Goal: Communication & Community: Share content

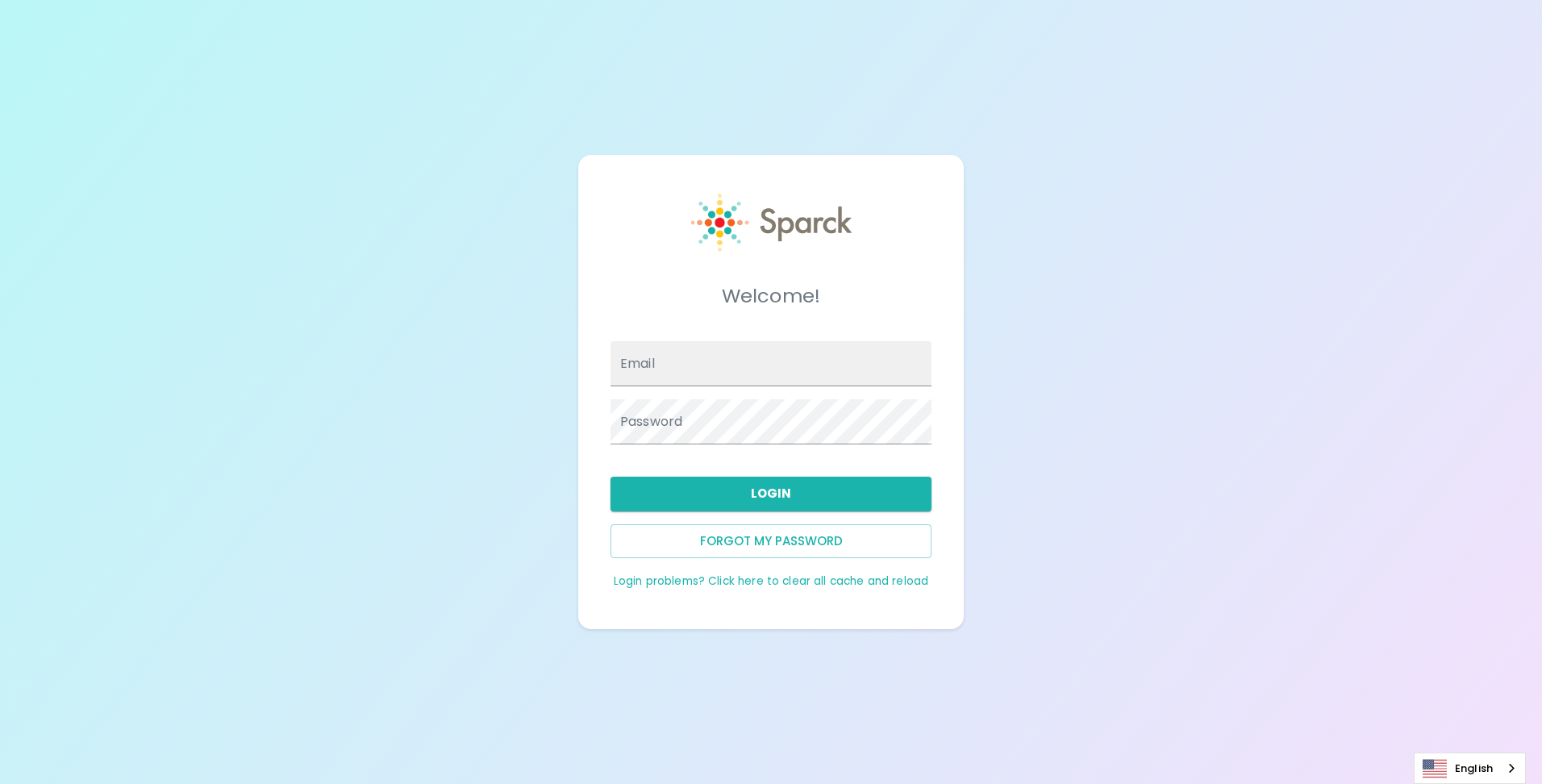
type input "[EMAIL_ADDRESS][DOMAIN_NAME]"
click at [714, 493] on button "Login" at bounding box center [770, 494] width 321 height 34
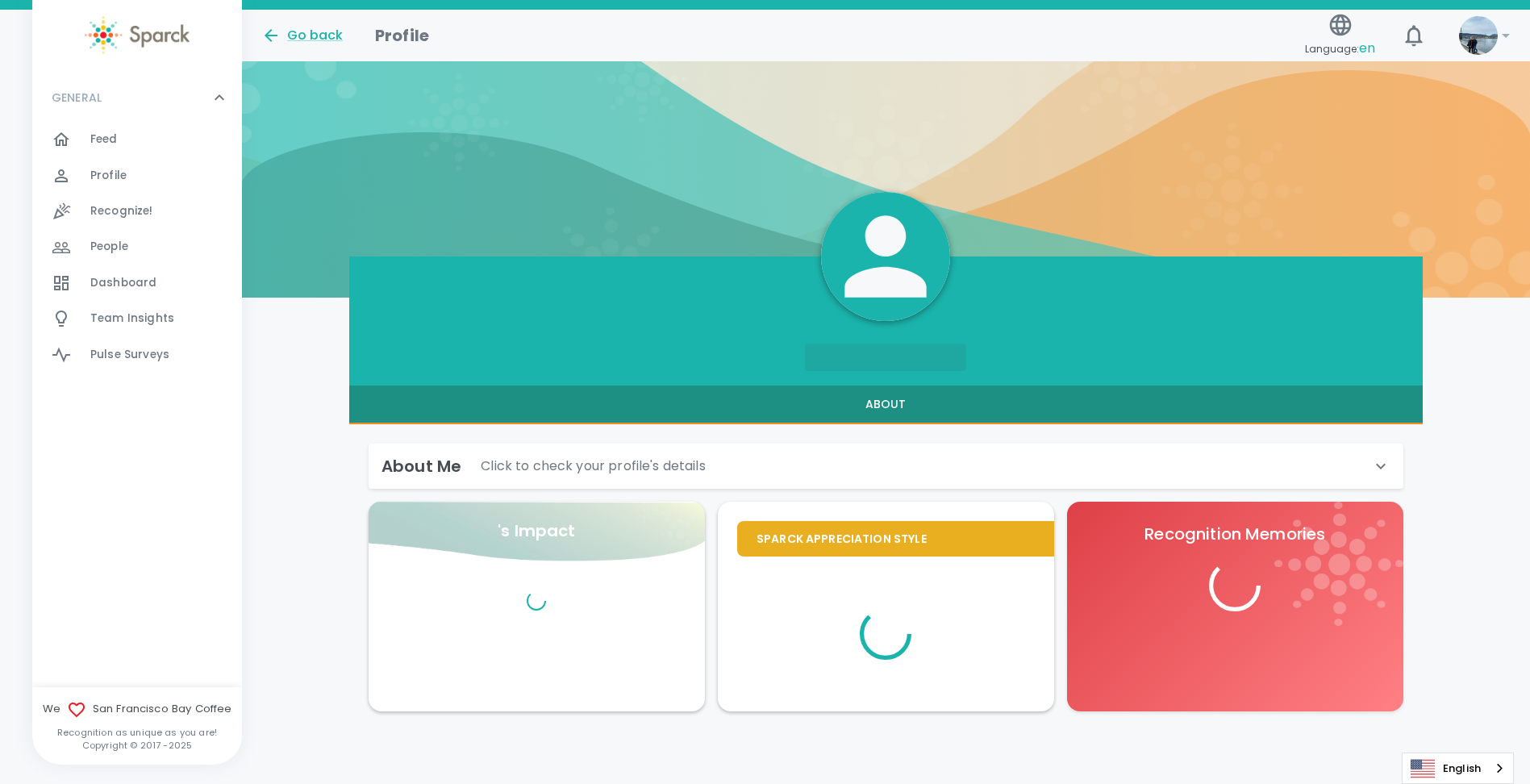
scroll to position [33, 0]
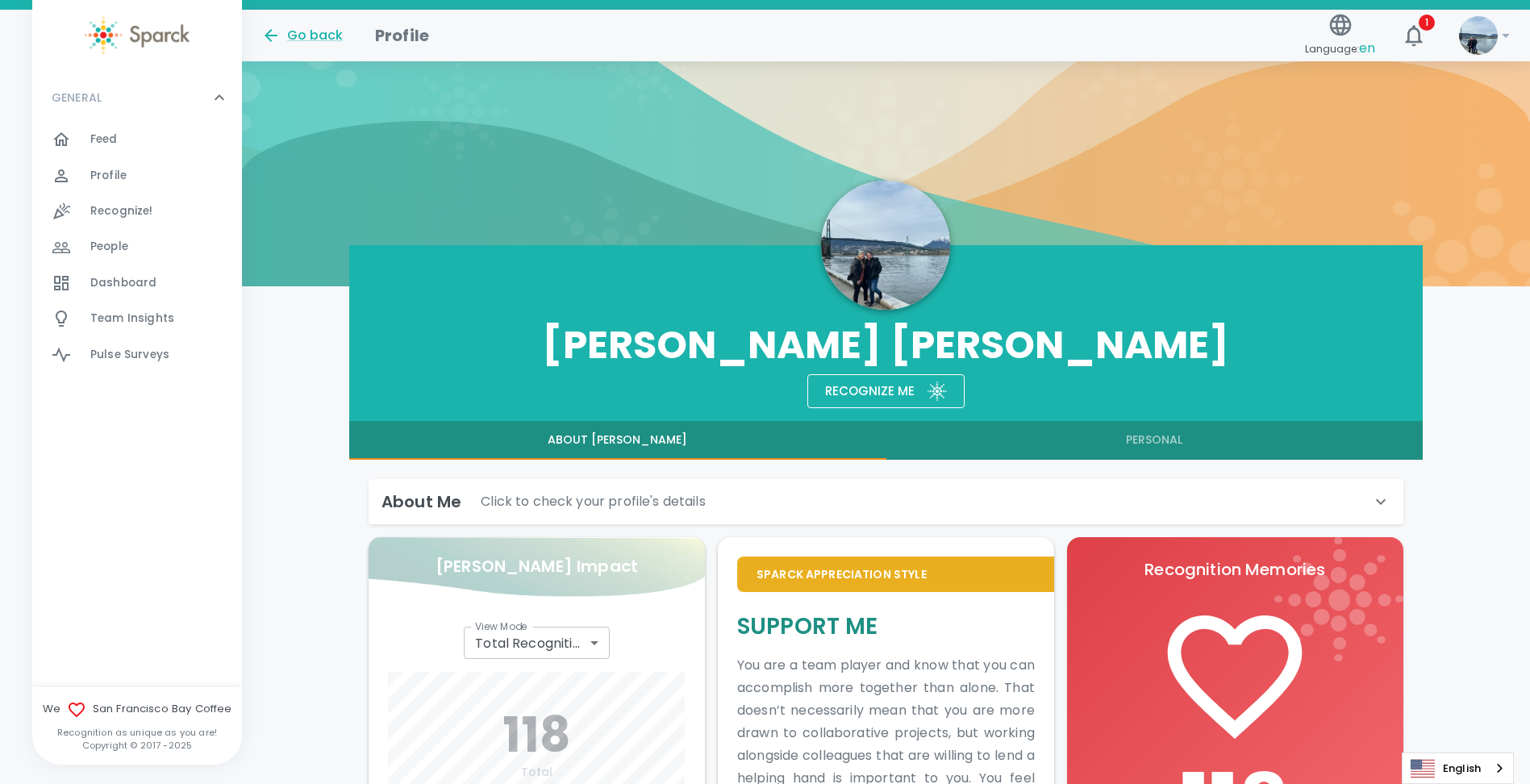
click at [85, 121] on div "GENERAL 0" at bounding box center [137, 97] width 210 height 48
click at [85, 131] on div "GENERAL 0 Feed 0 Profile 0 Recognize! 0 People 0 Dashboard 0 Team Insights 0 Pu…" at bounding box center [137, 380] width 210 height 613
click at [86, 101] on p "GENERAL" at bounding box center [77, 97] width 50 height 16
click at [85, 141] on div at bounding box center [71, 139] width 39 height 19
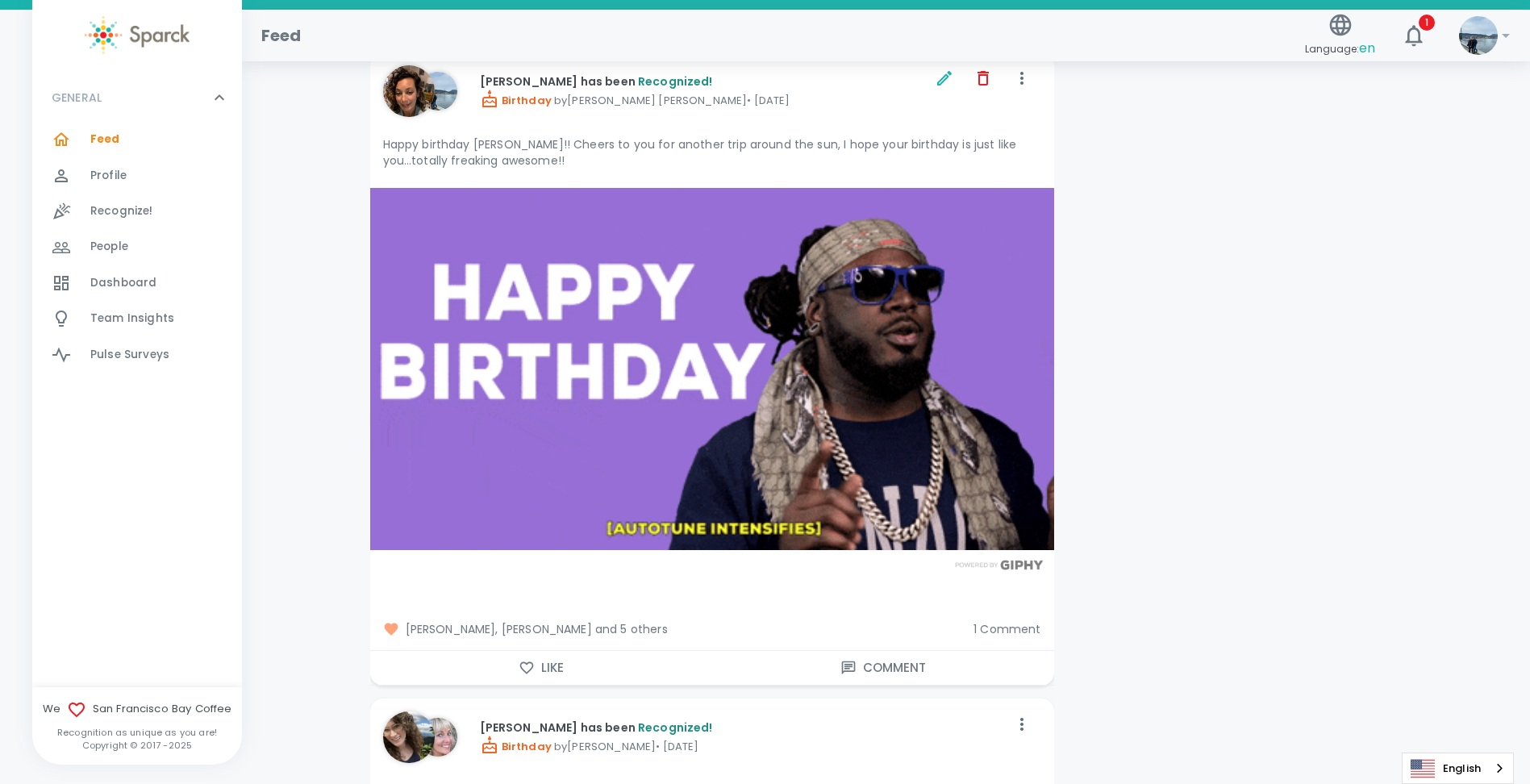
scroll to position [17820, 0]
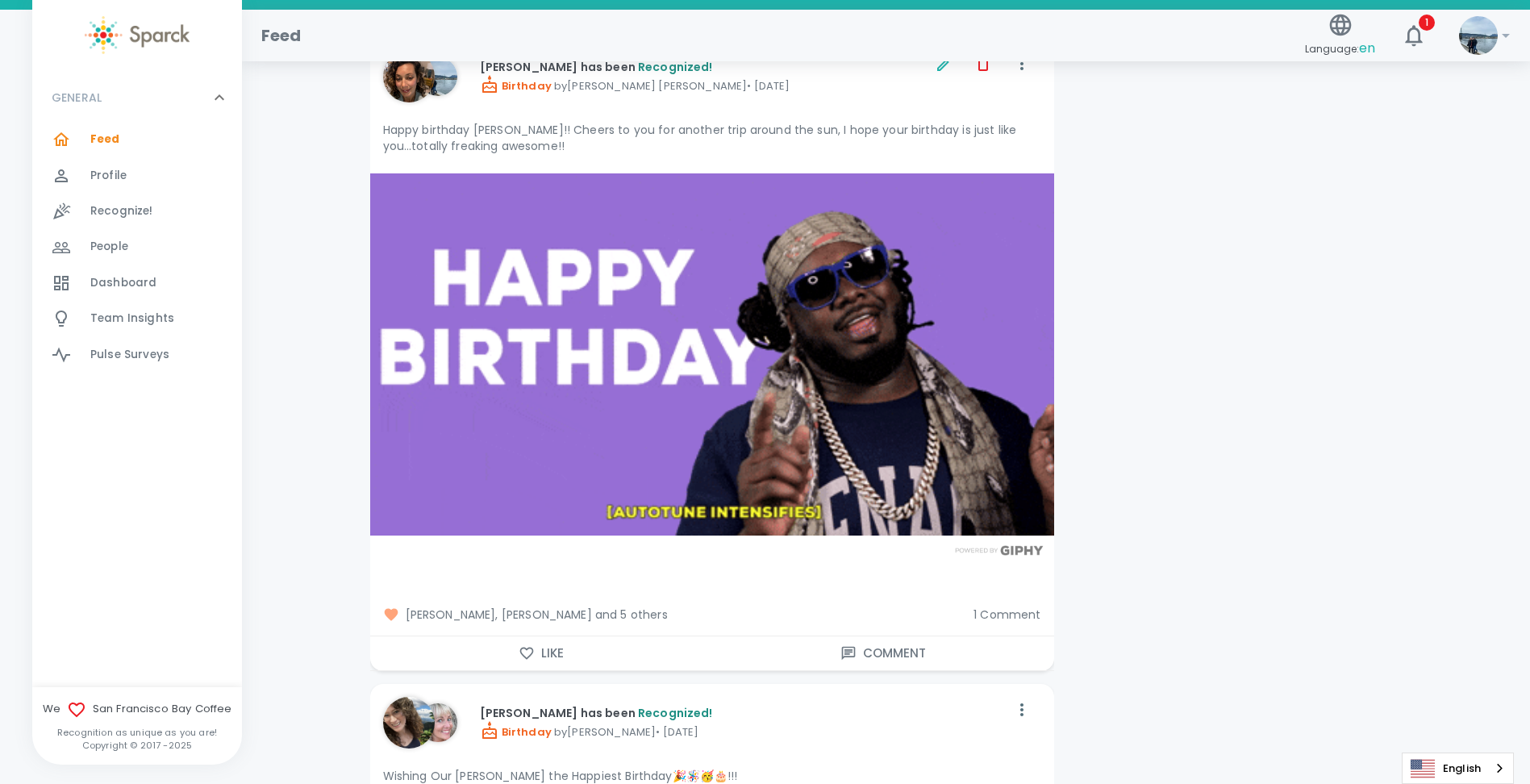
click at [997, 606] on span "1 Comment" at bounding box center [1007, 614] width 67 height 16
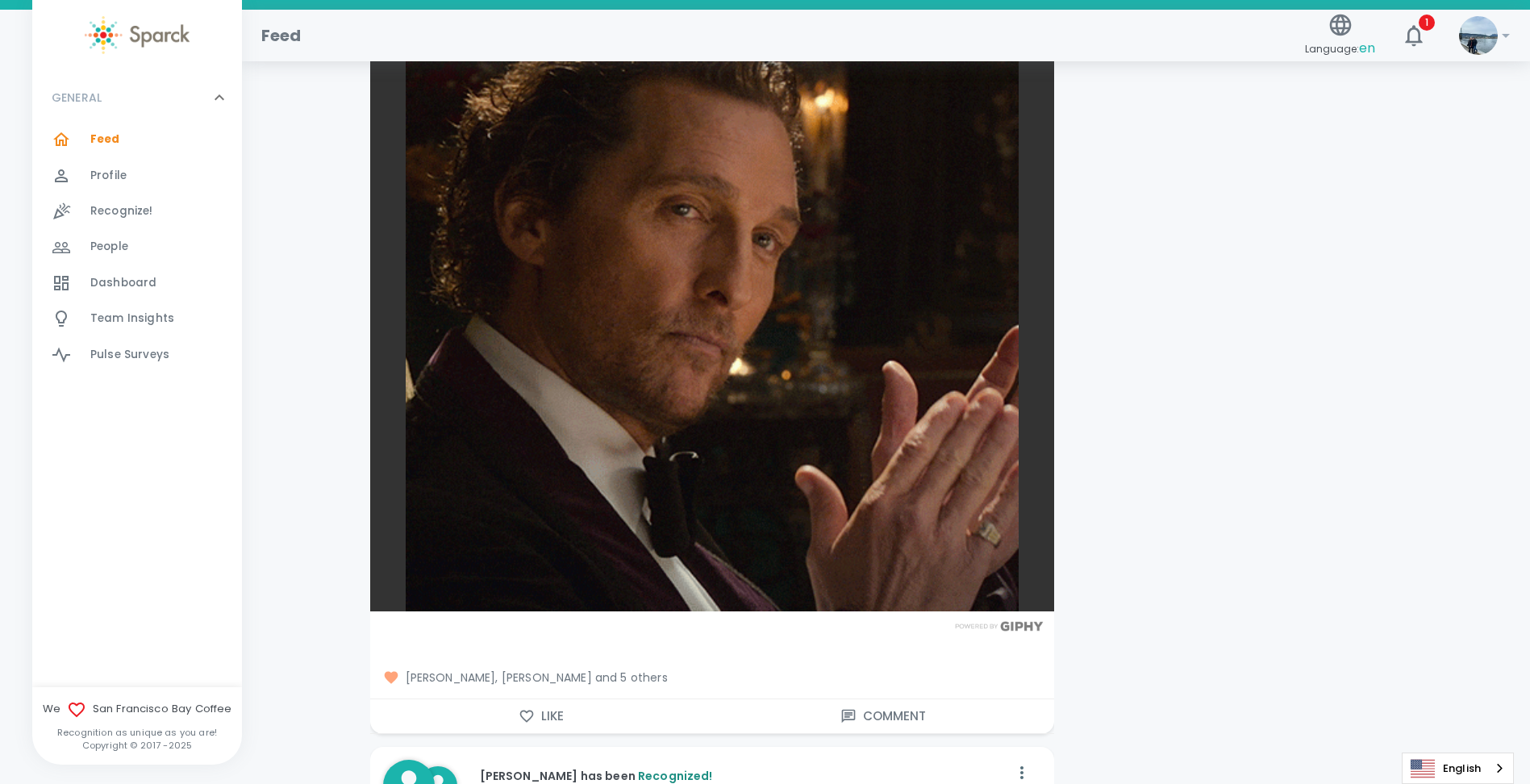
scroll to position [15160, 0]
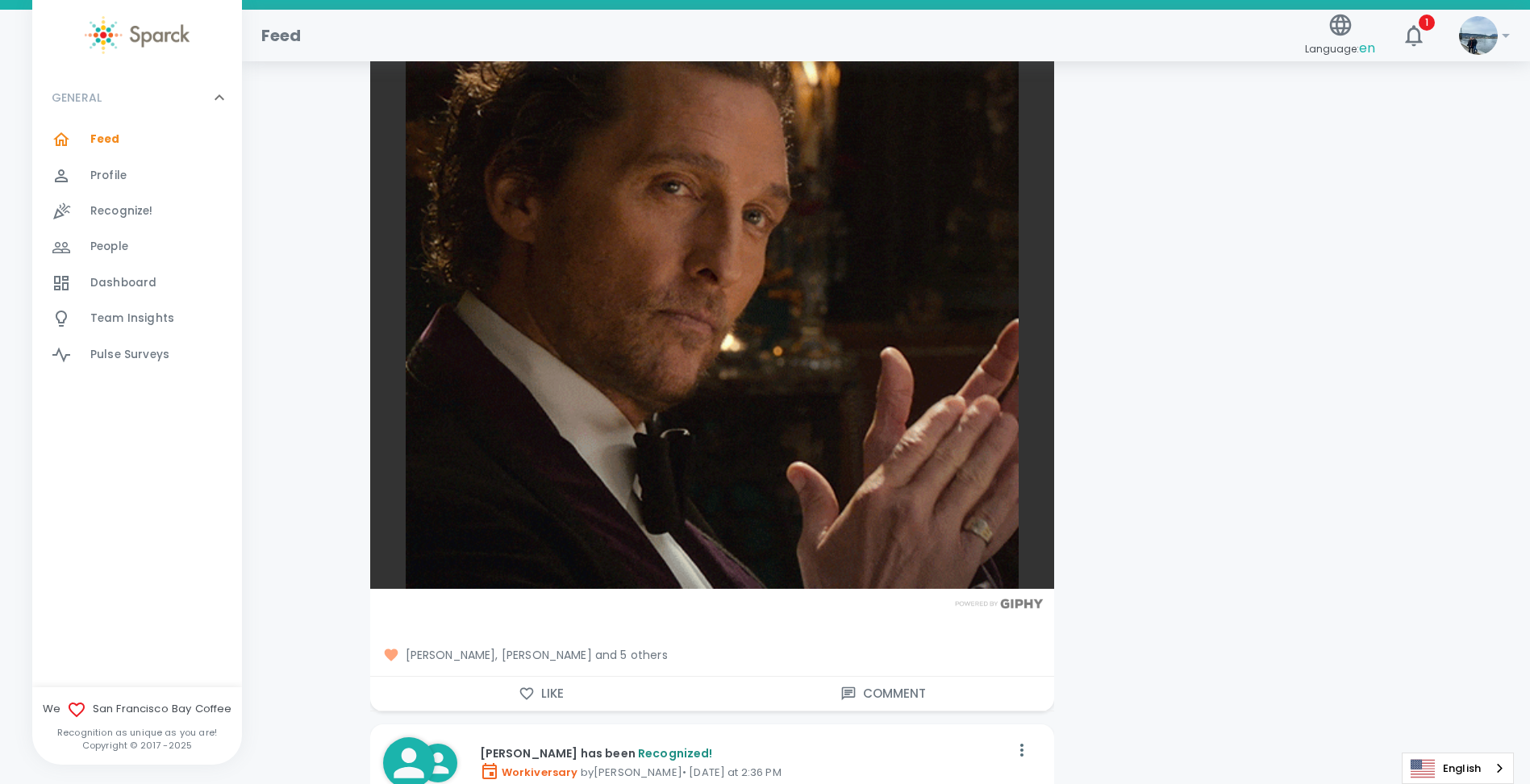
click at [560, 676] on button "Like" at bounding box center [541, 693] width 343 height 34
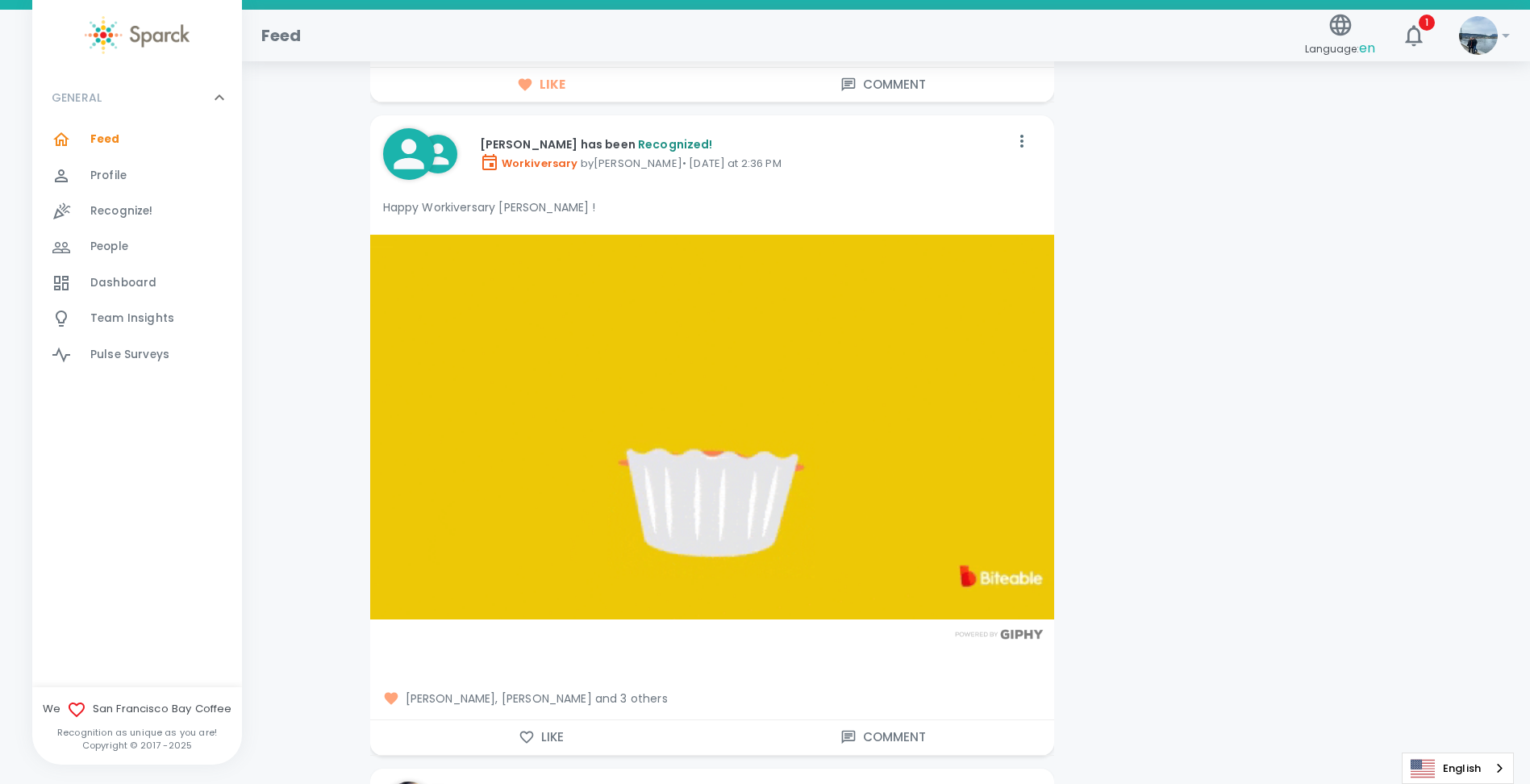
scroll to position [15885, 0]
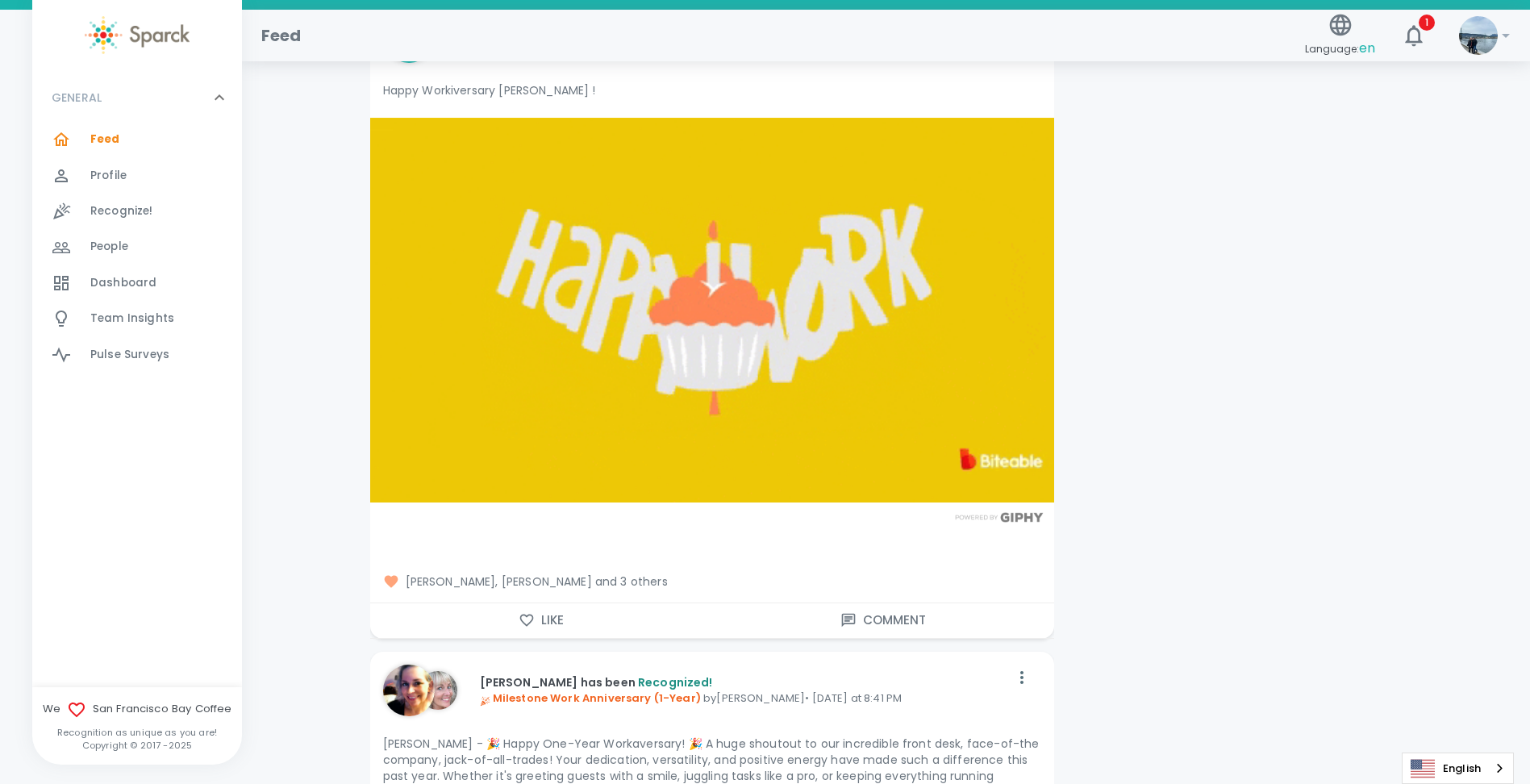
click at [481, 604] on button "Like" at bounding box center [541, 620] width 343 height 34
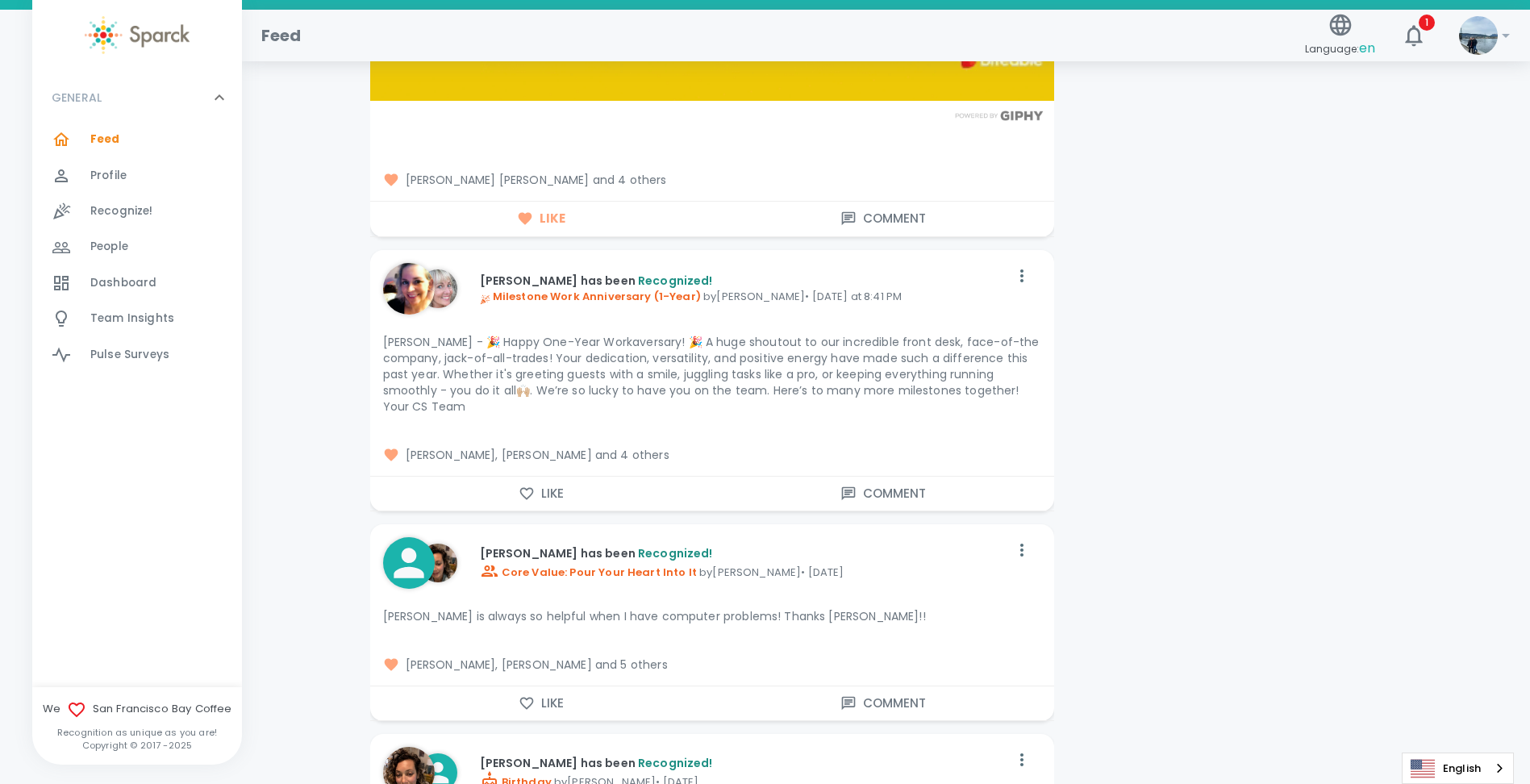
scroll to position [16288, 0]
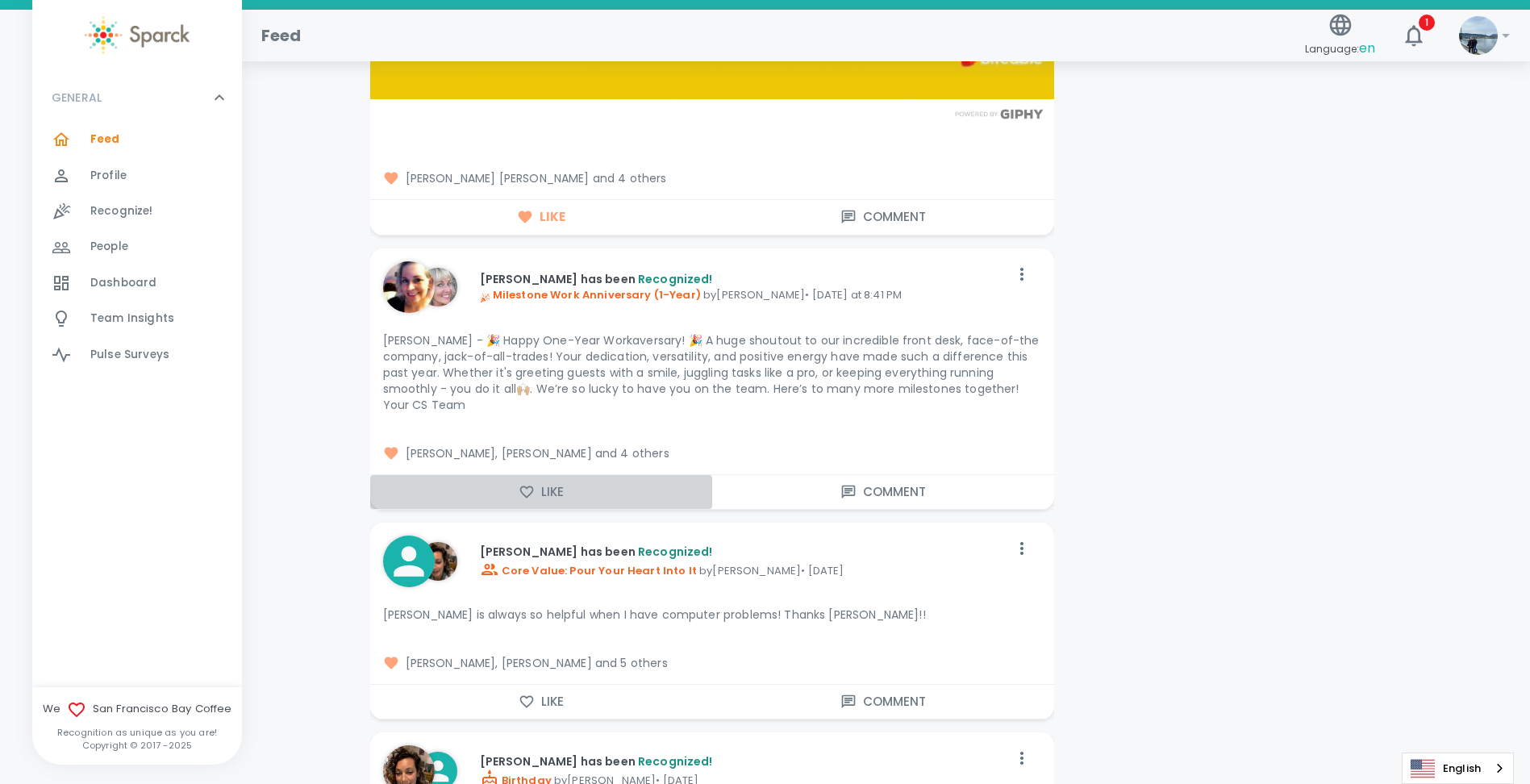
click at [493, 475] on button "Like" at bounding box center [541, 492] width 343 height 34
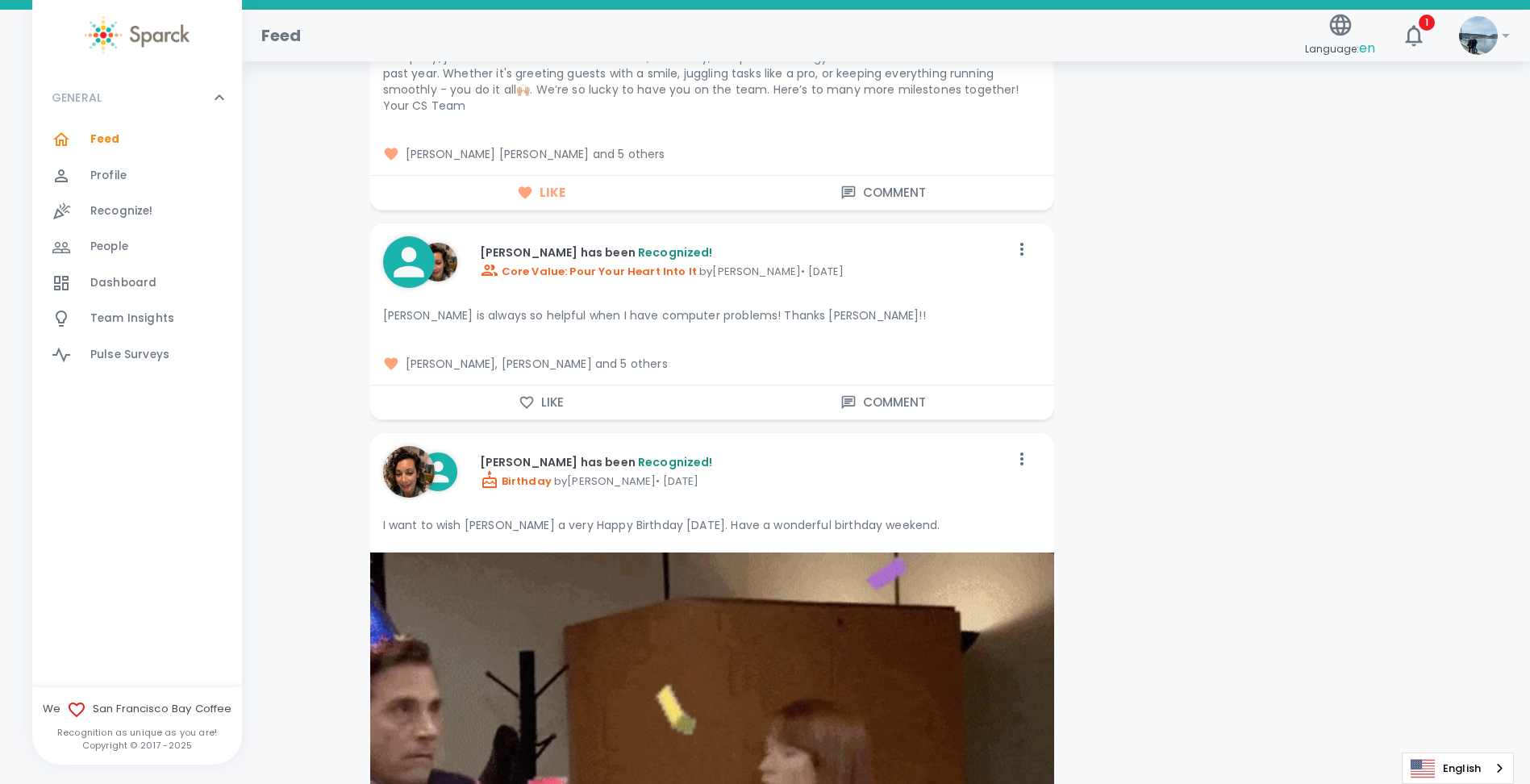
scroll to position [16692, 0]
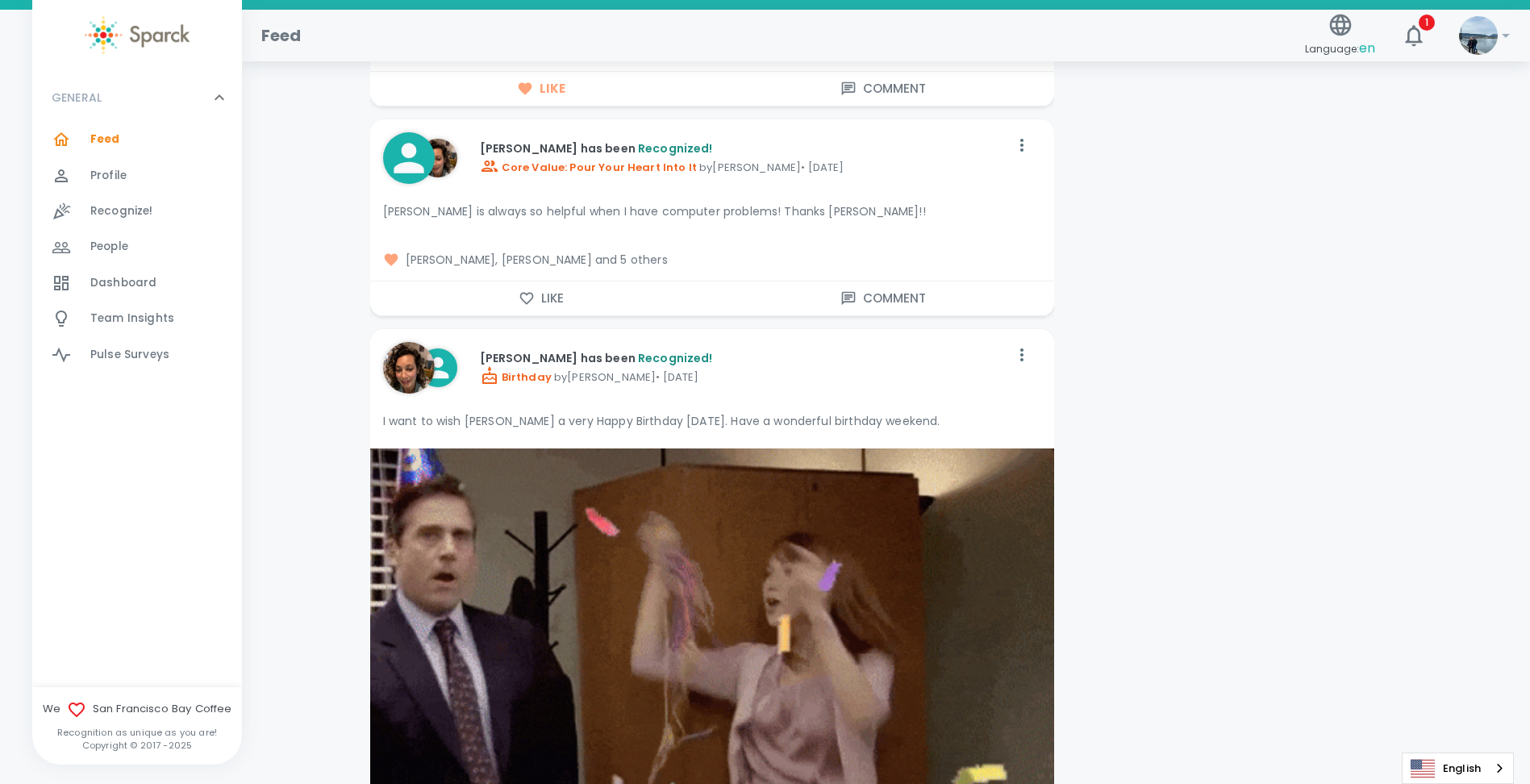
click at [526, 282] on button "Like" at bounding box center [541, 299] width 343 height 34
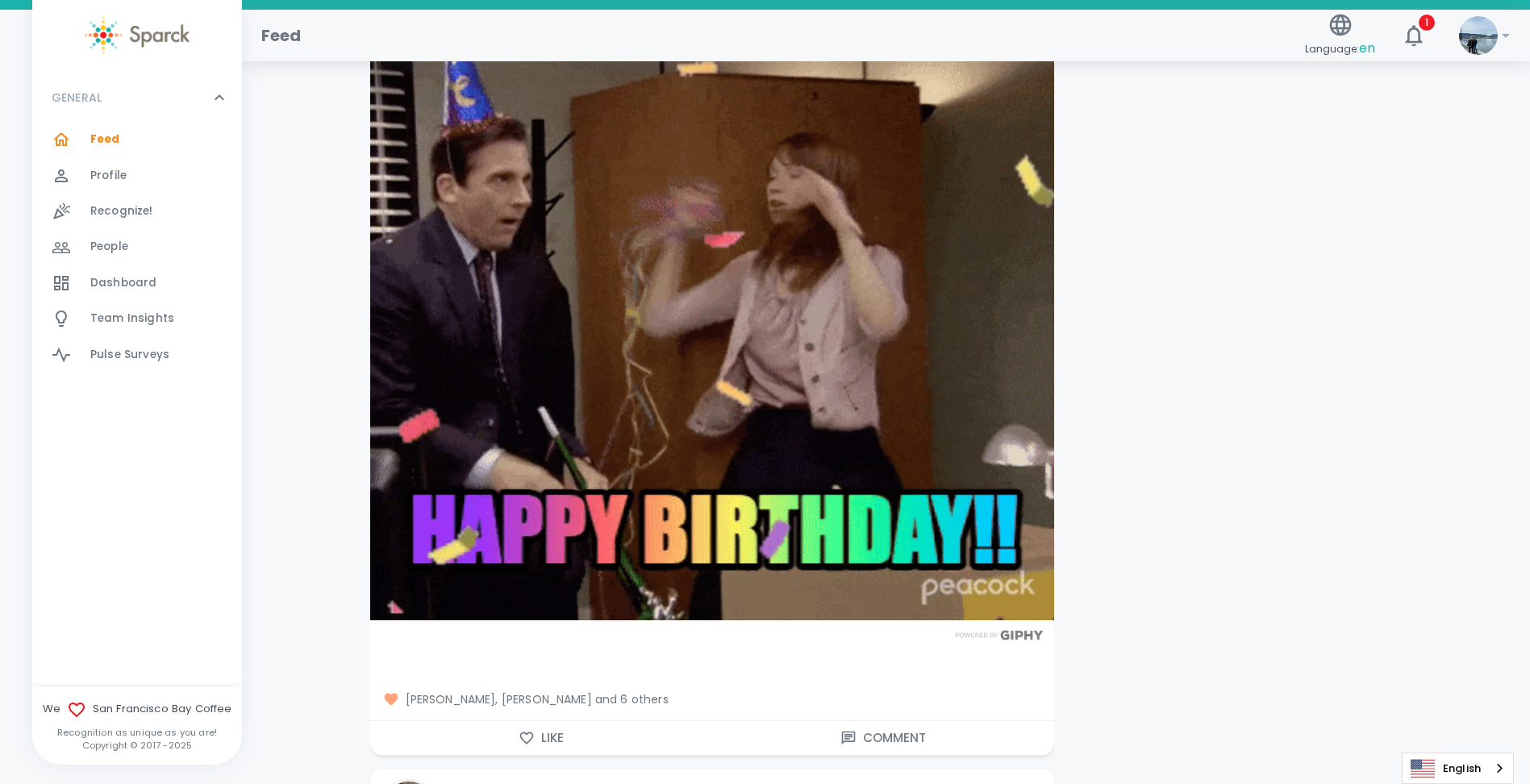
scroll to position [17095, 0]
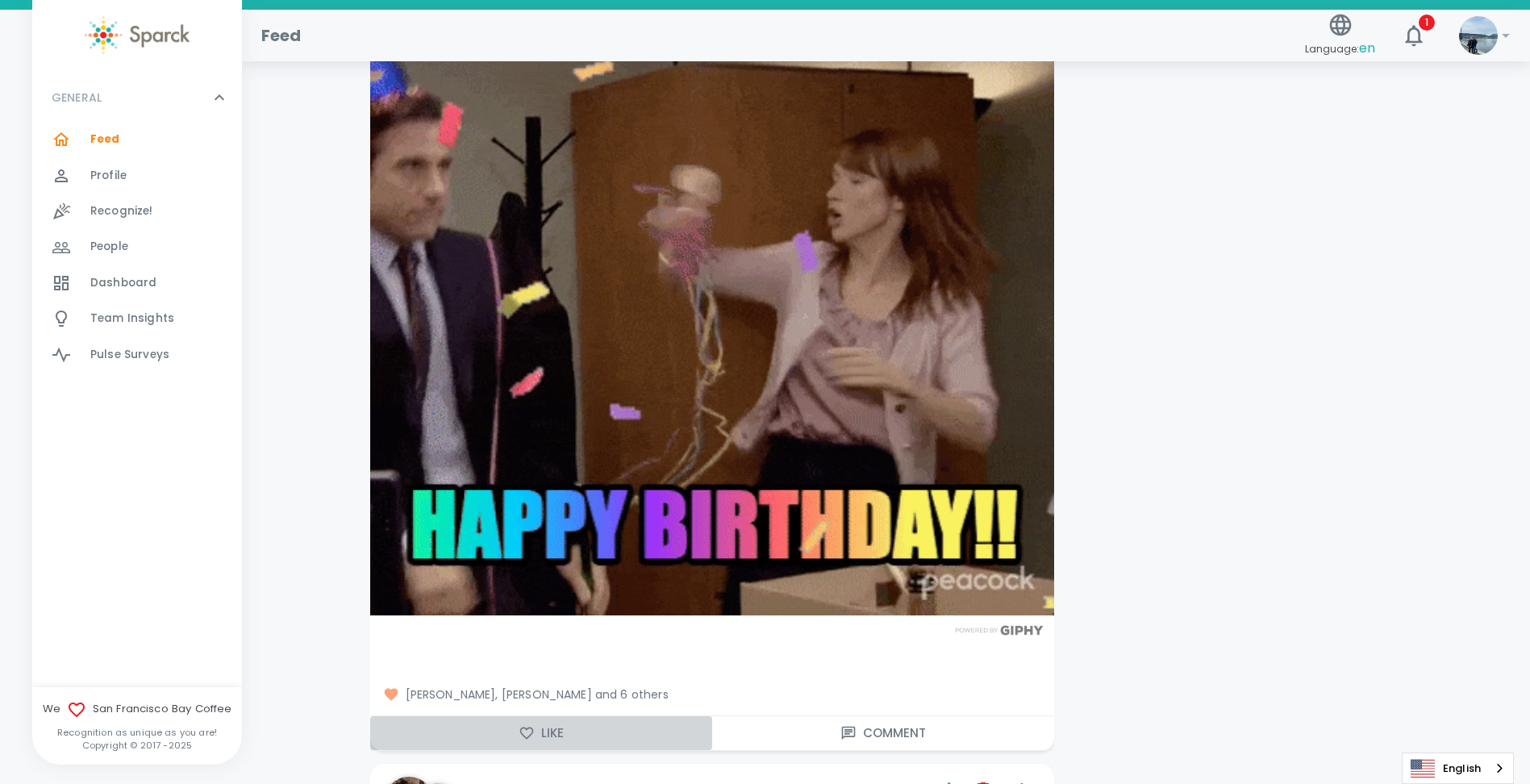
click at [478, 716] on button "Like" at bounding box center [541, 733] width 343 height 34
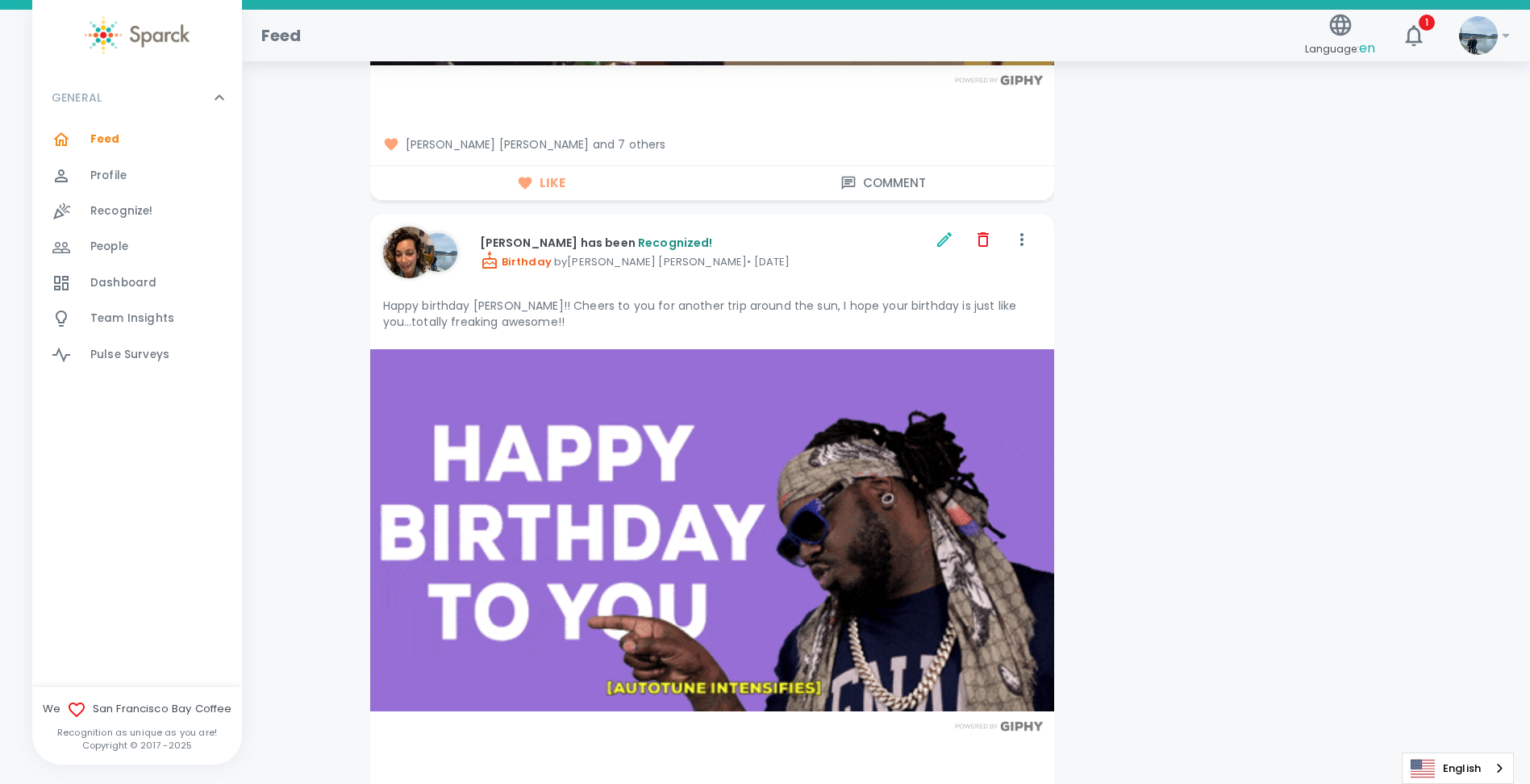
scroll to position [17820, 0]
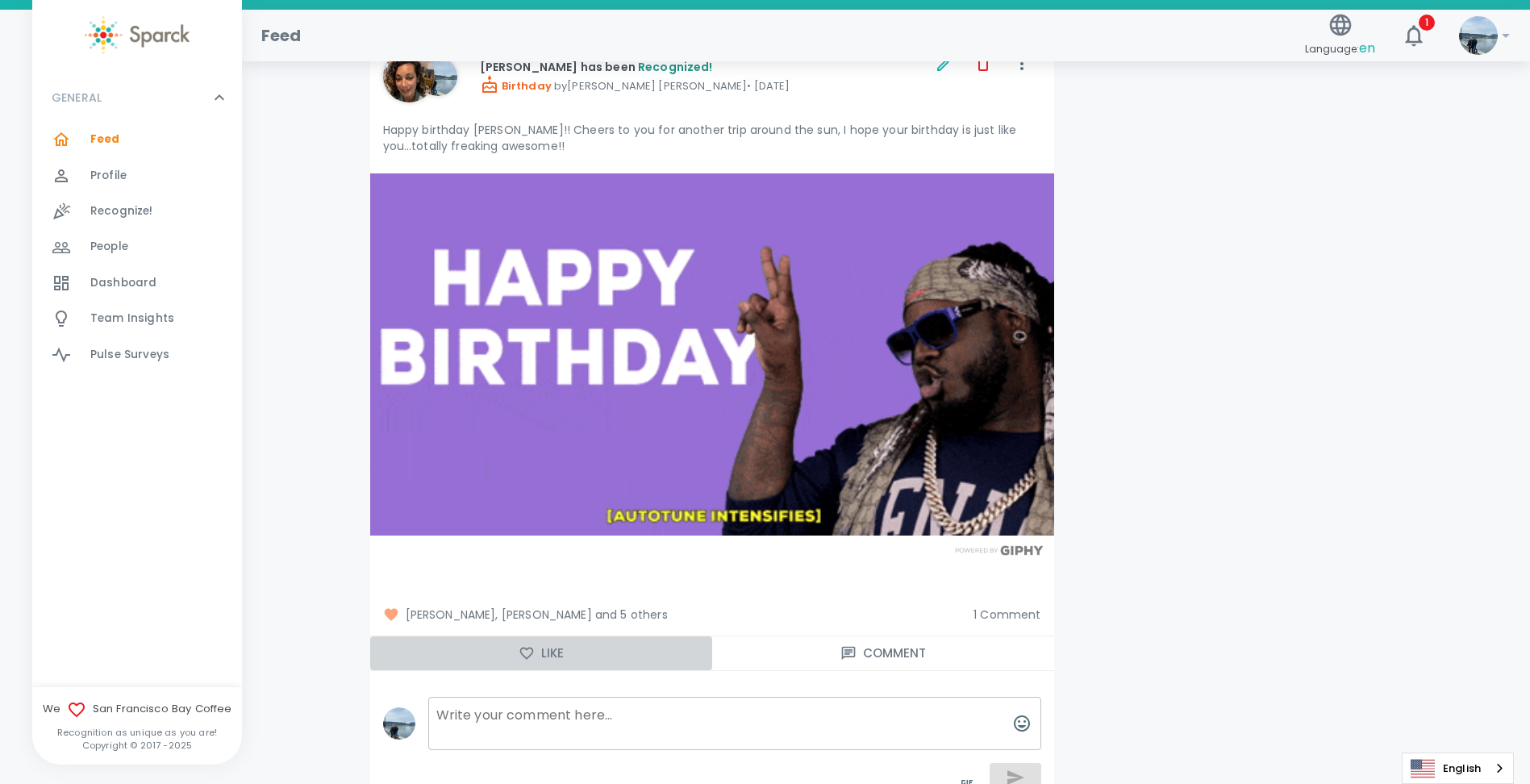
click at [507, 636] on button "Like" at bounding box center [541, 653] width 343 height 34
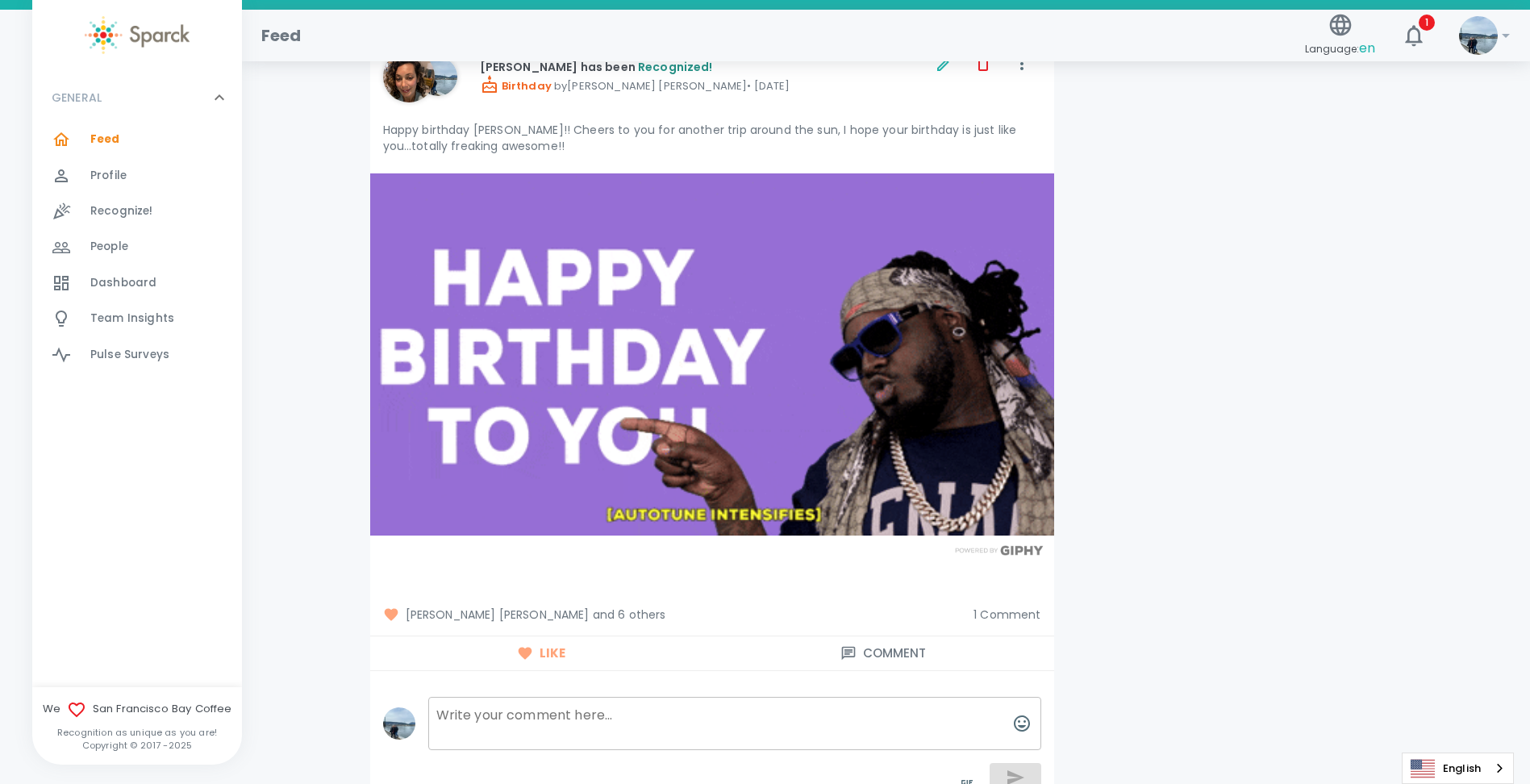
click at [480, 636] on button "Like" at bounding box center [541, 653] width 343 height 34
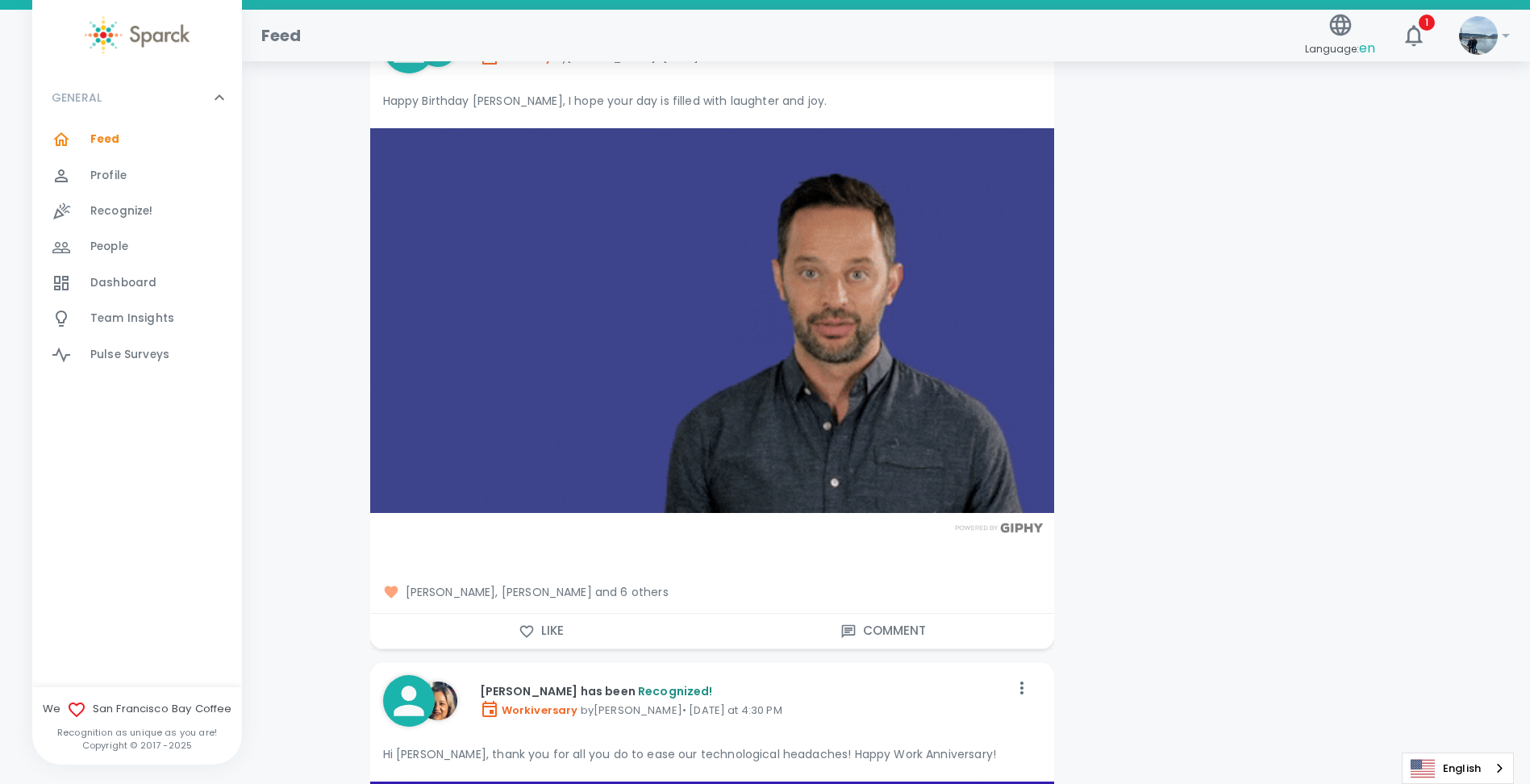
scroll to position [13546, 0]
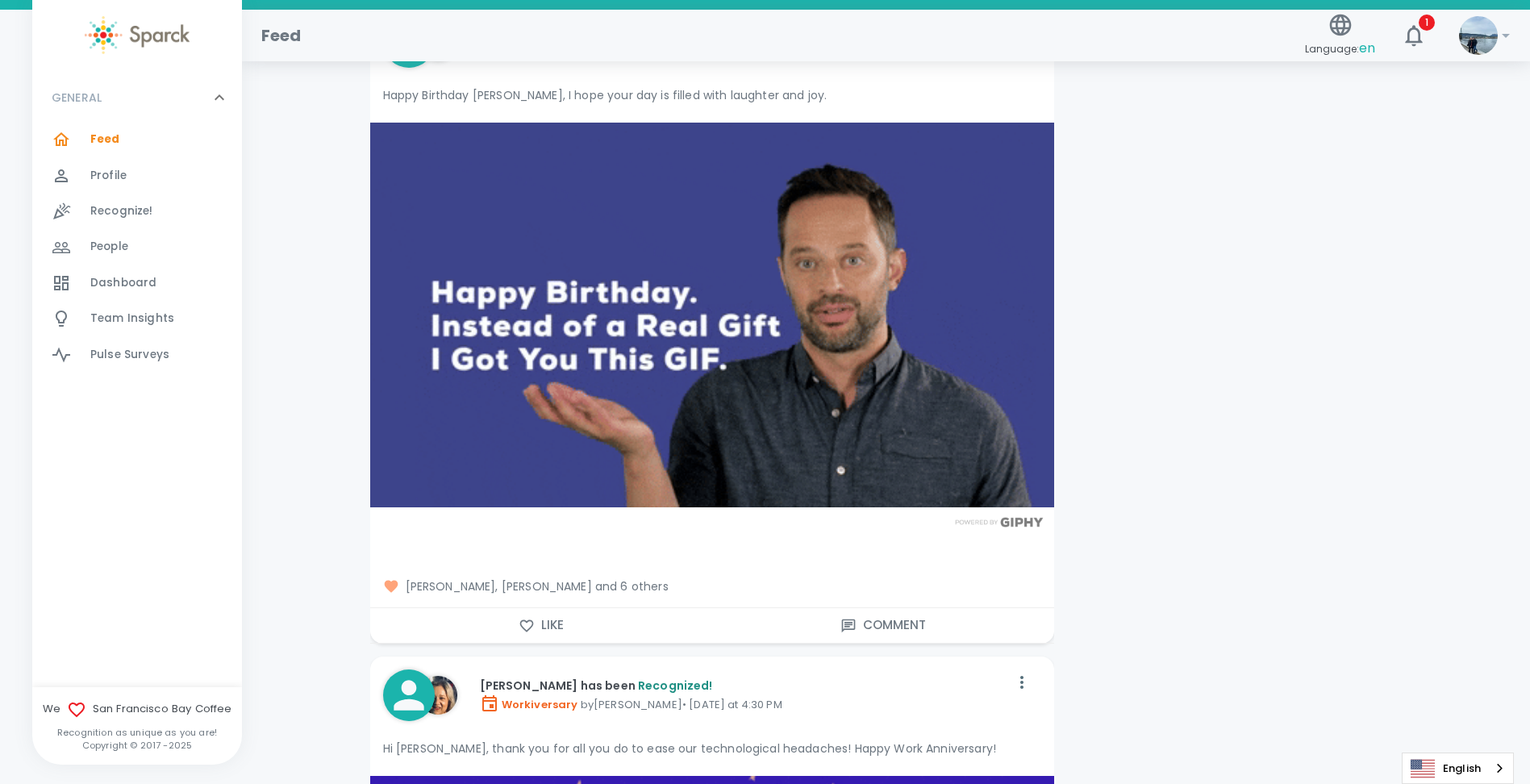
click at [473, 610] on button "Like" at bounding box center [541, 625] width 343 height 34
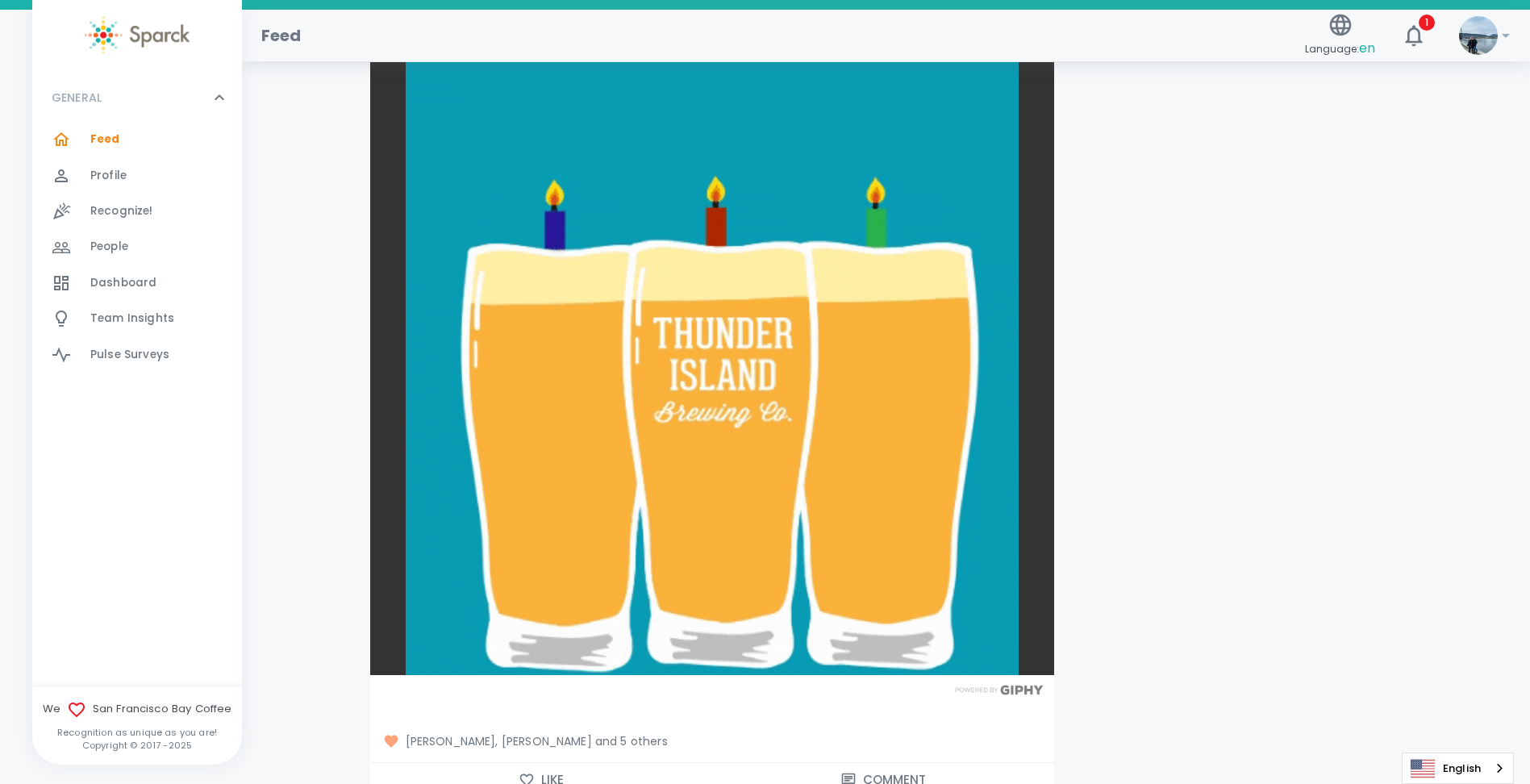
scroll to position [12741, 0]
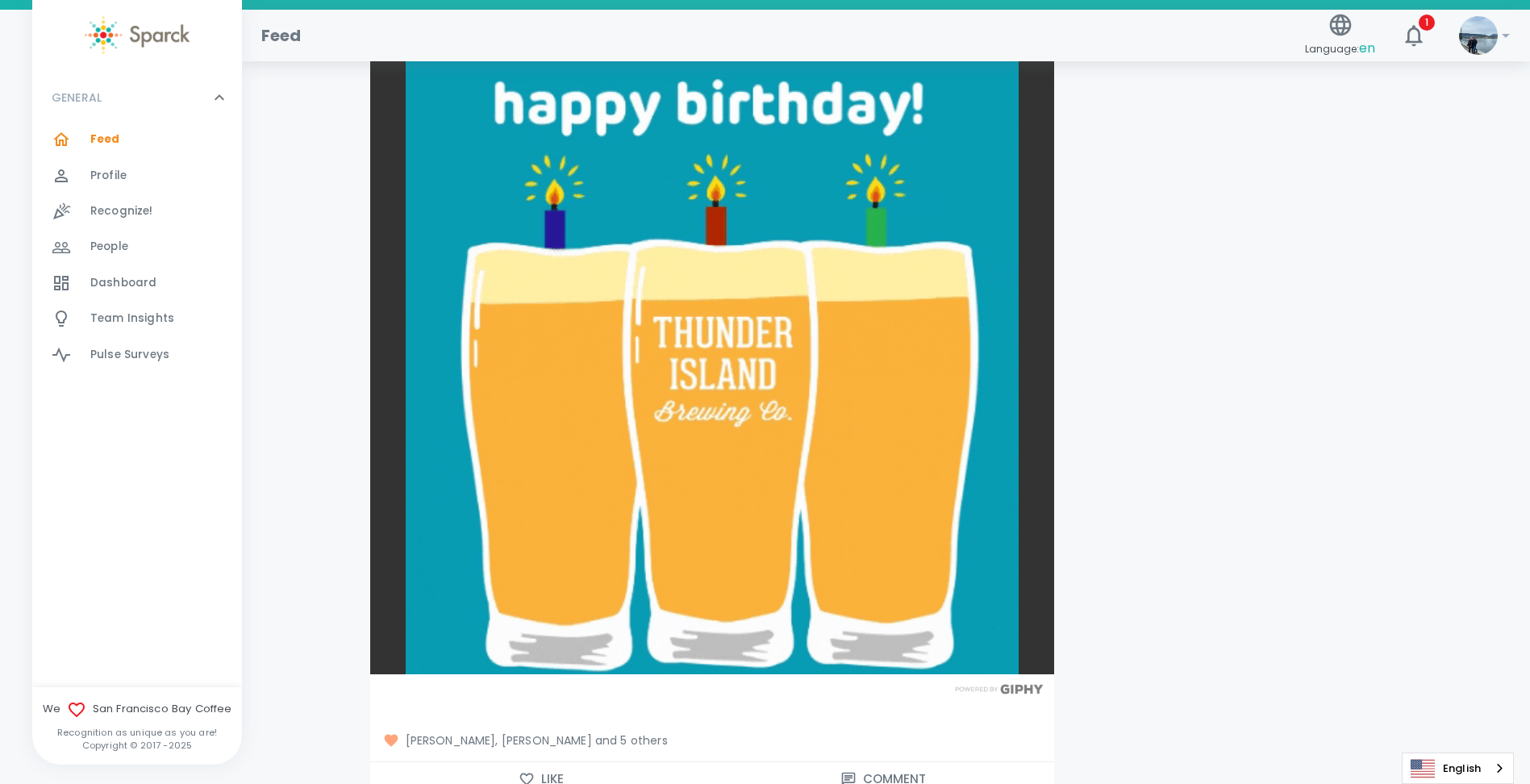
click at [494, 762] on button "Like" at bounding box center [541, 779] width 343 height 34
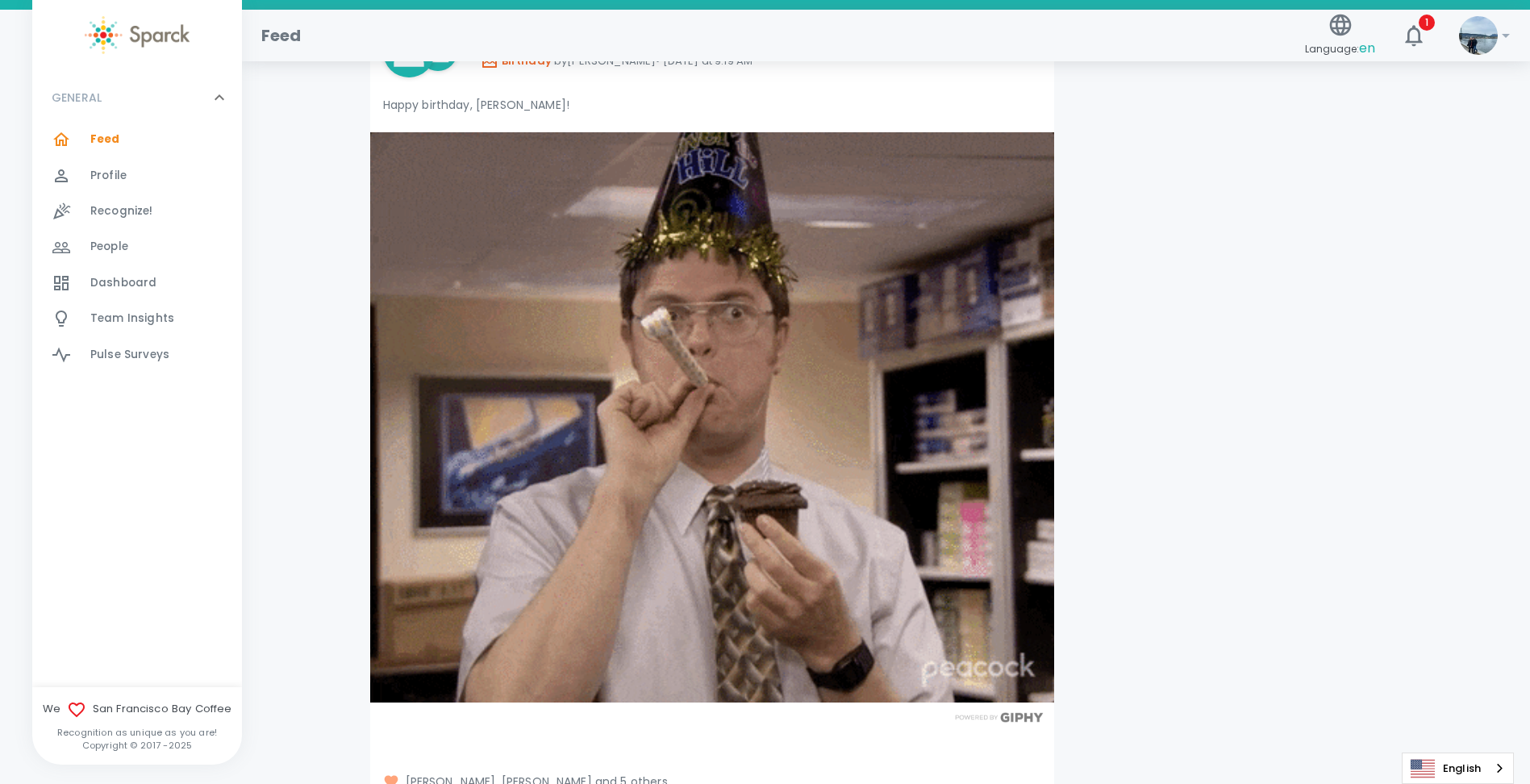
scroll to position [11854, 0]
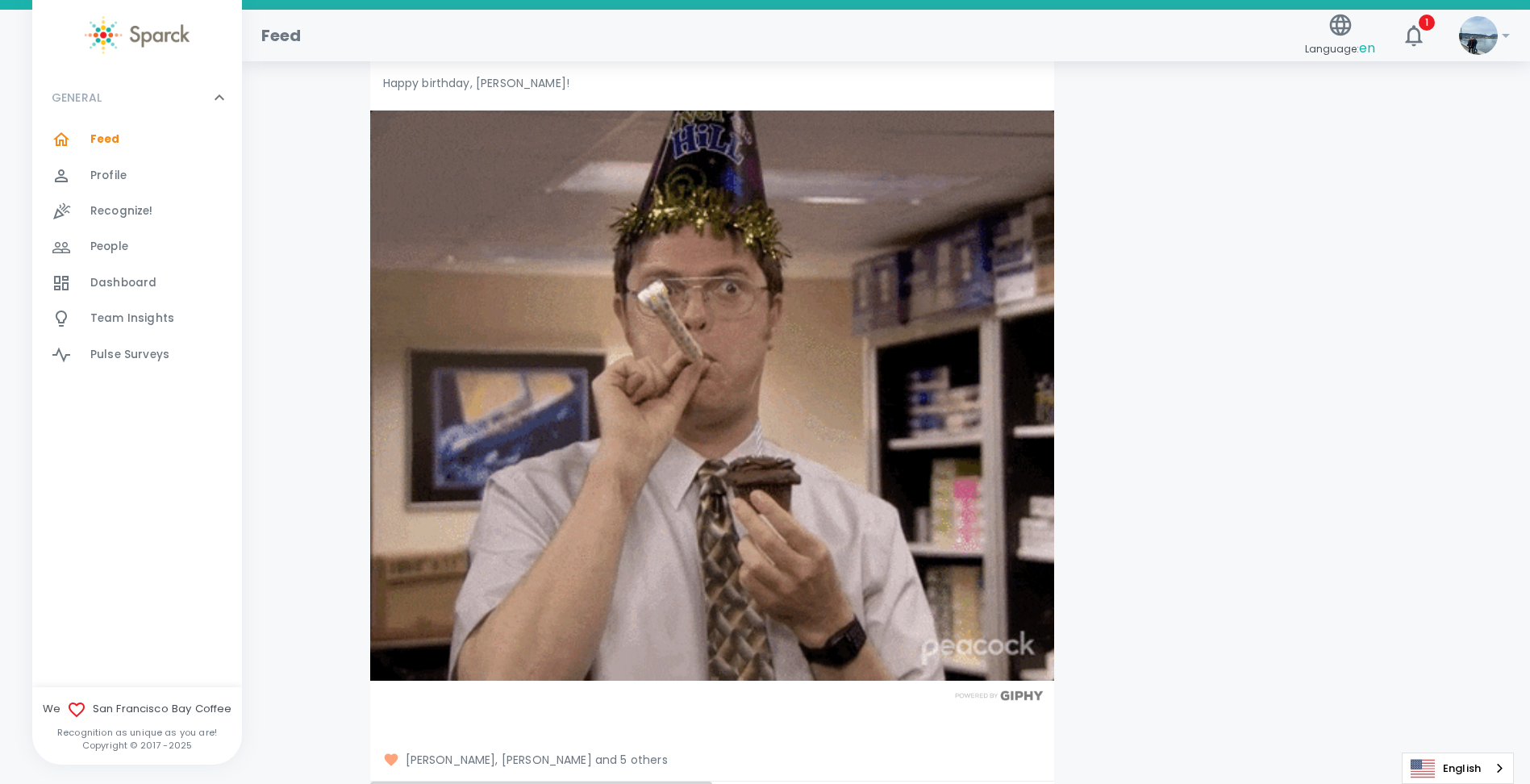
click at [532, 783] on icon "button" at bounding box center [526, 797] width 13 height 12
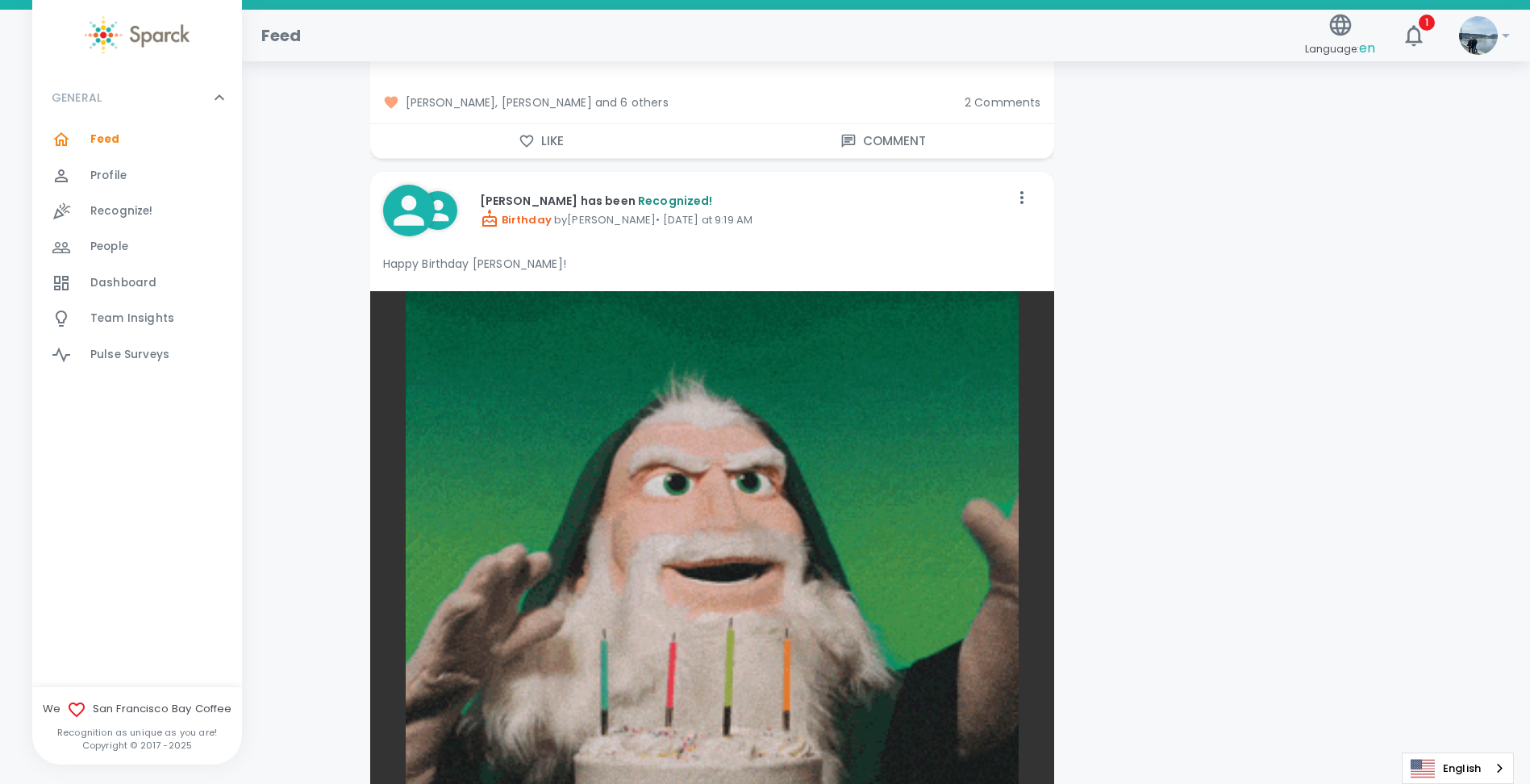
scroll to position [11289, 0]
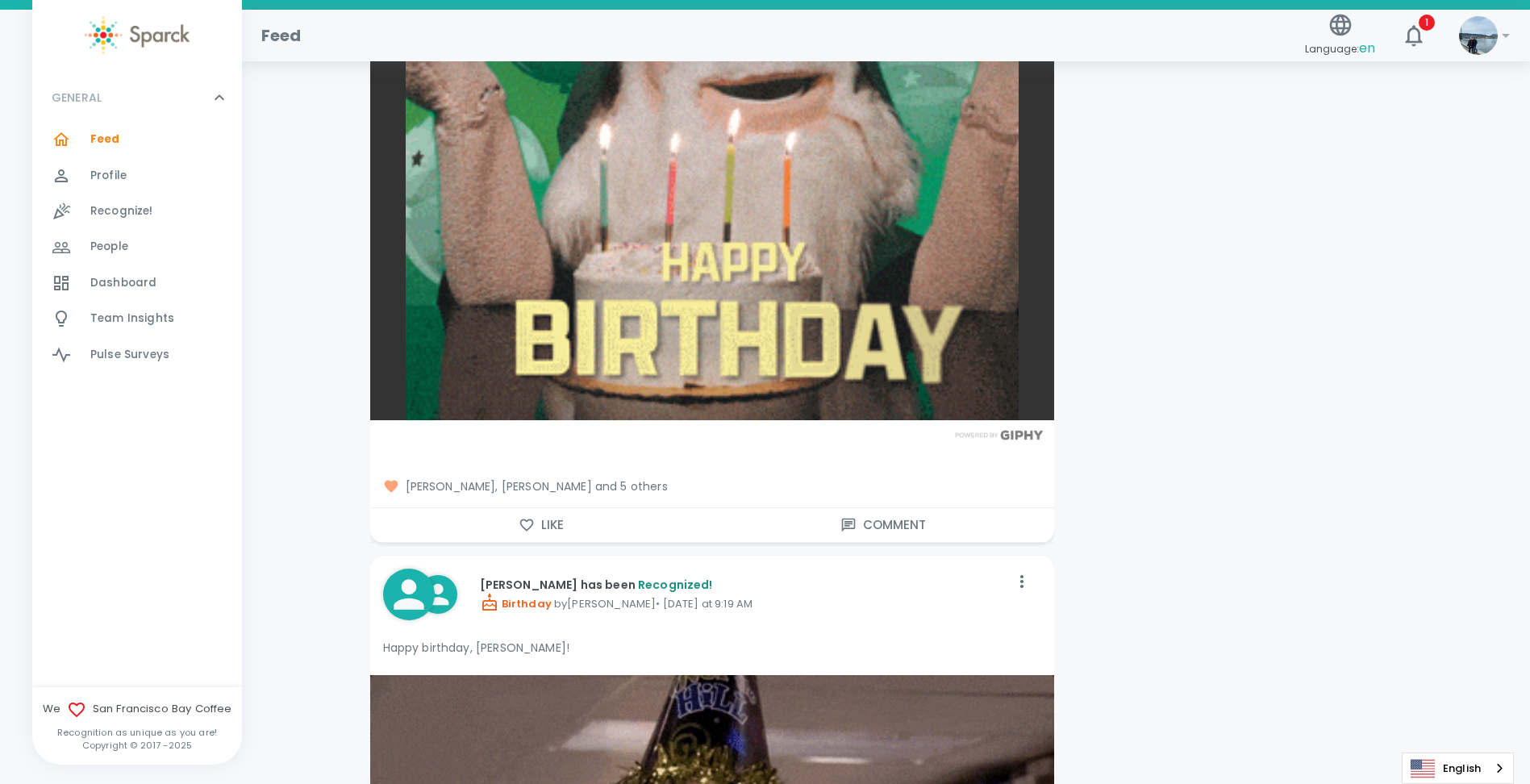
click at [517, 508] on button "Like" at bounding box center [541, 525] width 343 height 34
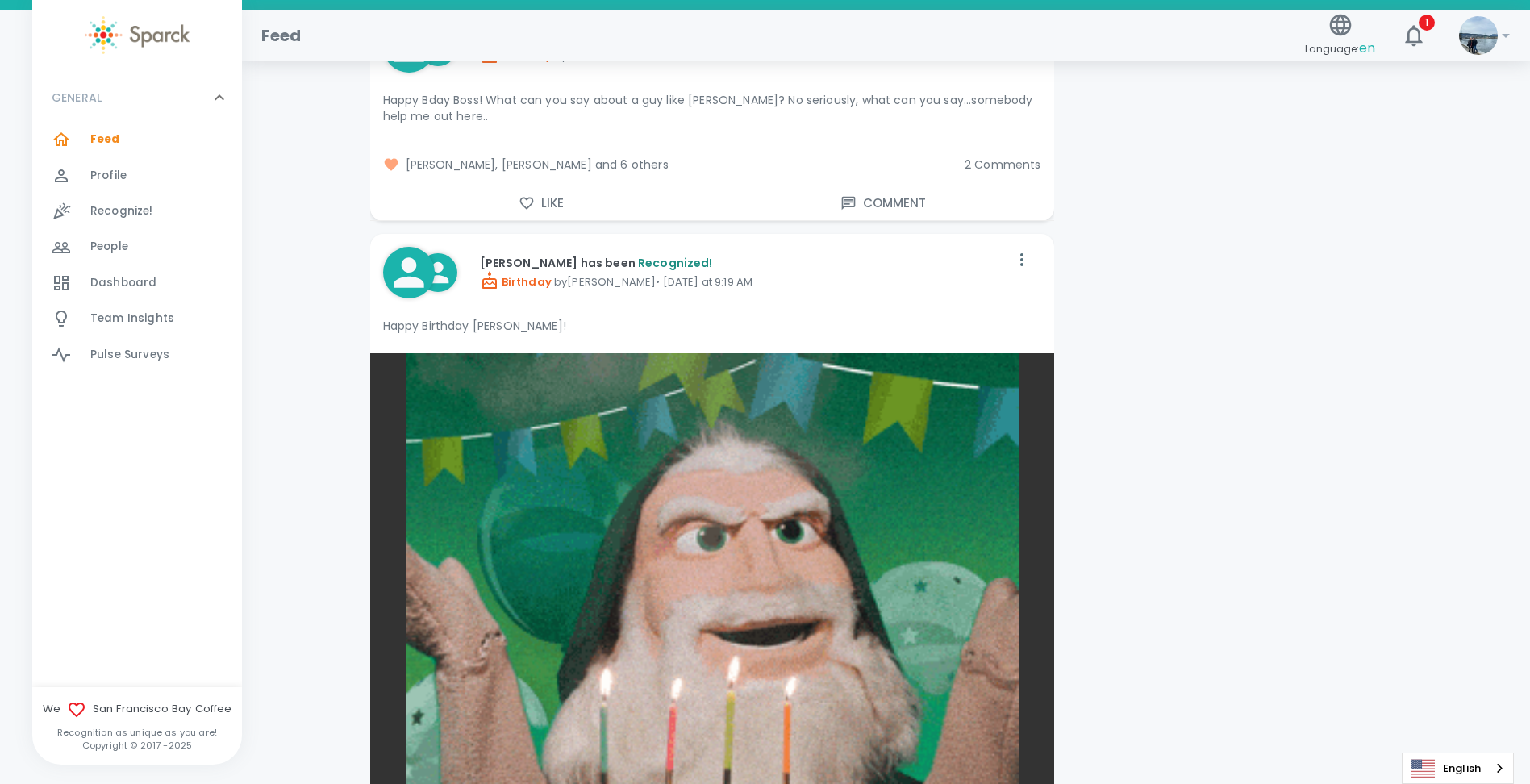
scroll to position [10482, 0]
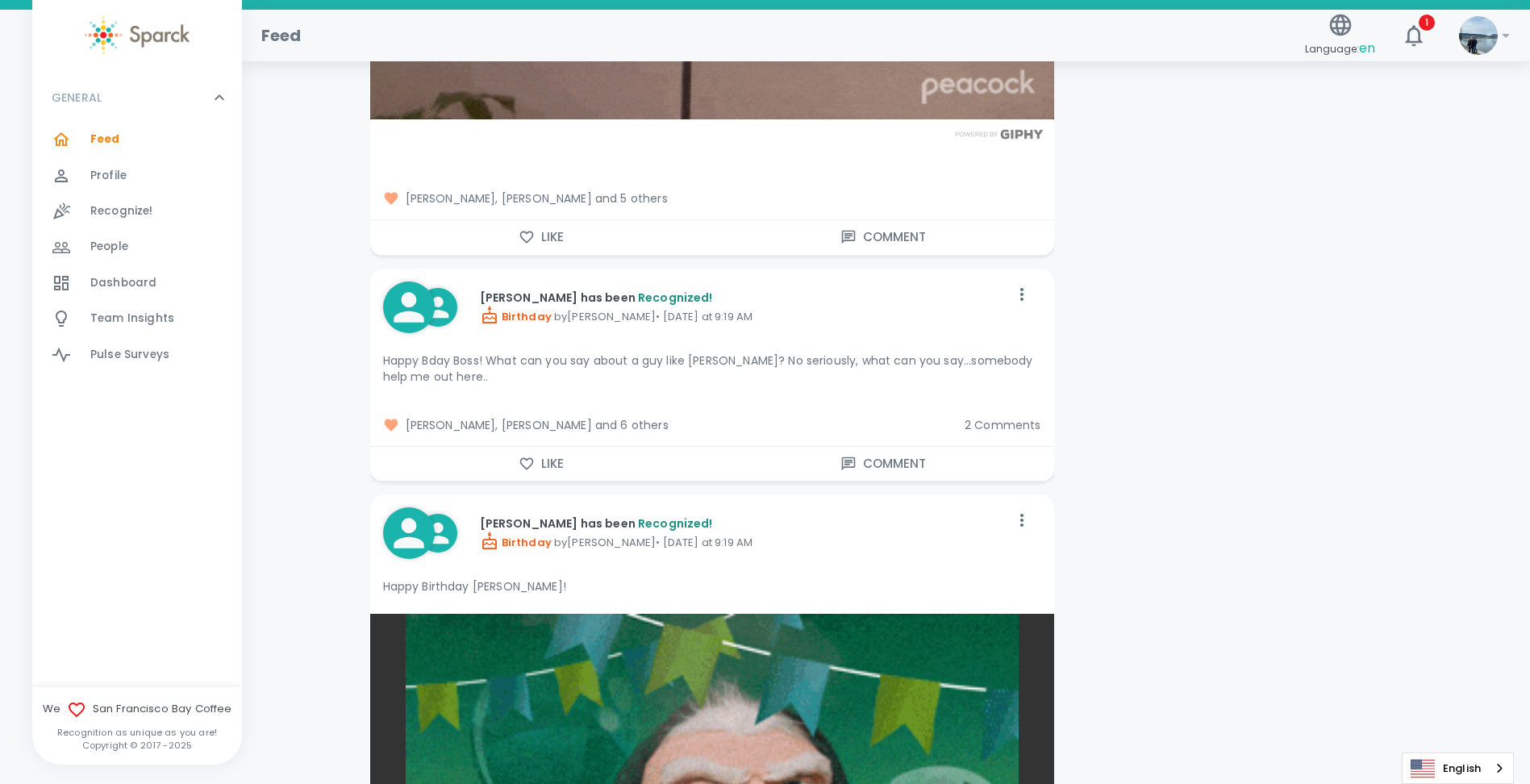
click at [995, 417] on span "2 Comments" at bounding box center [1003, 425] width 77 height 16
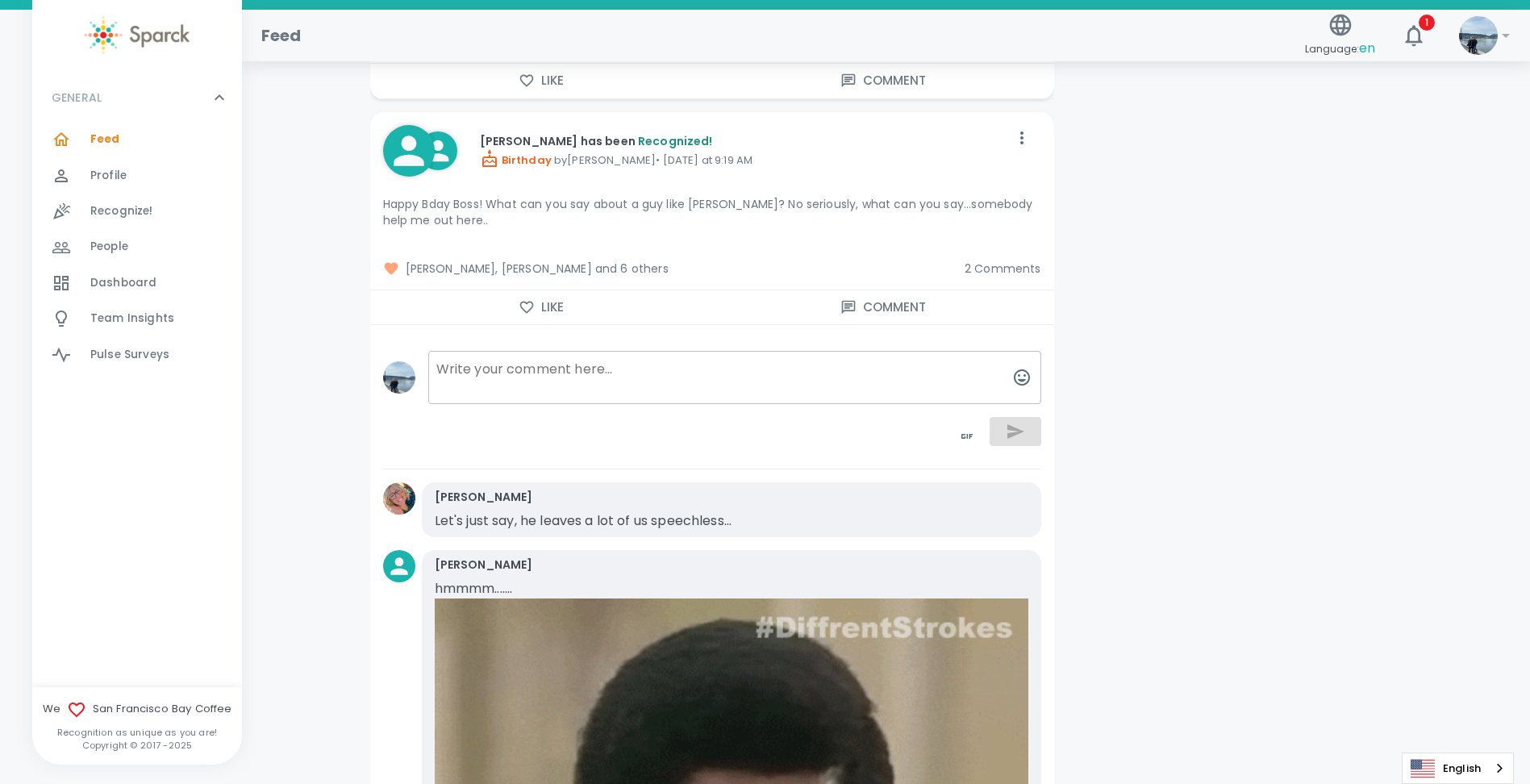
scroll to position [10402, 0]
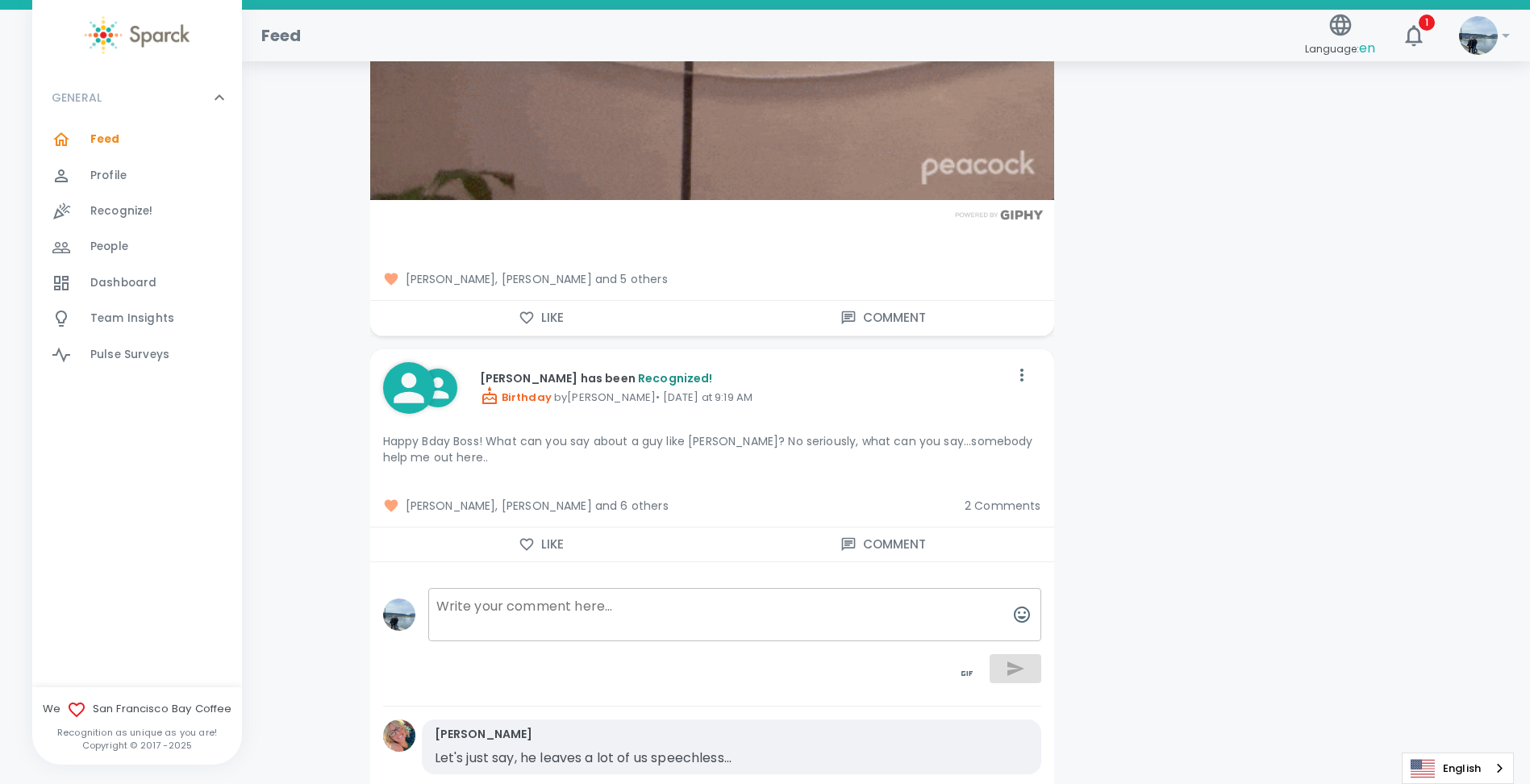
click at [499, 533] on button "Like" at bounding box center [541, 545] width 343 height 34
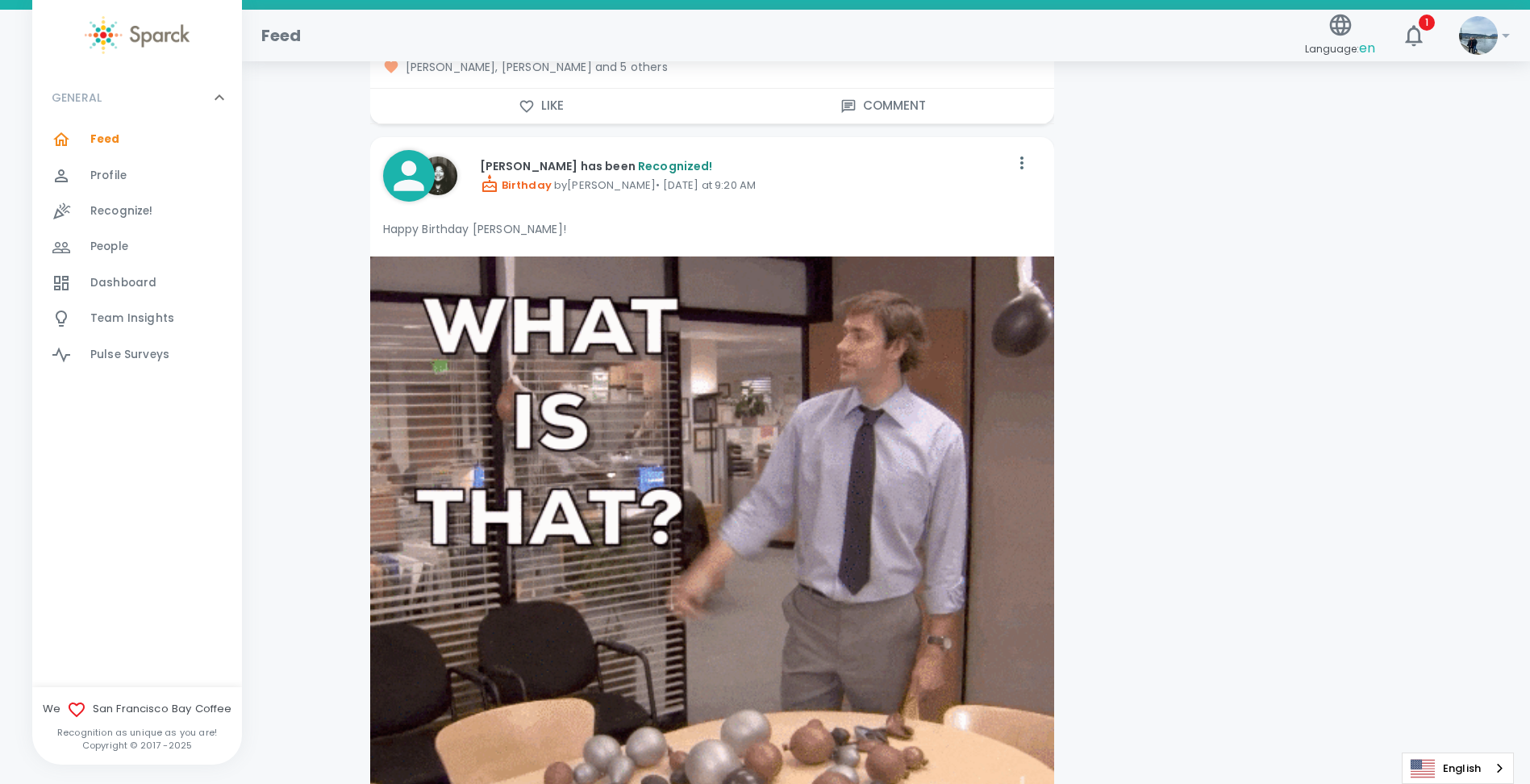
scroll to position [9757, 0]
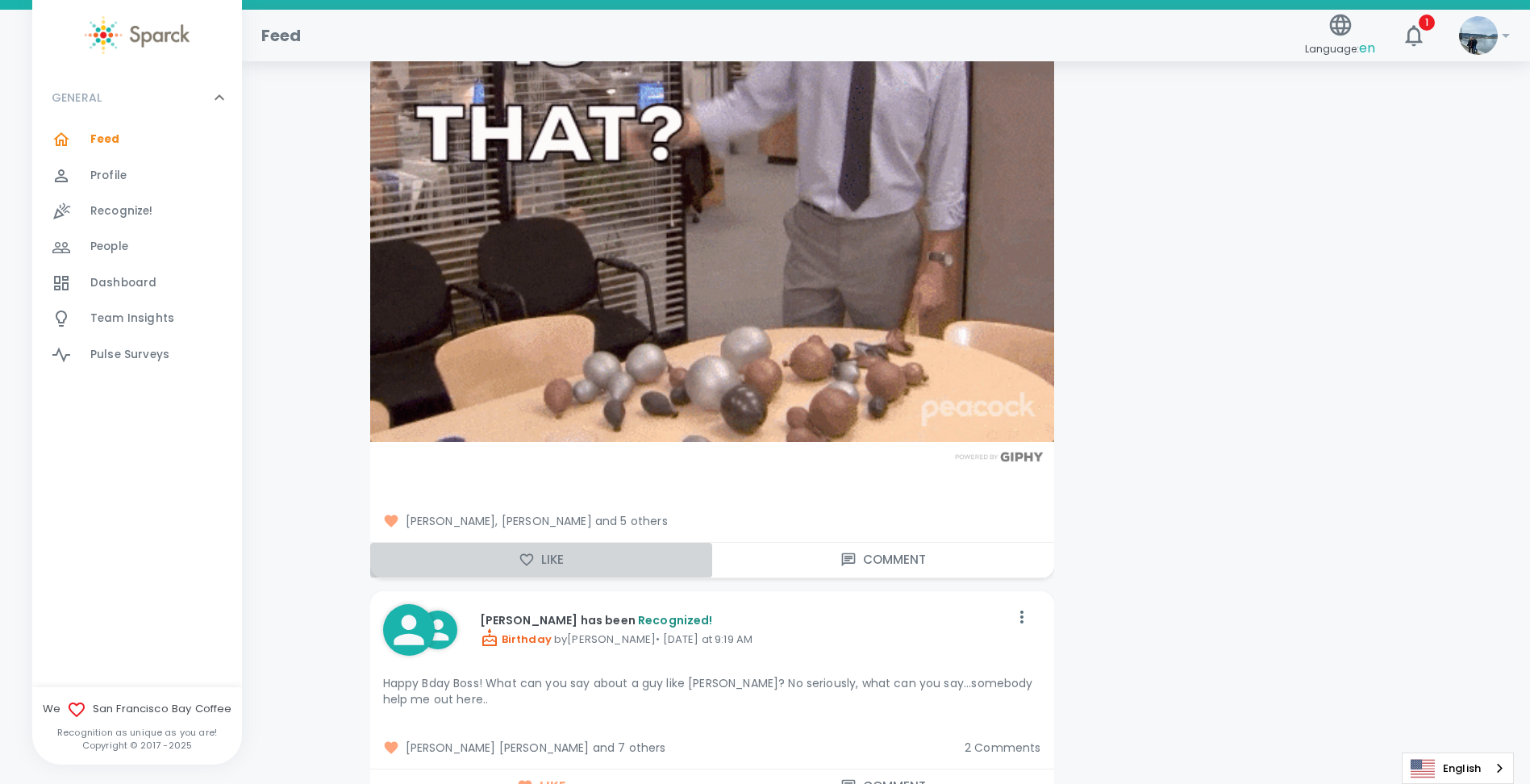
click at [476, 546] on button "Like" at bounding box center [541, 560] width 343 height 34
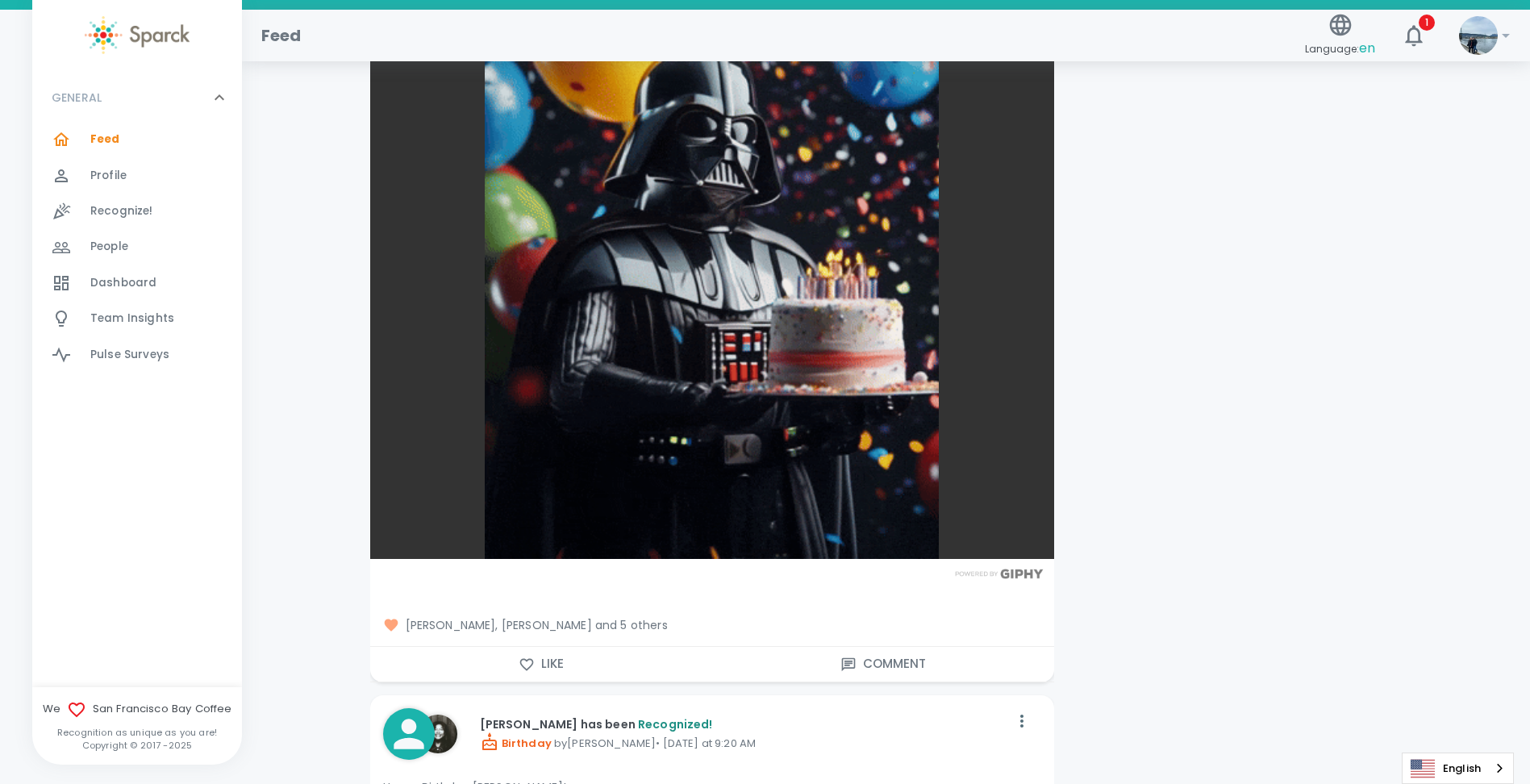
scroll to position [9354, 0]
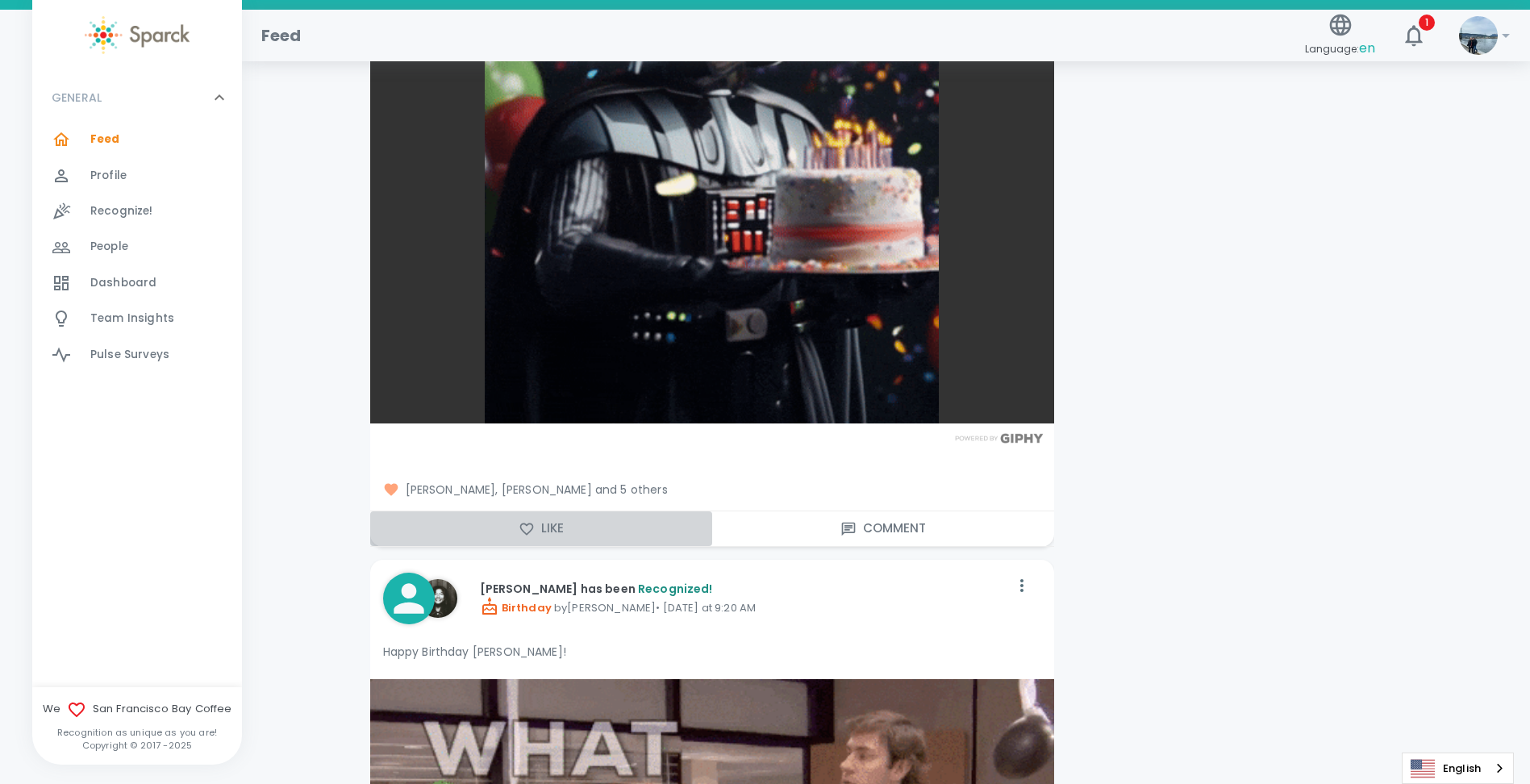
click at [484, 517] on button "Like" at bounding box center [541, 529] width 343 height 34
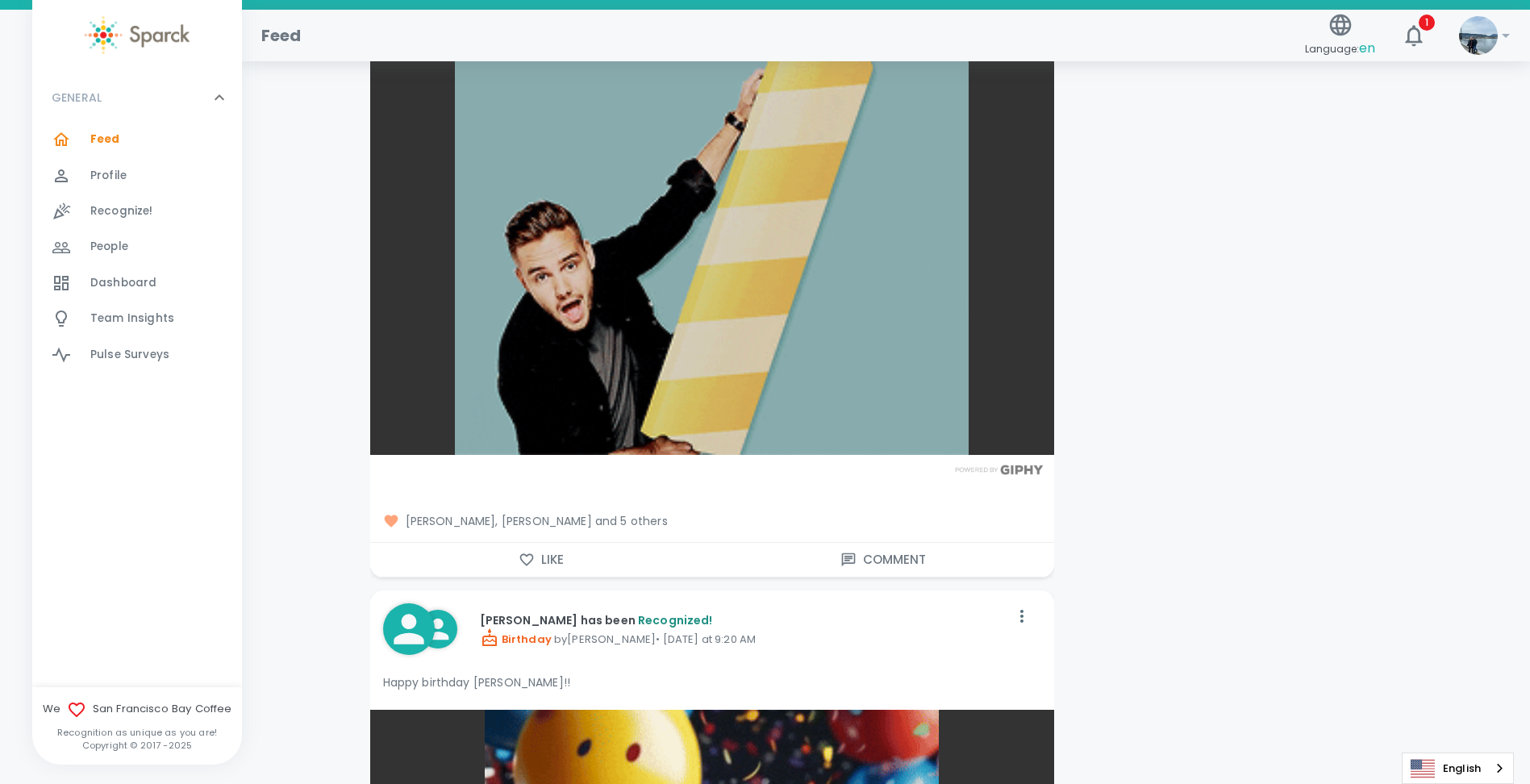
scroll to position [8467, 0]
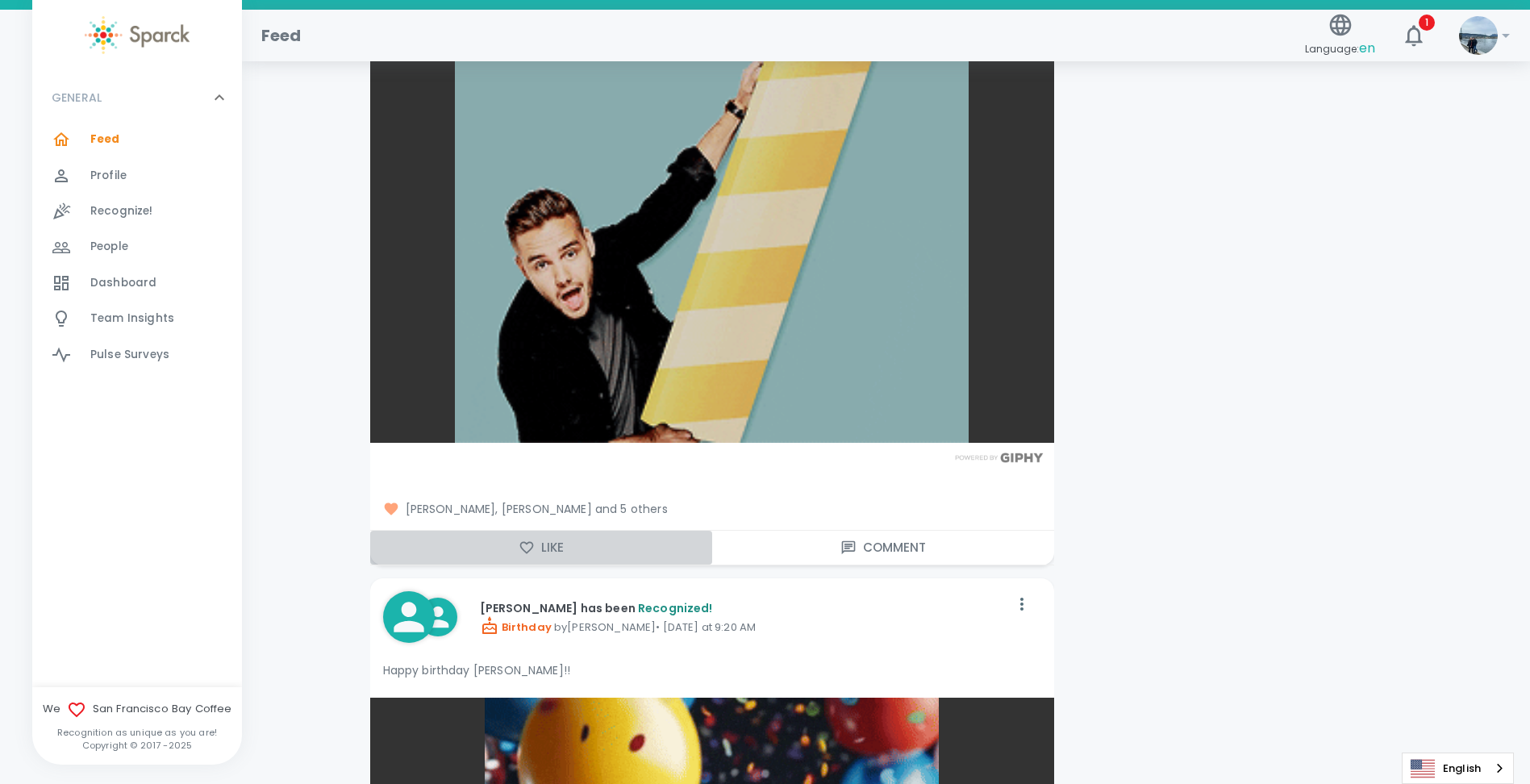
click at [484, 531] on button "Like" at bounding box center [541, 548] width 343 height 34
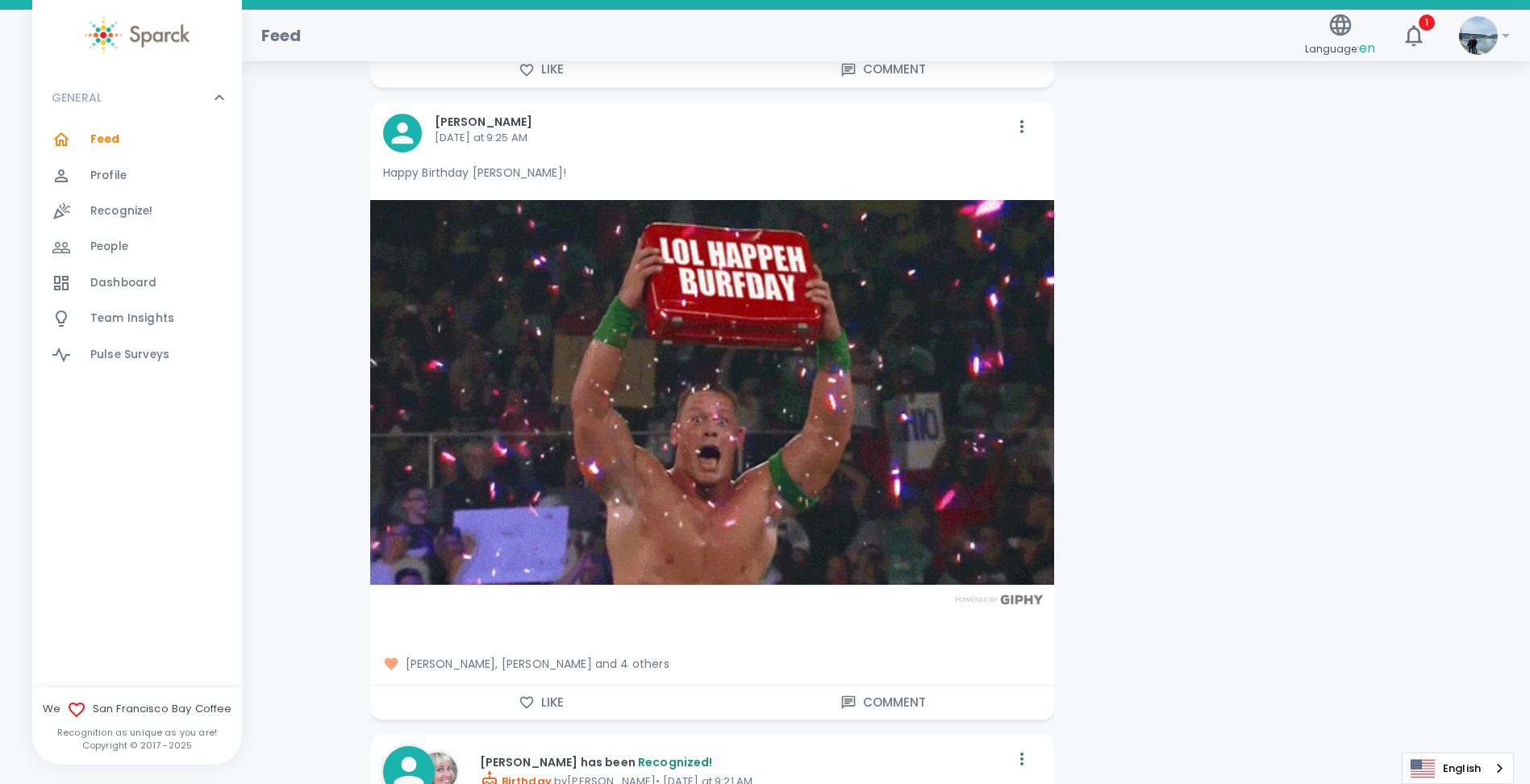
scroll to position [7500, 0]
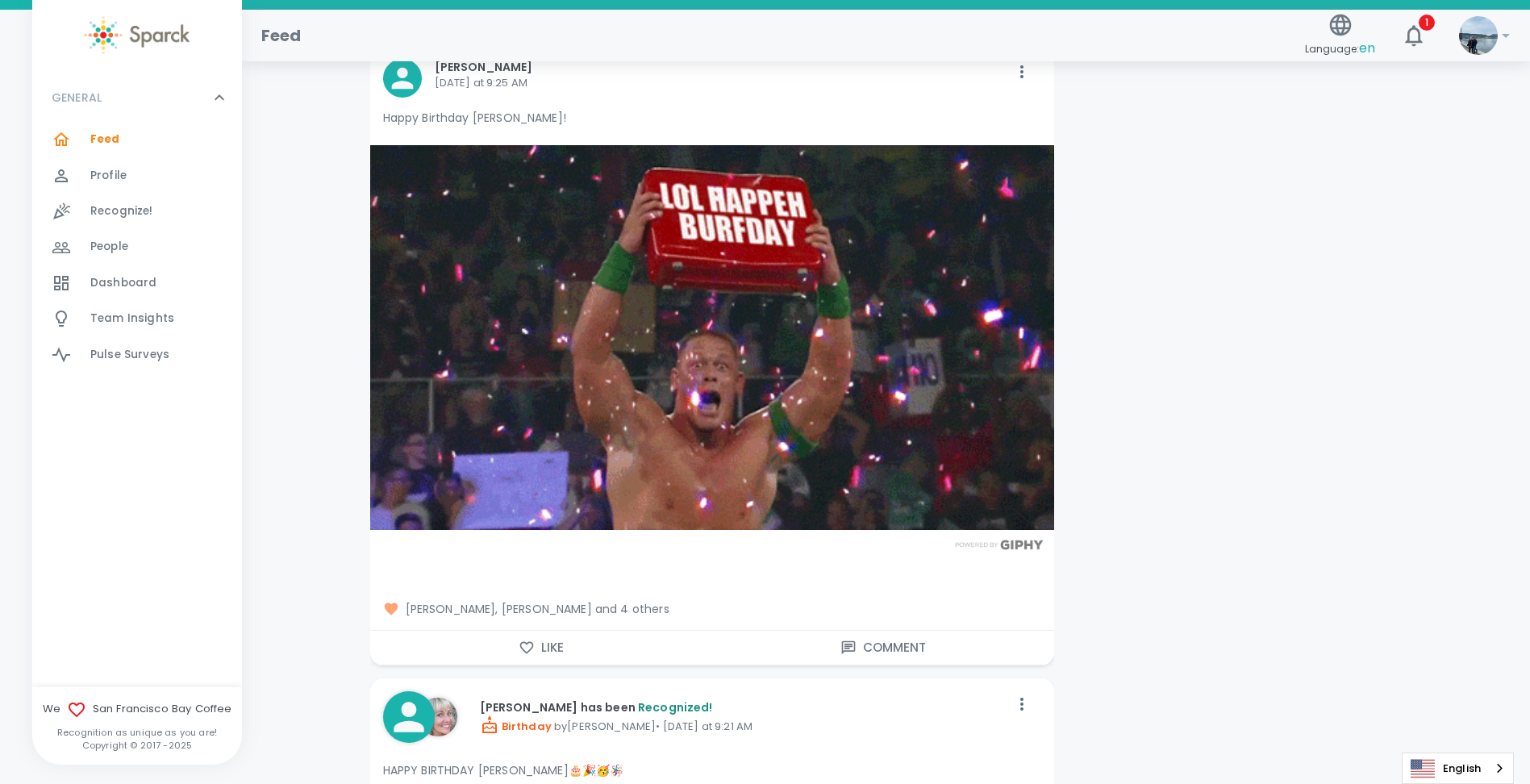
click at [565, 636] on button "Like" at bounding box center [541, 648] width 343 height 34
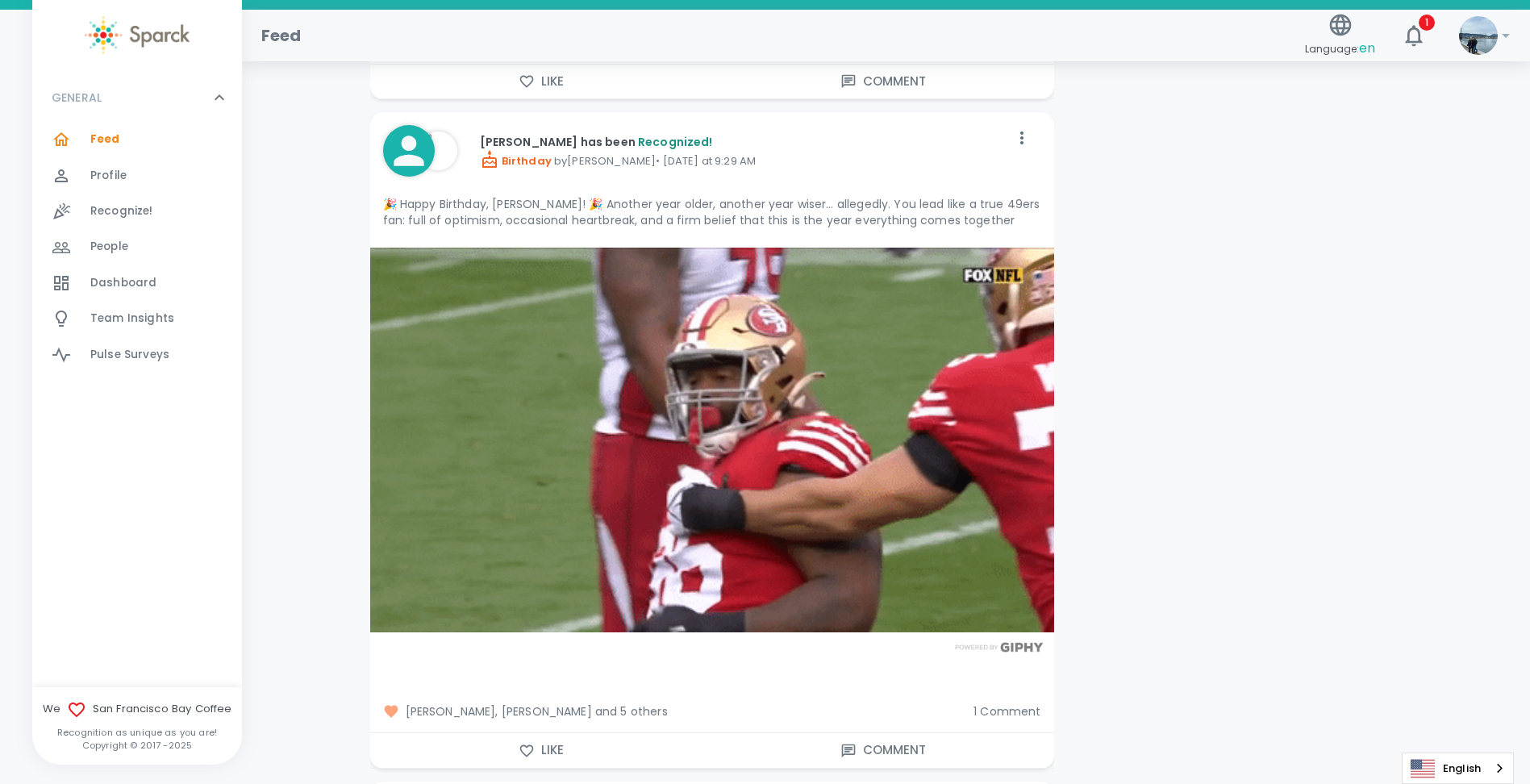
scroll to position [6773, 0]
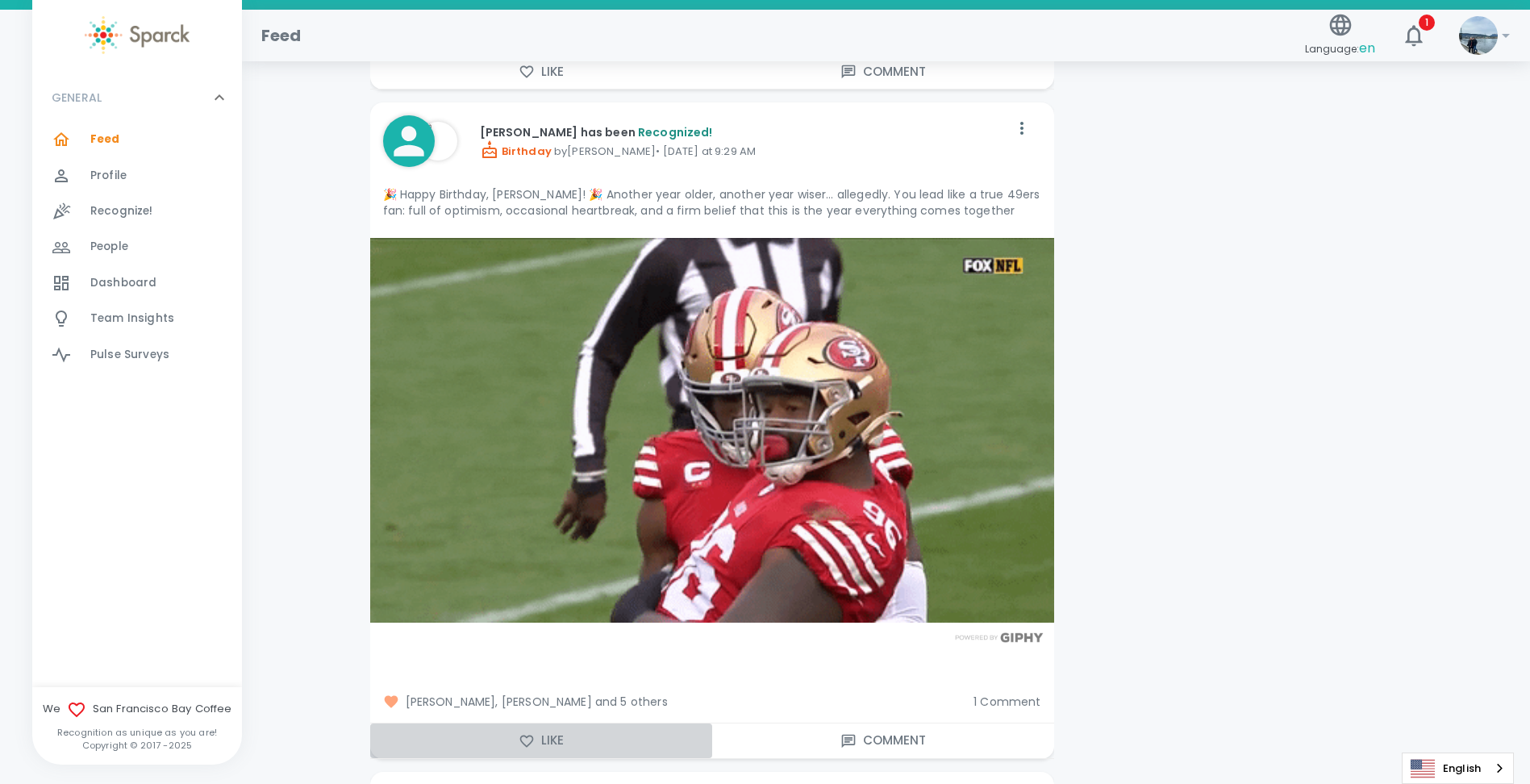
click at [554, 723] on button "Like" at bounding box center [541, 740] width 343 height 34
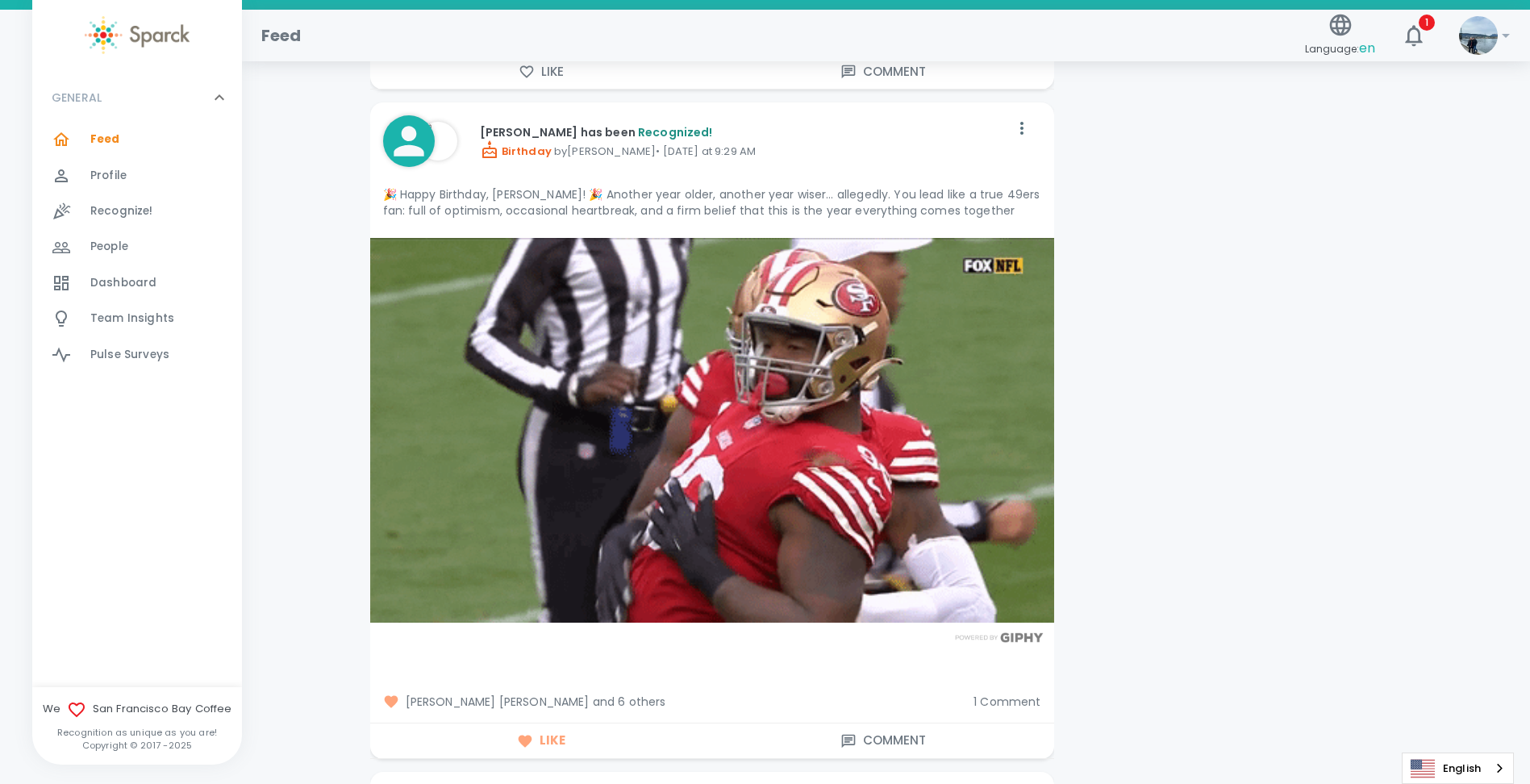
click at [999, 693] on span "1 Comment" at bounding box center [1007, 701] width 67 height 16
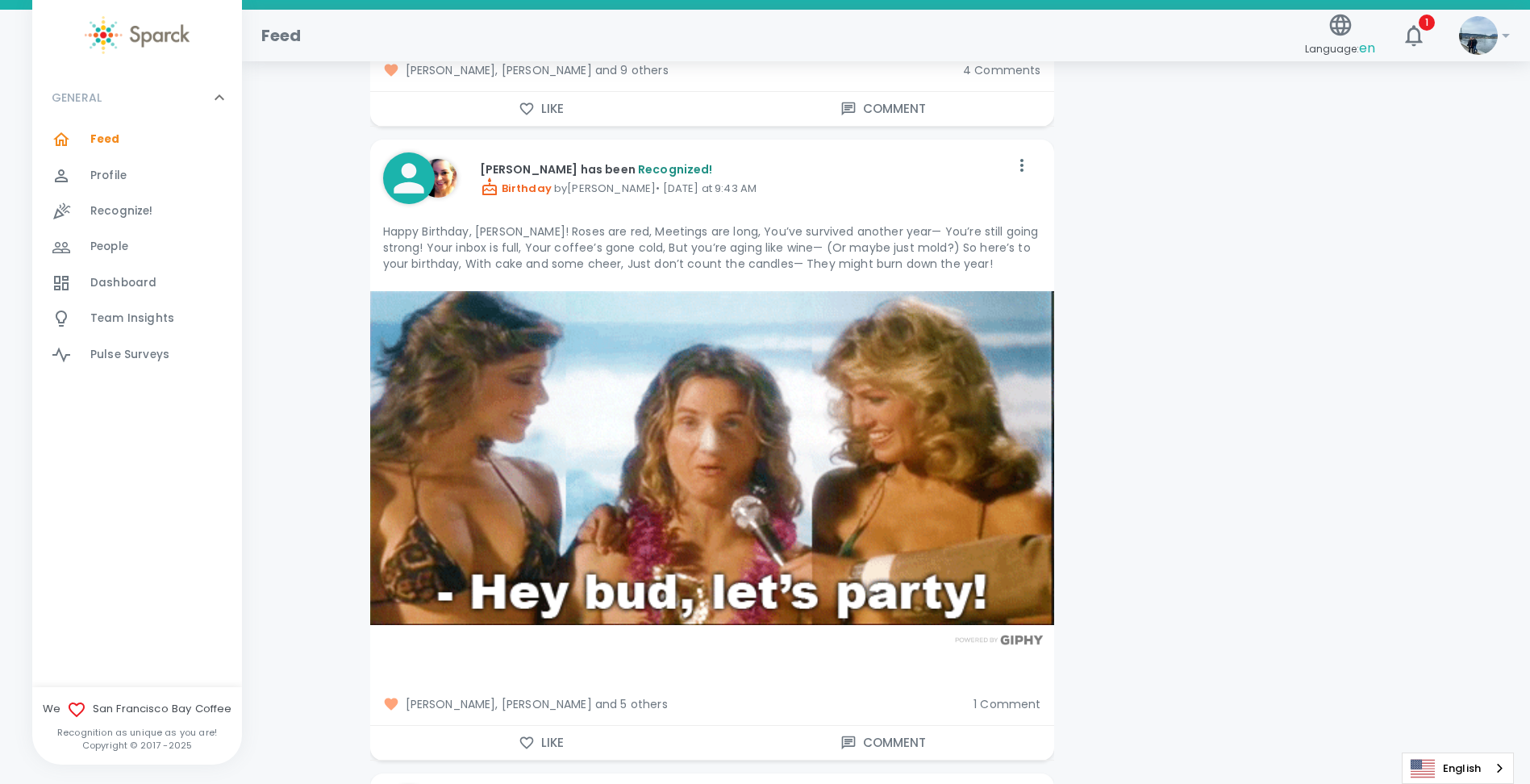
scroll to position [6128, 0]
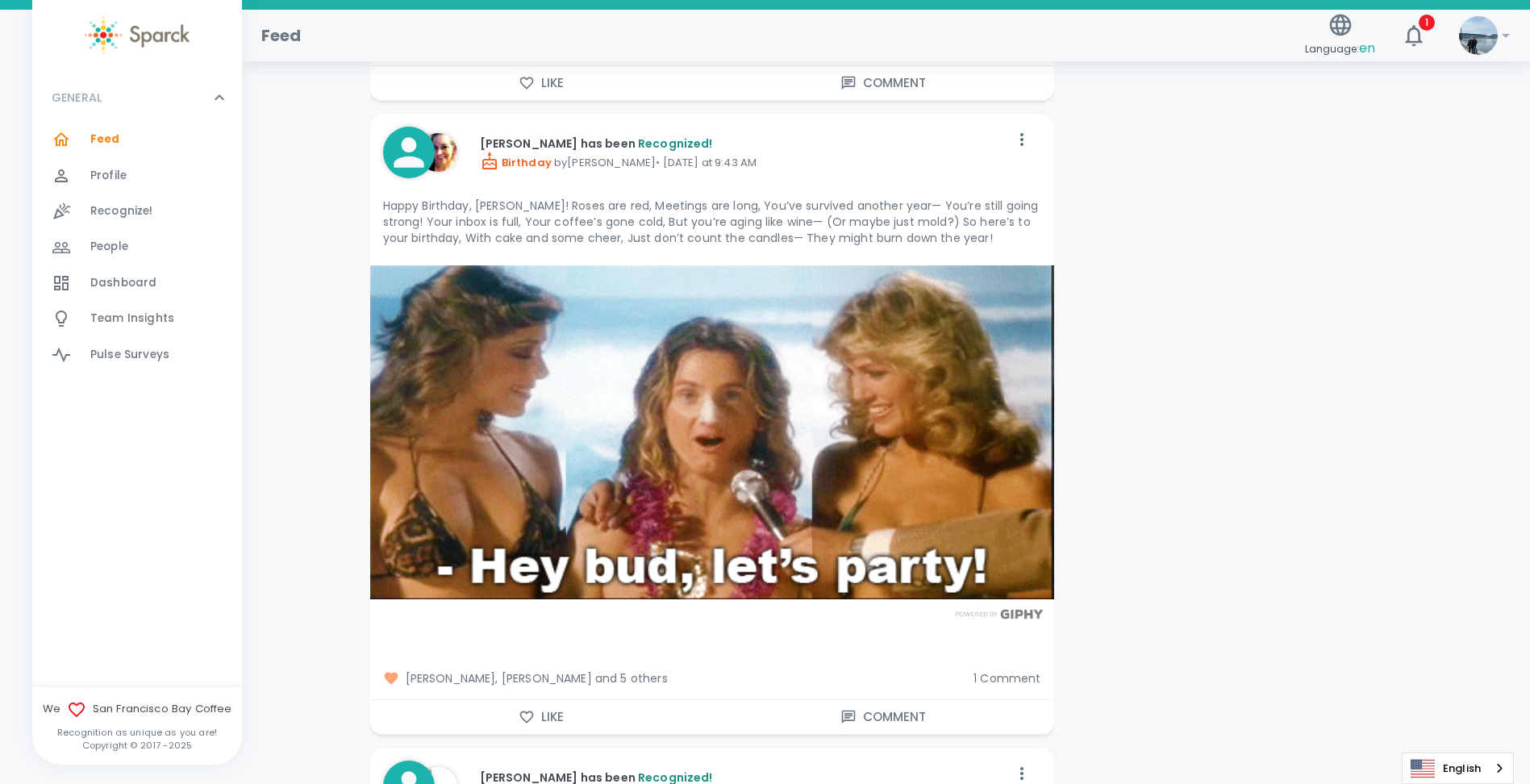
click at [561, 700] on button "Like" at bounding box center [541, 717] width 343 height 34
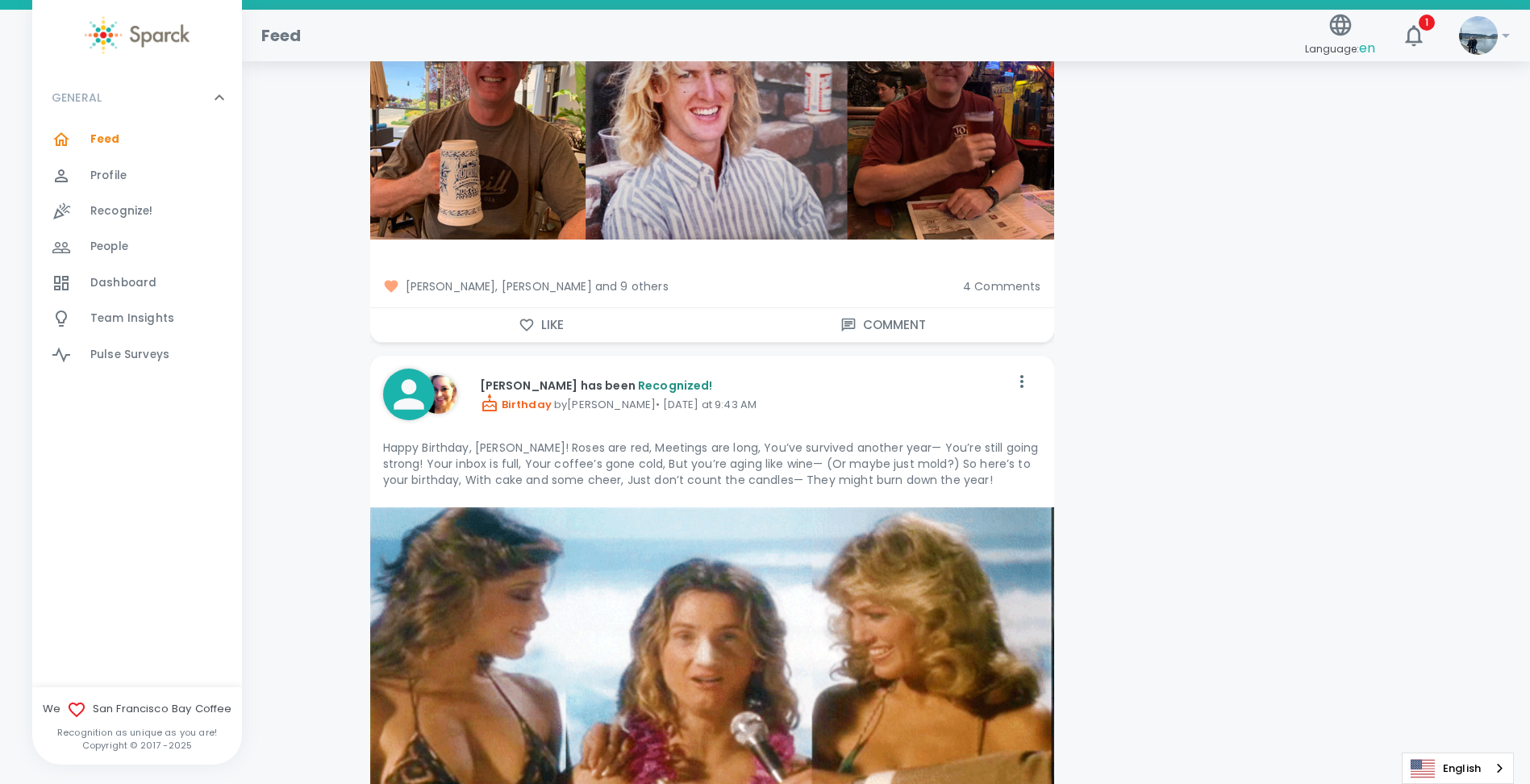
scroll to position [6209, 0]
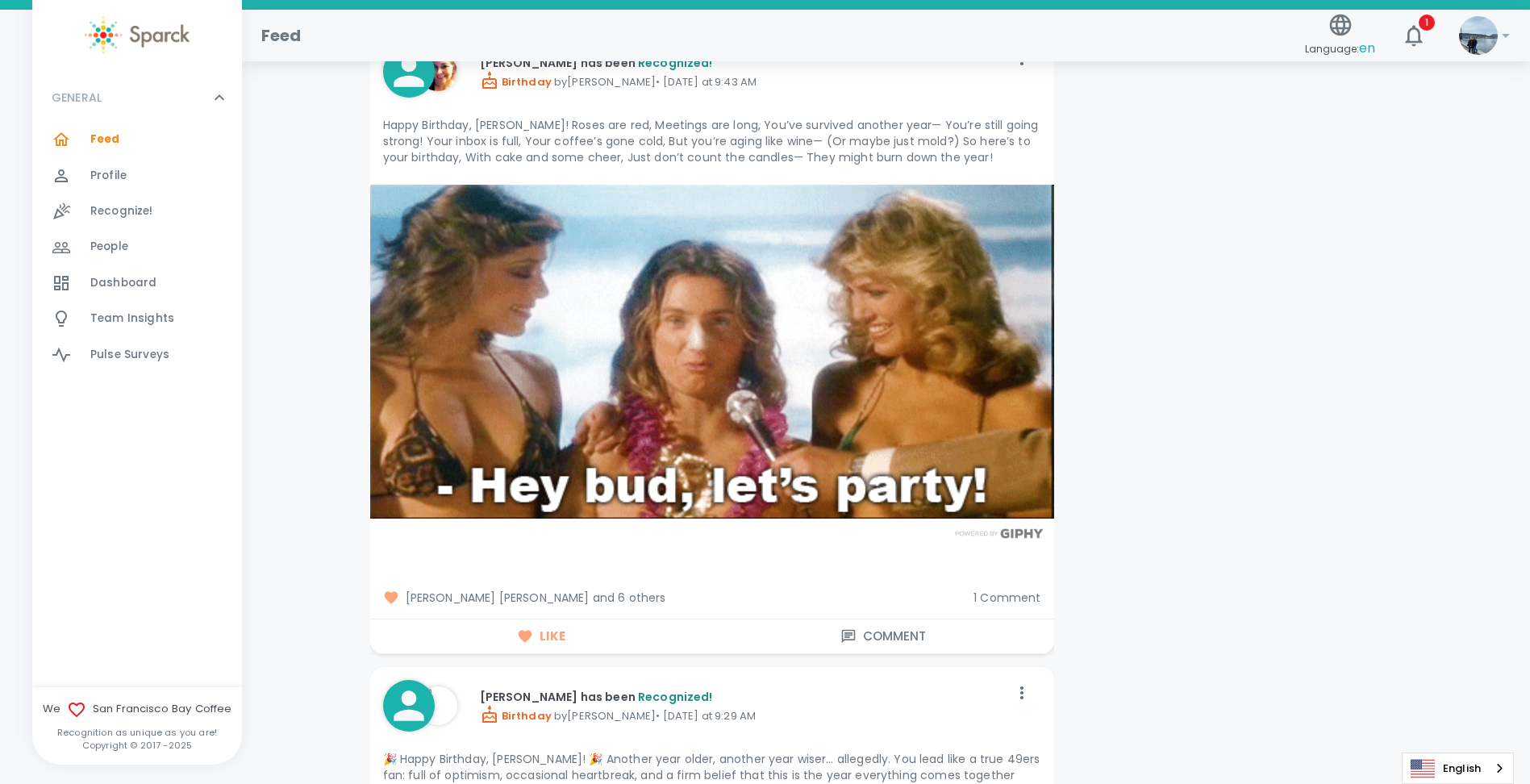
click at [984, 589] on span "1 Comment" at bounding box center [1007, 597] width 67 height 16
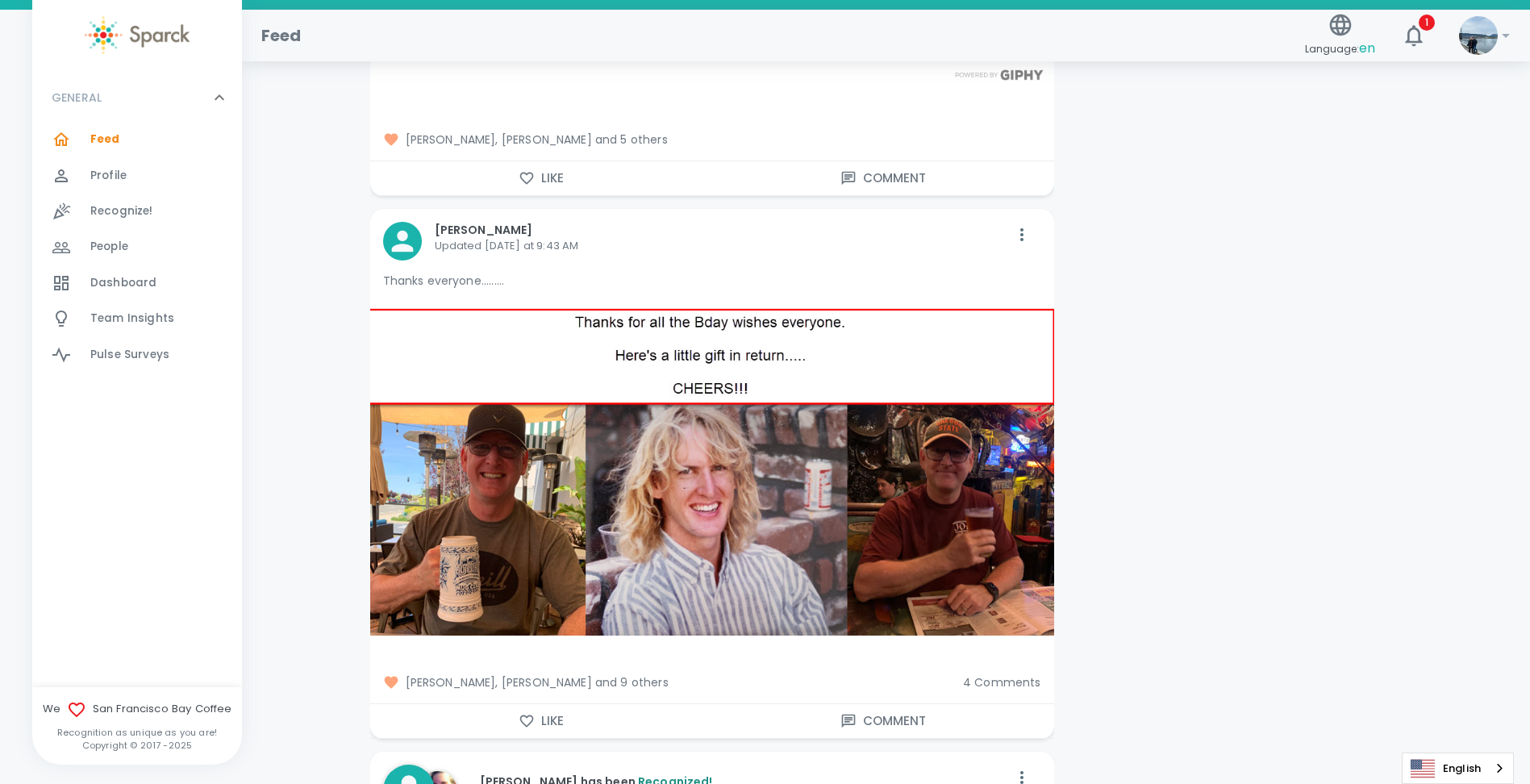
scroll to position [5483, 0]
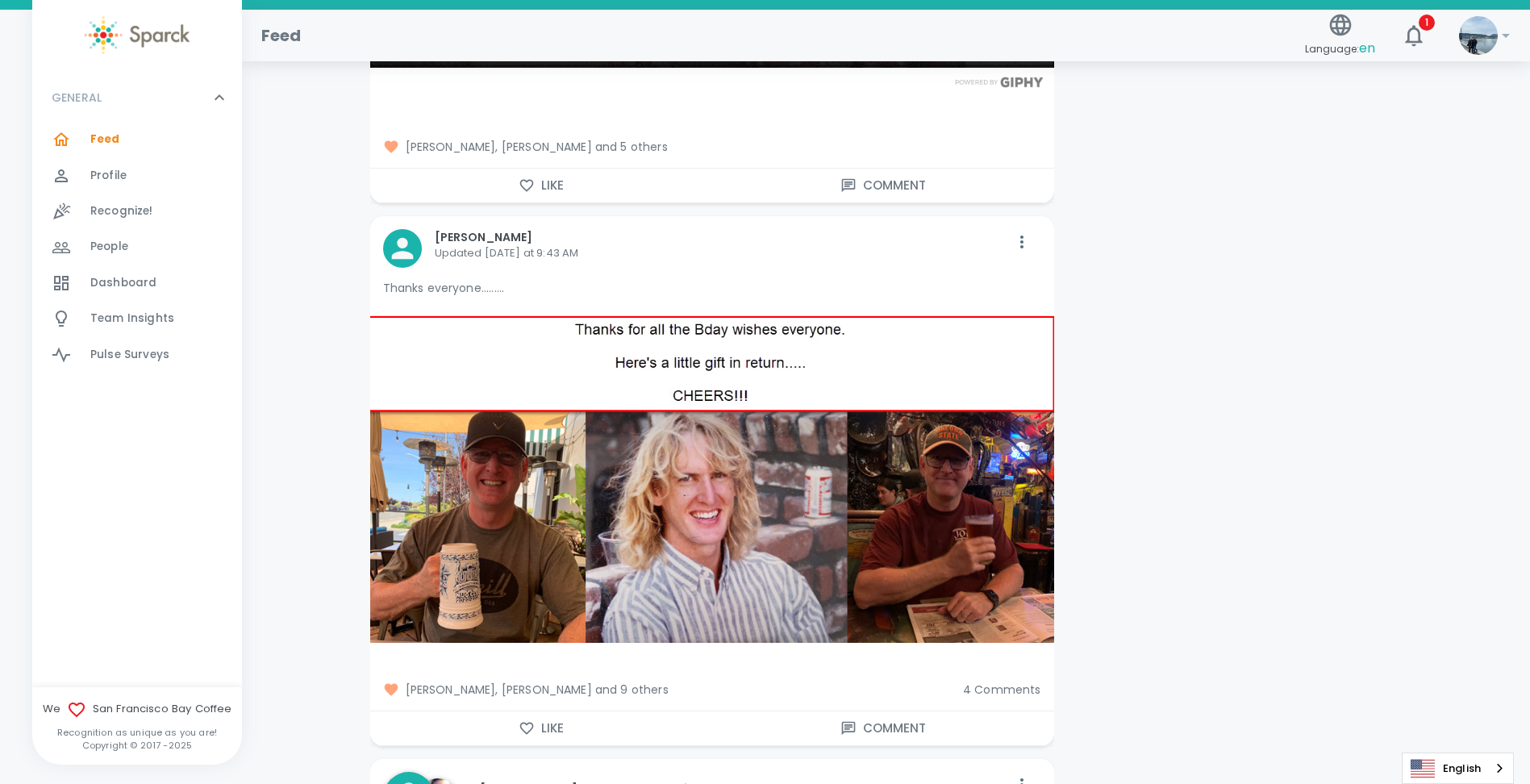
click at [550, 712] on button "Like" at bounding box center [541, 728] width 343 height 34
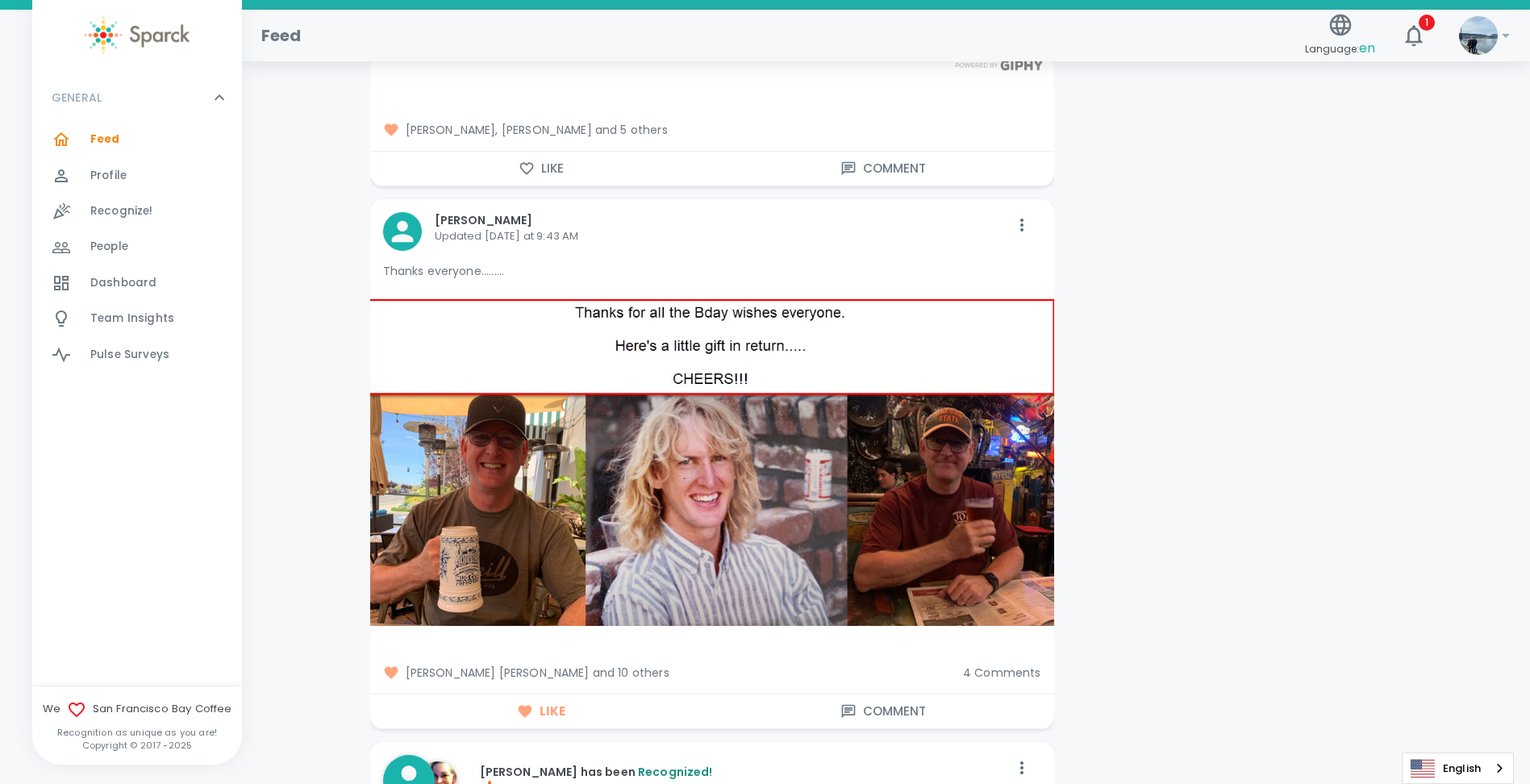
scroll to position [5564, 0]
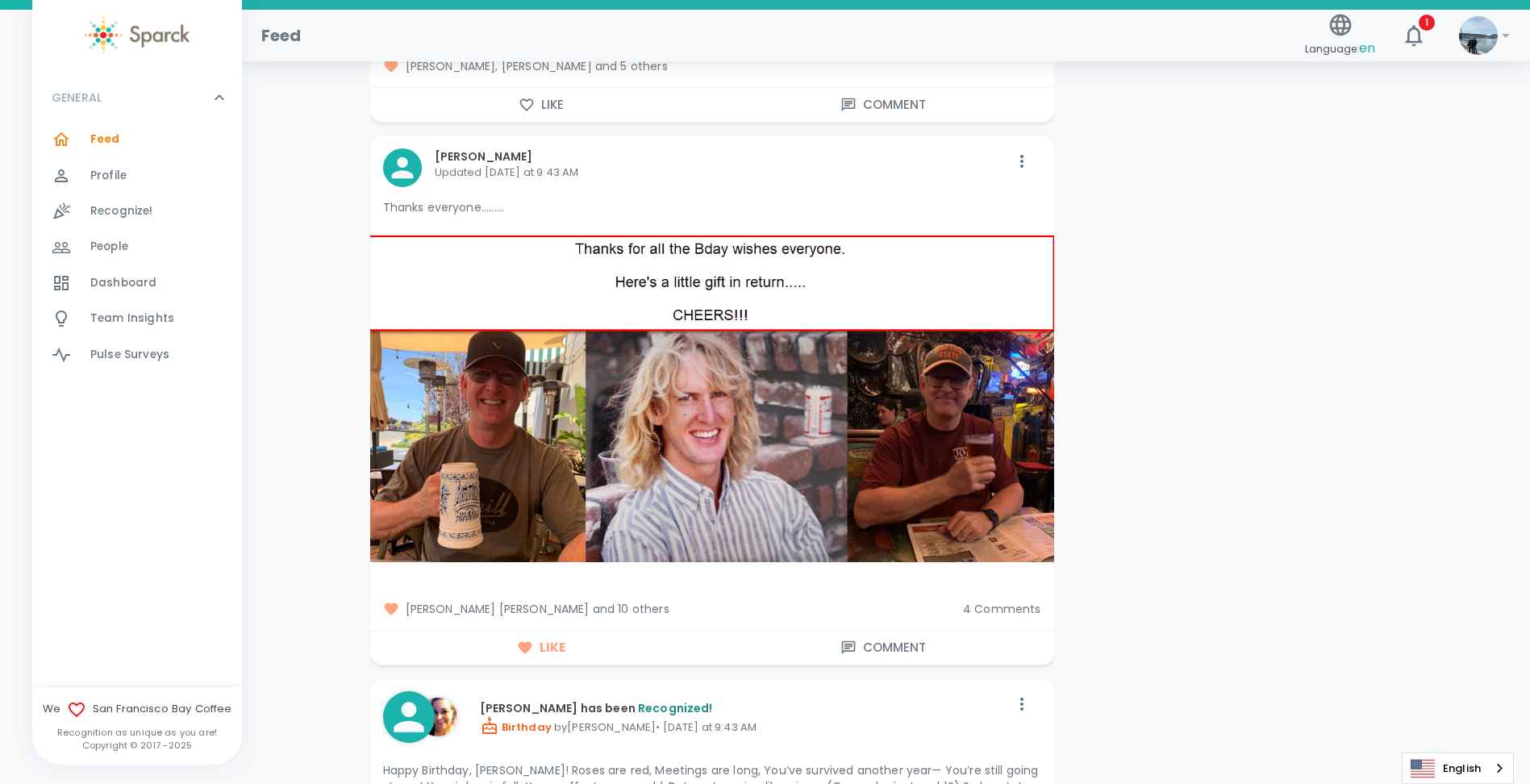
click at [1007, 601] on span "4 Comments" at bounding box center [1002, 608] width 79 height 16
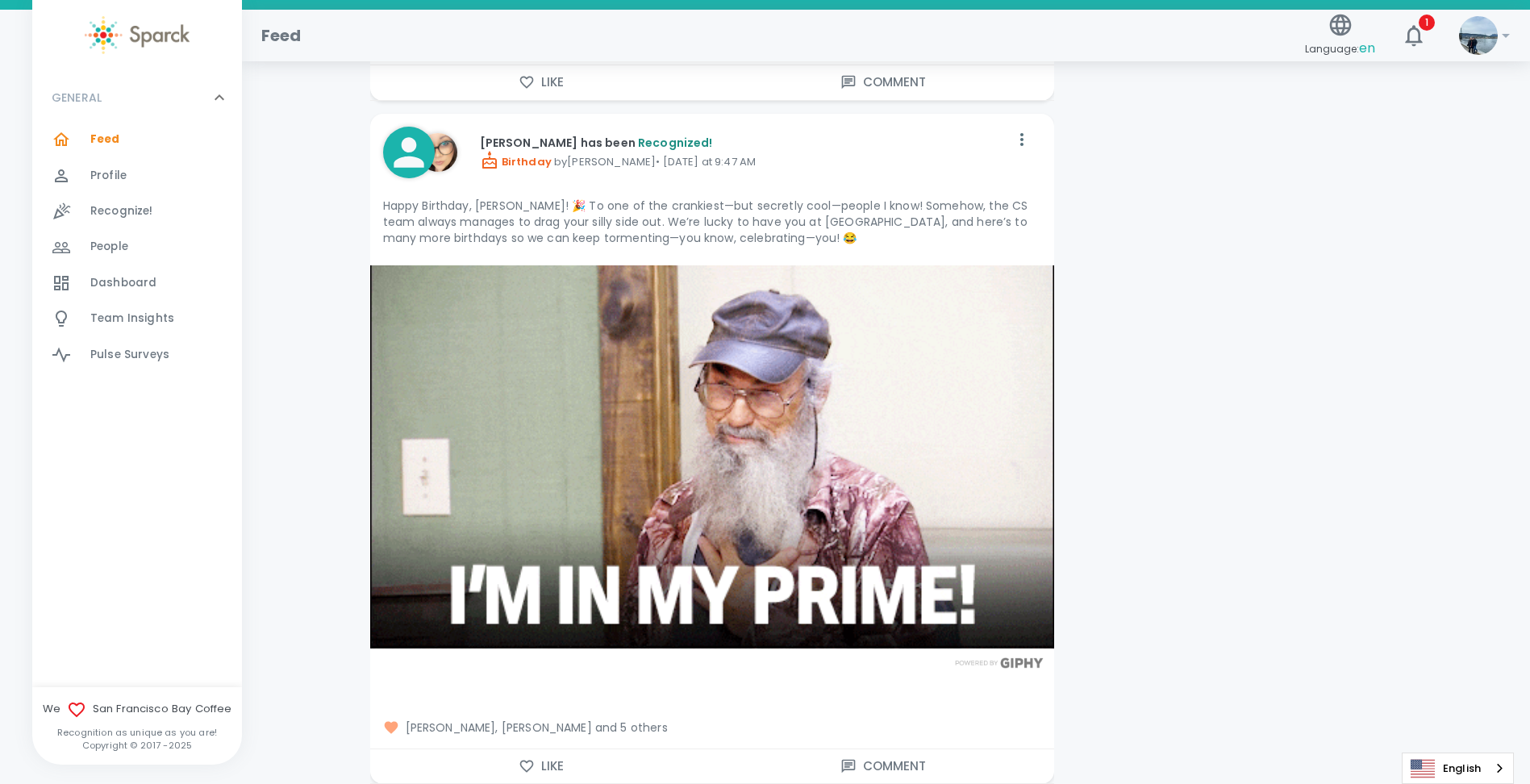
scroll to position [4999, 0]
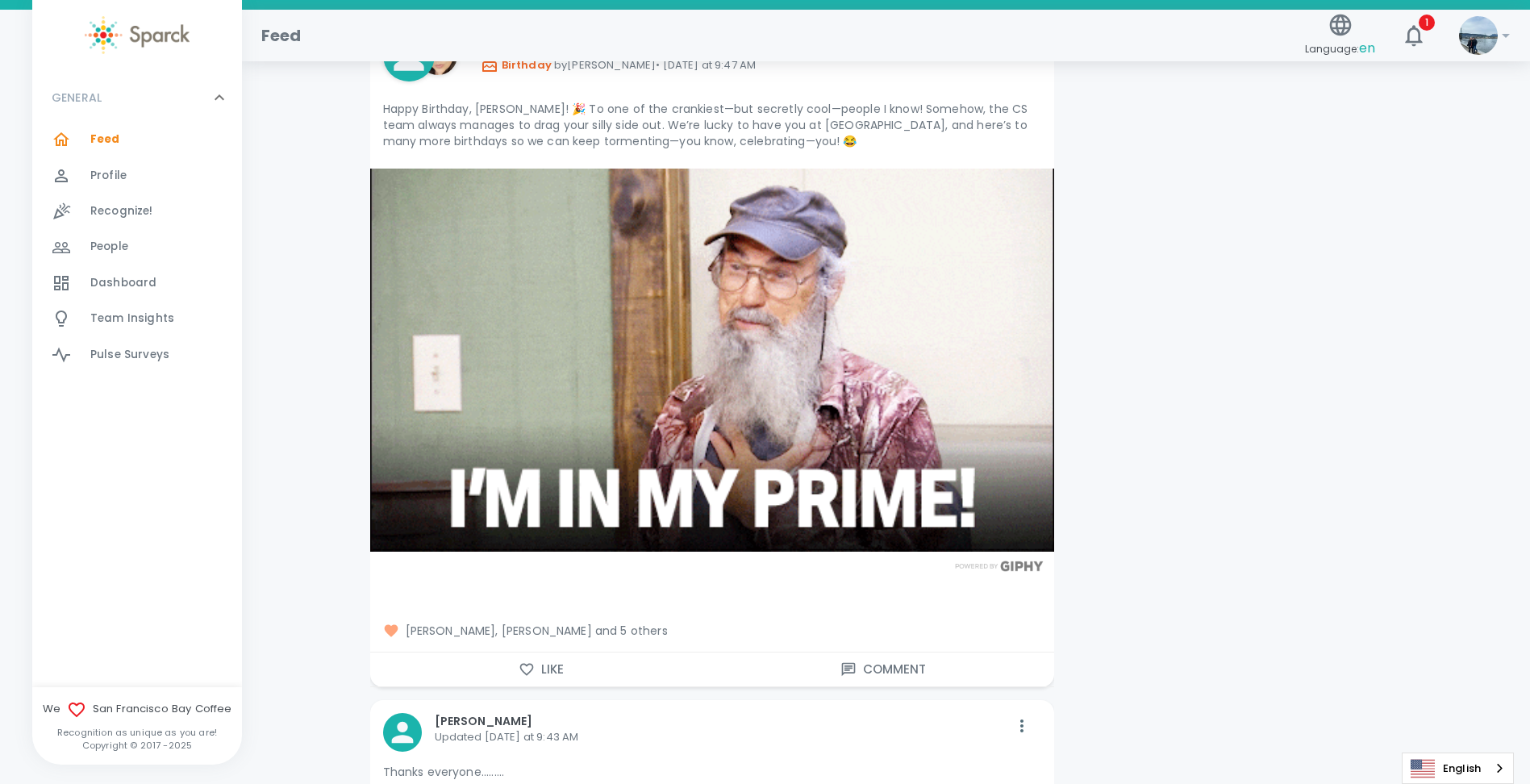
click at [519, 661] on icon "button" at bounding box center [526, 669] width 16 height 16
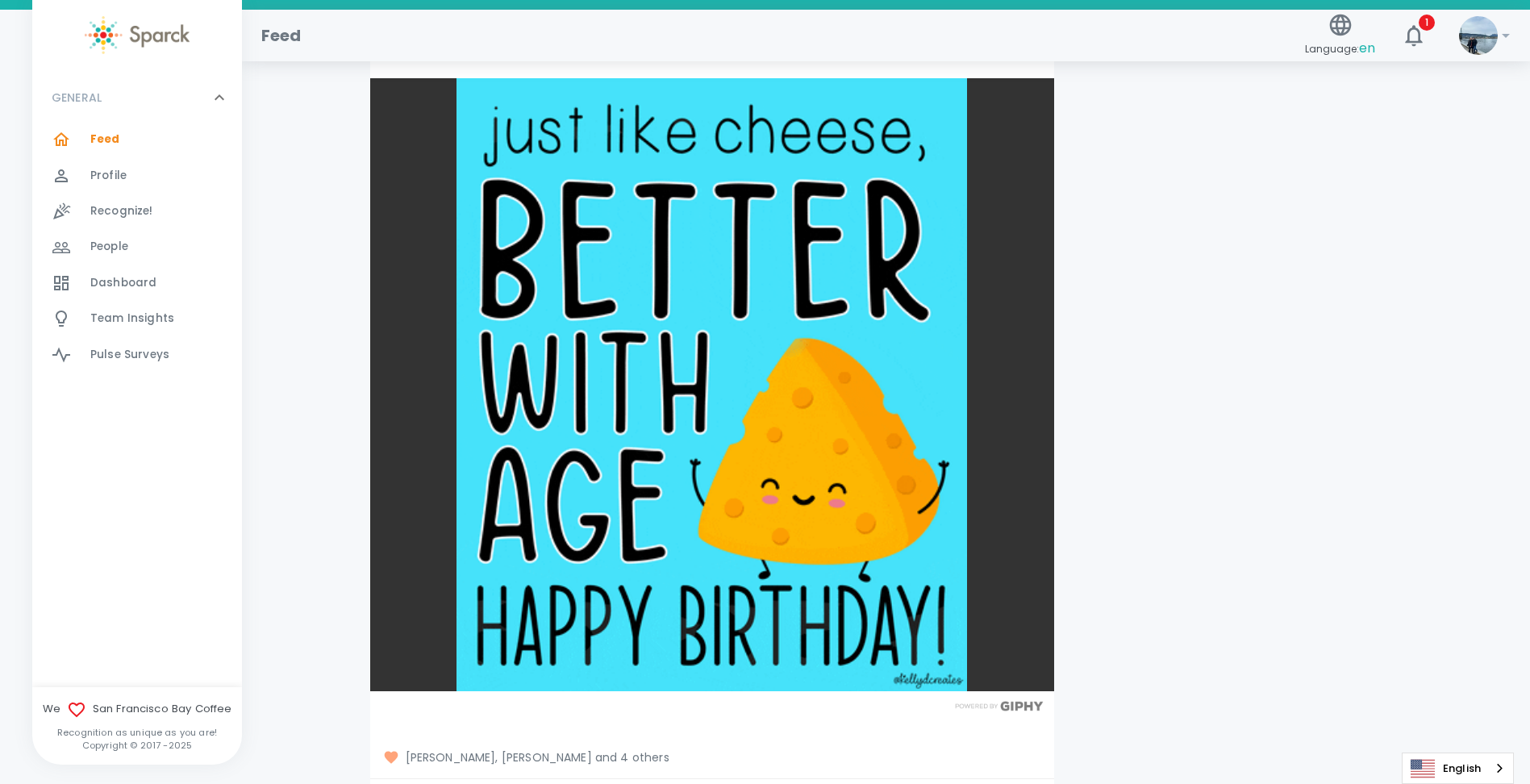
scroll to position [4193, 0]
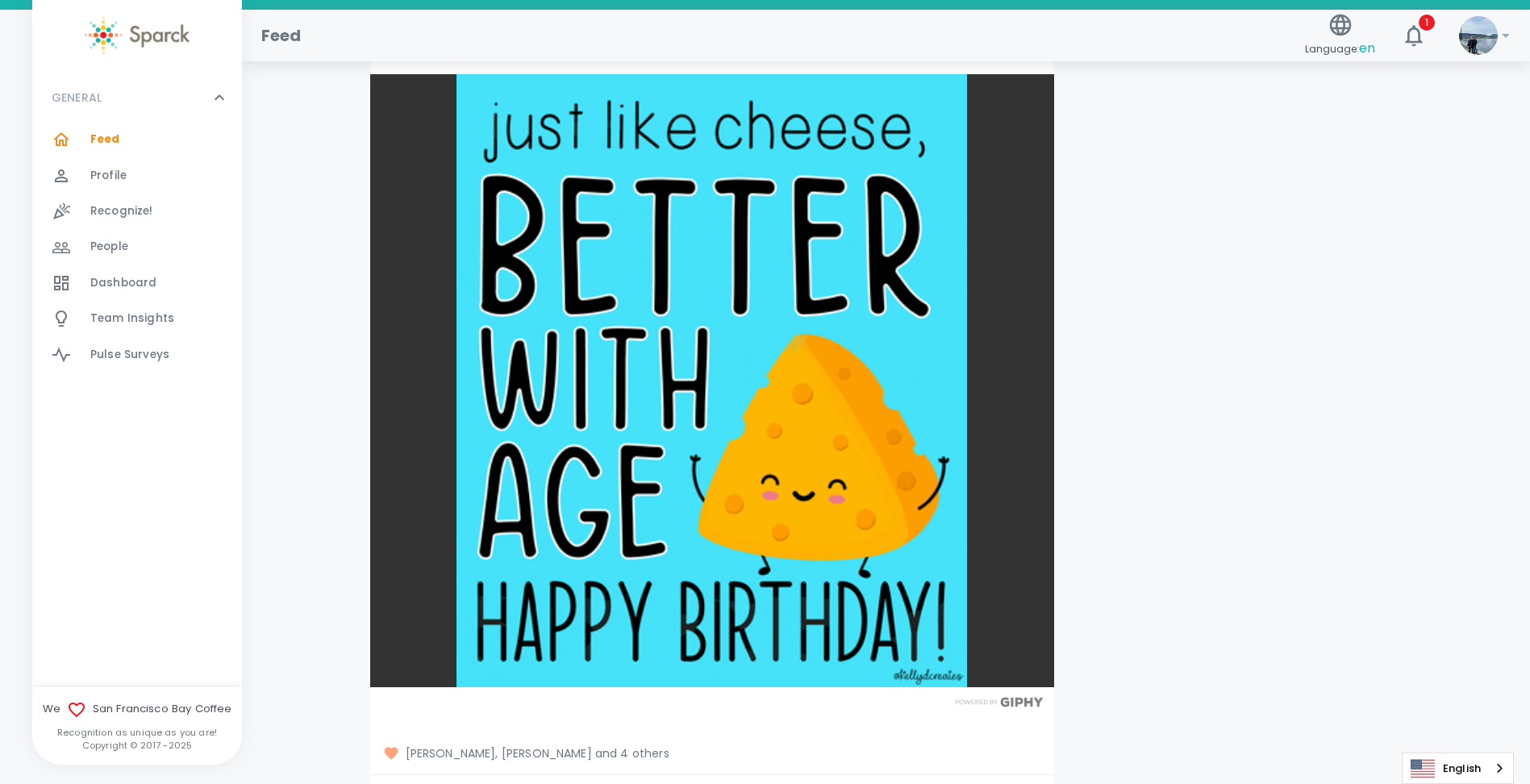
click at [567, 775] on button "Like" at bounding box center [541, 792] width 343 height 34
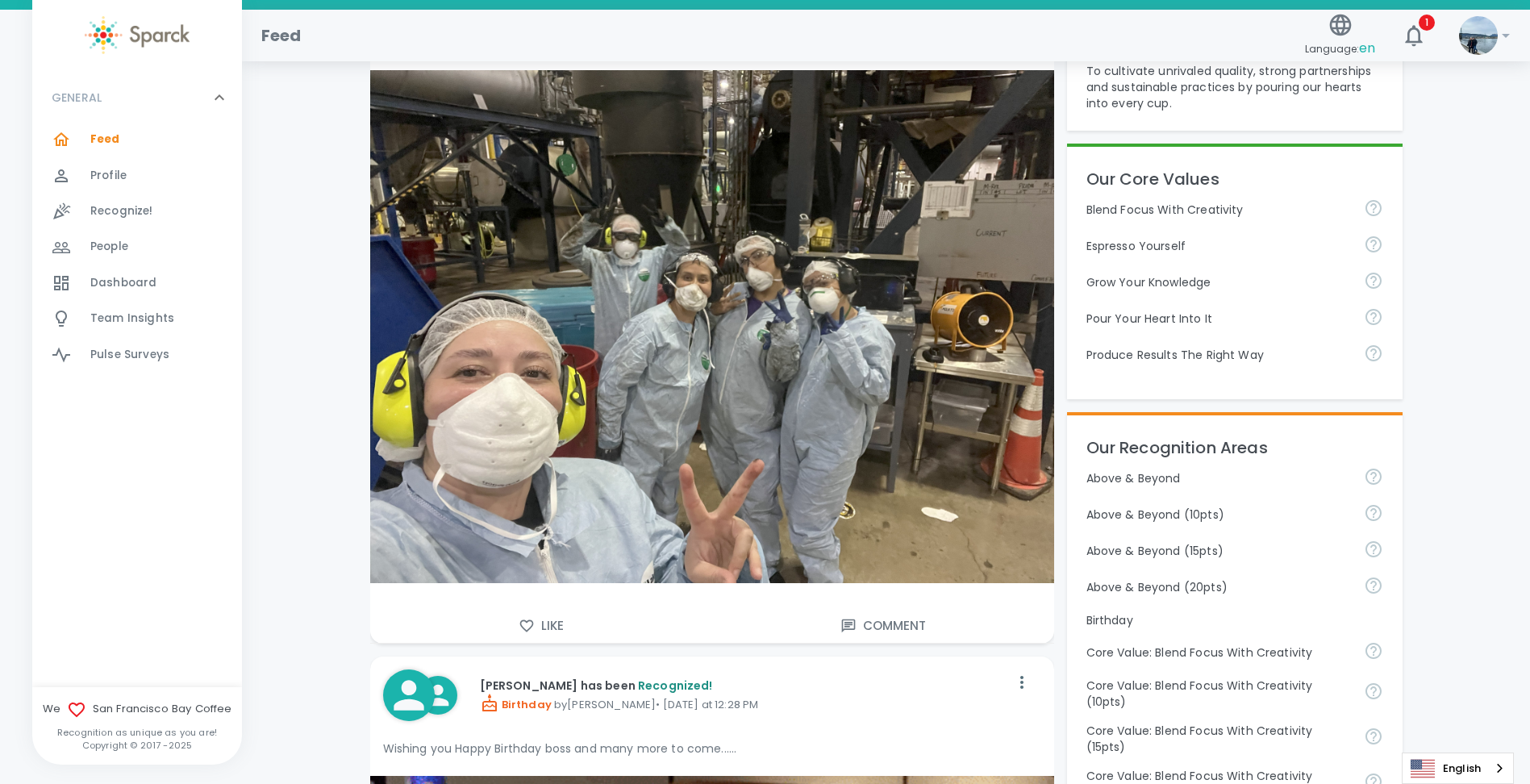
scroll to position [403, 0]
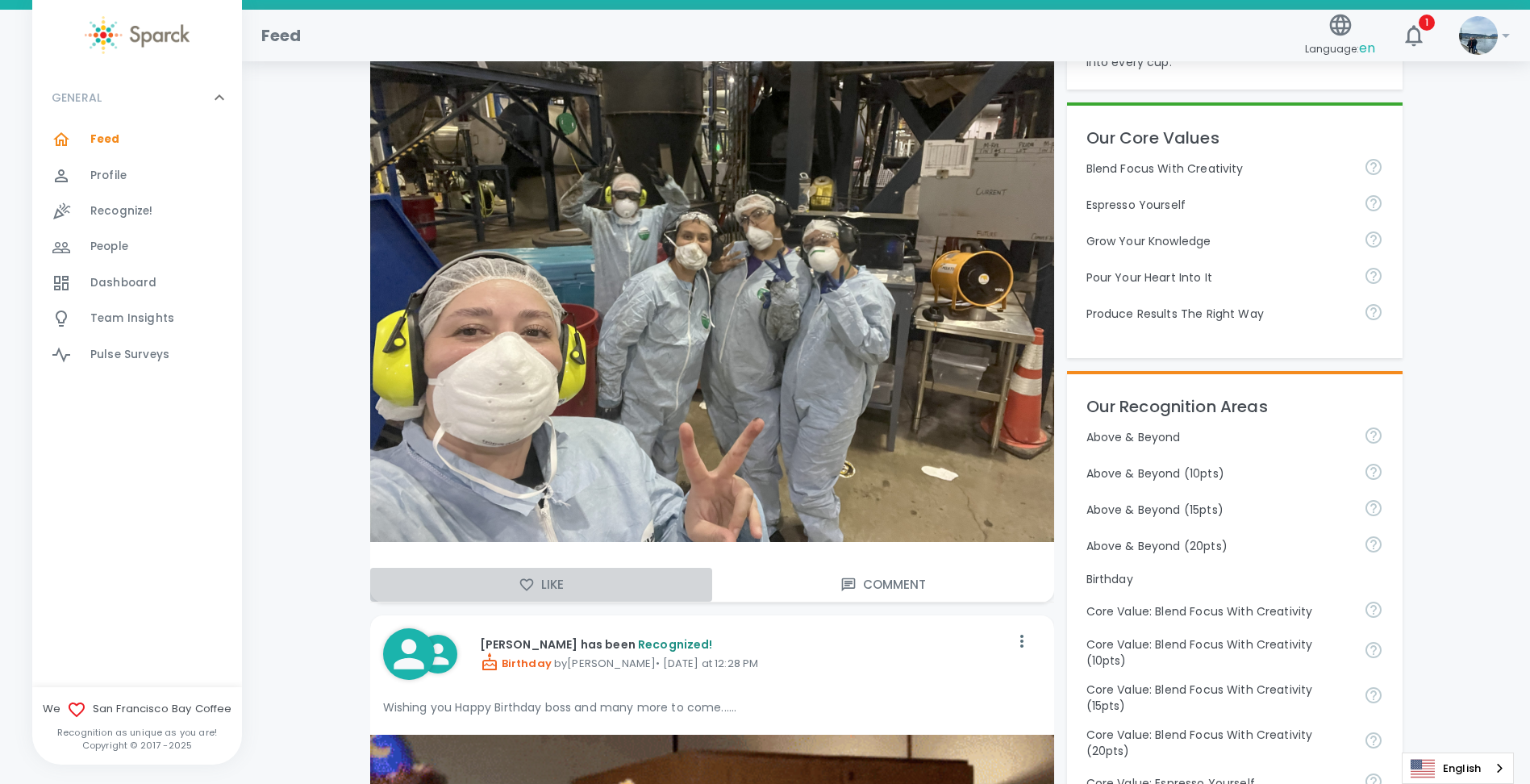
click at [462, 586] on button "Like" at bounding box center [541, 584] width 343 height 34
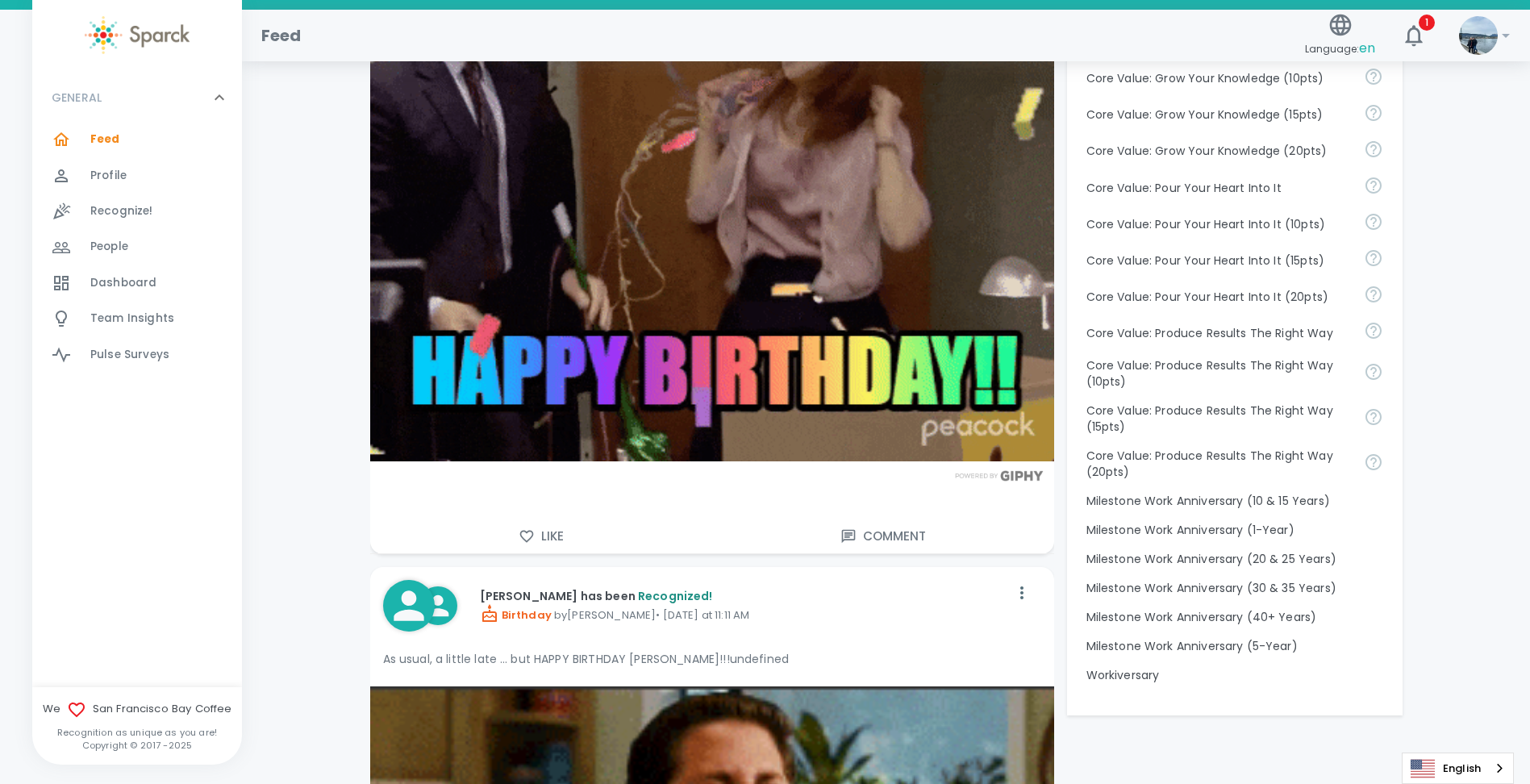
scroll to position [1290, 0]
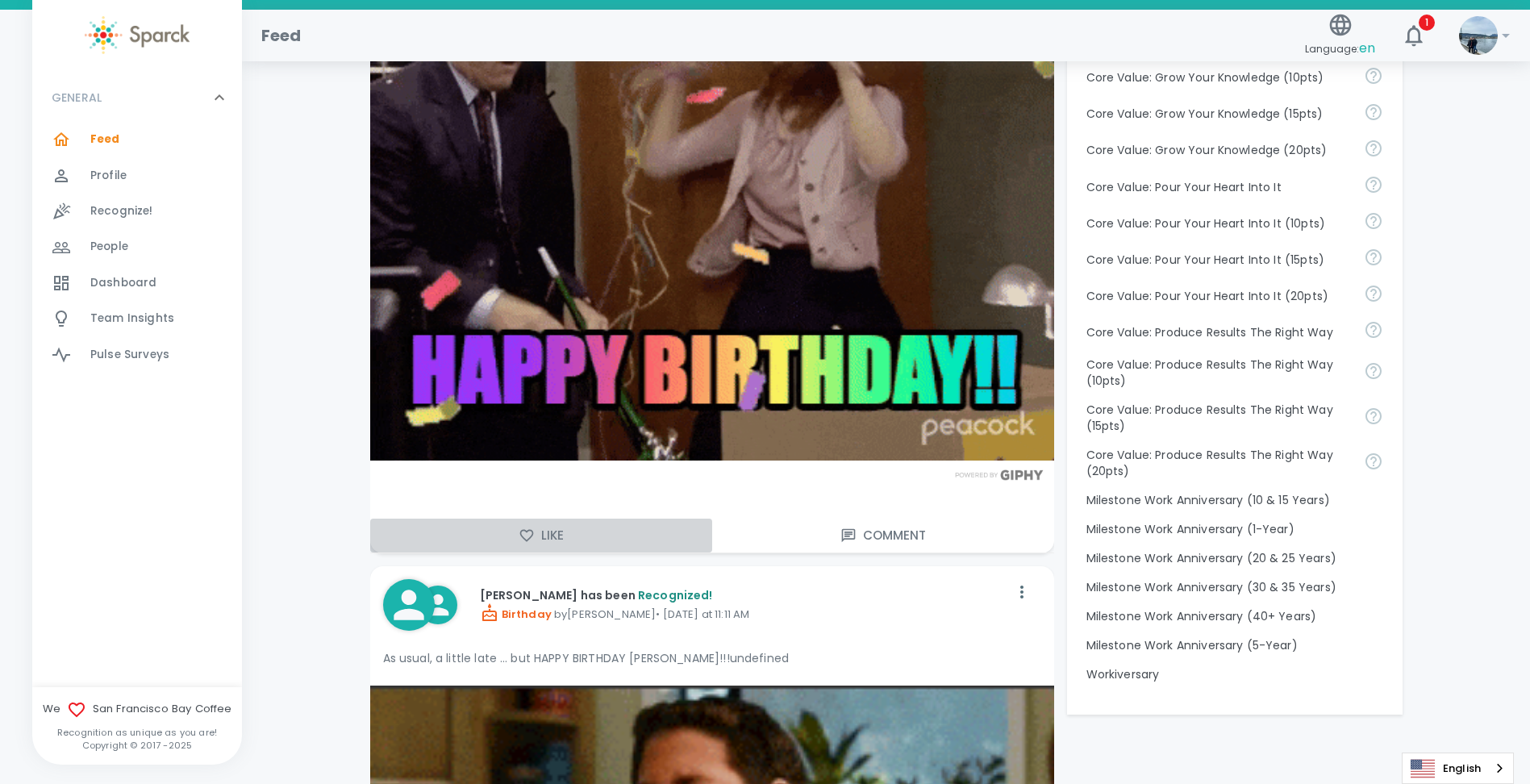
click at [522, 531] on icon "button" at bounding box center [526, 535] width 16 height 16
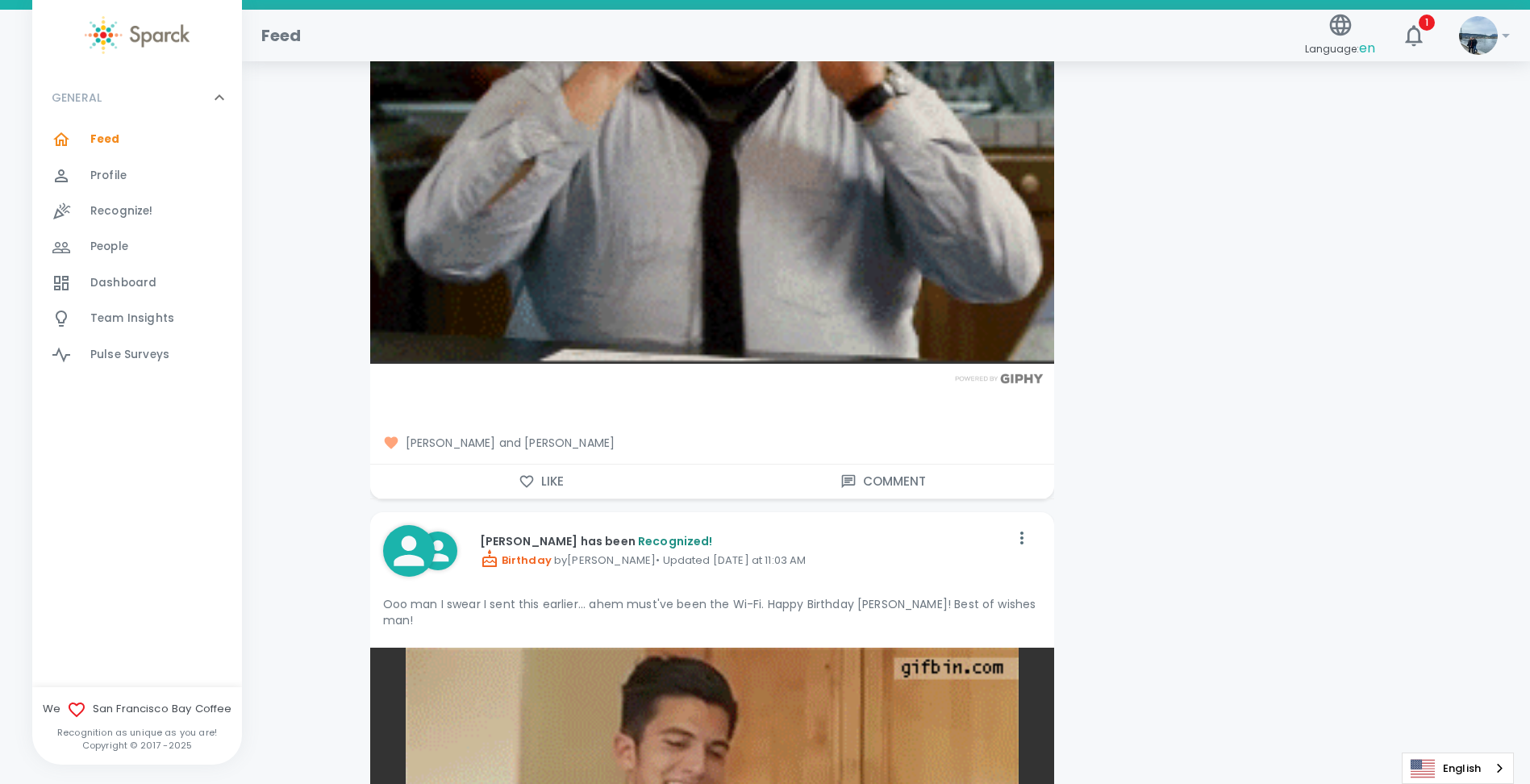
scroll to position [2257, 0]
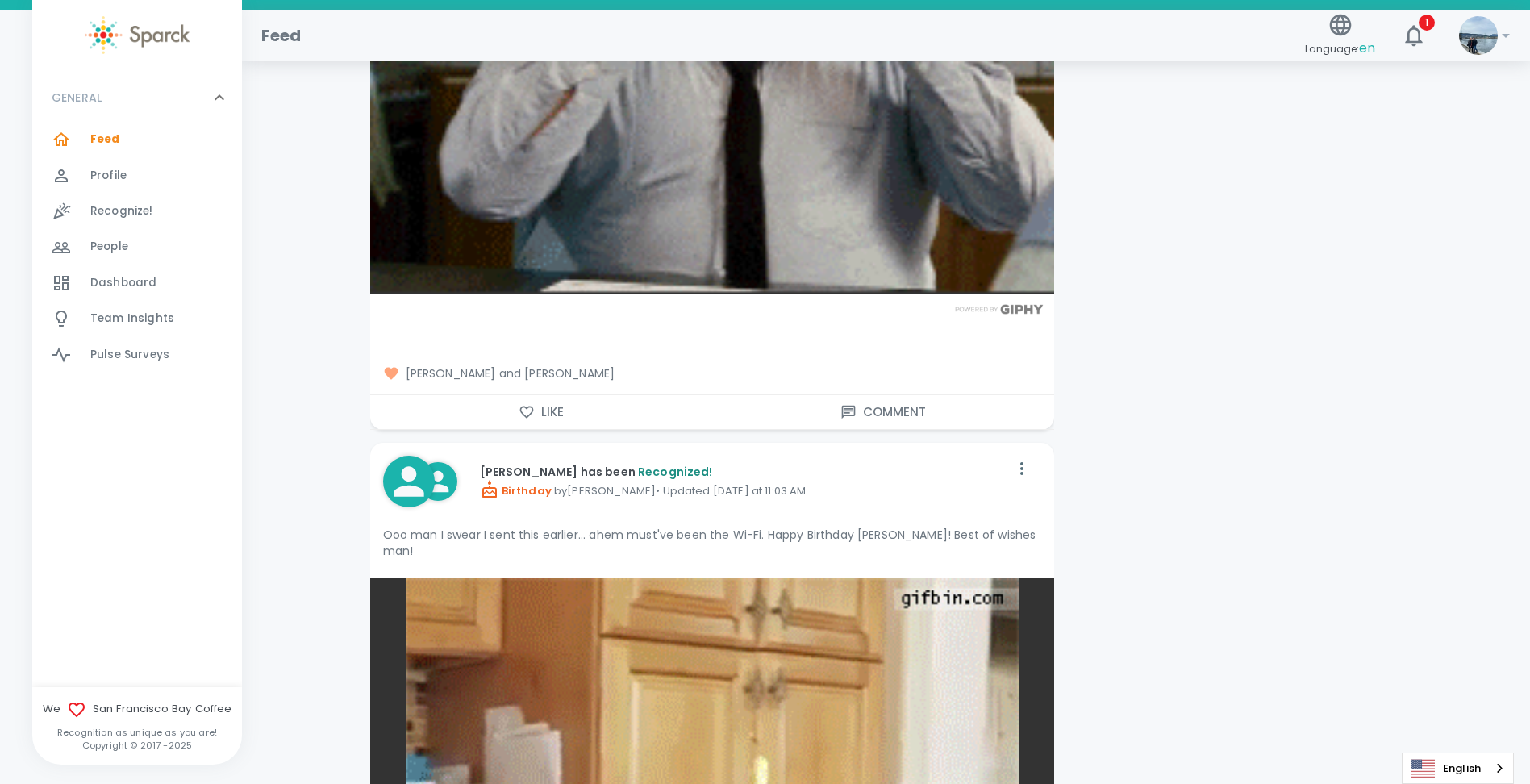
click at [535, 415] on button "Like" at bounding box center [541, 412] width 343 height 34
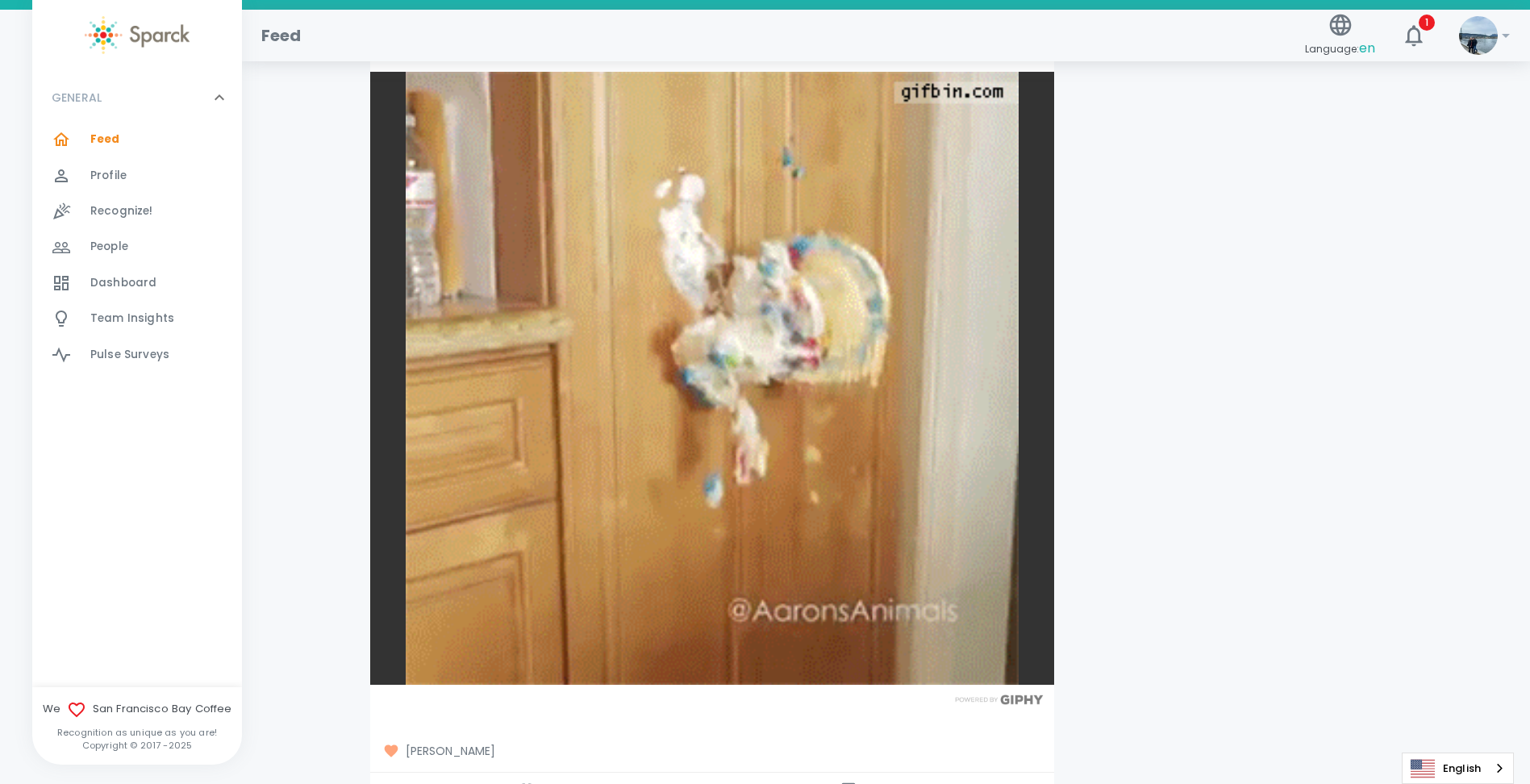
scroll to position [3064, 0]
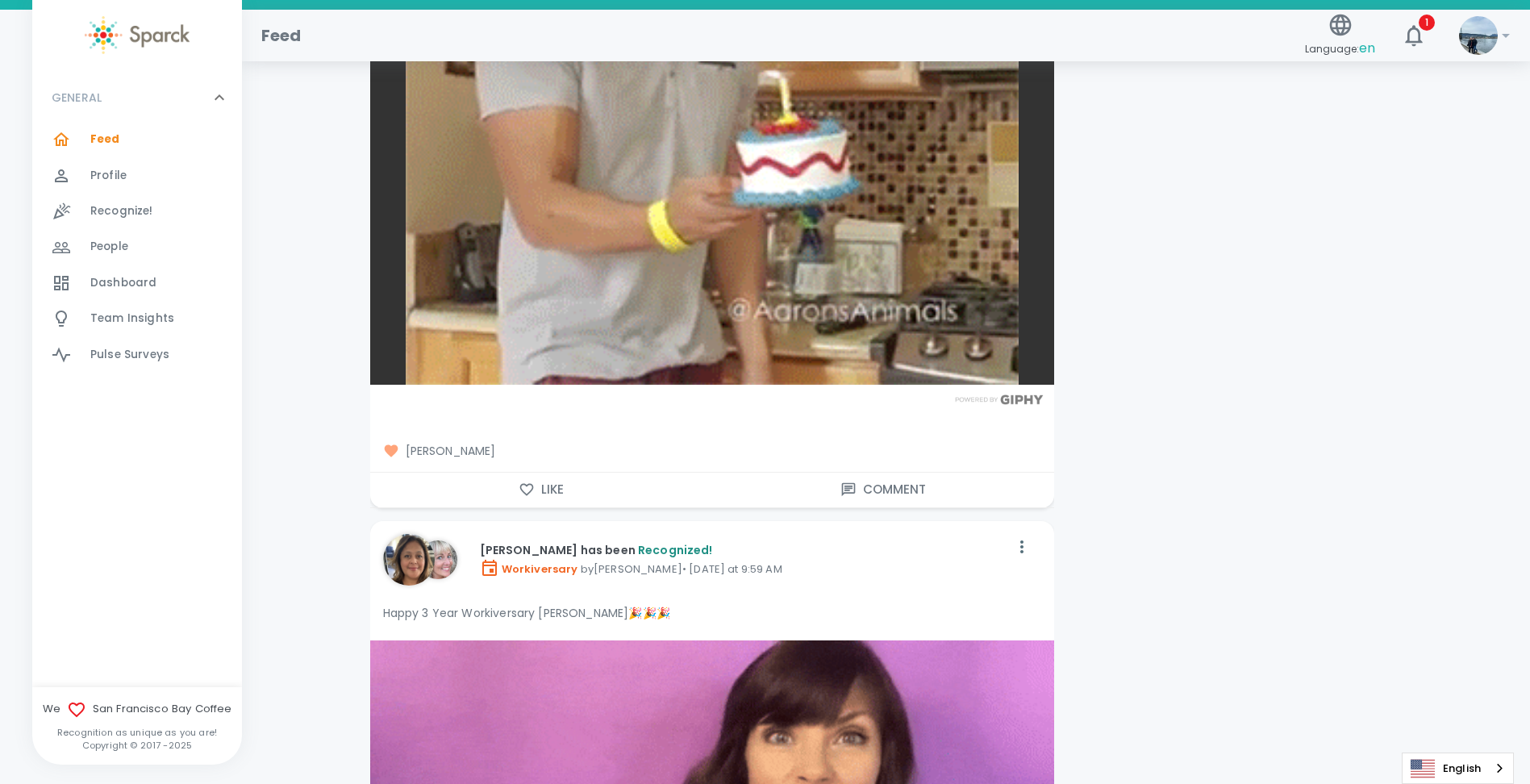
click at [534, 473] on button "Like" at bounding box center [541, 490] width 343 height 34
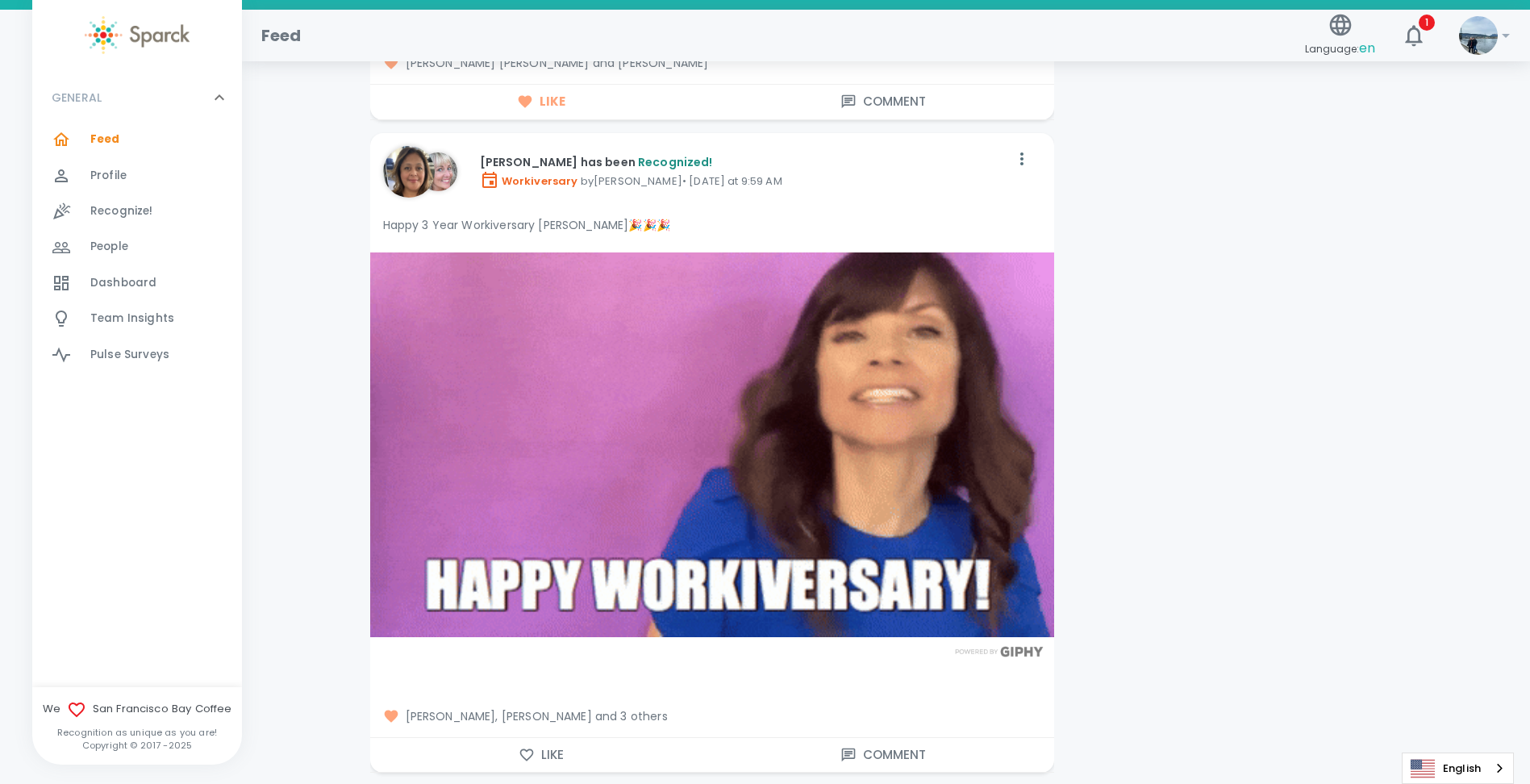
scroll to position [3629, 0]
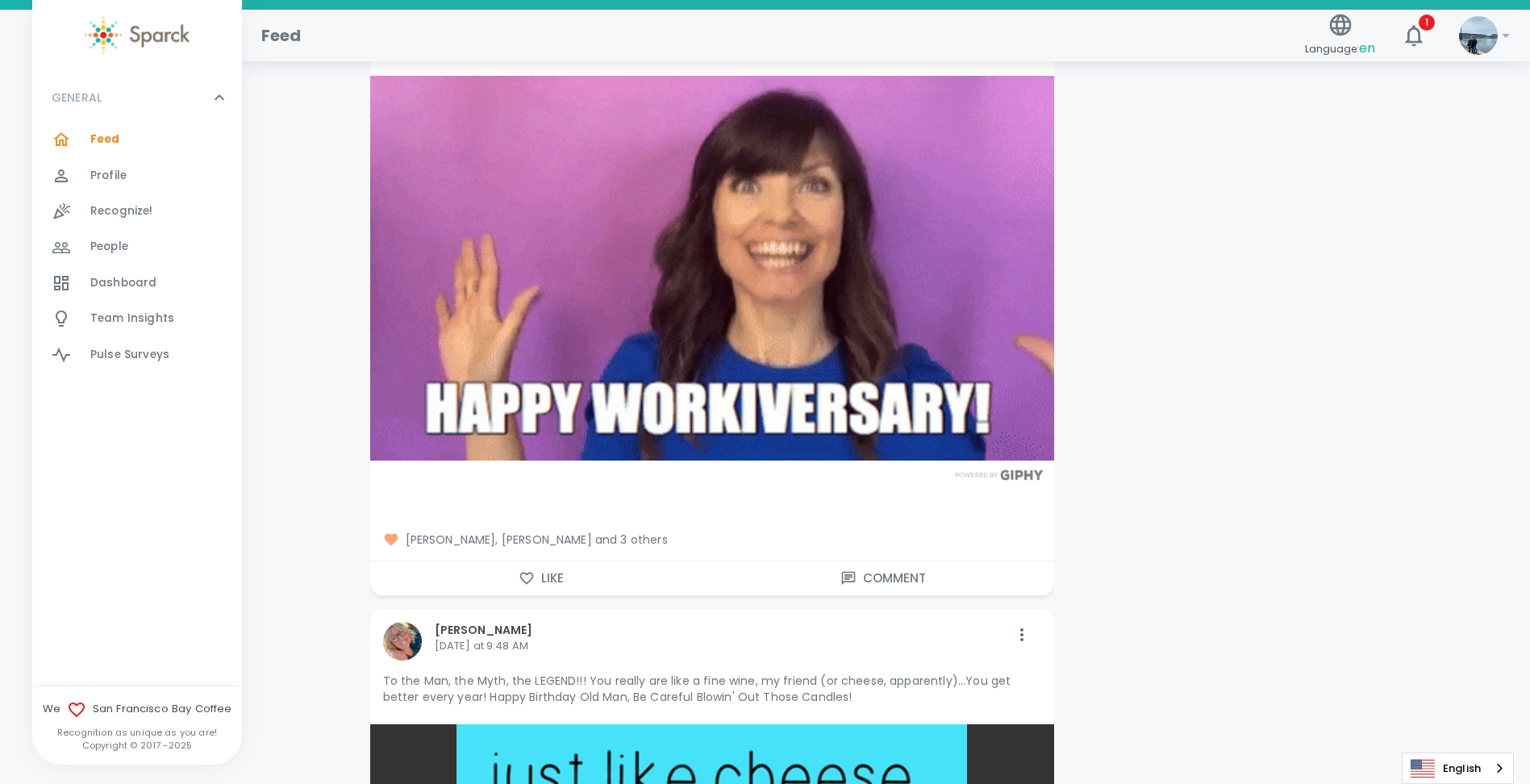
click at [528, 570] on icon "button" at bounding box center [526, 578] width 16 height 16
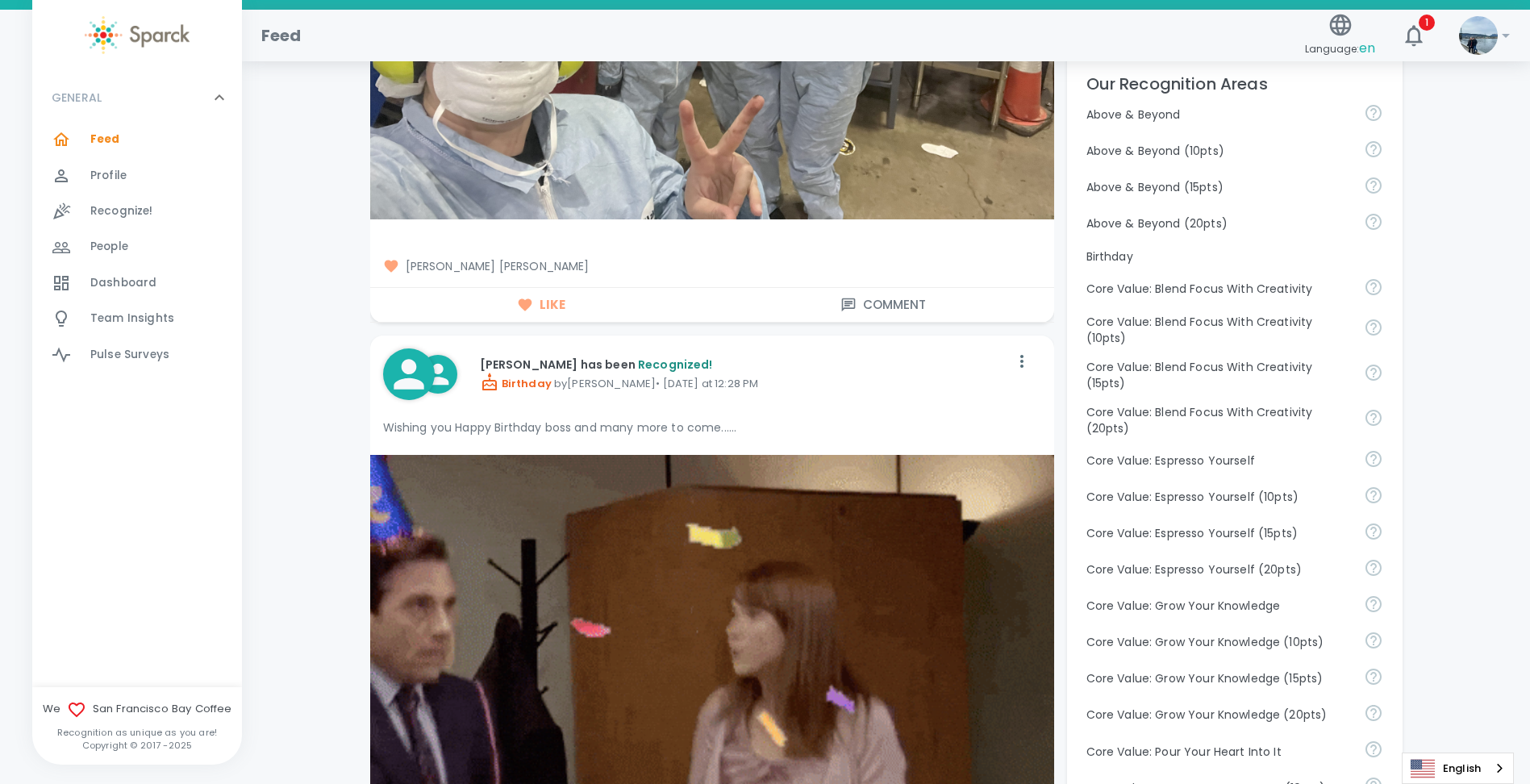
scroll to position [322, 0]
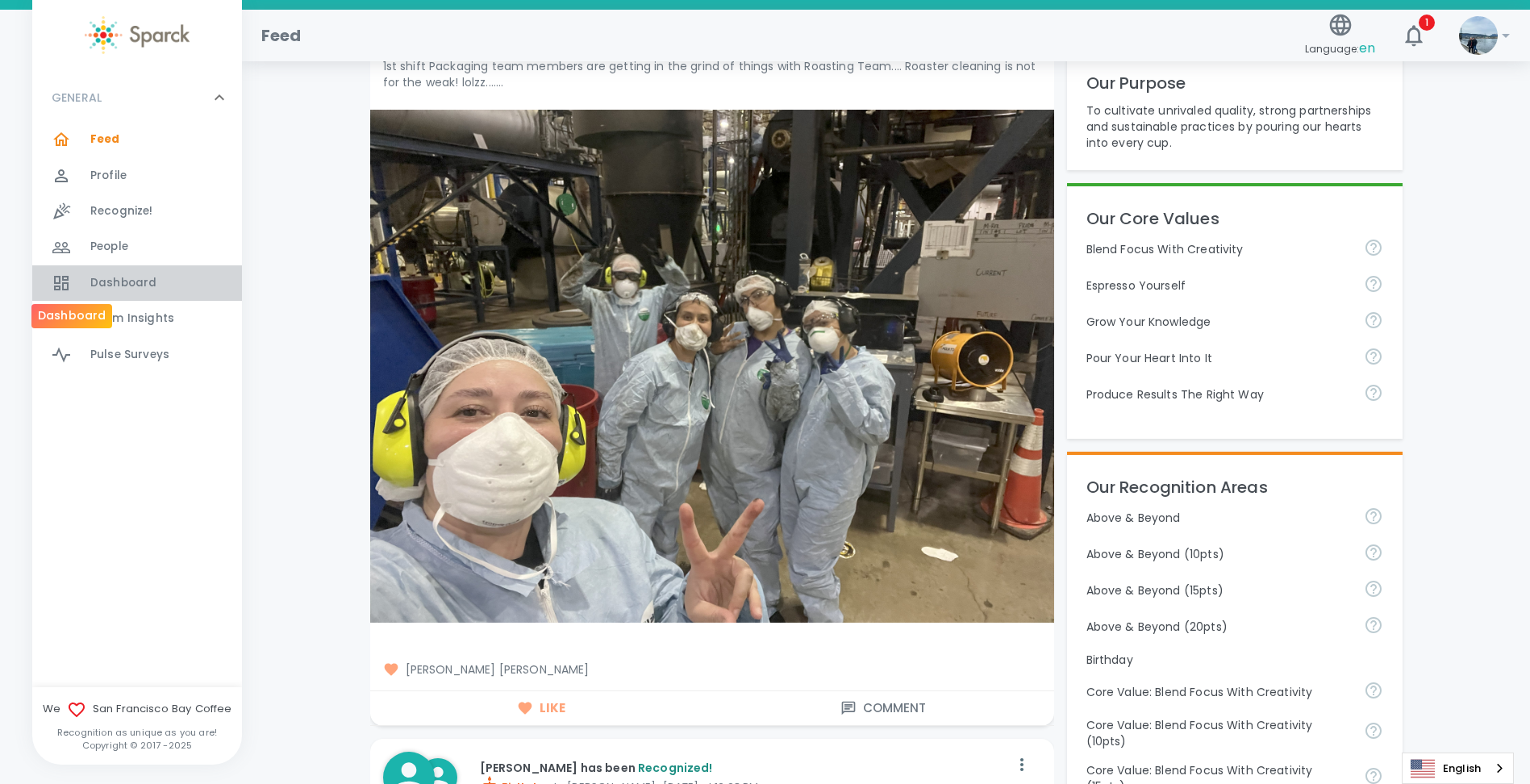
click at [72, 286] on div at bounding box center [71, 283] width 39 height 19
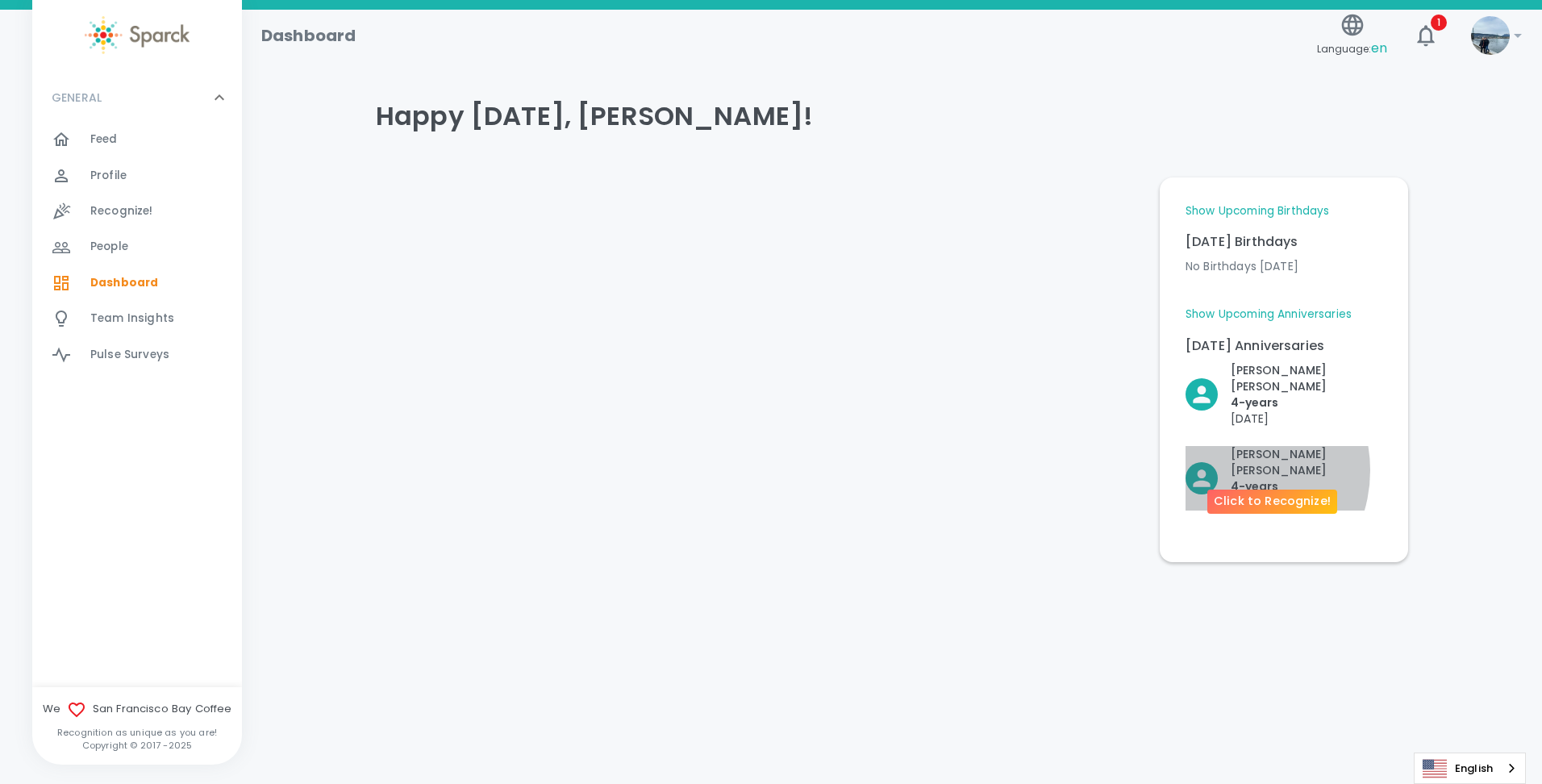
click at [1227, 454] on div "[PERSON_NAME] 4- years [DATE]" at bounding box center [1300, 472] width 165 height 78
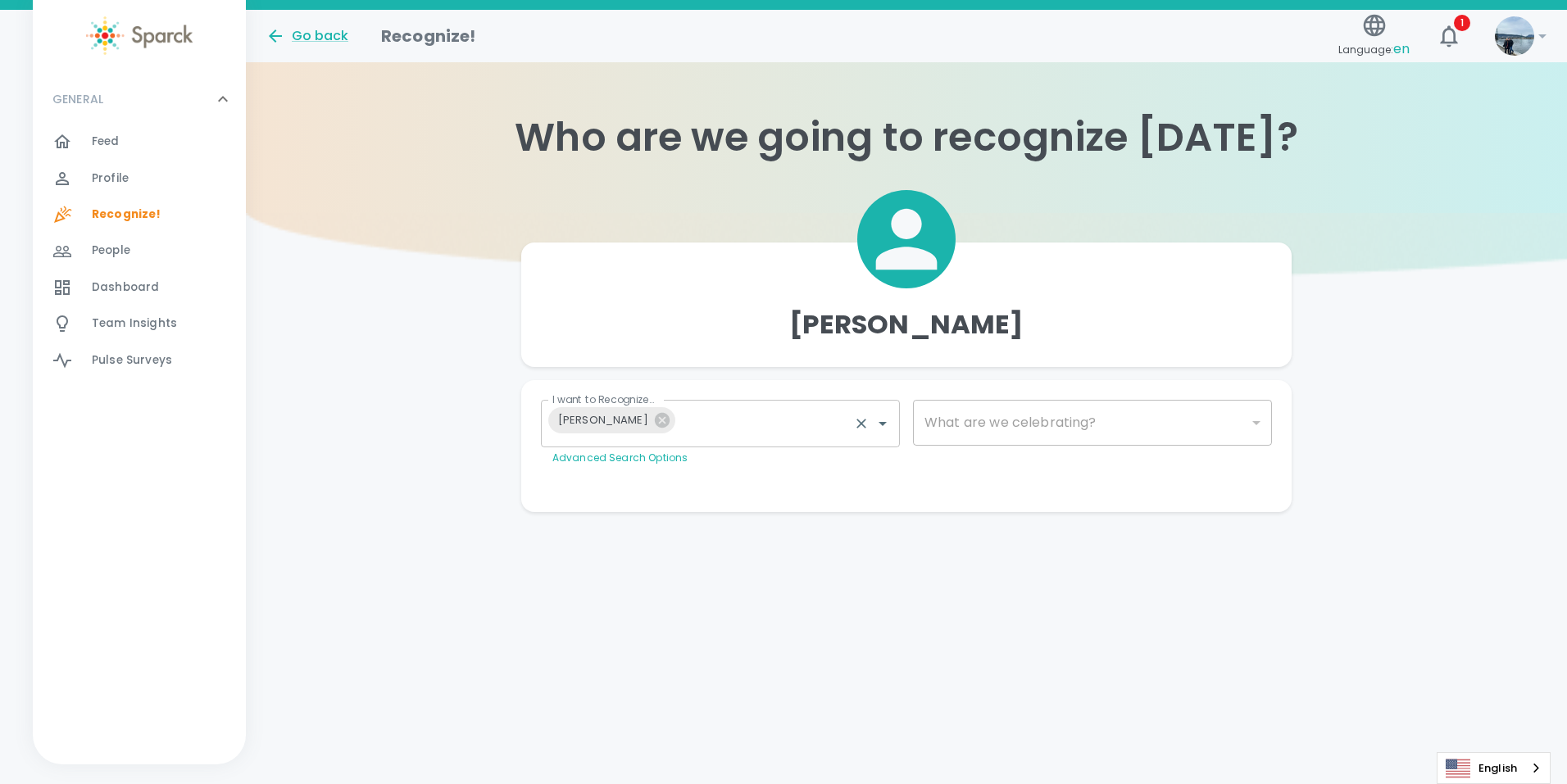
type input "2073"
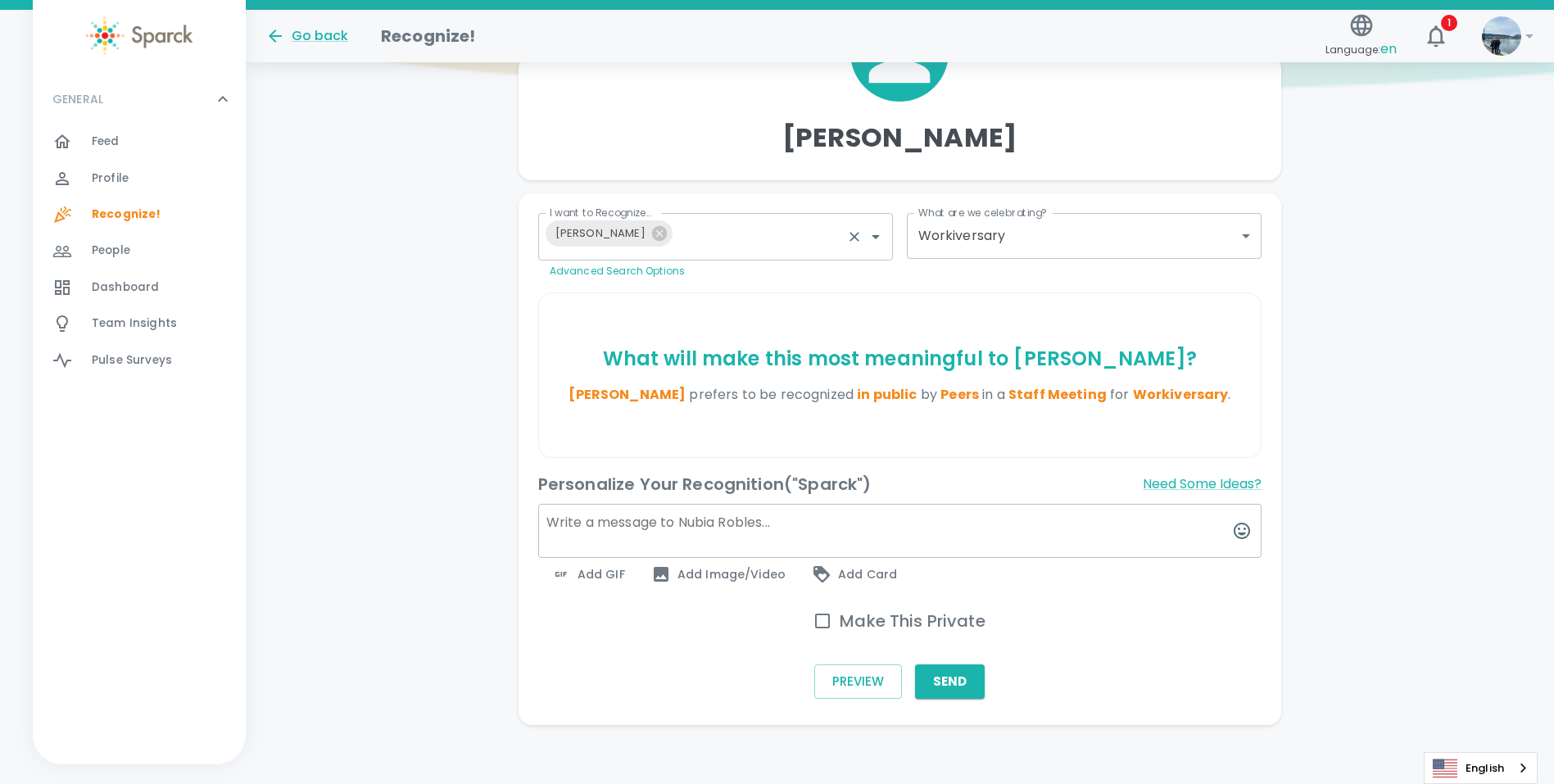
scroll to position [193, 0]
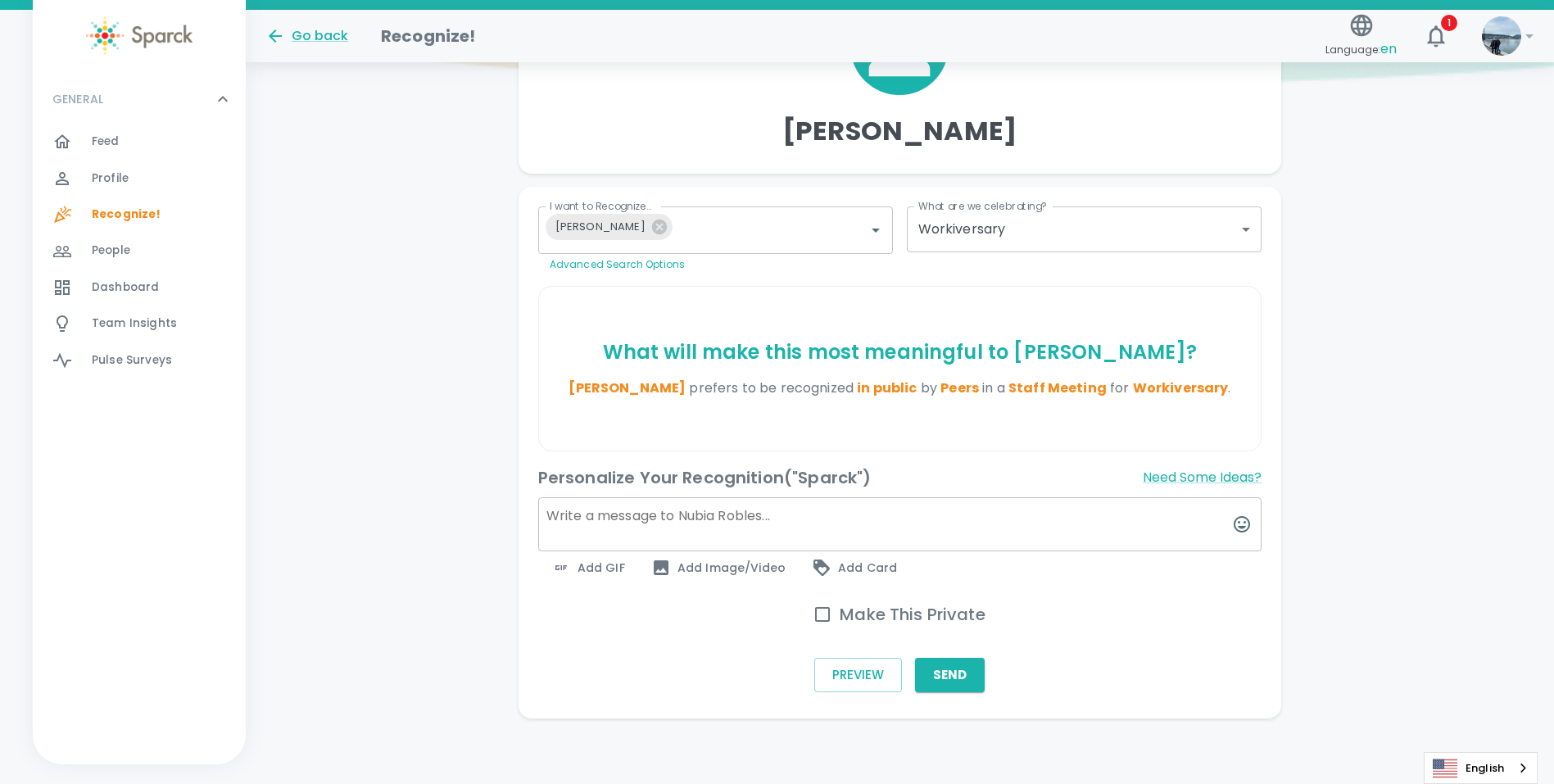
click at [606, 522] on textarea at bounding box center [900, 525] width 725 height 54
click at [1231, 480] on button "Need Some Ideas?" at bounding box center [1202, 477] width 119 height 26
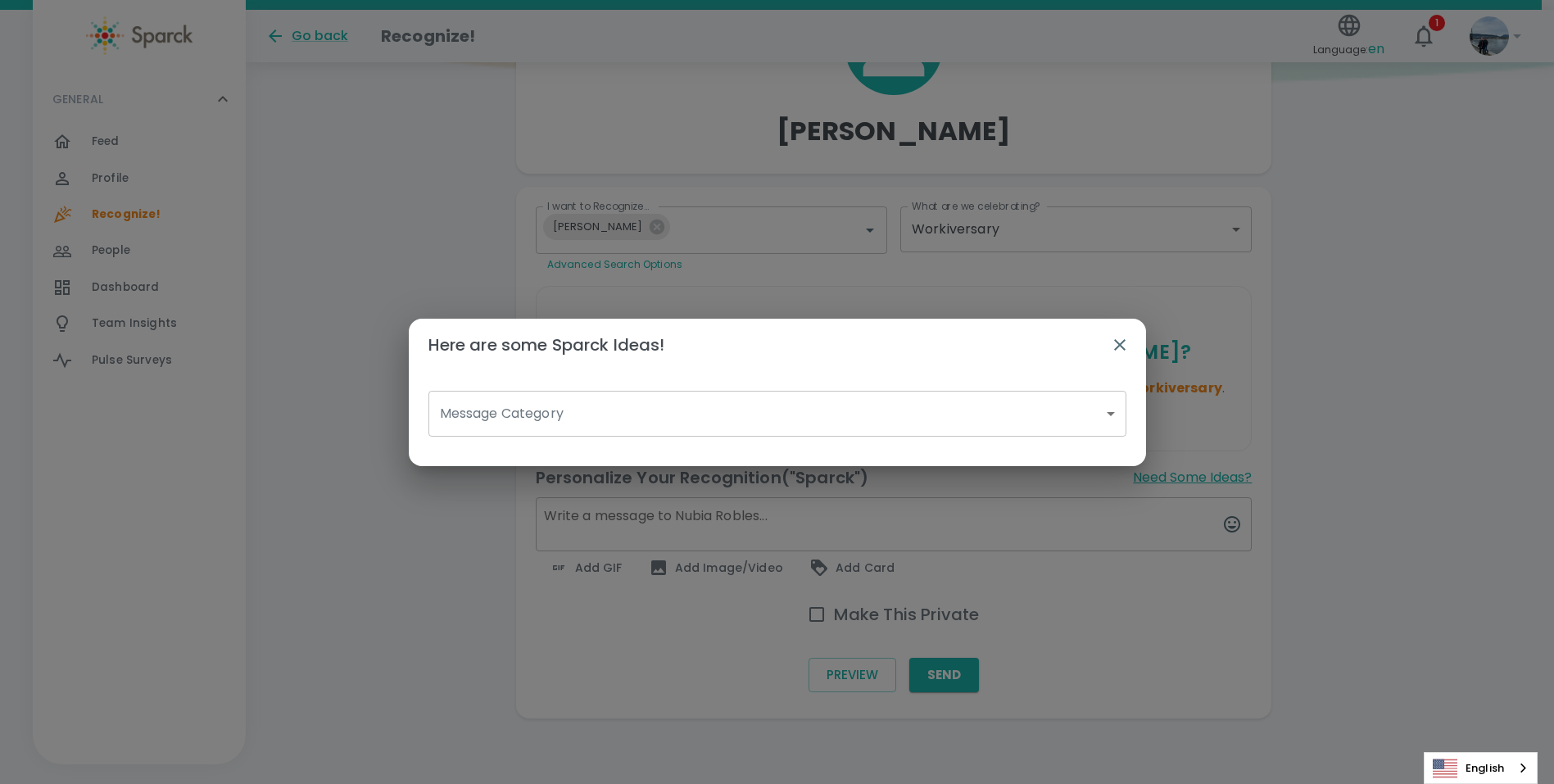
scroll to position [181, 0]
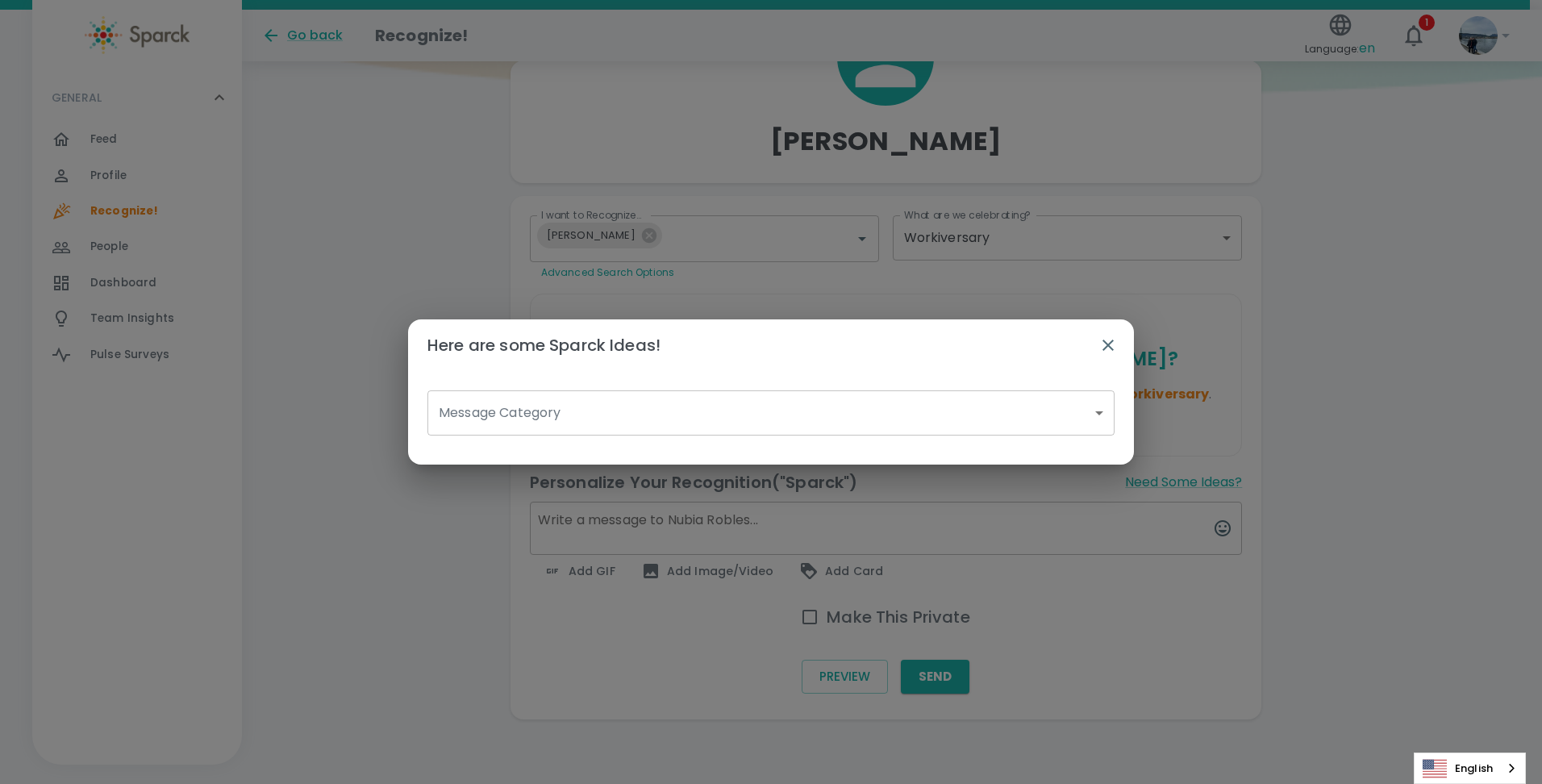
click at [568, 408] on body "Skip Navigation Go back Recognize! Language: en 1 ! GENERAL 0 Feed 0 Profile 0 …" at bounding box center [771, 303] width 1542 height 962
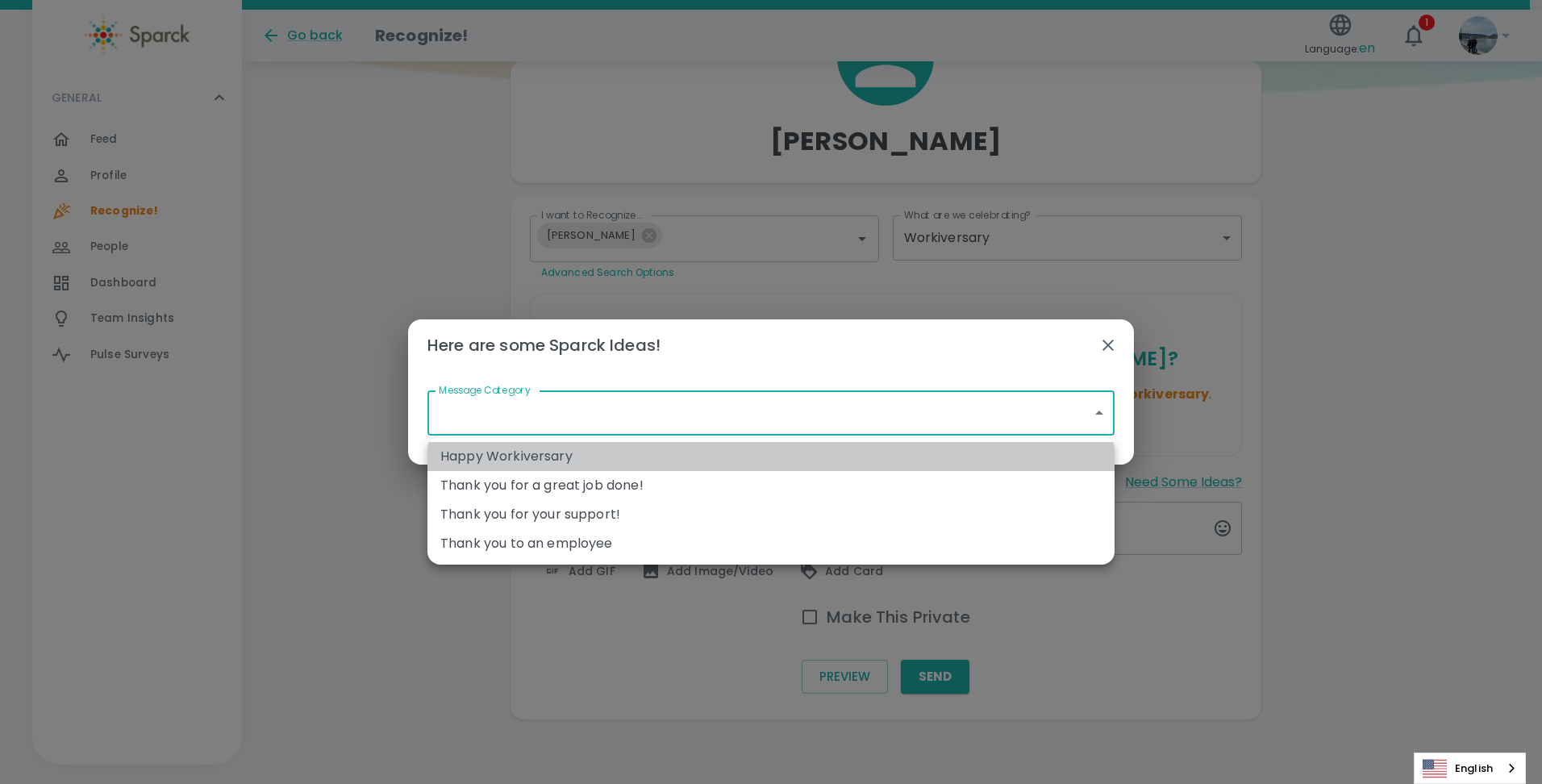
click at [552, 462] on li "Happy Workiversary" at bounding box center [771, 456] width 687 height 29
type input "Happy Workiversary"
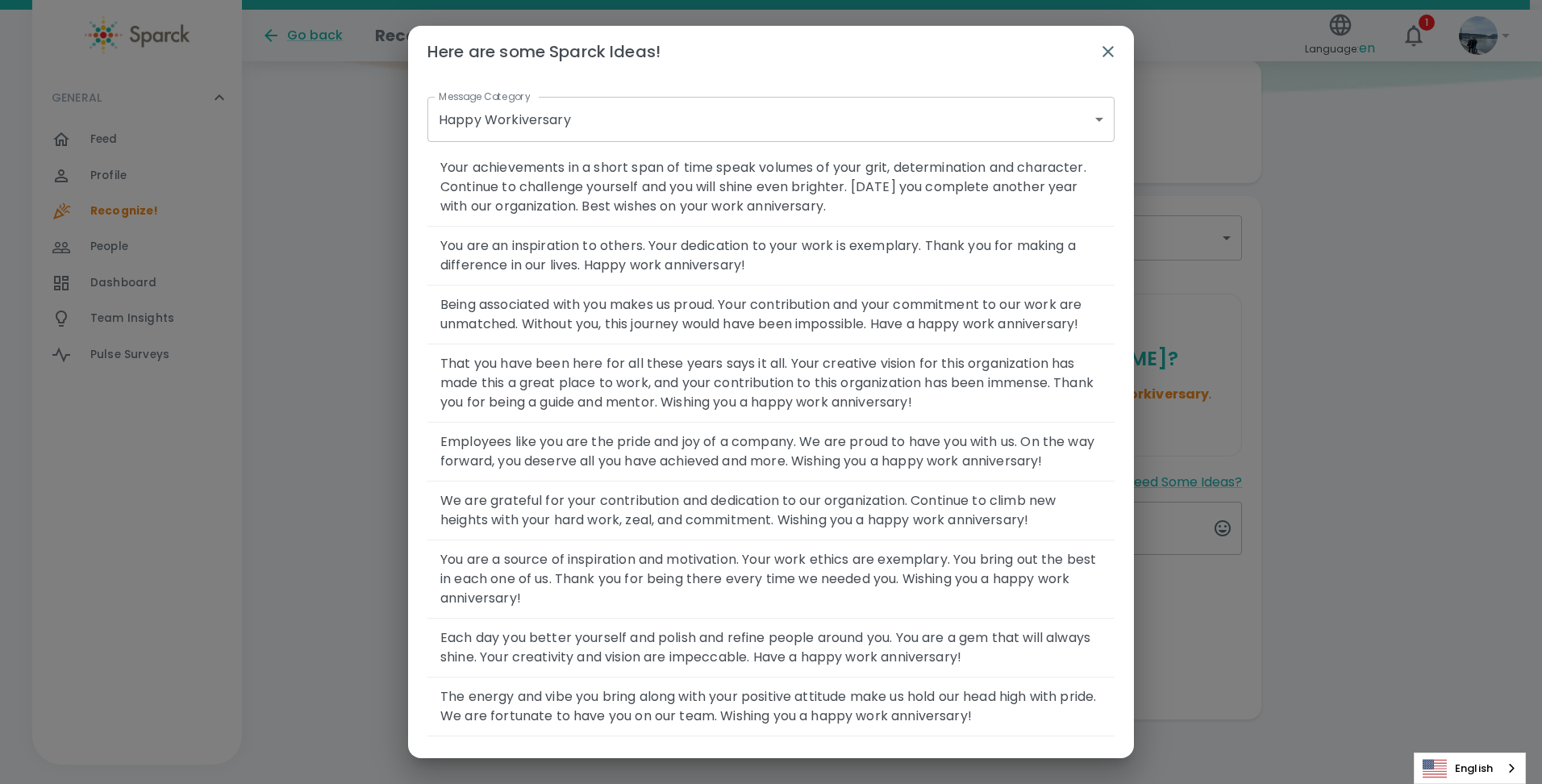
click at [295, 424] on div "Here are some Sparck Ideas! Message Category Happy Workiversary Happy Workivers…" at bounding box center [771, 392] width 1542 height 784
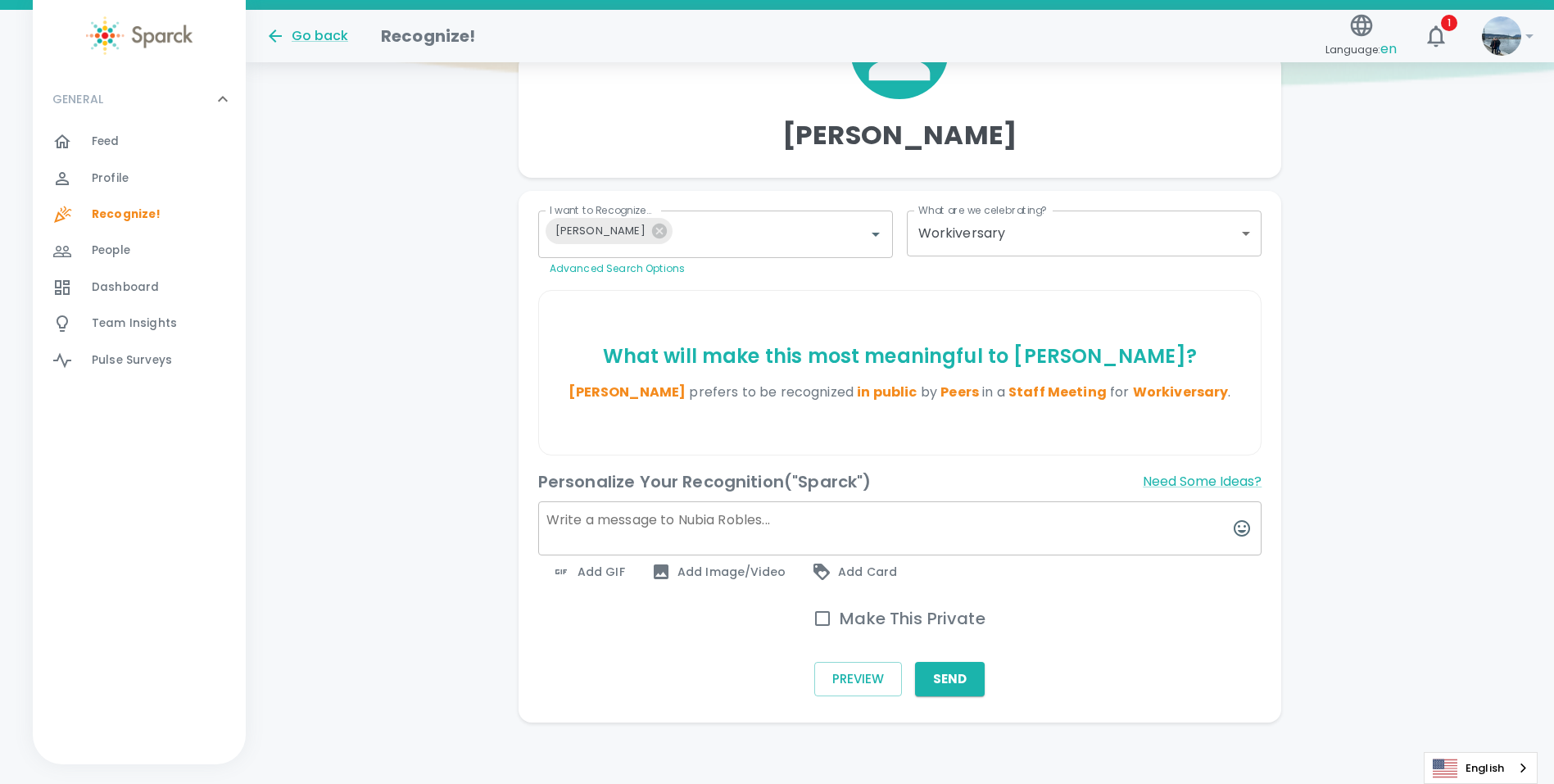
scroll to position [193, 0]
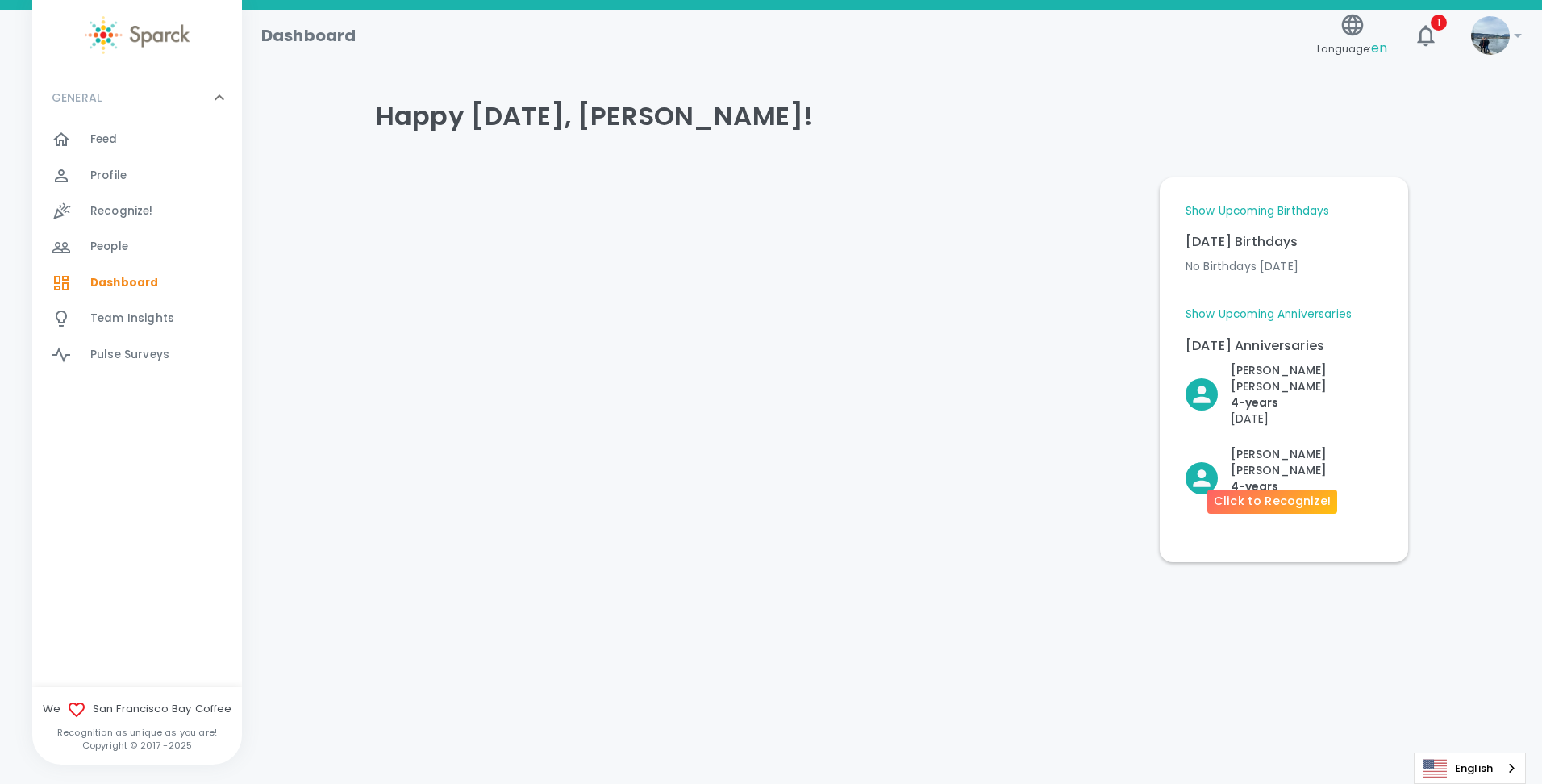
click at [1279, 446] on p "[PERSON_NAME]" at bounding box center [1306, 462] width 151 height 32
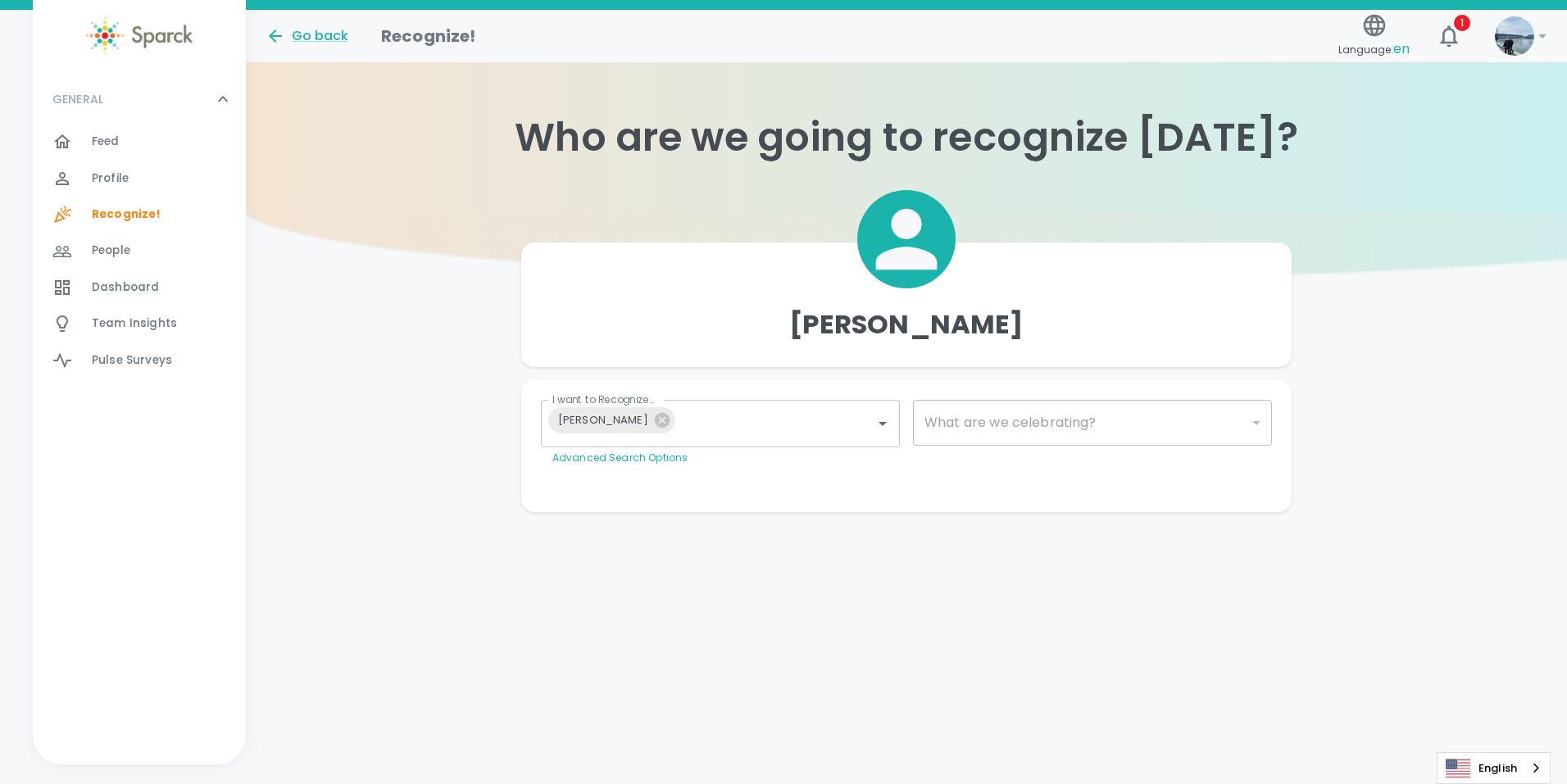
type input "2073"
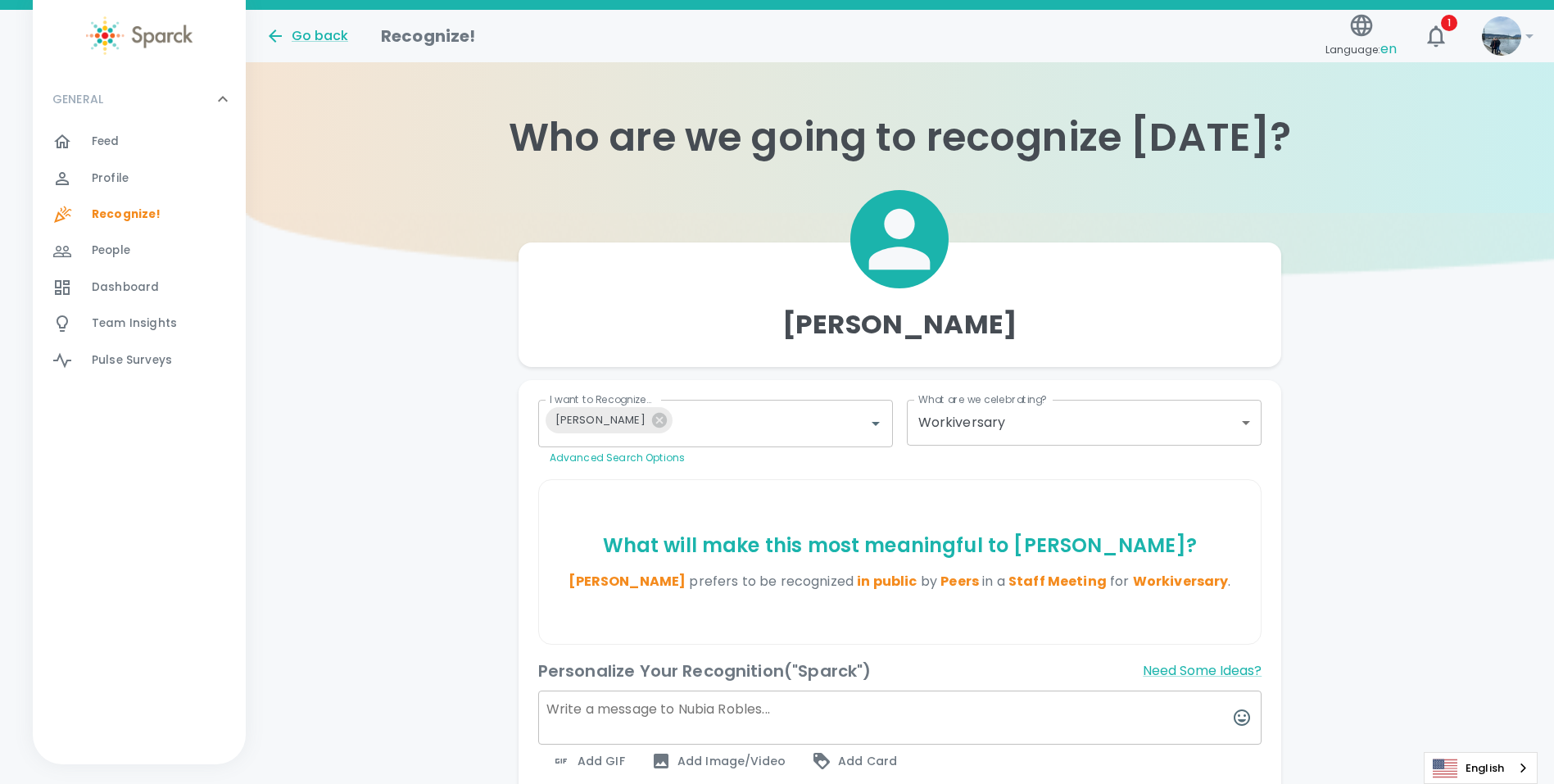
click at [584, 707] on textarea at bounding box center [900, 718] width 725 height 54
drag, startPoint x: 548, startPoint y: 703, endPoint x: 604, endPoint y: 704, distance: 56.0
click at [549, 703] on textarea "Am i being punked"" at bounding box center [900, 718] width 725 height 54
type textarea ""Am i being punked?""
click at [1198, 665] on button "Need Some Ideas?" at bounding box center [1202, 671] width 119 height 26
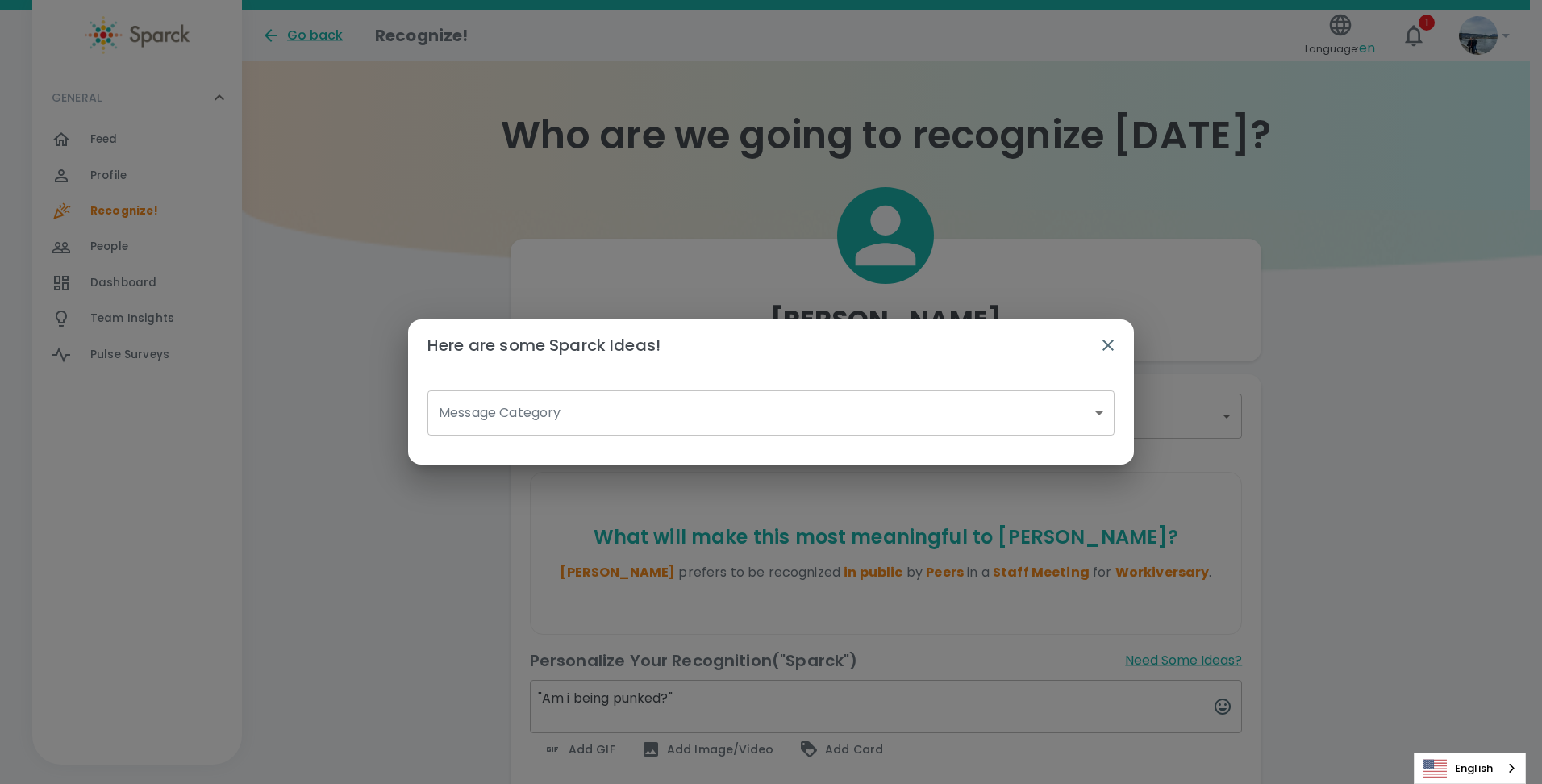
click at [675, 424] on body "Skip Navigation Go back Recognize! Language: en 1 ! GENERAL 0 Feed 0 Profile 0 …" at bounding box center [771, 480] width 1542 height 962
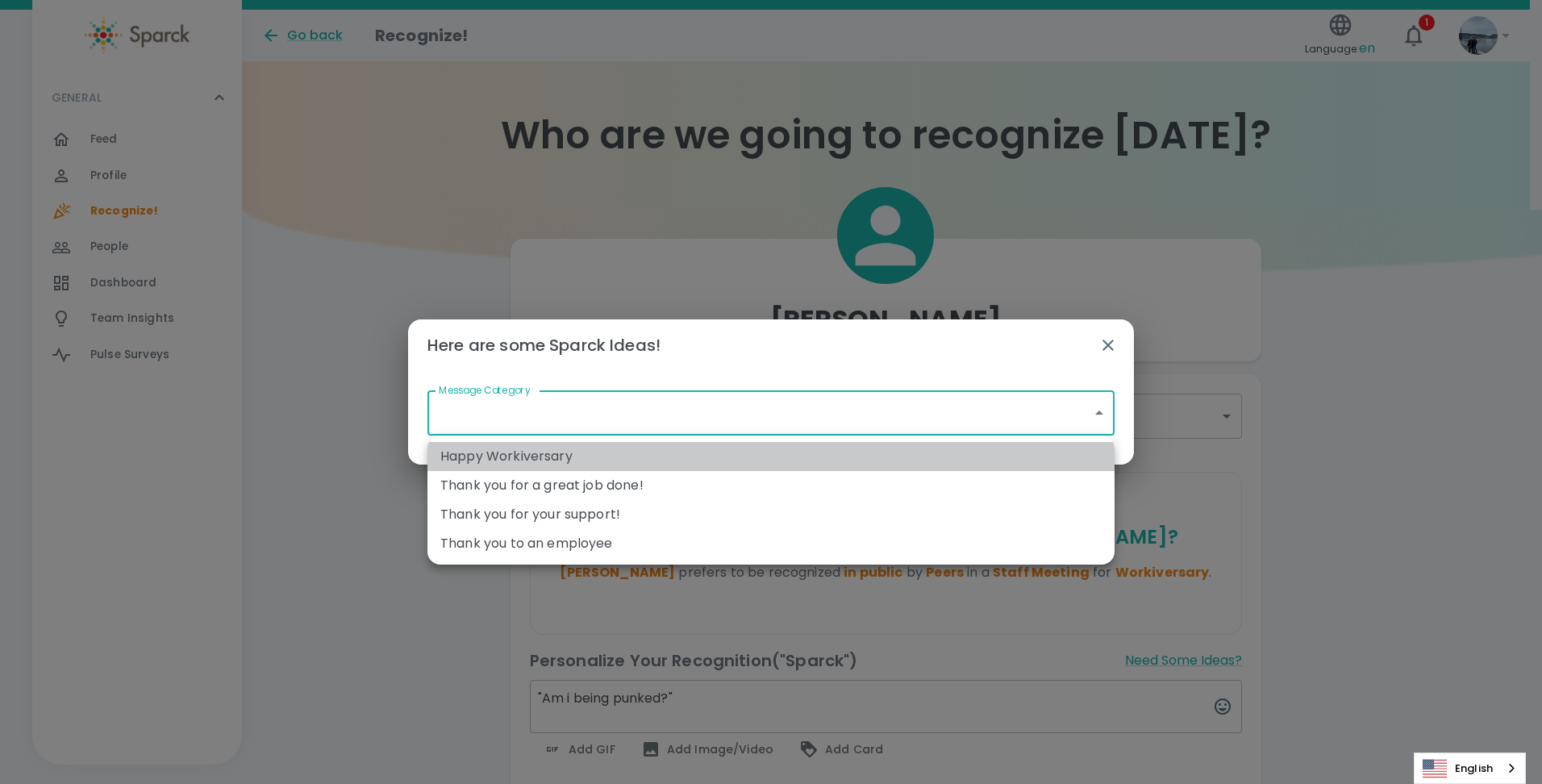
click at [658, 448] on li "Happy Workiversary" at bounding box center [771, 456] width 687 height 29
type input "Happy Workiversary"
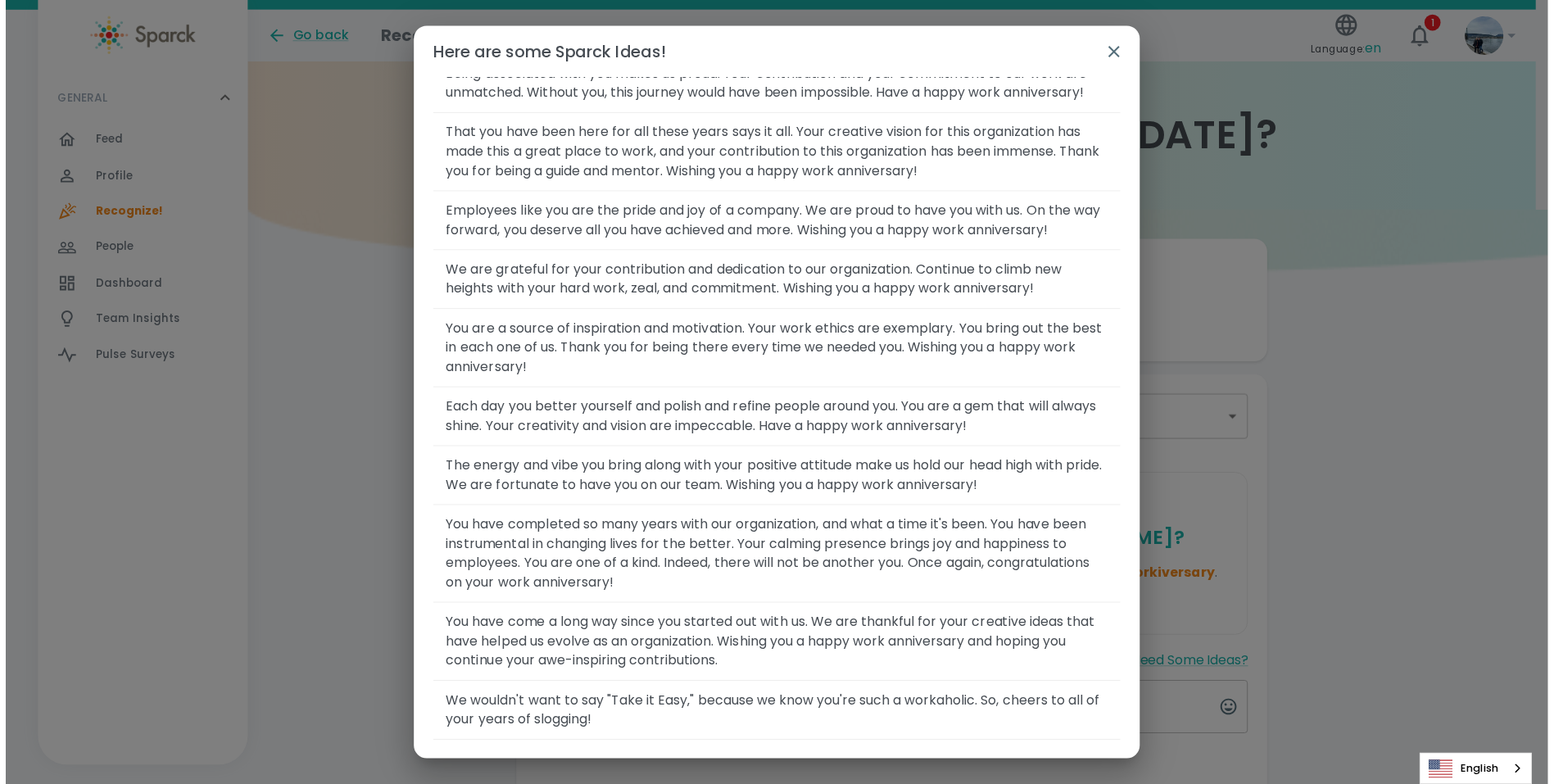
scroll to position [246, 0]
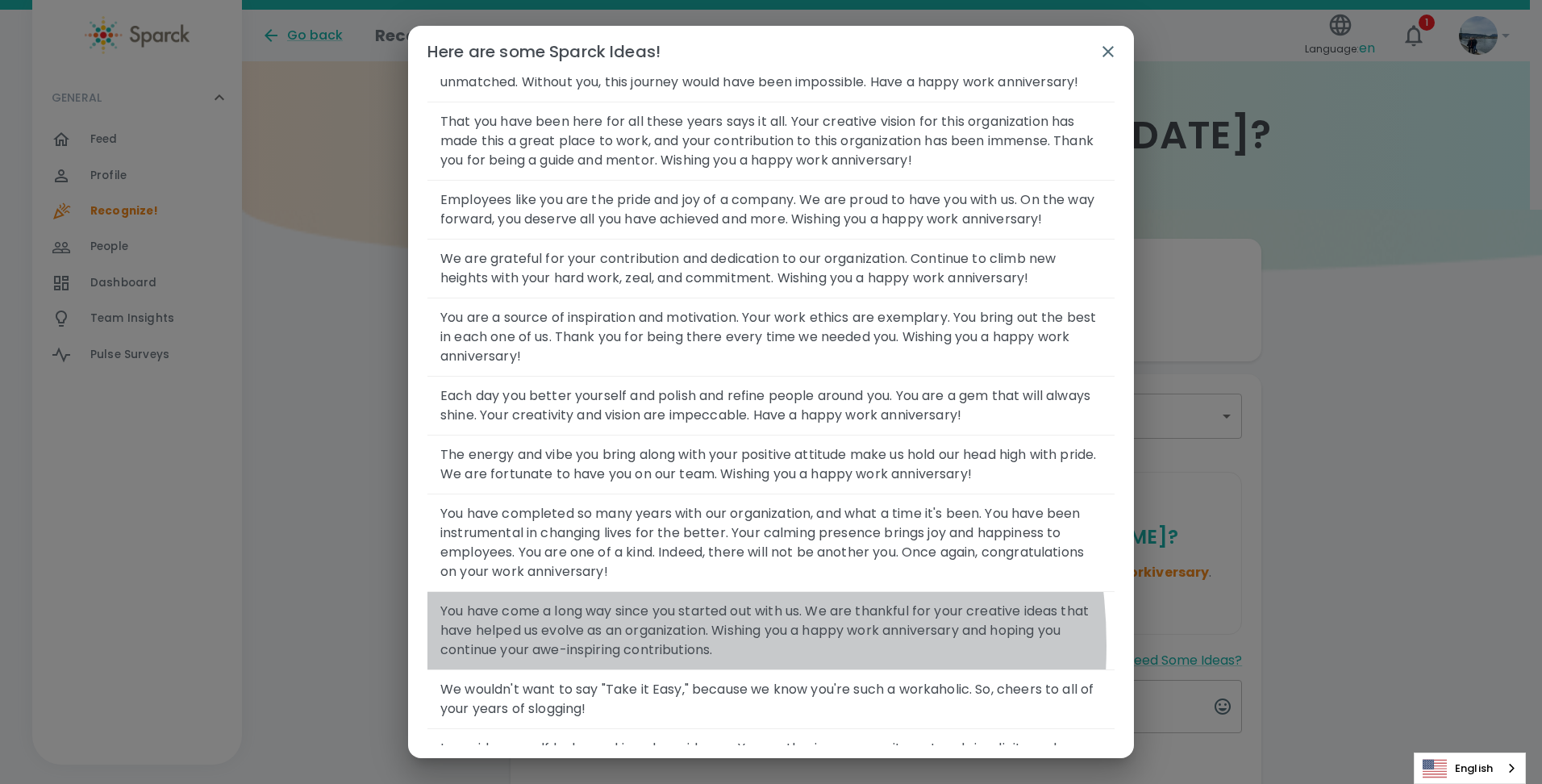
click at [638, 659] on span "You have come a long way since you started out with us. We are thankful for you…" at bounding box center [771, 630] width 661 height 58
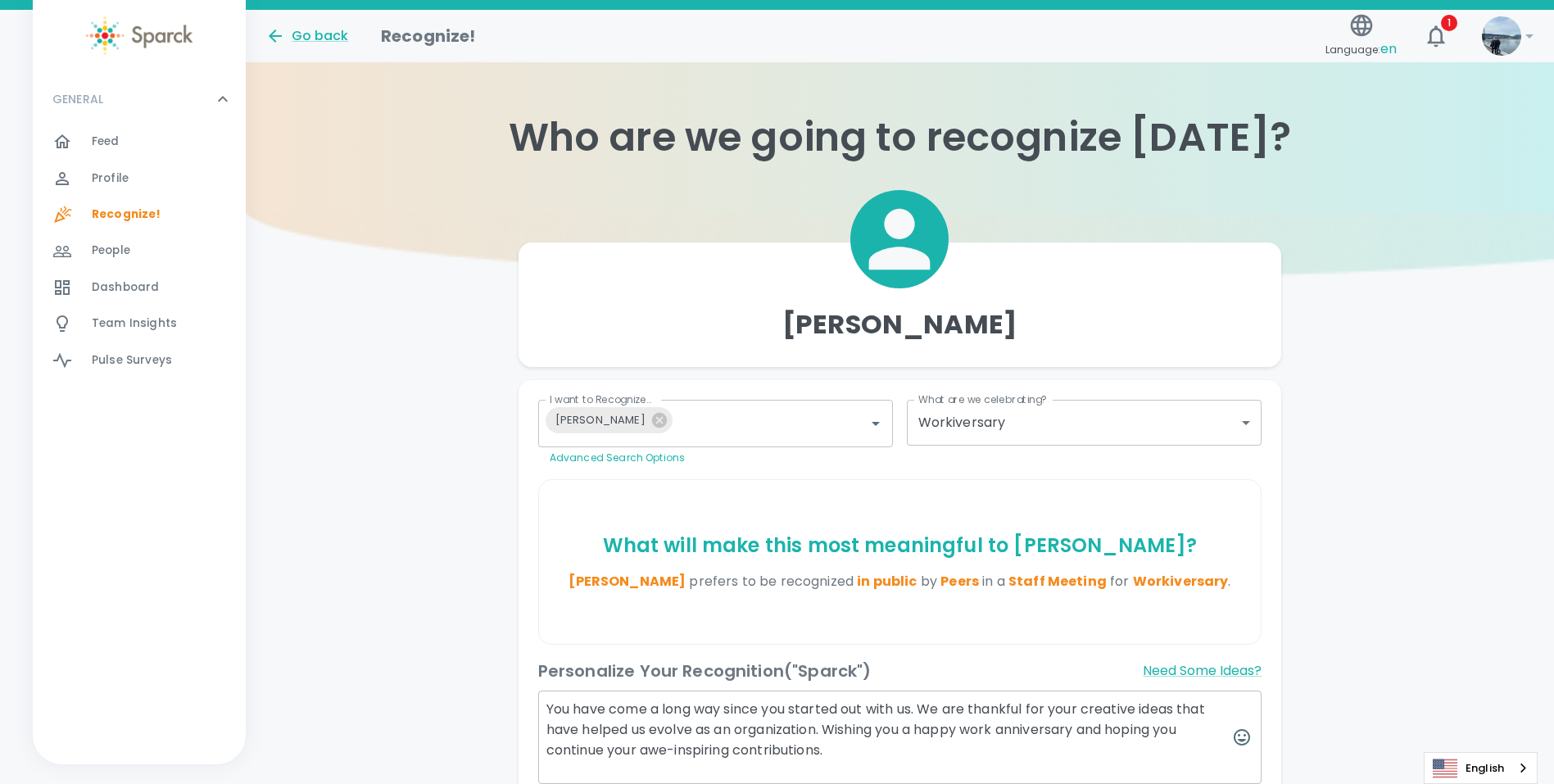
click at [548, 700] on textarea "You have come a long way since you started out with us. We are thankful for you…" at bounding box center [900, 737] width 725 height 93
click at [687, 715] on textarea ""Am I Being Punked?" You have come a long way since you started out with us. We…" at bounding box center [900, 737] width 725 height 93
click at [1063, 714] on textarea ""Am I Being Punked?" You have come a long way since you started out with us. We…" at bounding box center [900, 737] width 725 height 93
click at [1073, 731] on textarea ""Am I Being Punked?" You have come a long way since you started out with us [DA…" at bounding box center [900, 737] width 725 height 93
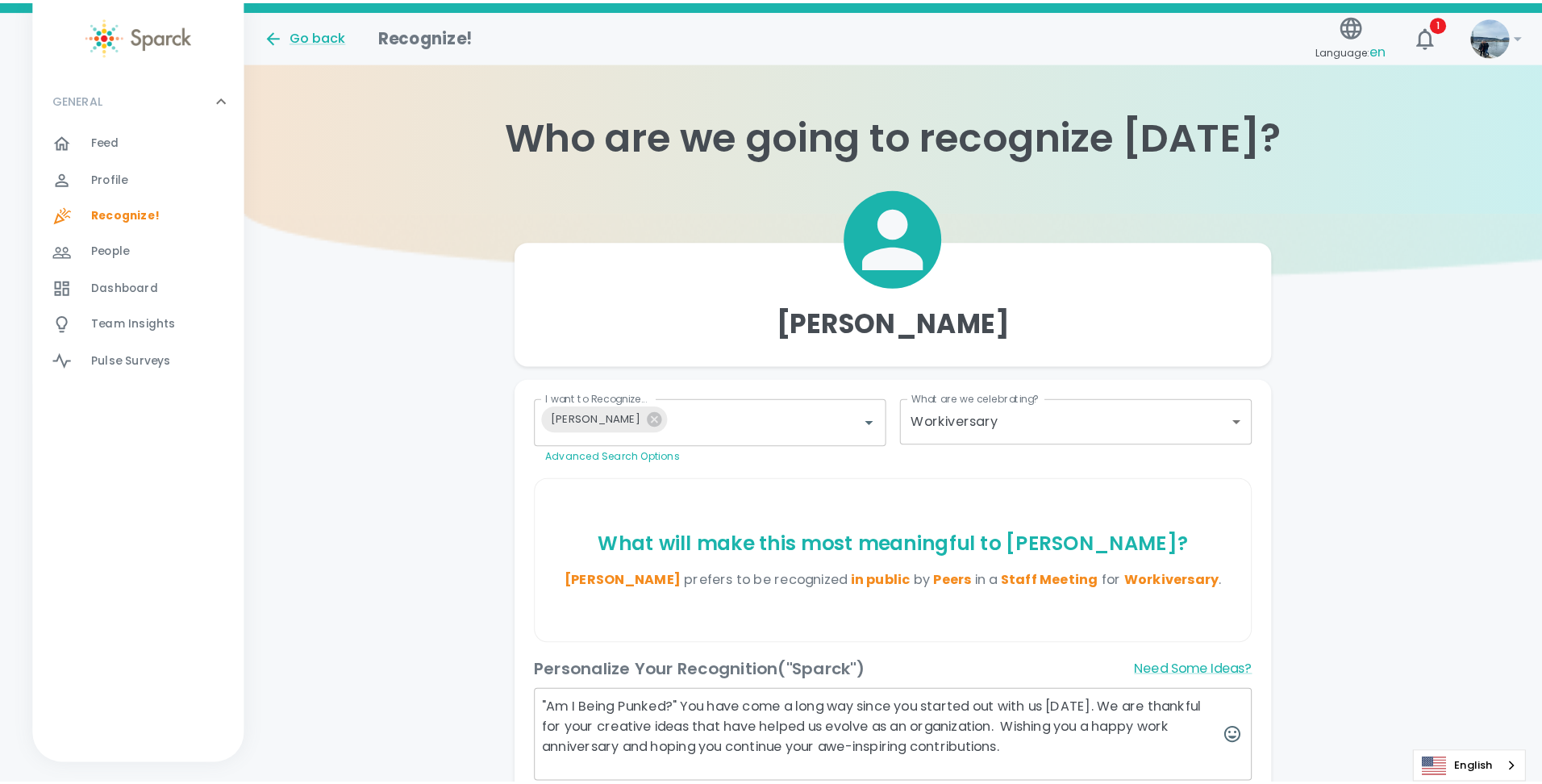
scroll to position [162, 0]
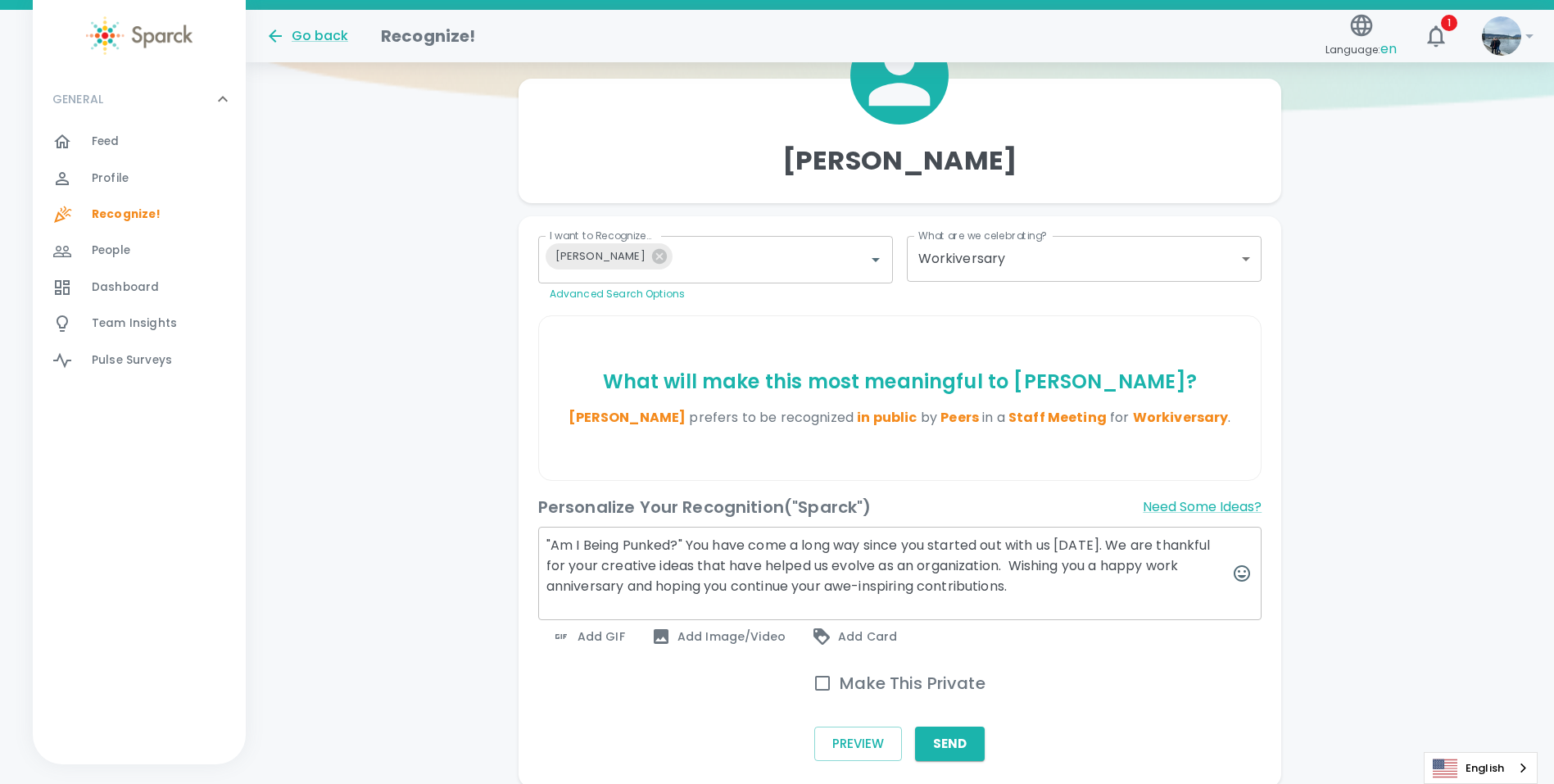
drag, startPoint x: 1063, startPoint y: 584, endPoint x: 1072, endPoint y: 564, distance: 21.9
click at [1072, 564] on textarea ""Am I Being Punked?" You have come a long way since you started out with us [DA…" at bounding box center [900, 573] width 725 height 93
type textarea ""Am I Being Punked?" You have come a long way since you started out with us [DA…"
click at [589, 649] on div "Add GIF" at bounding box center [588, 636] width 100 height 33
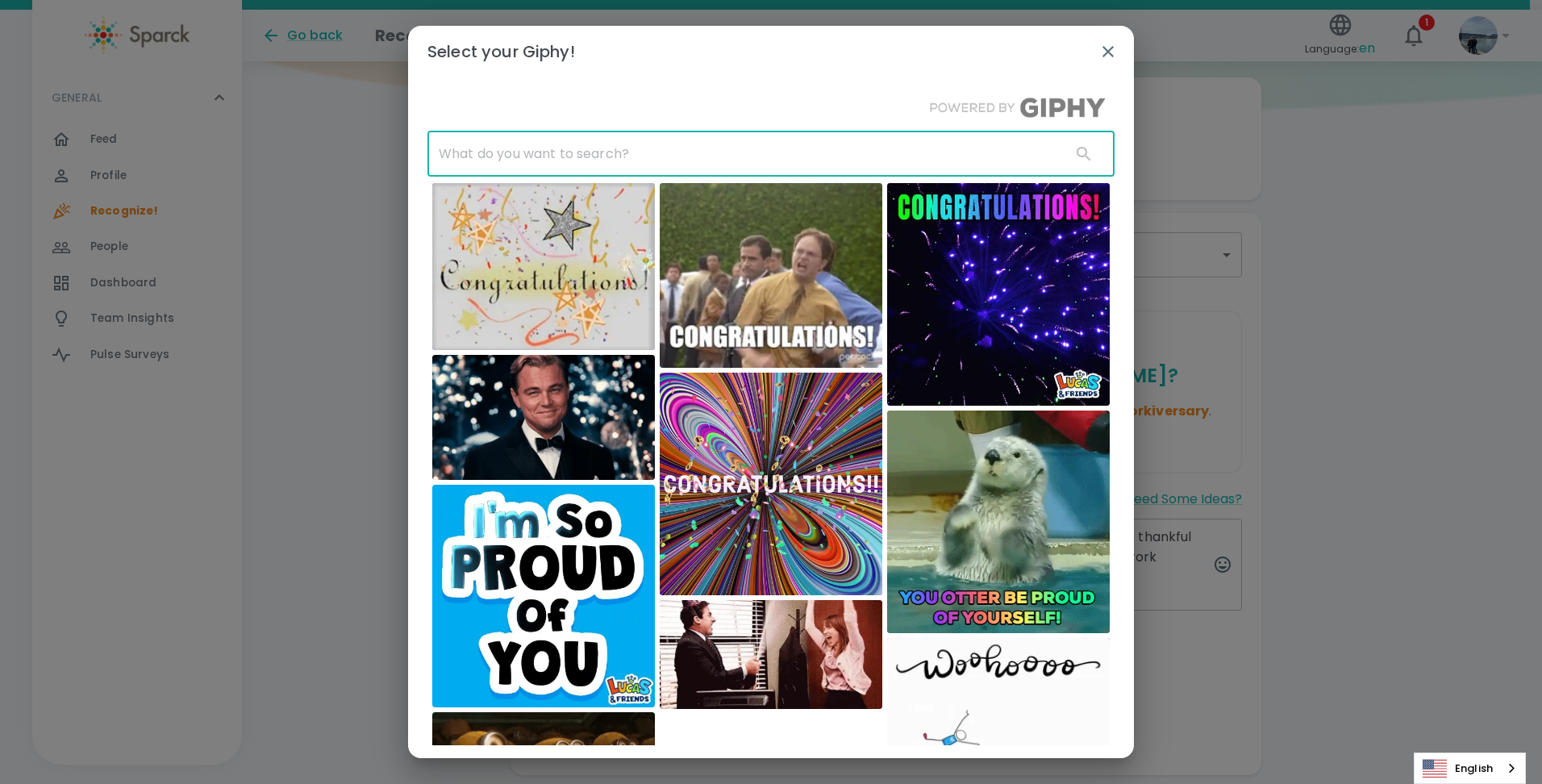
click at [614, 150] on input "text" at bounding box center [743, 154] width 631 height 45
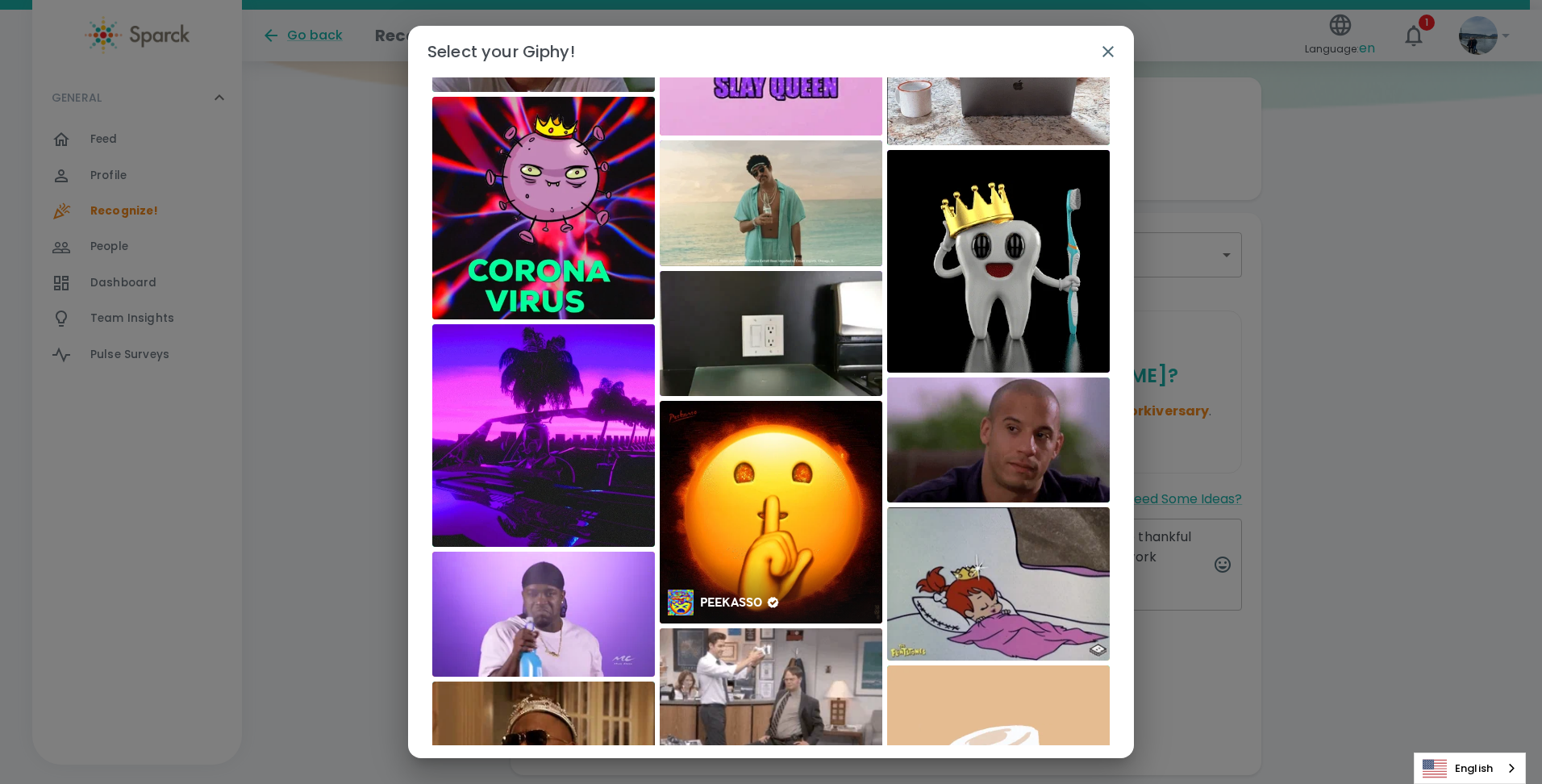
scroll to position [0, 0]
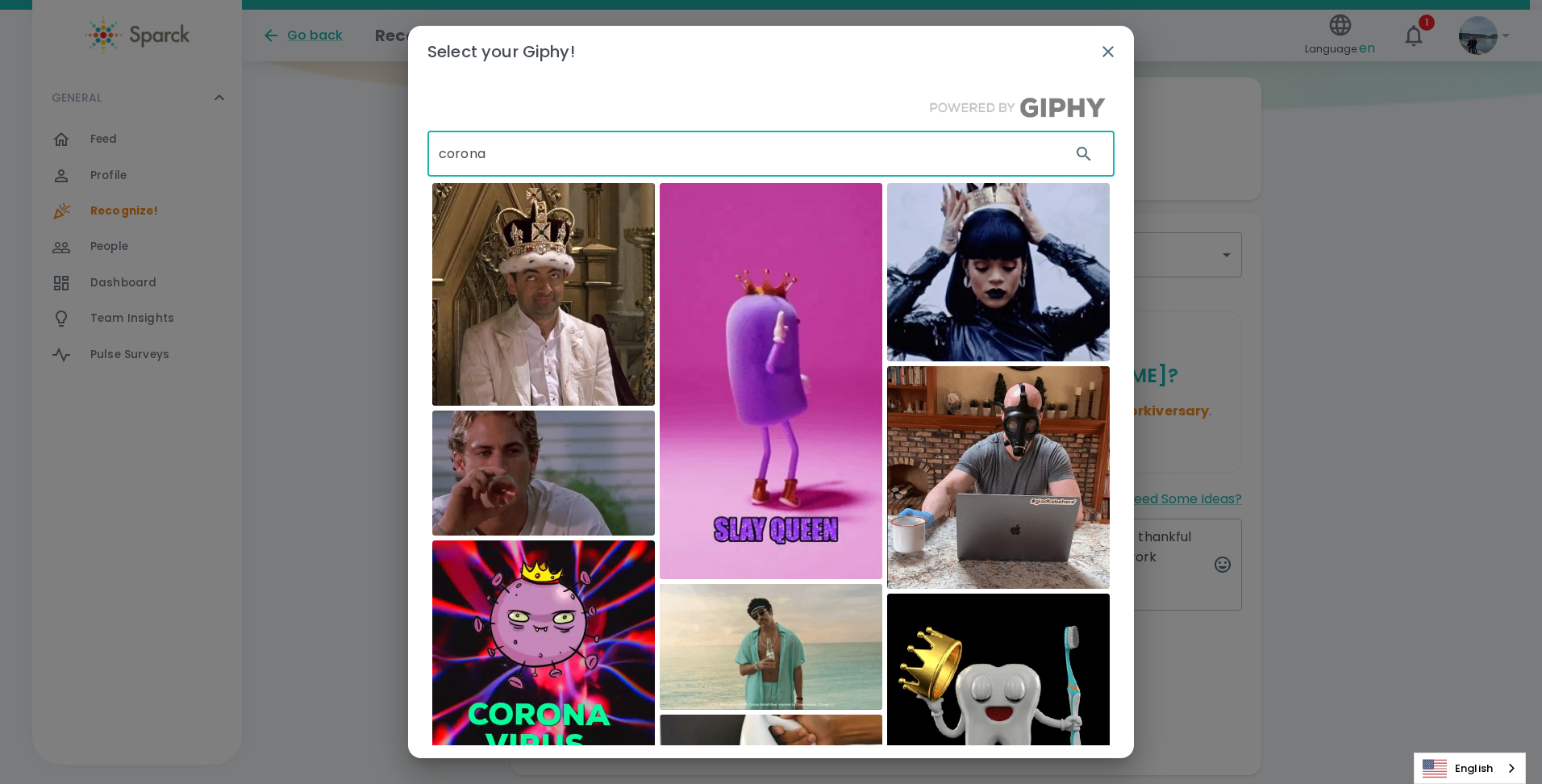
drag, startPoint x: 506, startPoint y: 146, endPoint x: 377, endPoint y: 155, distance: 129.3
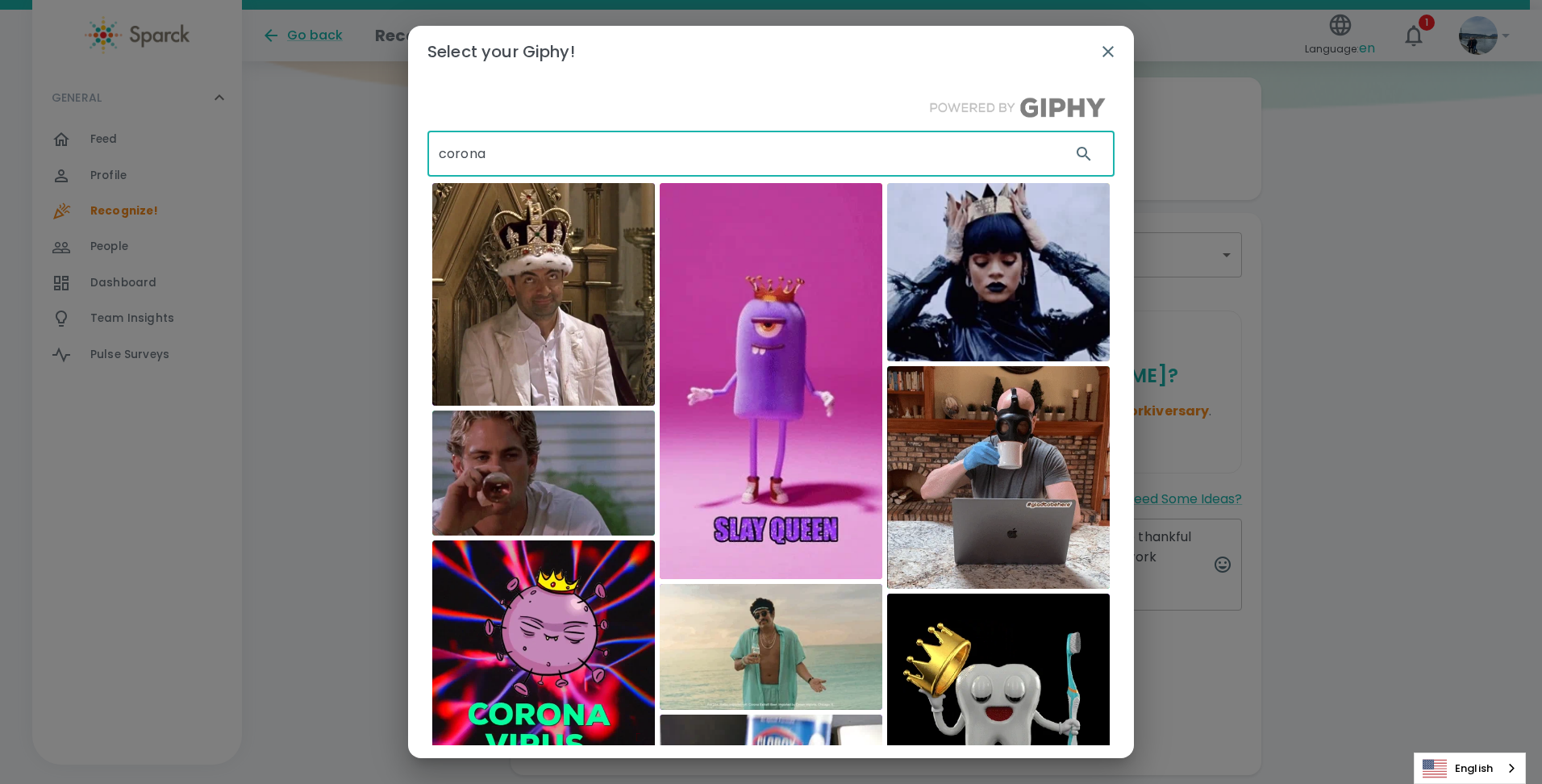
click at [377, 155] on div "Select your Giphy! corona ​ Working Title Mobile game studio Corona USA [PERSON…" at bounding box center [771, 392] width 1542 height 784
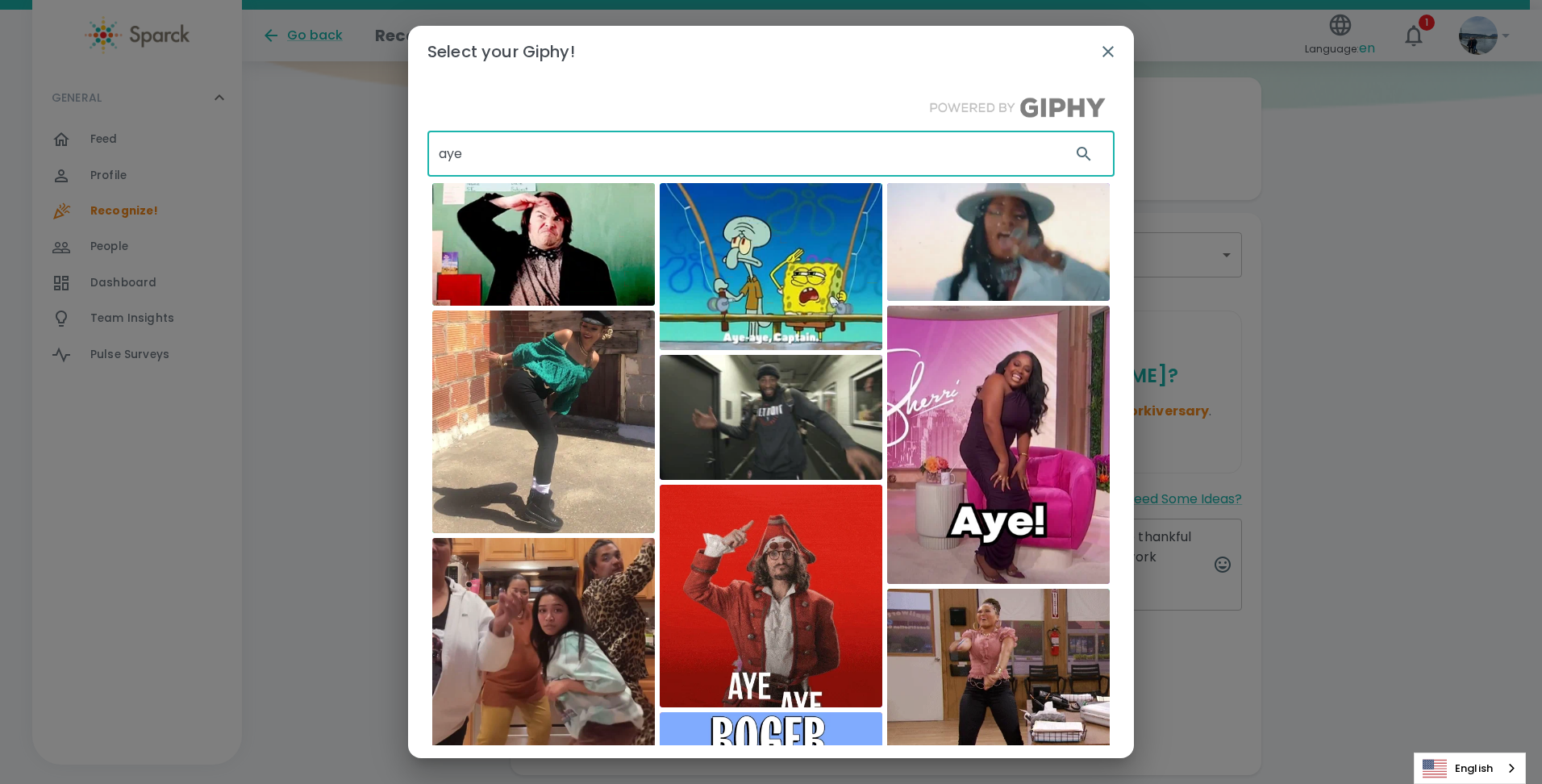
drag, startPoint x: 479, startPoint y: 152, endPoint x: 400, endPoint y: 148, distance: 79.1
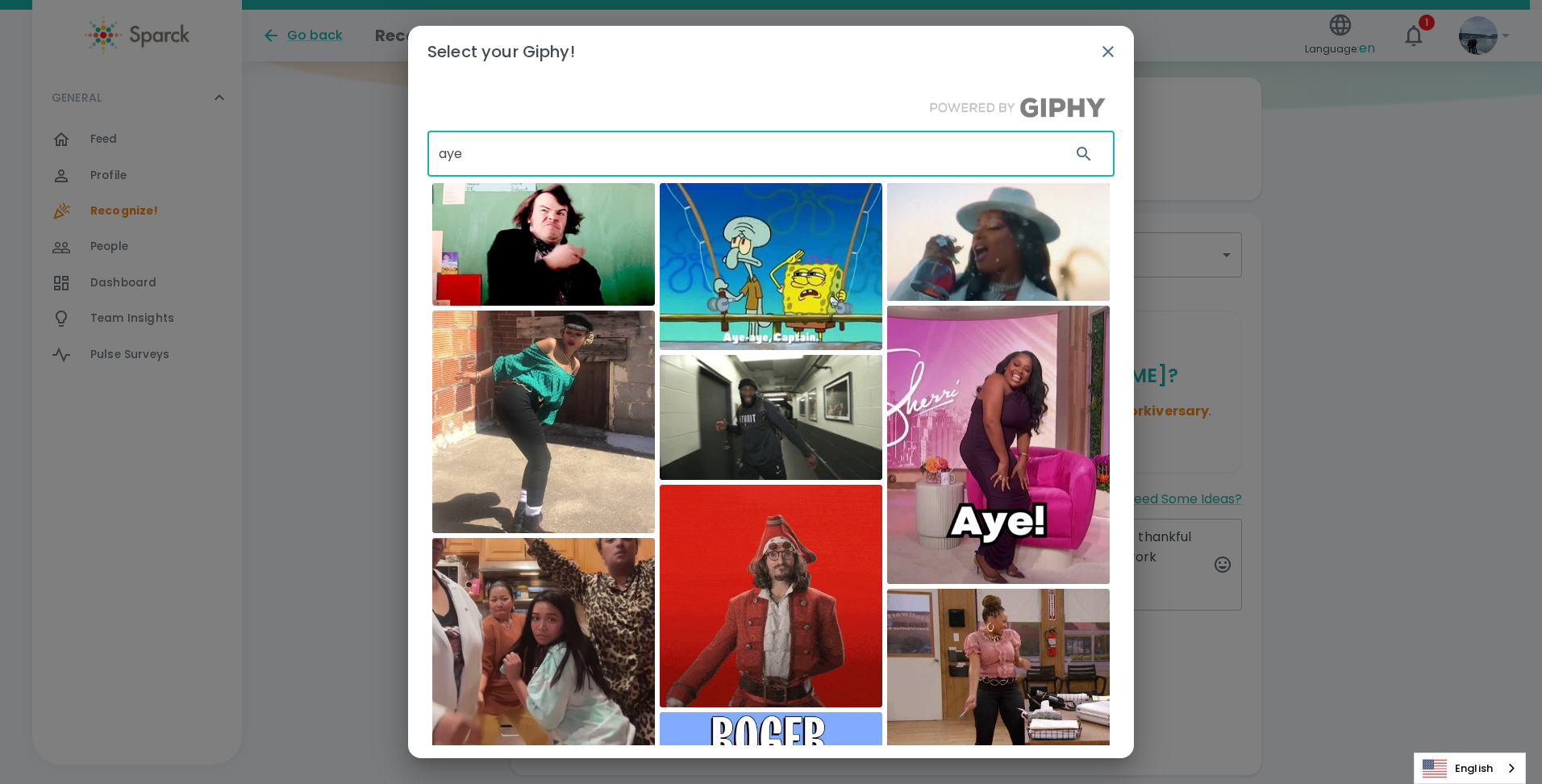
click at [400, 148] on div "Select your Giphy! aye ​" at bounding box center [771, 392] width 1542 height 784
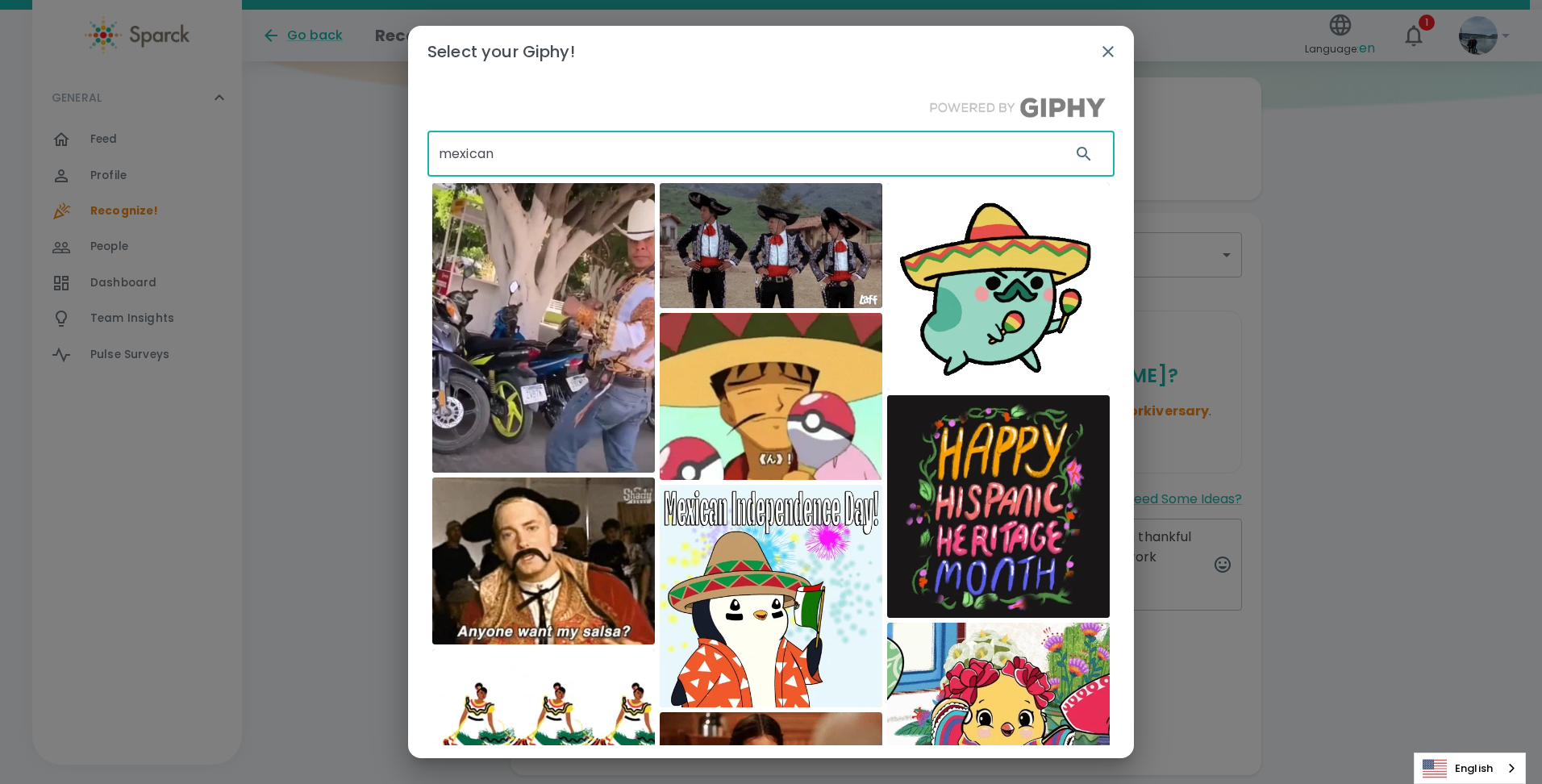
drag, startPoint x: 525, startPoint y: 150, endPoint x: 408, endPoint y: 165, distance: 118.0
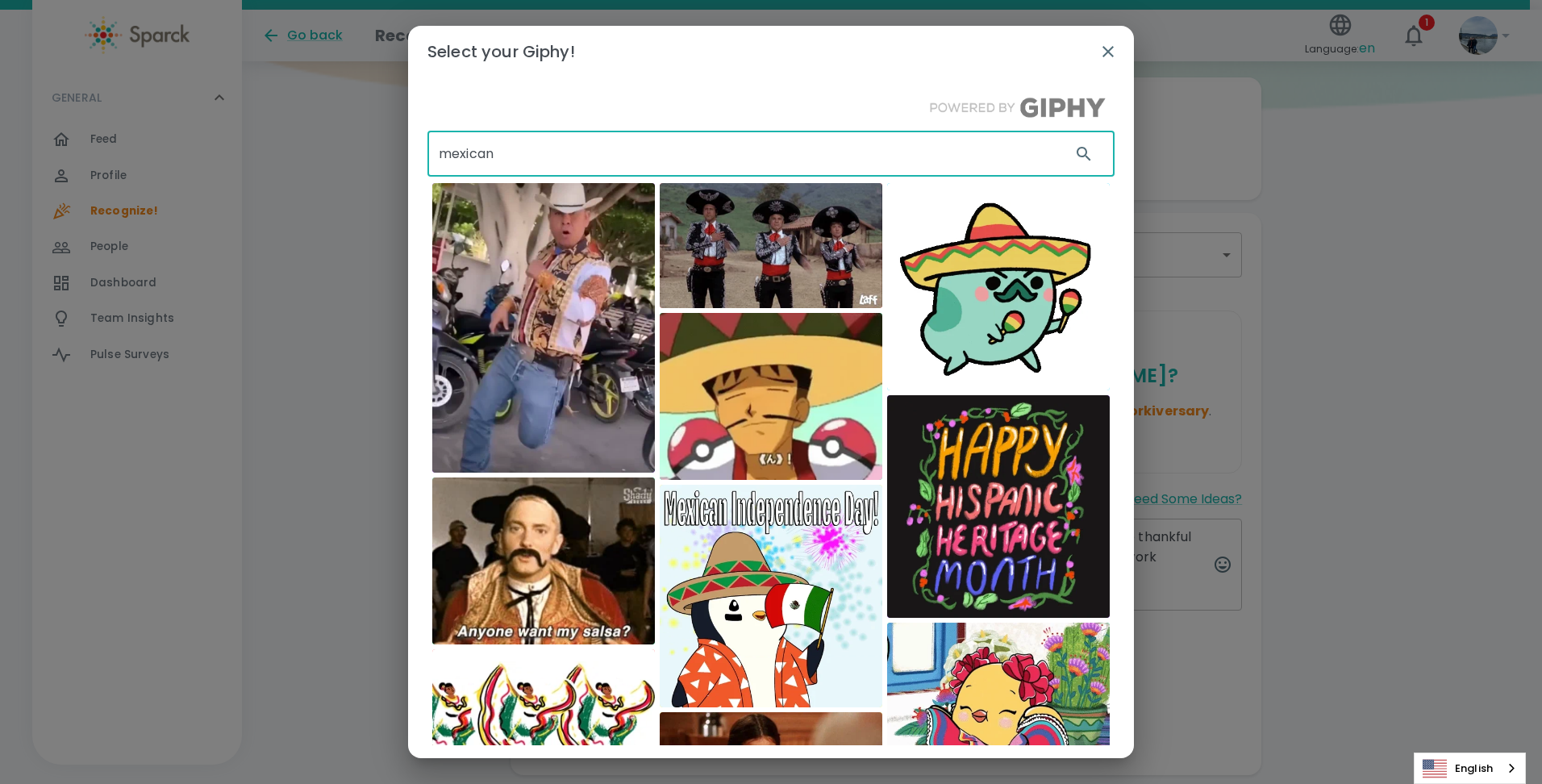
click at [408, 165] on div "Select your Giphy! mexican ​ [GEOGRAPHIC_DATA]" at bounding box center [771, 392] width 1542 height 784
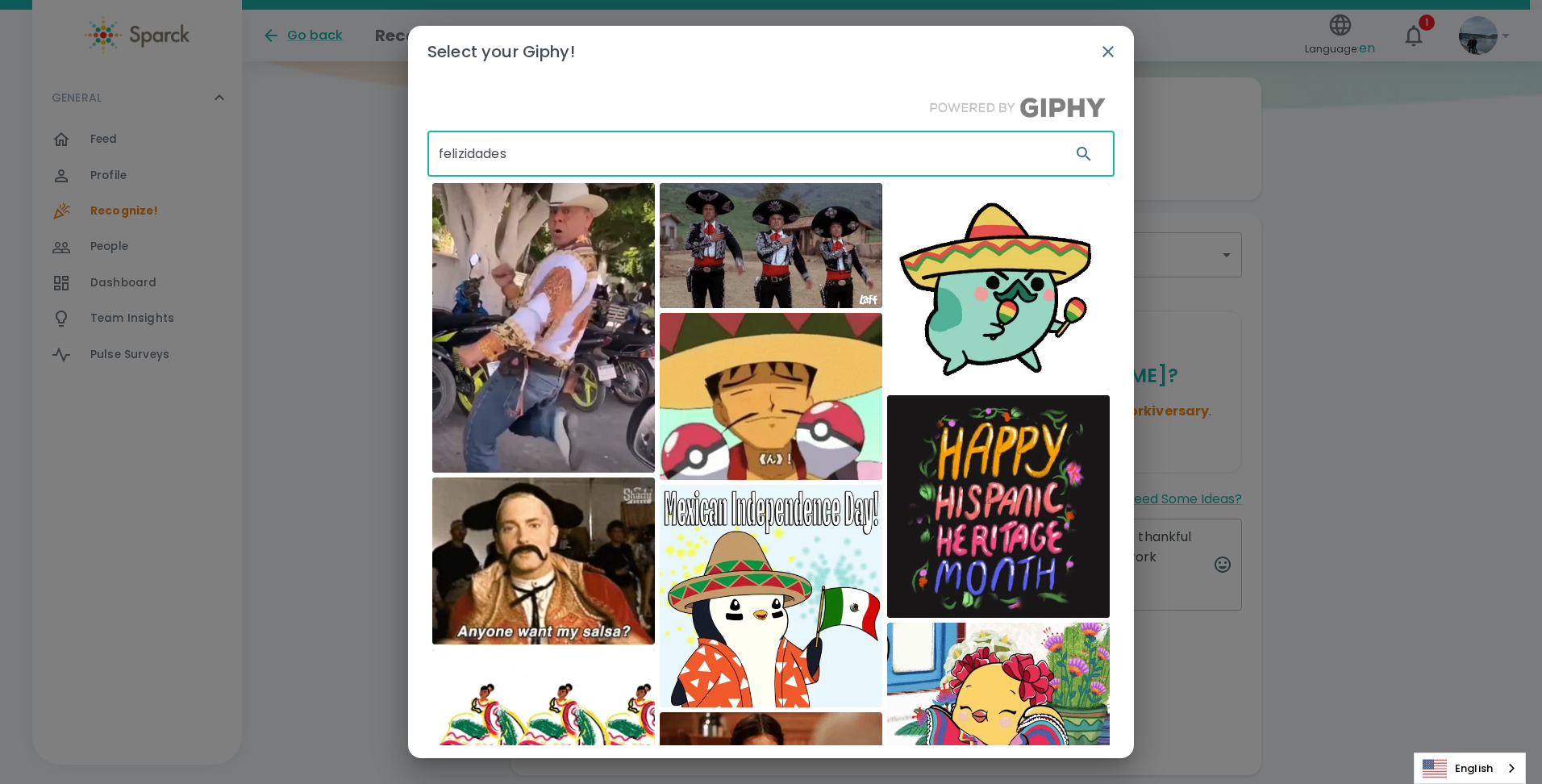
type input "felizidades"
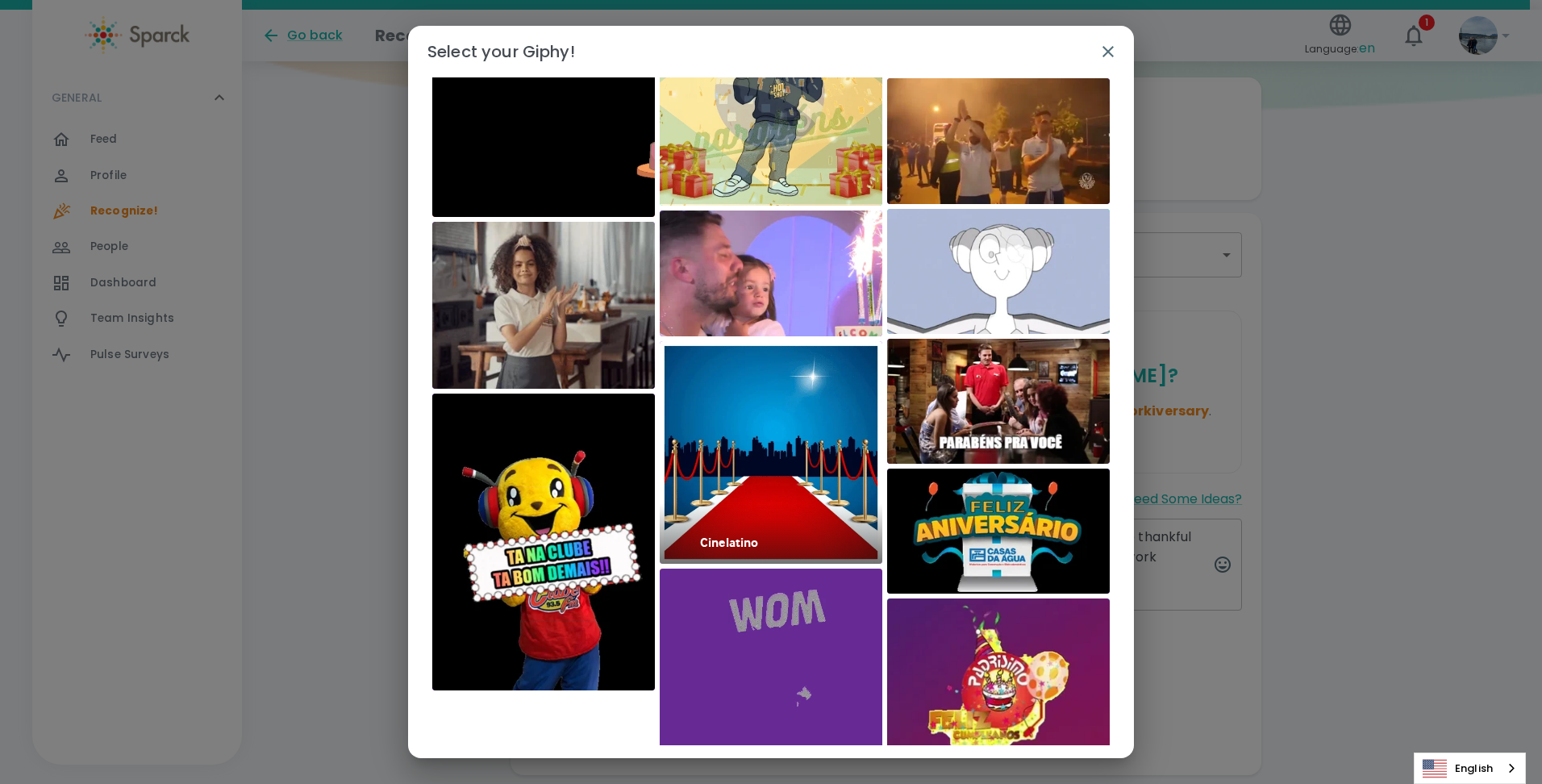
scroll to position [5021, 0]
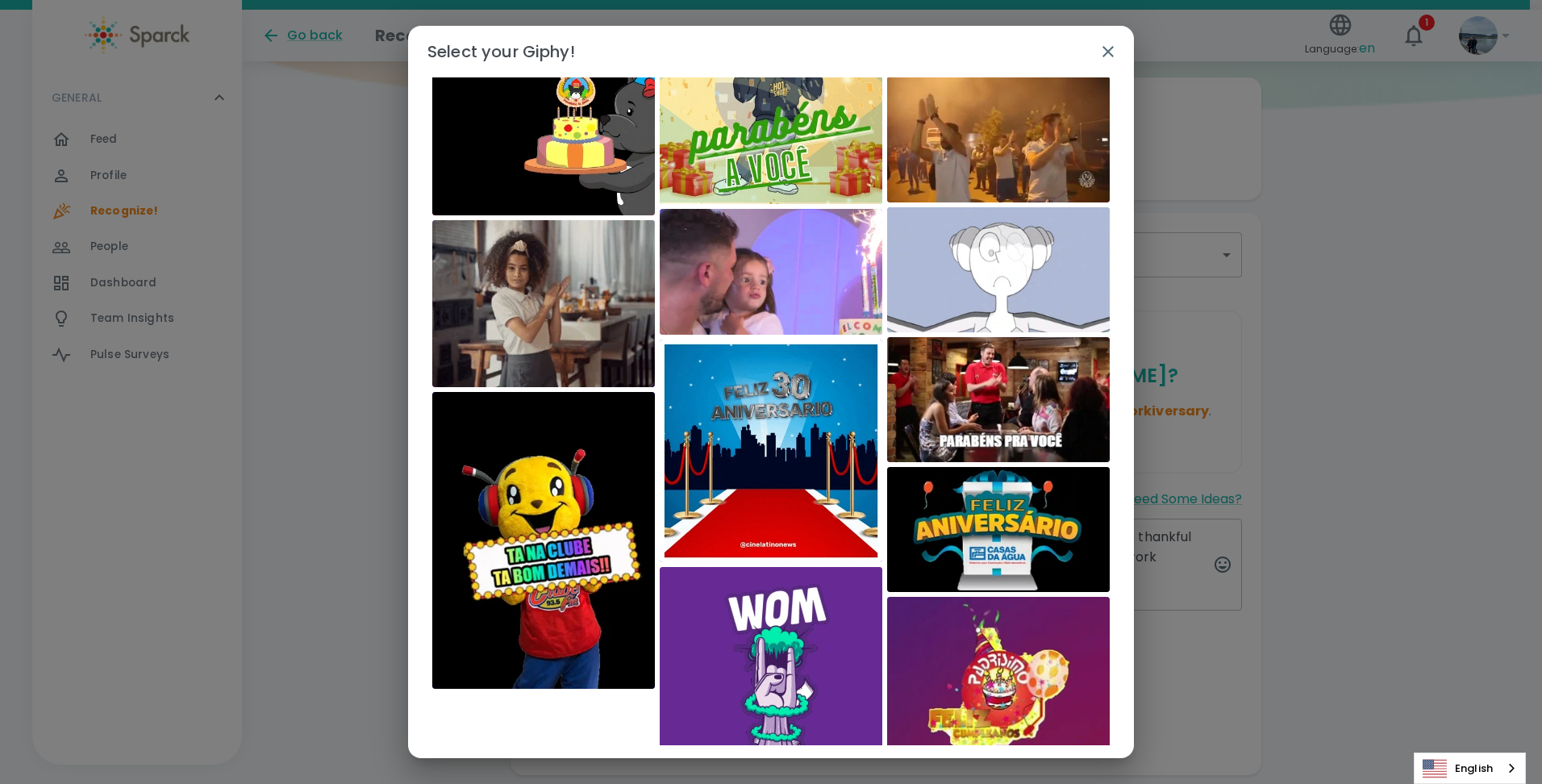
click at [1107, 44] on icon "button" at bounding box center [1108, 51] width 19 height 19
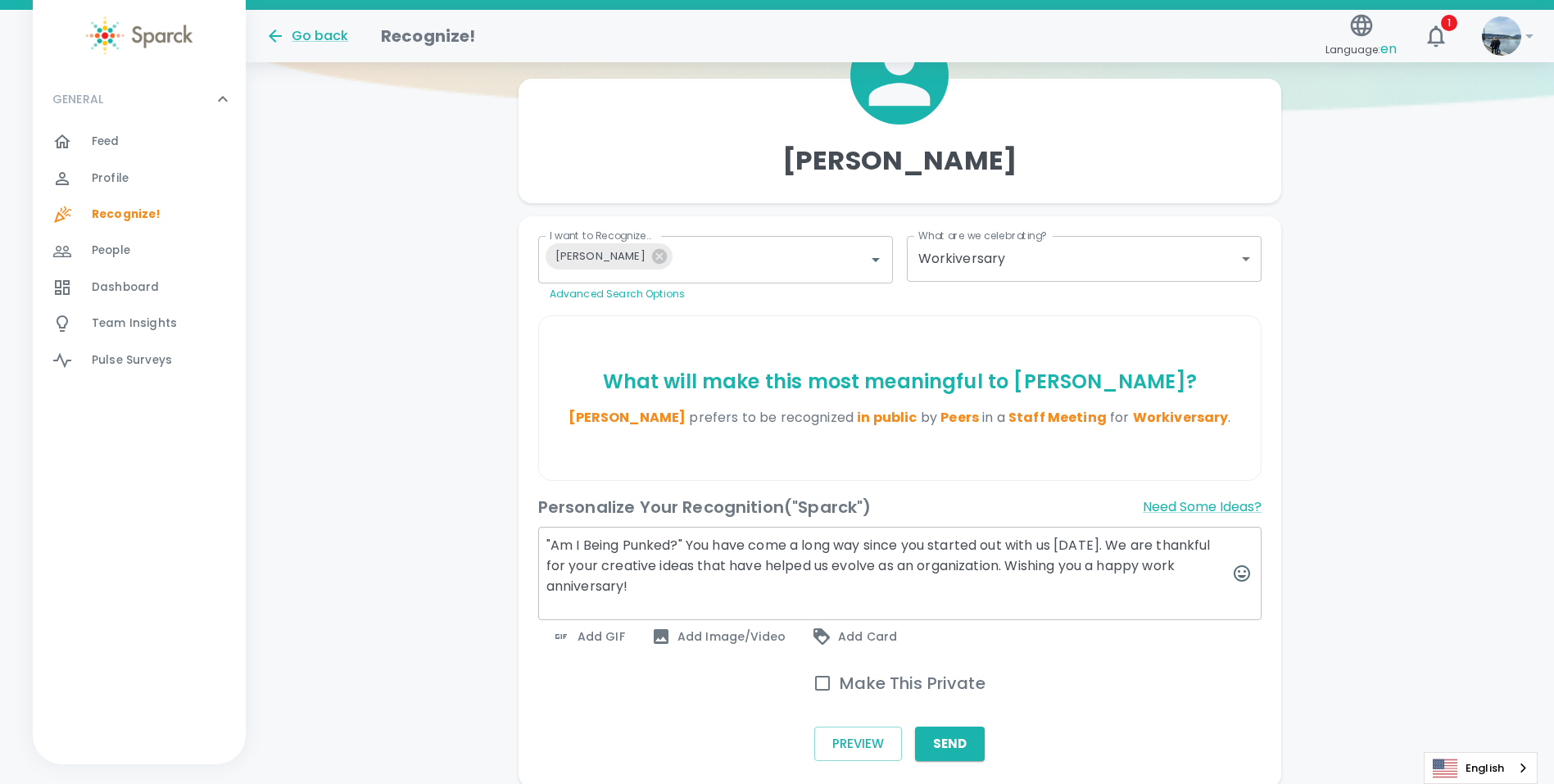
click at [609, 639] on span "Add GIF" at bounding box center [588, 636] width 74 height 19
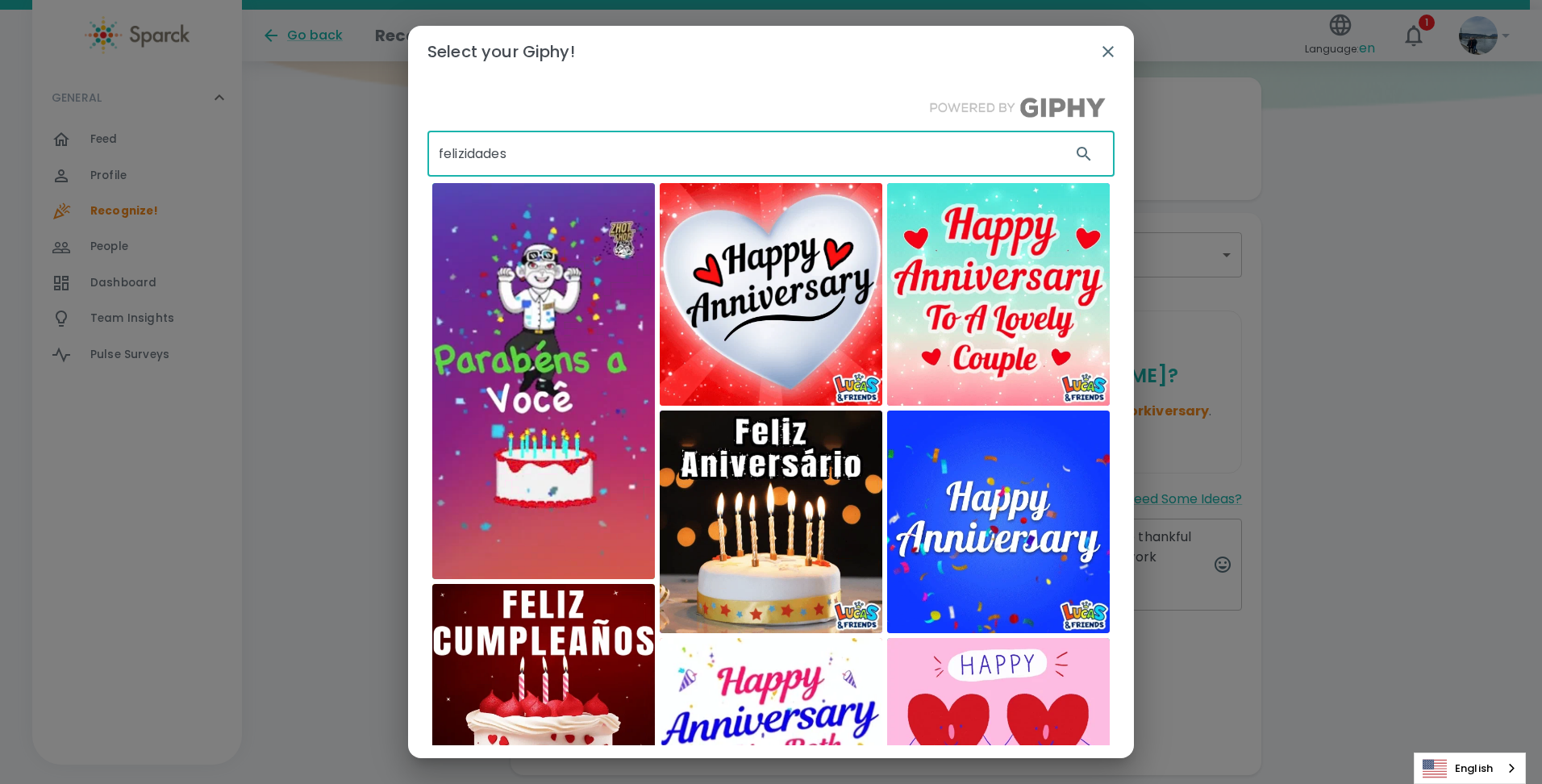
drag, startPoint x: 521, startPoint y: 143, endPoint x: 360, endPoint y: 168, distance: 162.9
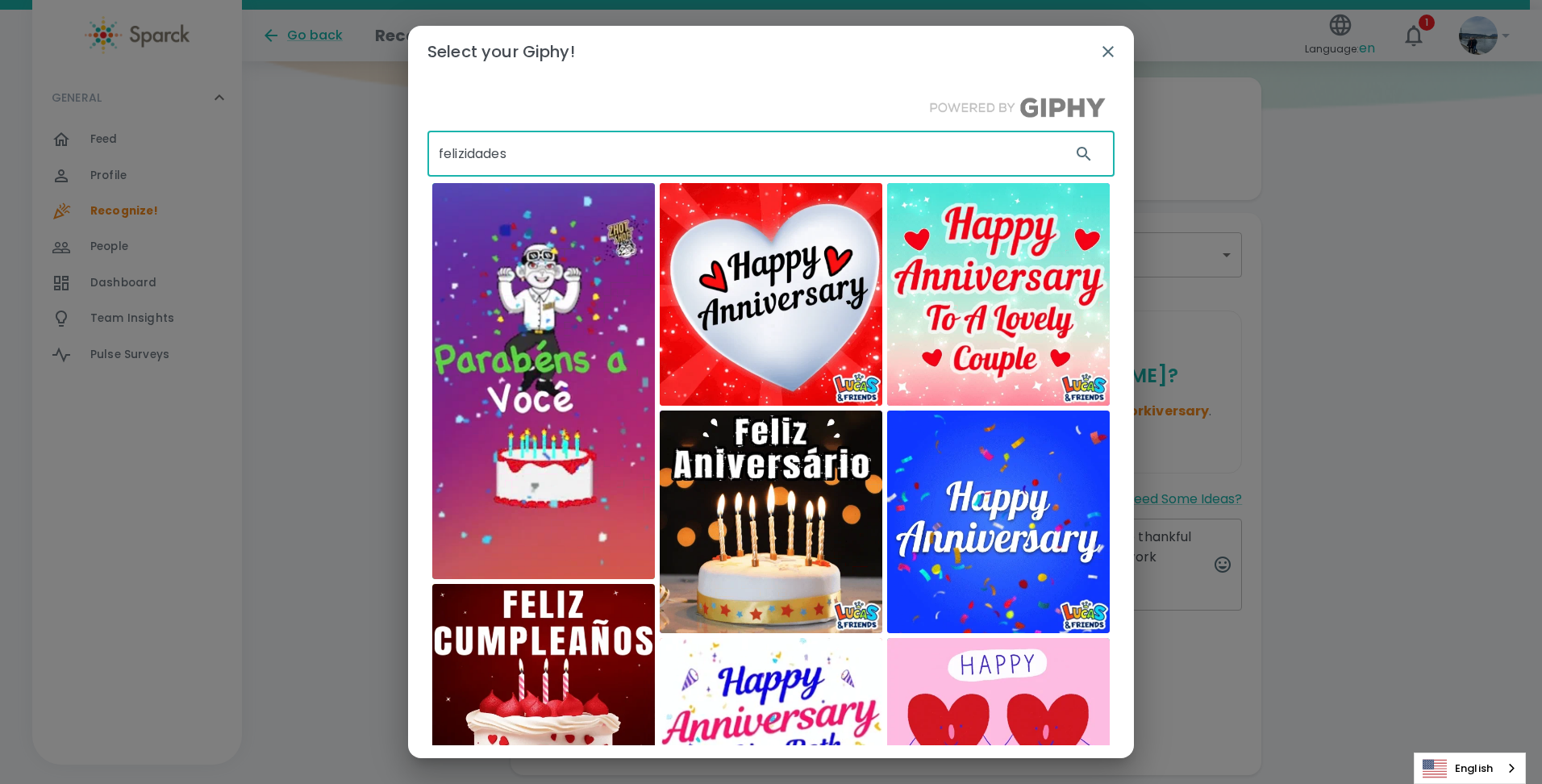
click at [360, 168] on div "Select your Giphy! felizidades ​ Zhot Shop [PERSON_NAME] and Friends by RV AppS…" at bounding box center [771, 392] width 1542 height 784
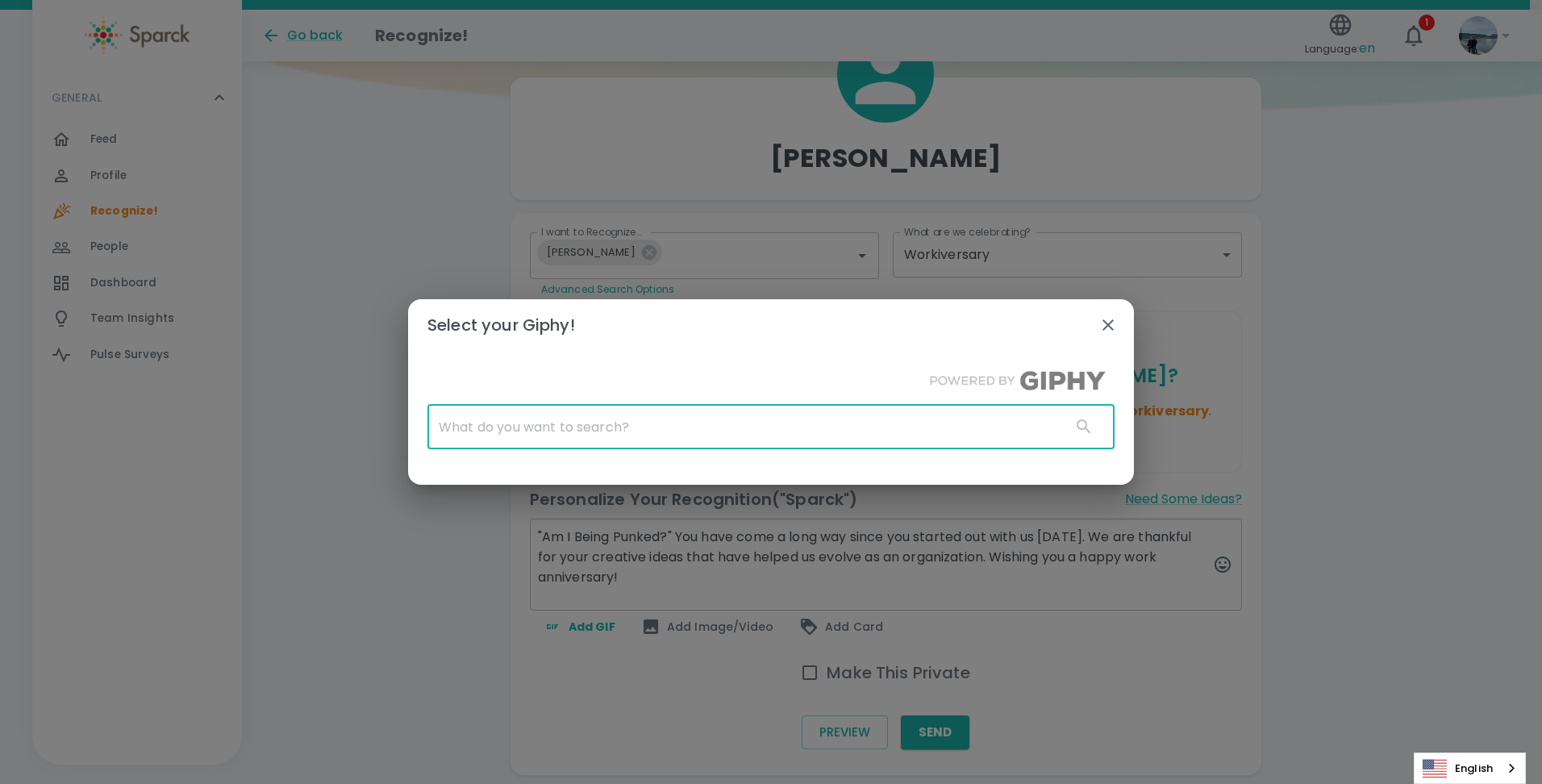
click at [1082, 427] on div at bounding box center [1083, 427] width 39 height 0
click at [858, 432] on input "text" at bounding box center [743, 427] width 631 height 45
type input "congratulations"
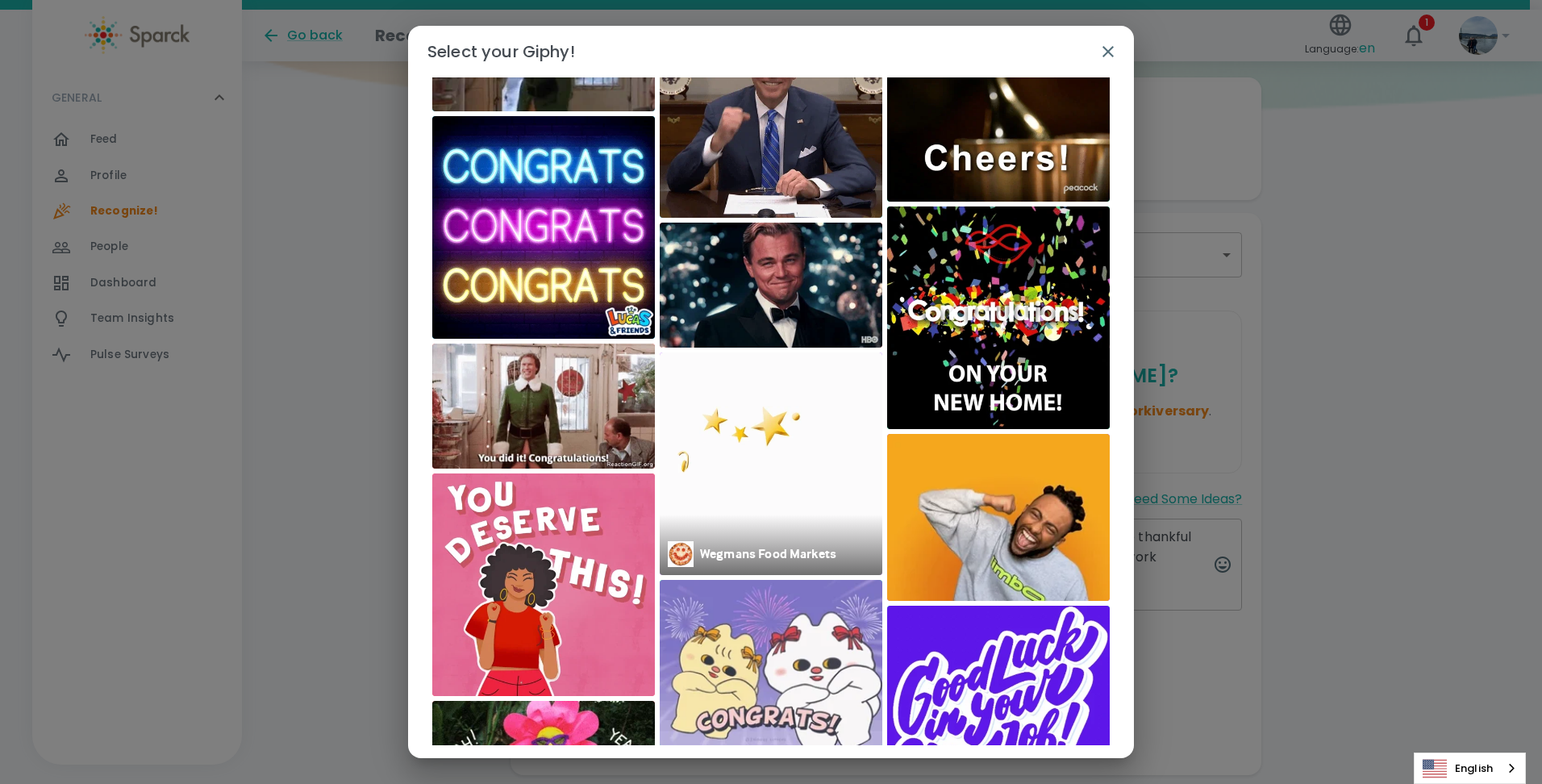
scroll to position [0, 0]
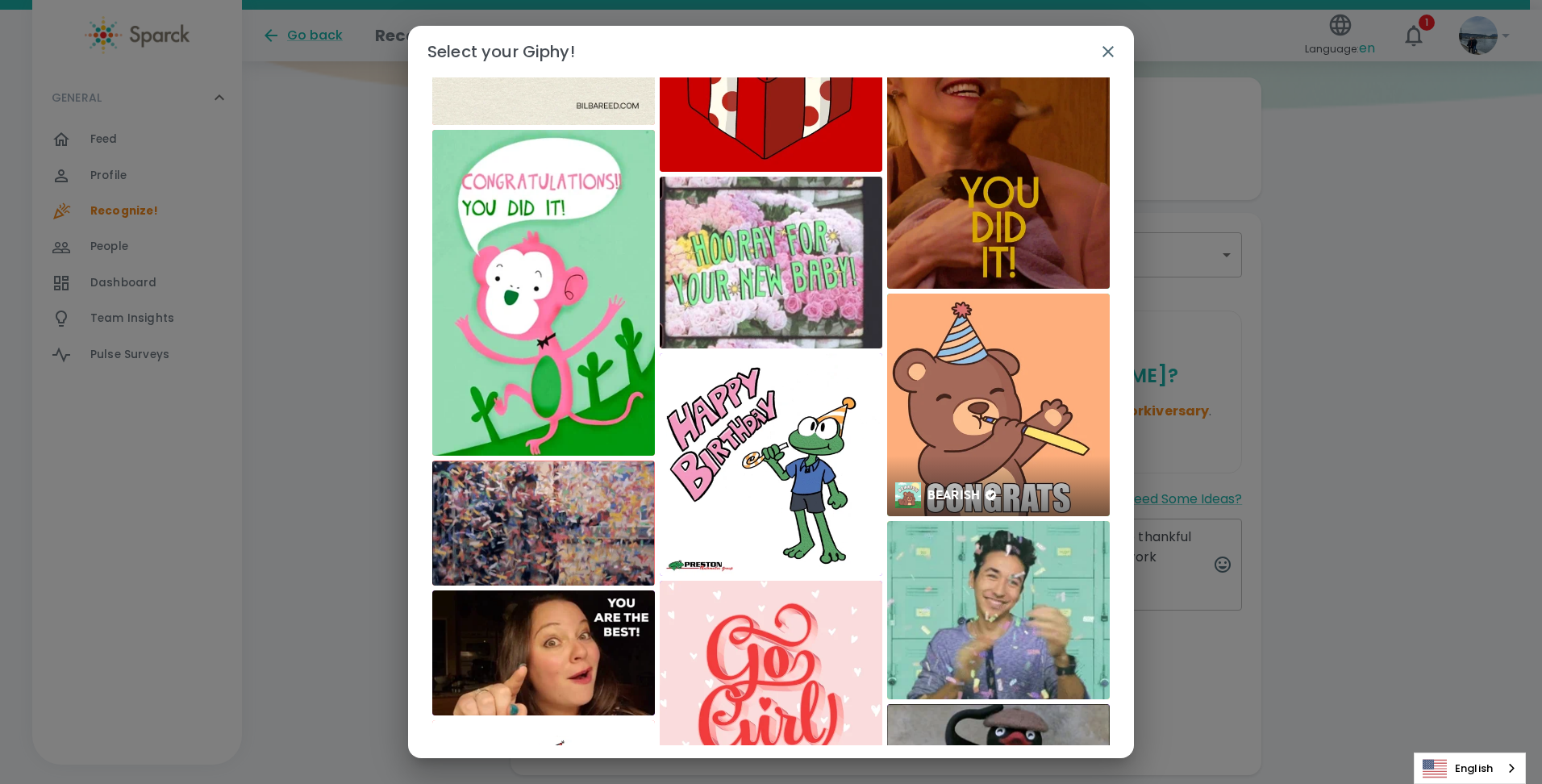
click at [990, 384] on img at bounding box center [998, 404] width 222 height 222
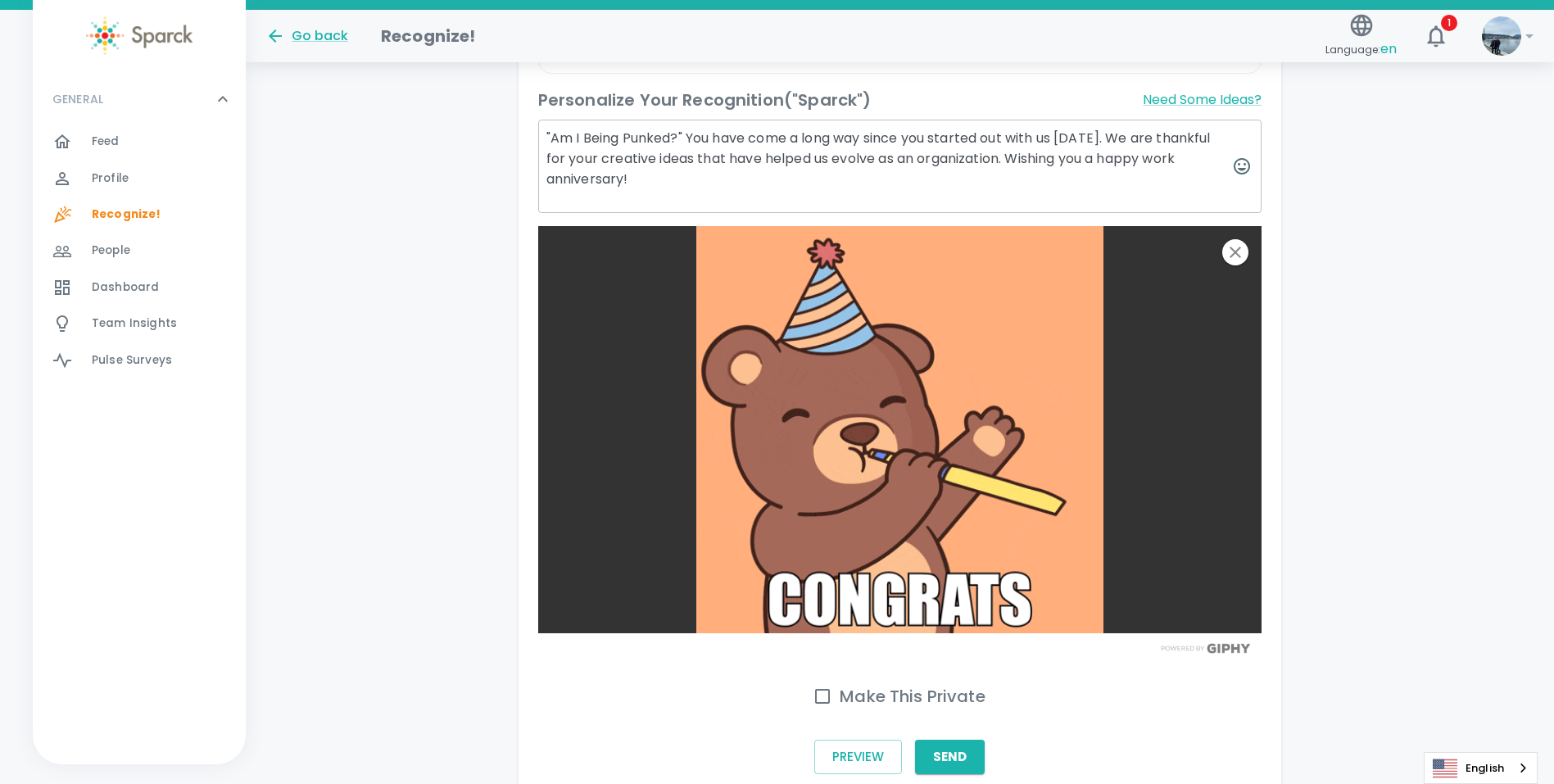
click at [1171, 161] on textarea ""Am I Being Punked?" You have come a long way since you started out with us [DA…" at bounding box center [900, 165] width 725 height 93
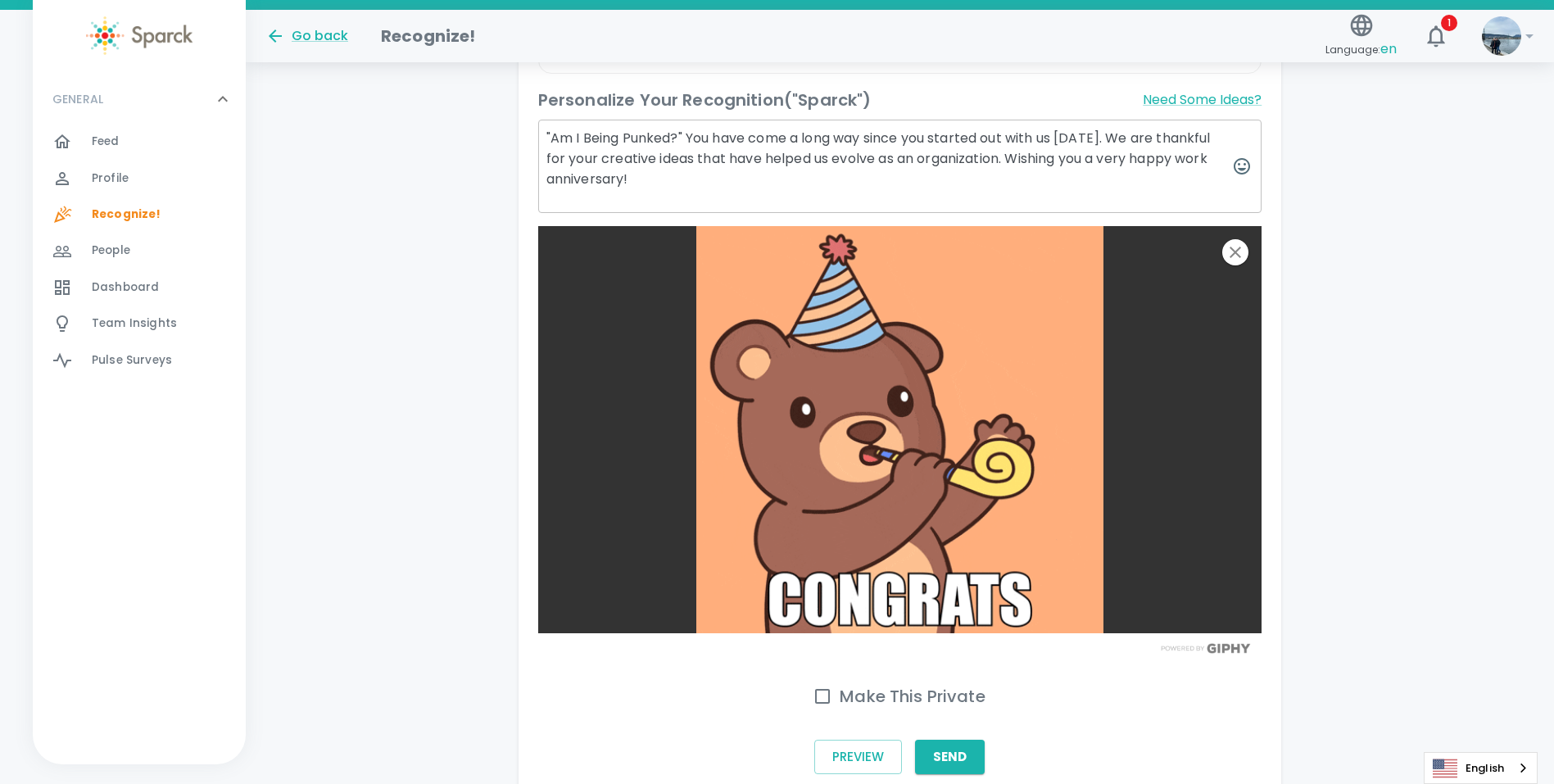
click at [687, 135] on textarea ""Am I Being Punked?" You have come a long way since you started out with us [DA…" at bounding box center [900, 165] width 725 height 93
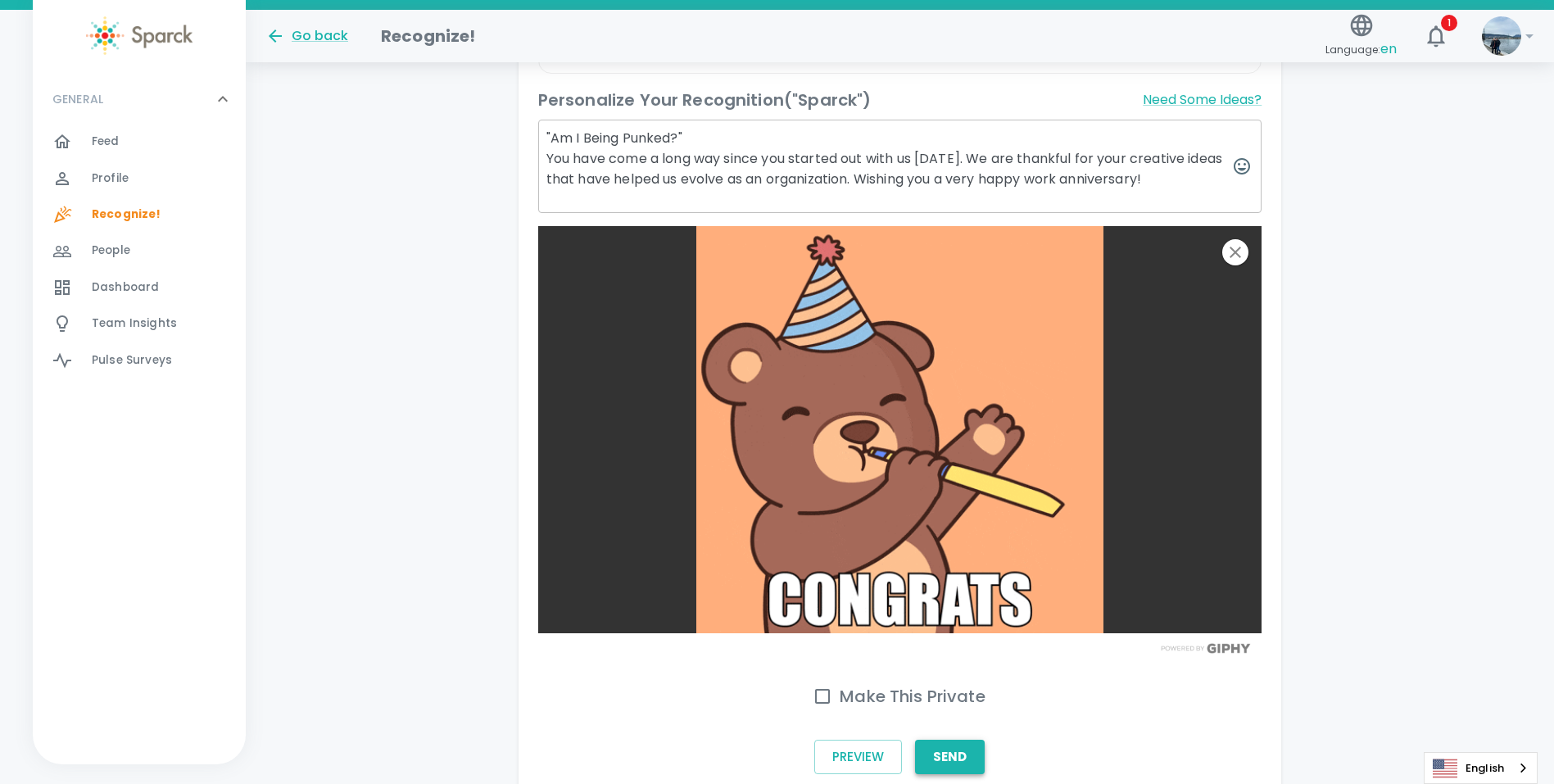
type textarea ""Am I Being Punked?" You have come a long way since you started out with us [DA…"
click at [946, 749] on button "Send" at bounding box center [950, 757] width 69 height 35
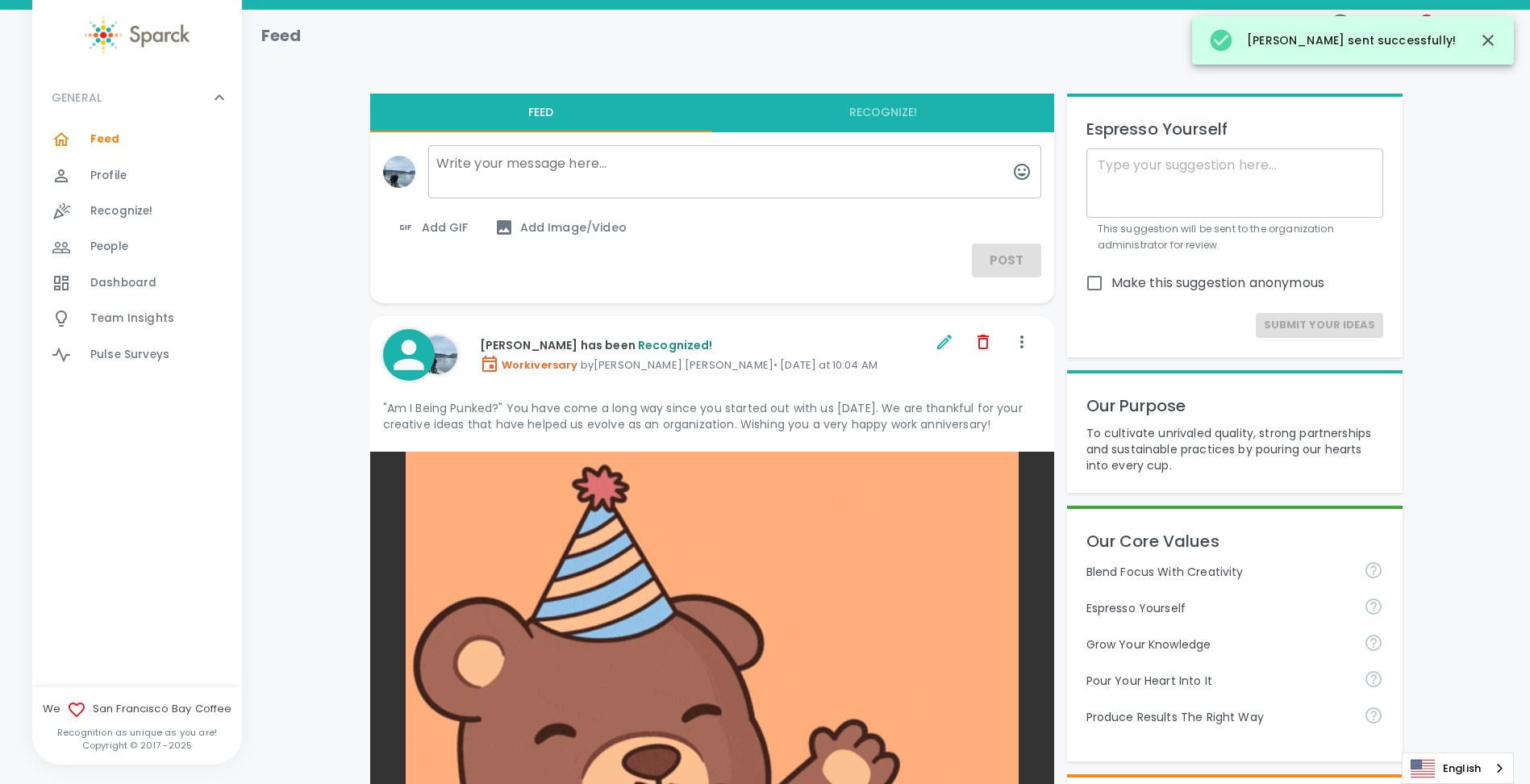
click at [146, 286] on span "Dashboard" at bounding box center [123, 283] width 66 height 16
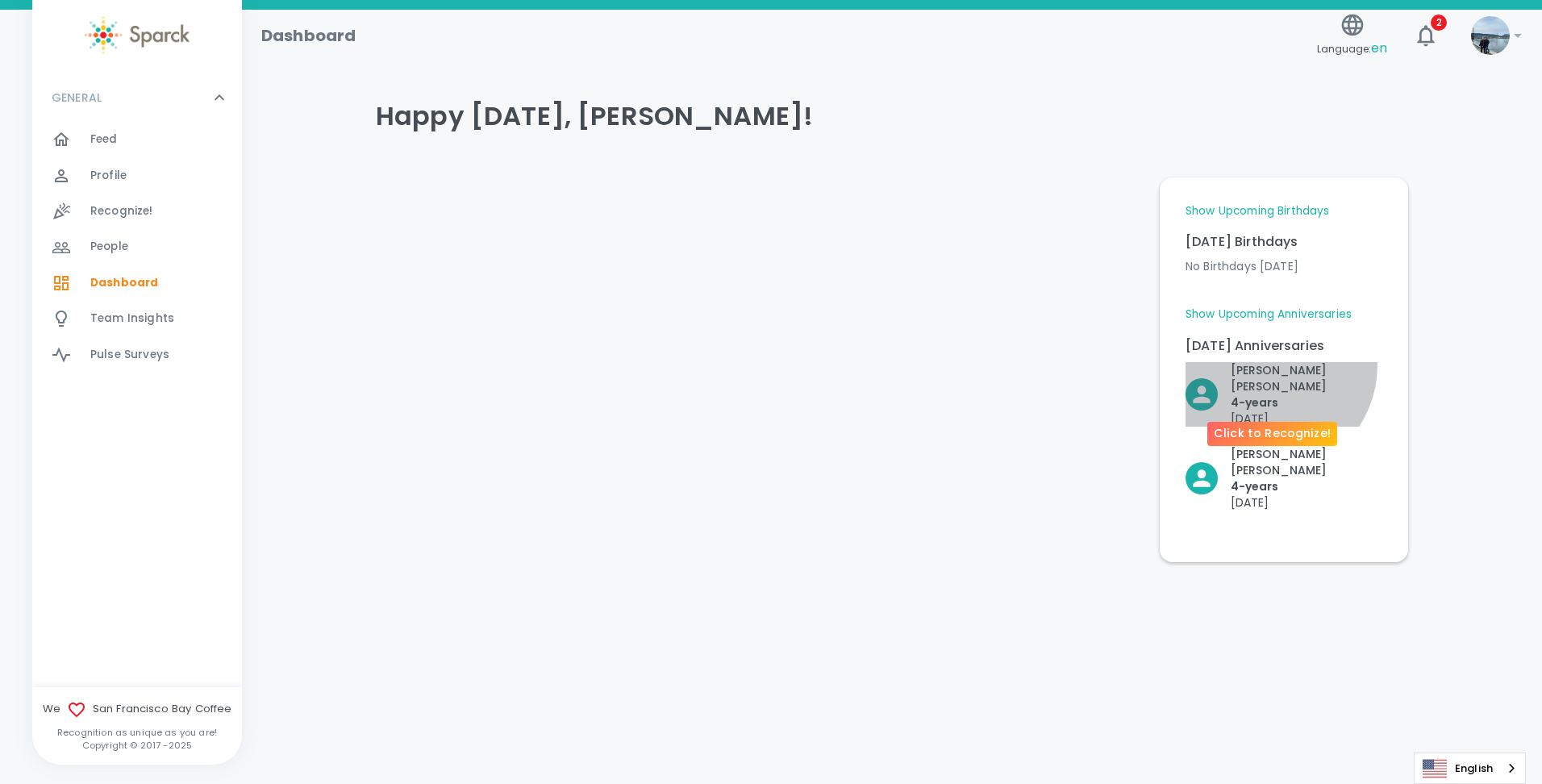
click at [1267, 365] on p "[PERSON_NAME]" at bounding box center [1306, 378] width 151 height 32
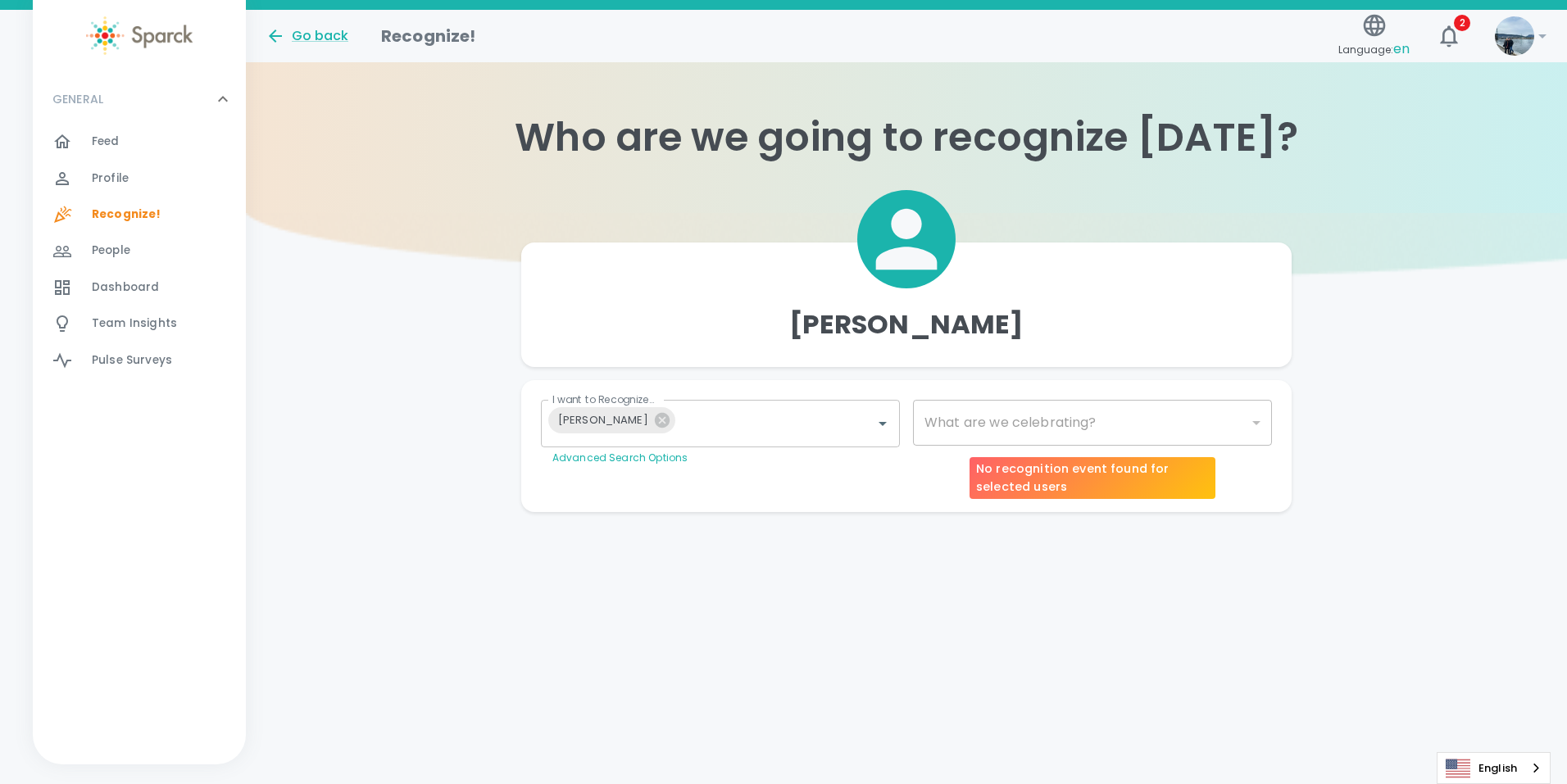
type input "2073"
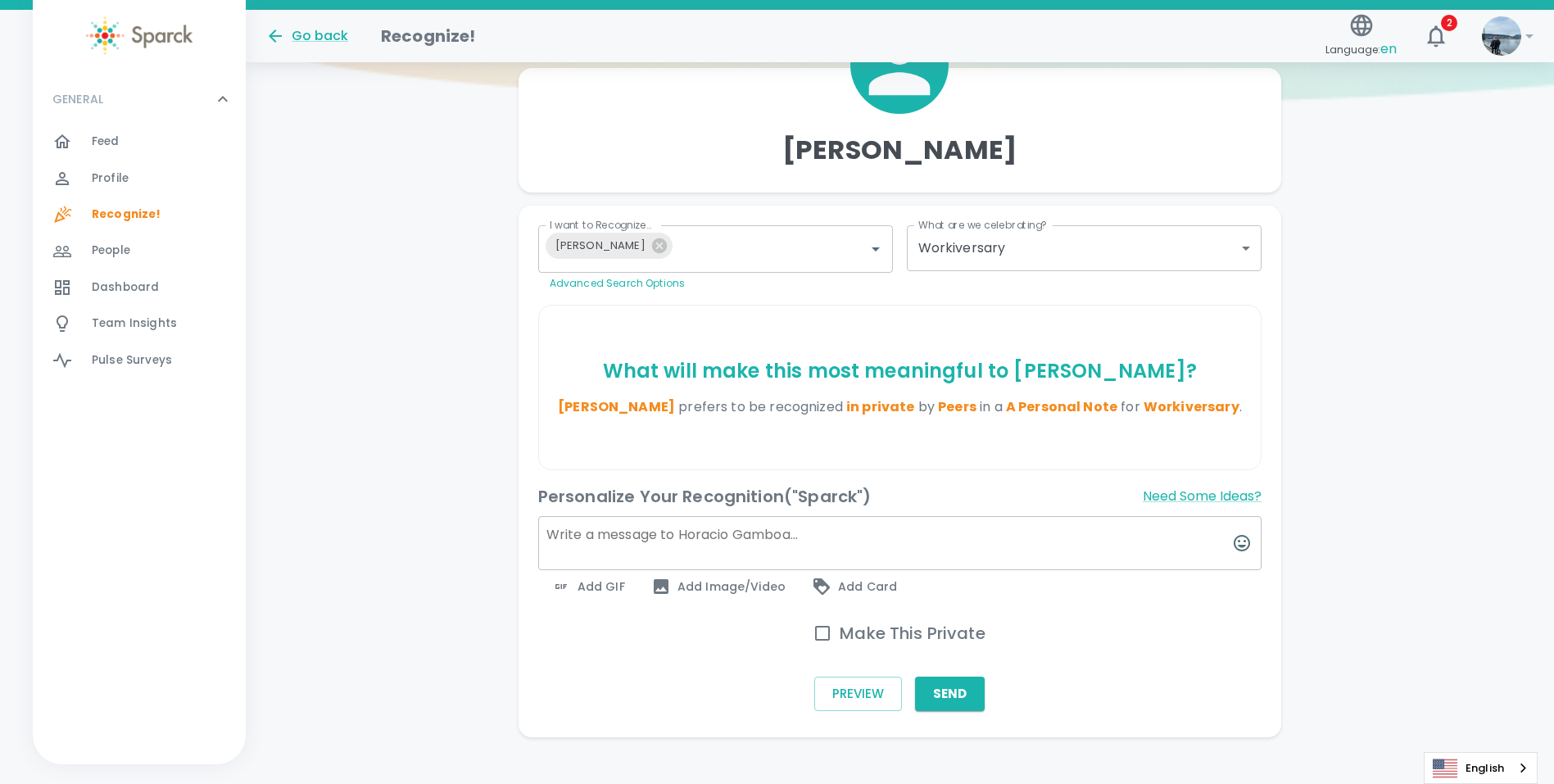
scroll to position [193, 0]
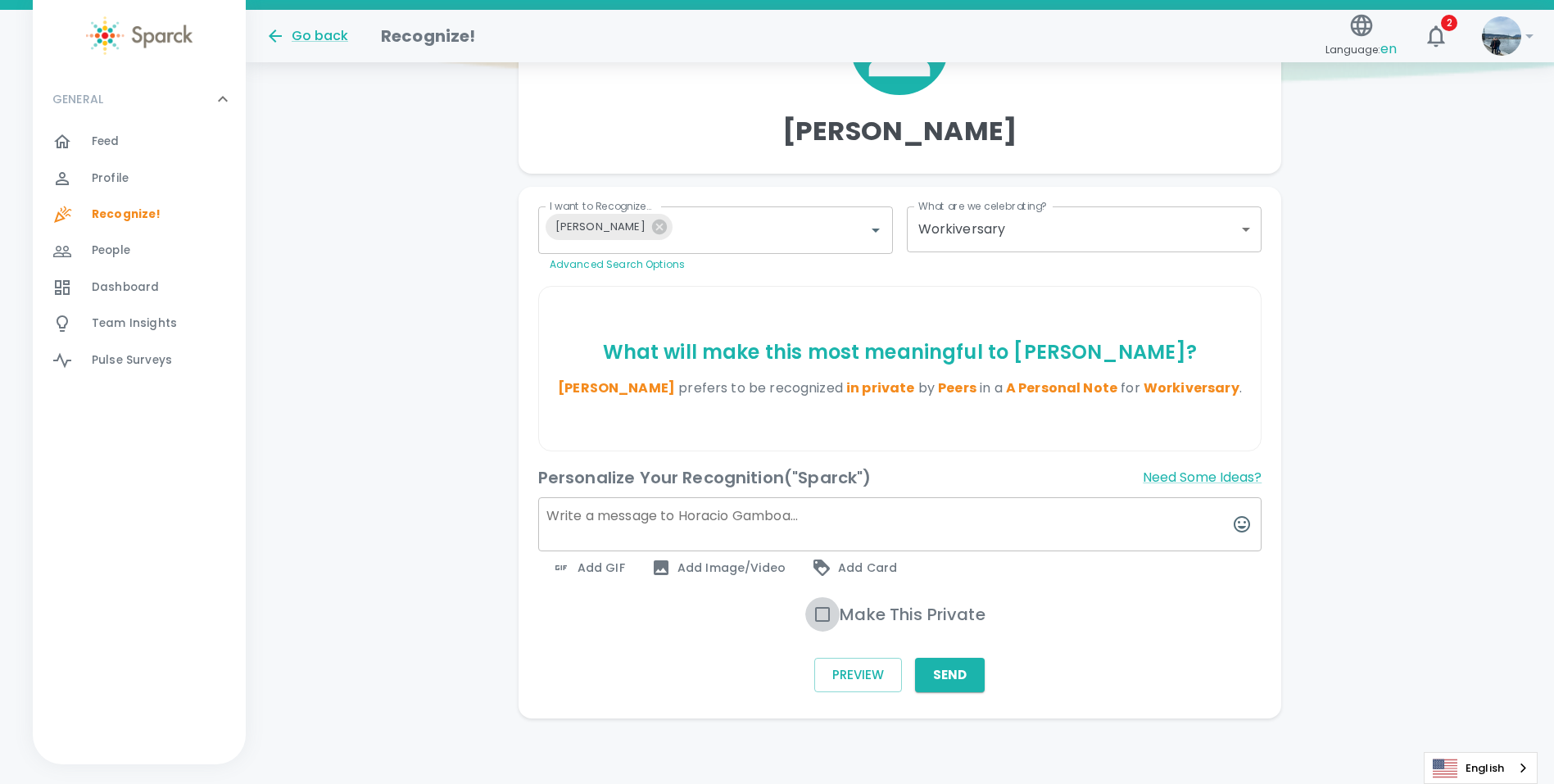
click at [820, 605] on input "Make This Private" at bounding box center [823, 615] width 35 height 35
checkbox input "true"
click at [595, 570] on span "Add GIF" at bounding box center [588, 568] width 74 height 19
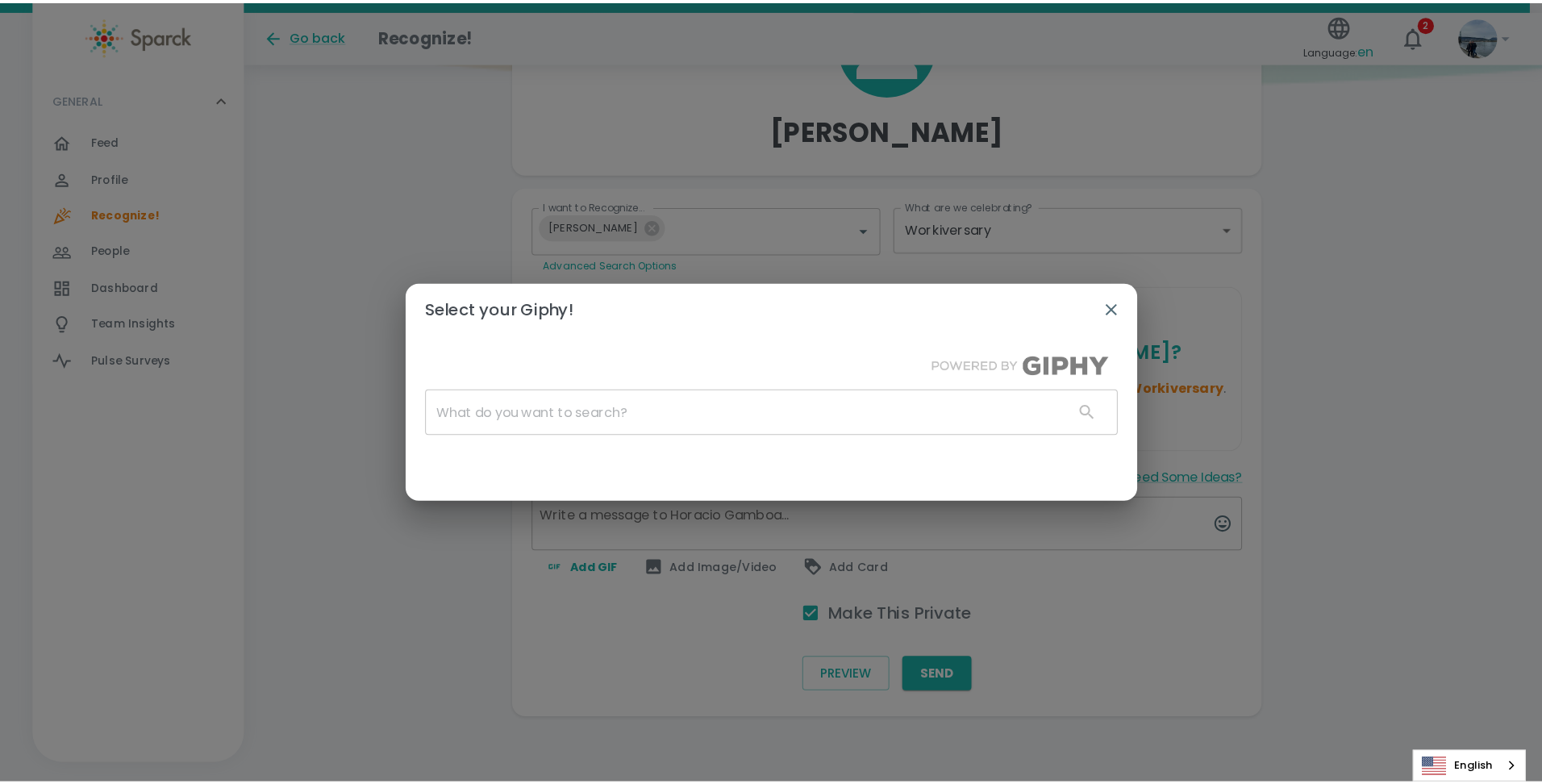
scroll to position [178, 0]
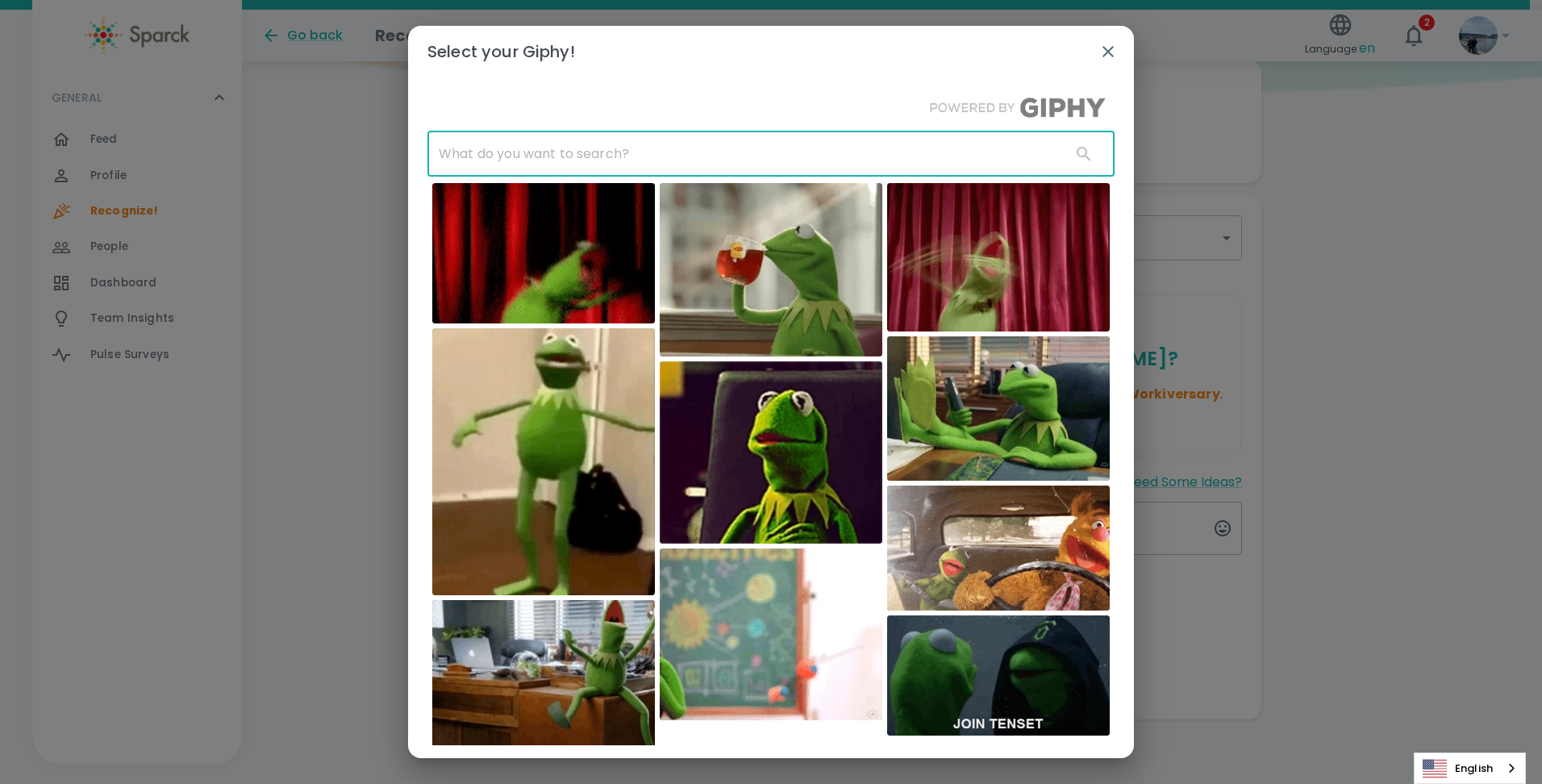
click at [682, 142] on input "text" at bounding box center [743, 154] width 631 height 45
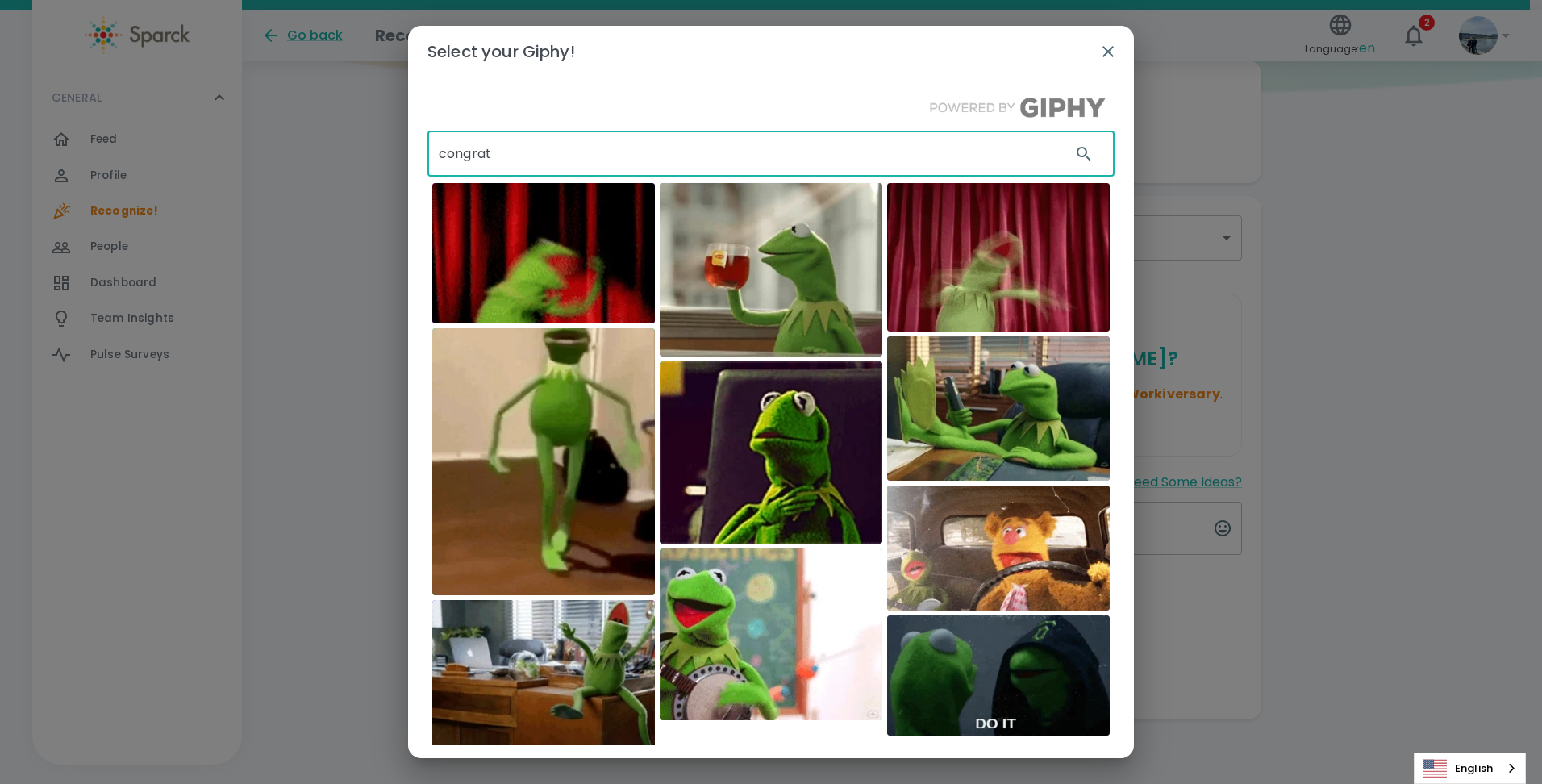
type input "congrat"
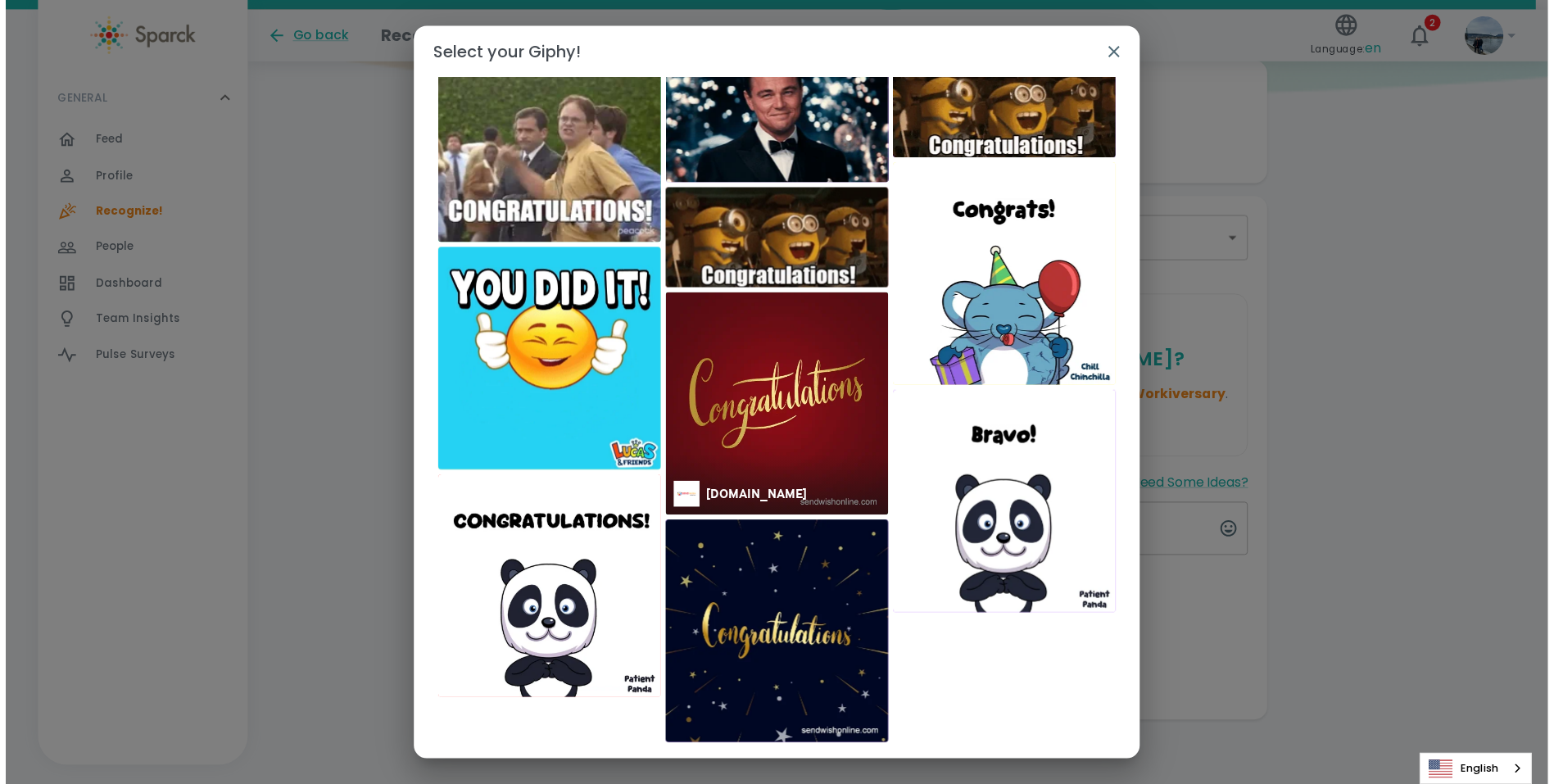
scroll to position [171, 0]
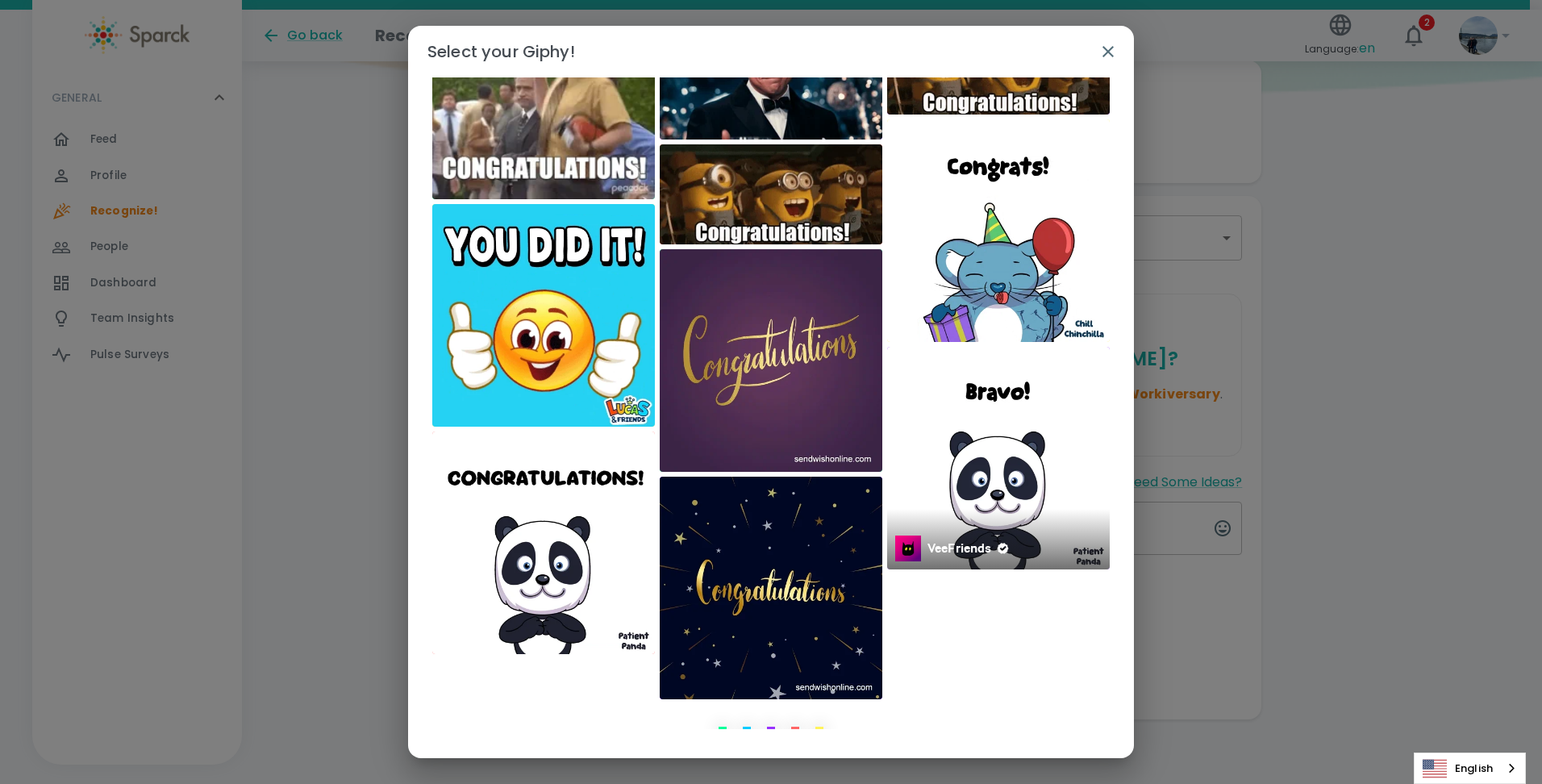
click at [978, 475] on img at bounding box center [998, 458] width 222 height 222
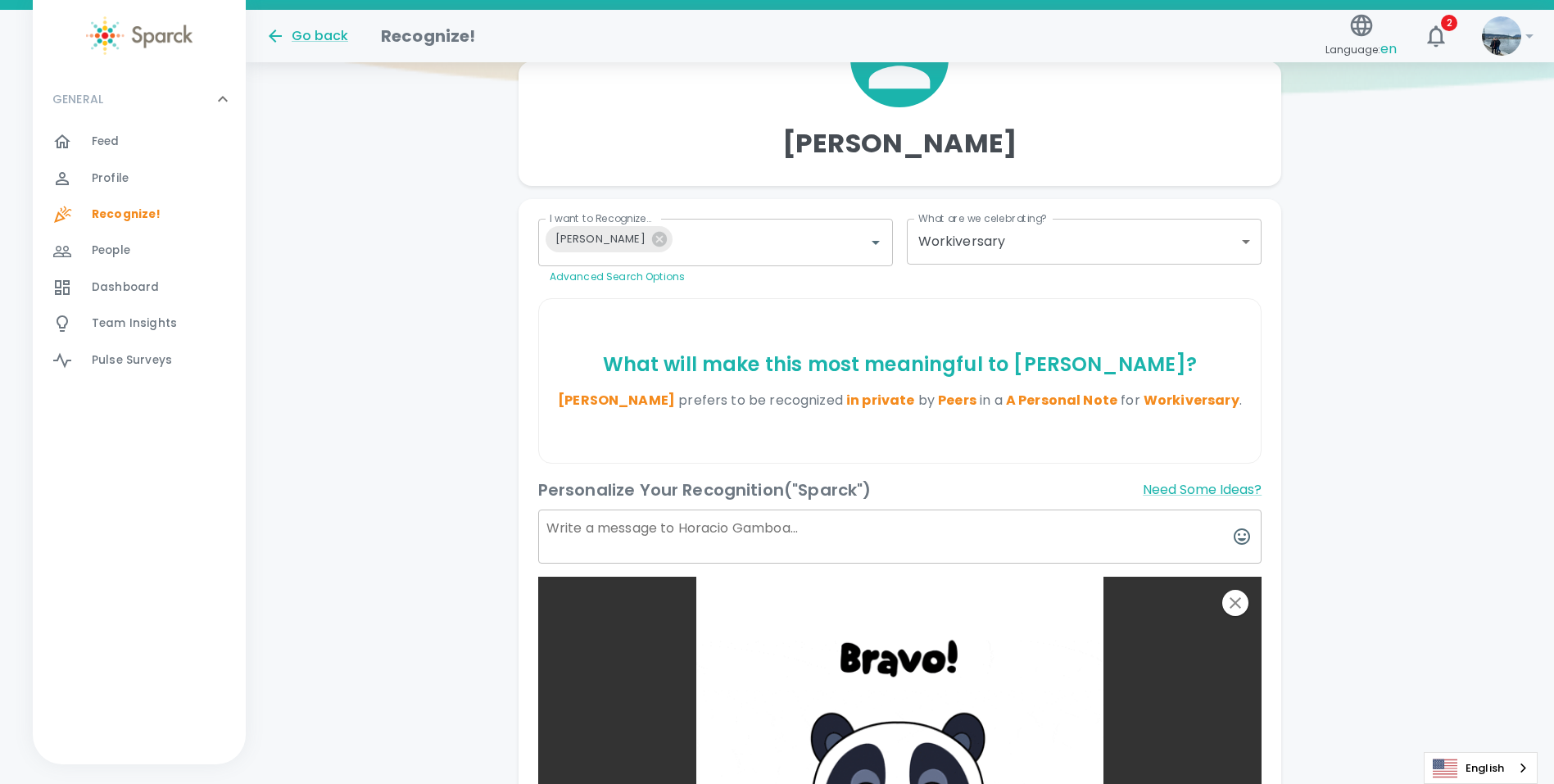
click at [681, 538] on textarea at bounding box center [900, 536] width 725 height 54
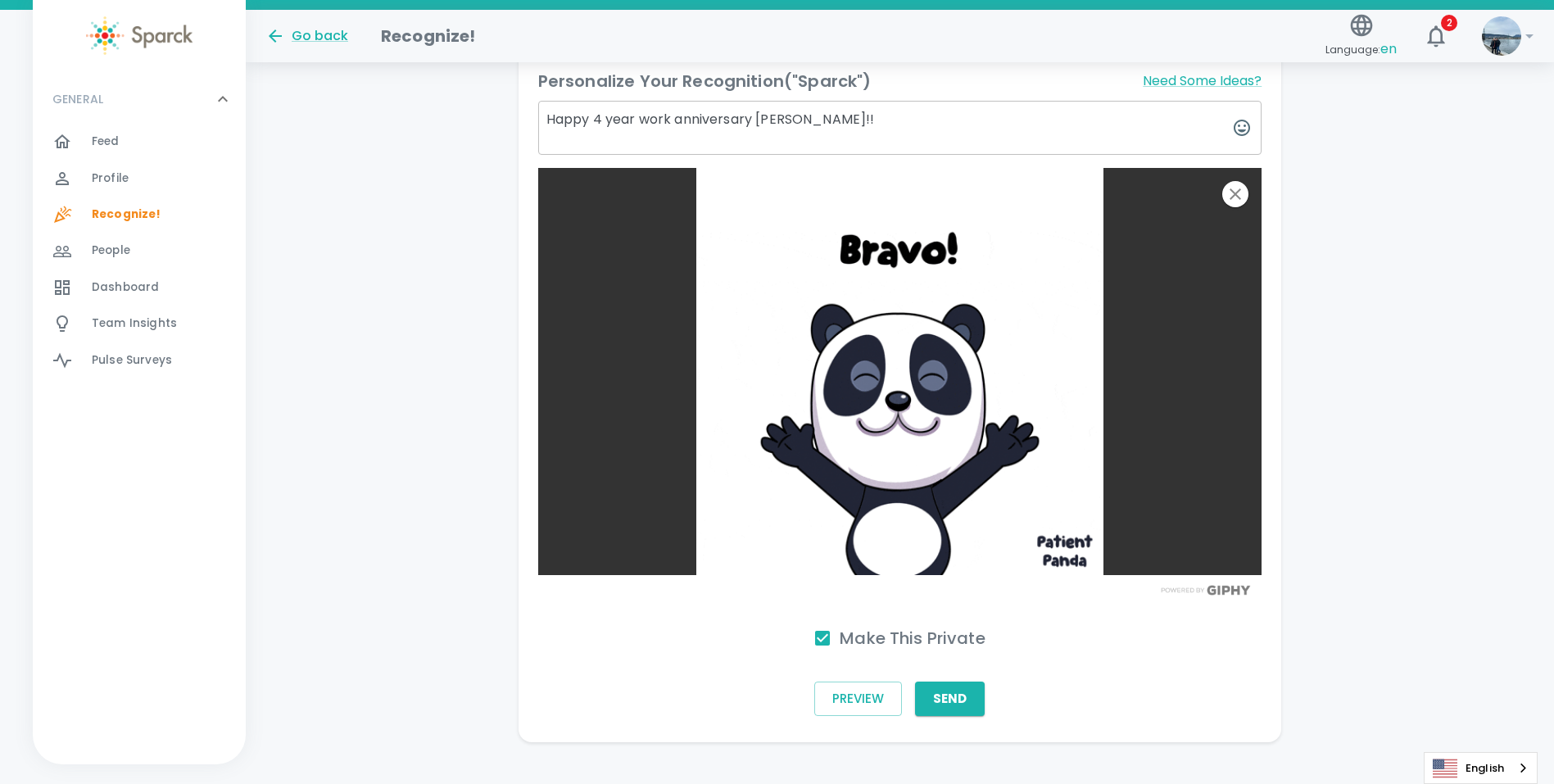
scroll to position [591, 0]
type textarea "Happy 4 year work anniversary [PERSON_NAME]!!"
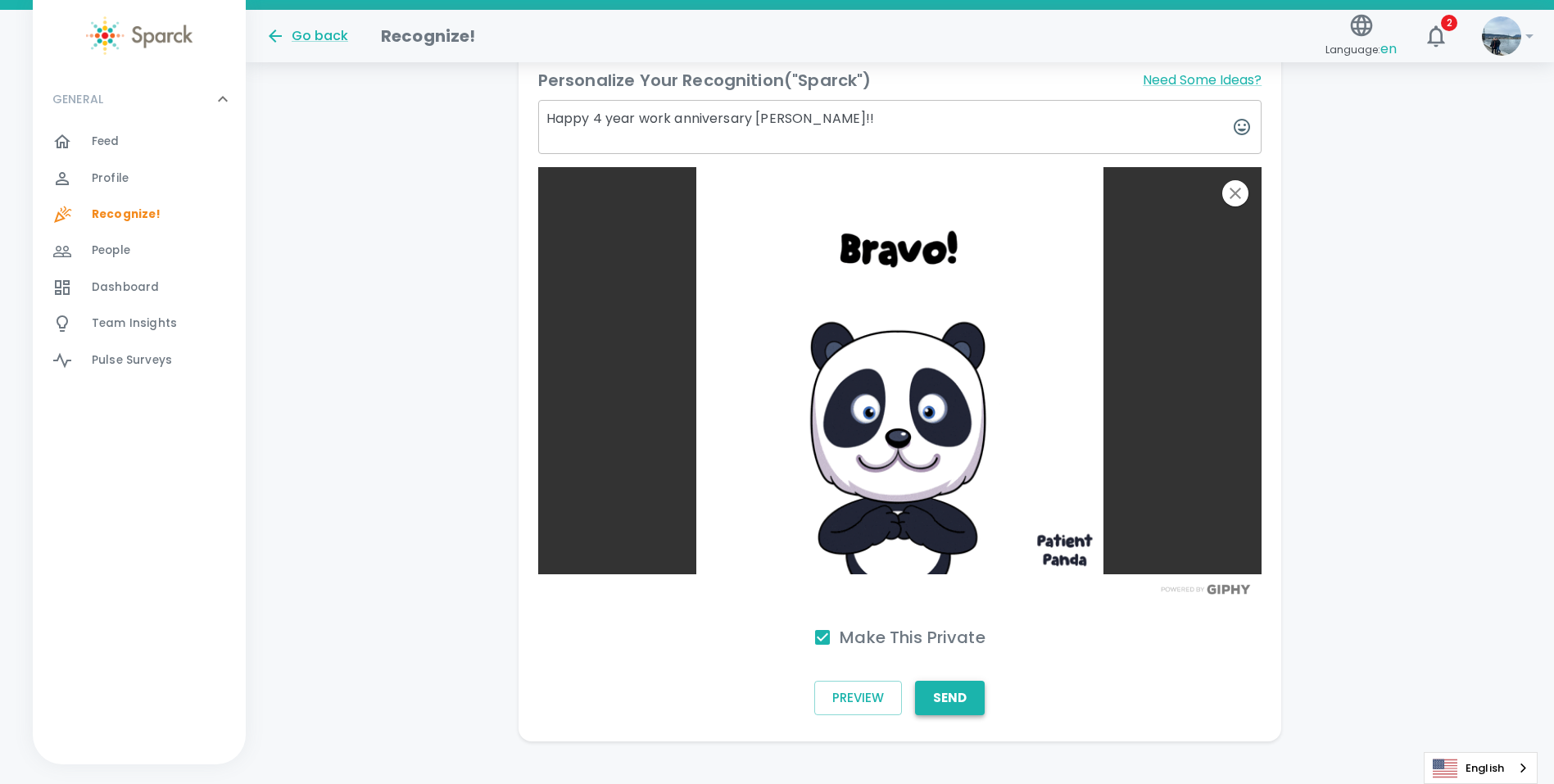
click at [956, 693] on button "Send" at bounding box center [950, 698] width 69 height 35
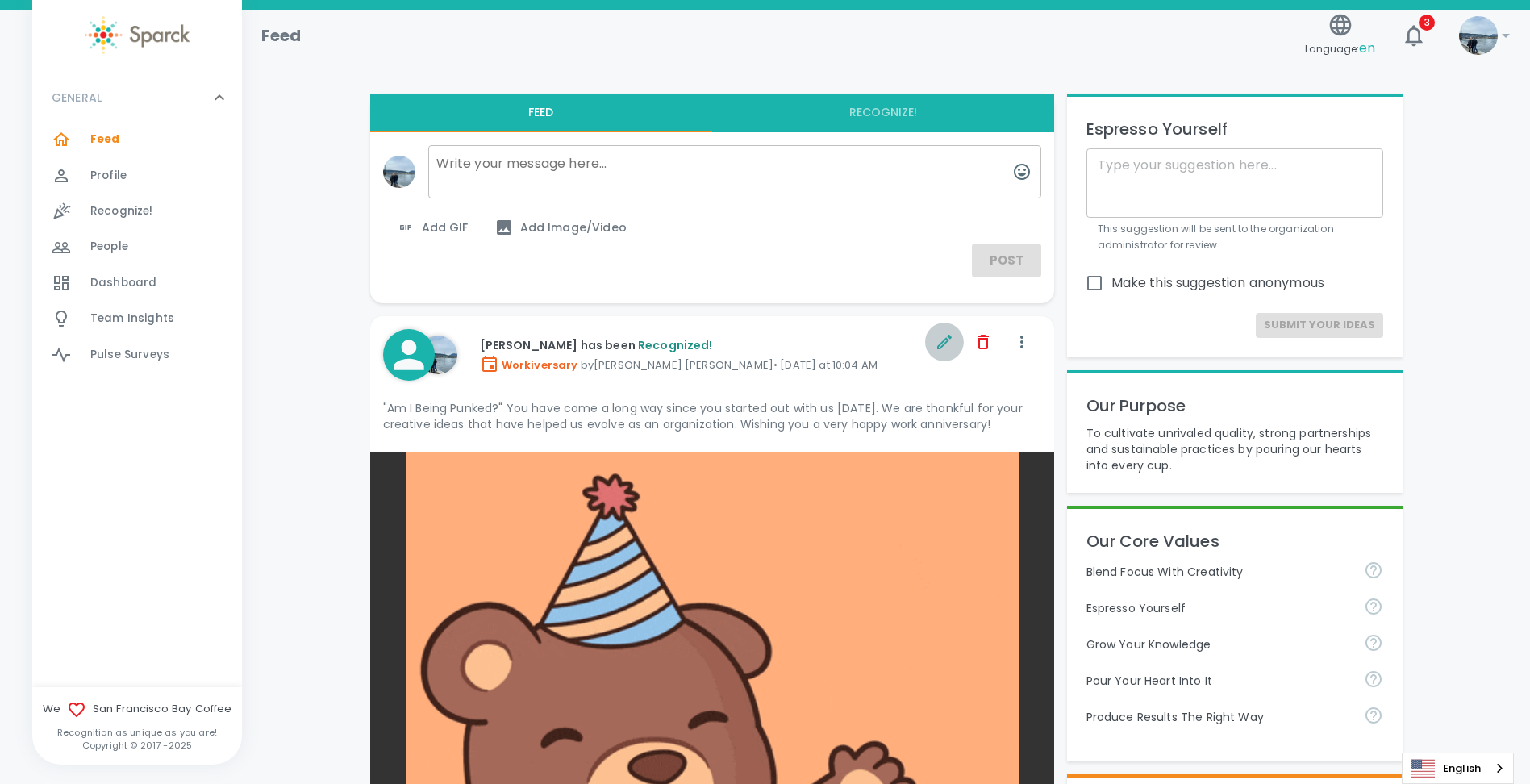
click at [941, 339] on icon "button" at bounding box center [944, 341] width 19 height 19
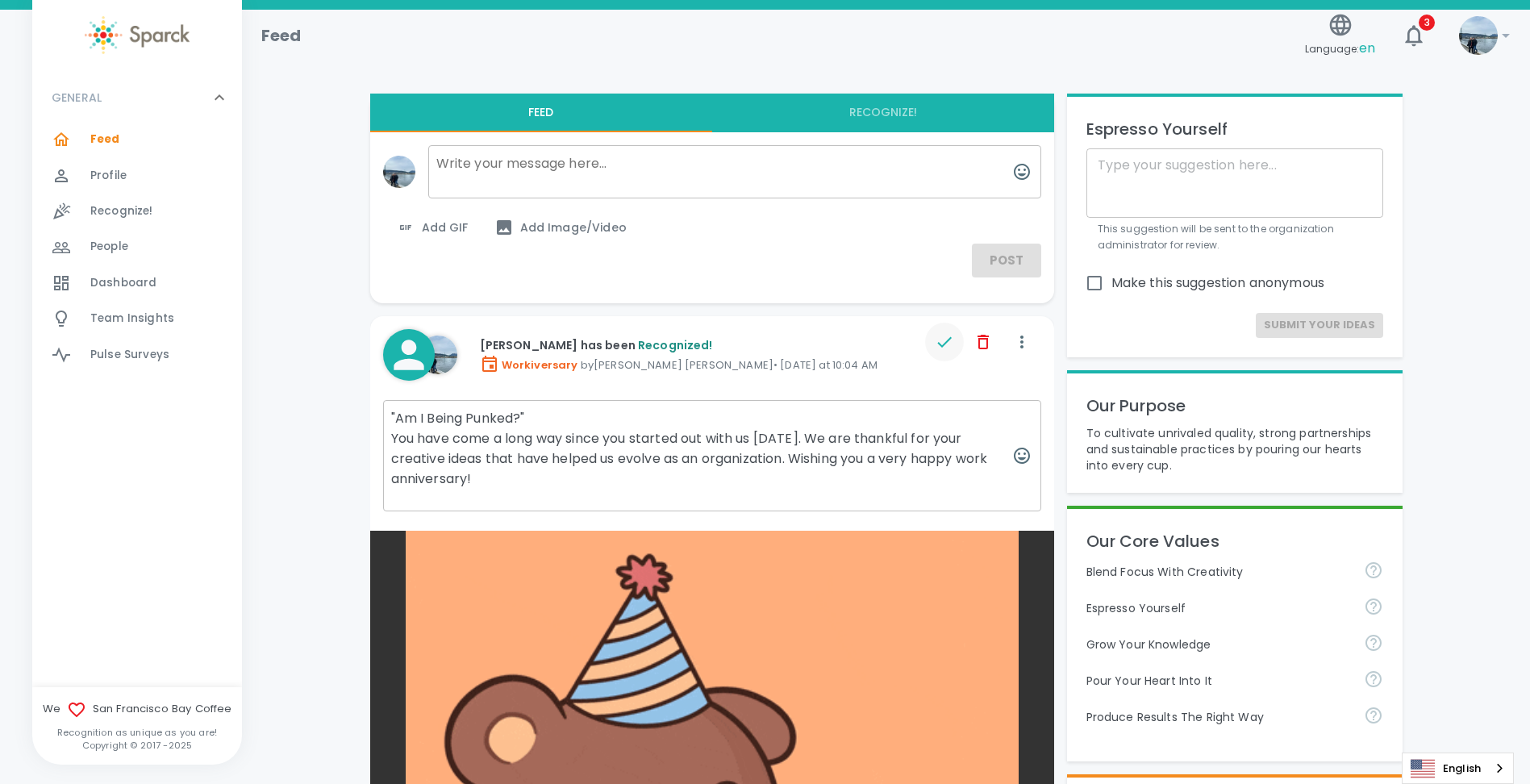
click at [716, 440] on textarea ""Am I Being Punked?" You have come a long way since you started out with us [DA…" at bounding box center [712, 456] width 659 height 112
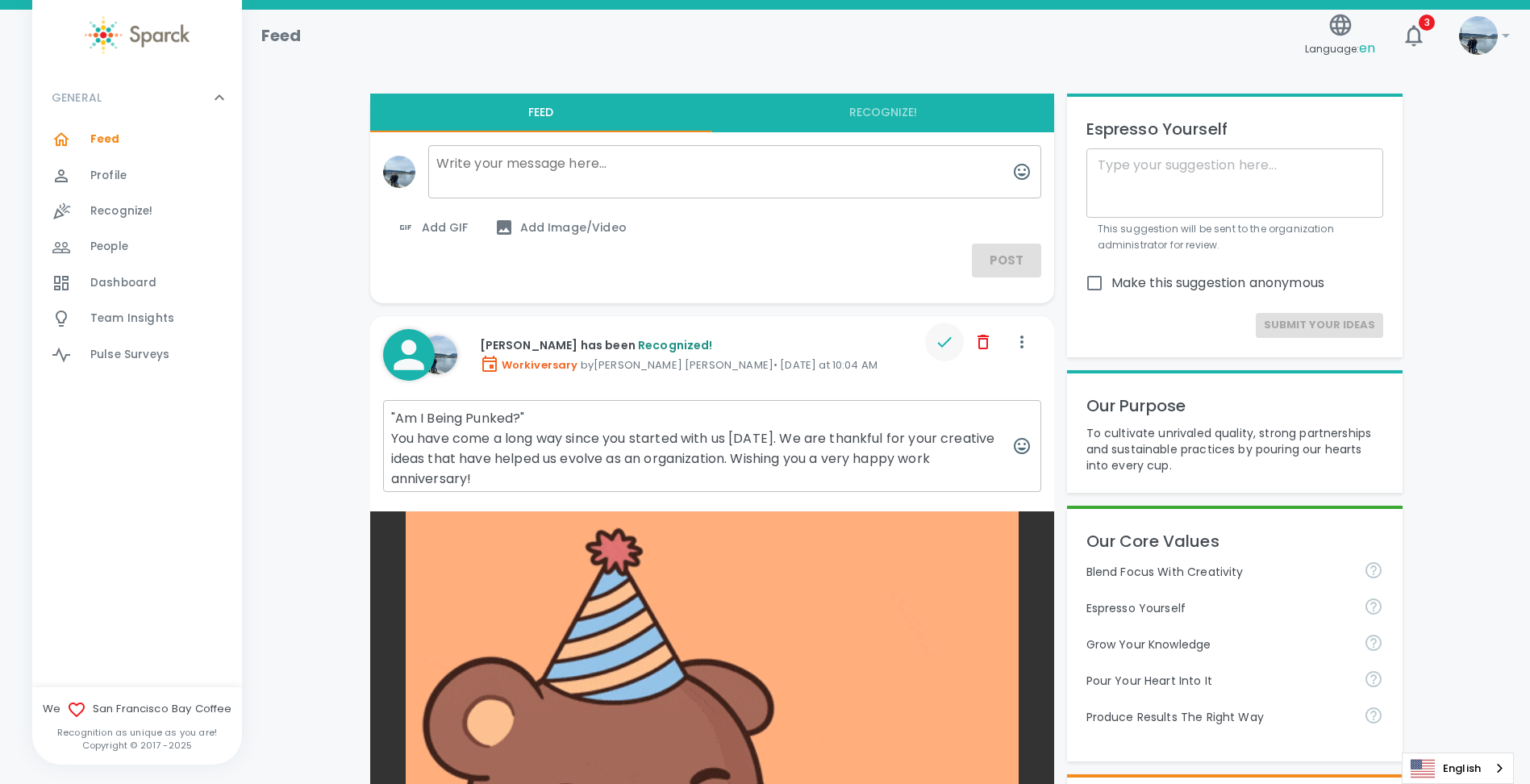
click at [737, 432] on textarea ""Am I Being Punked?" You have come a long way since you started with us [DATE].…" at bounding box center [712, 445] width 659 height 92
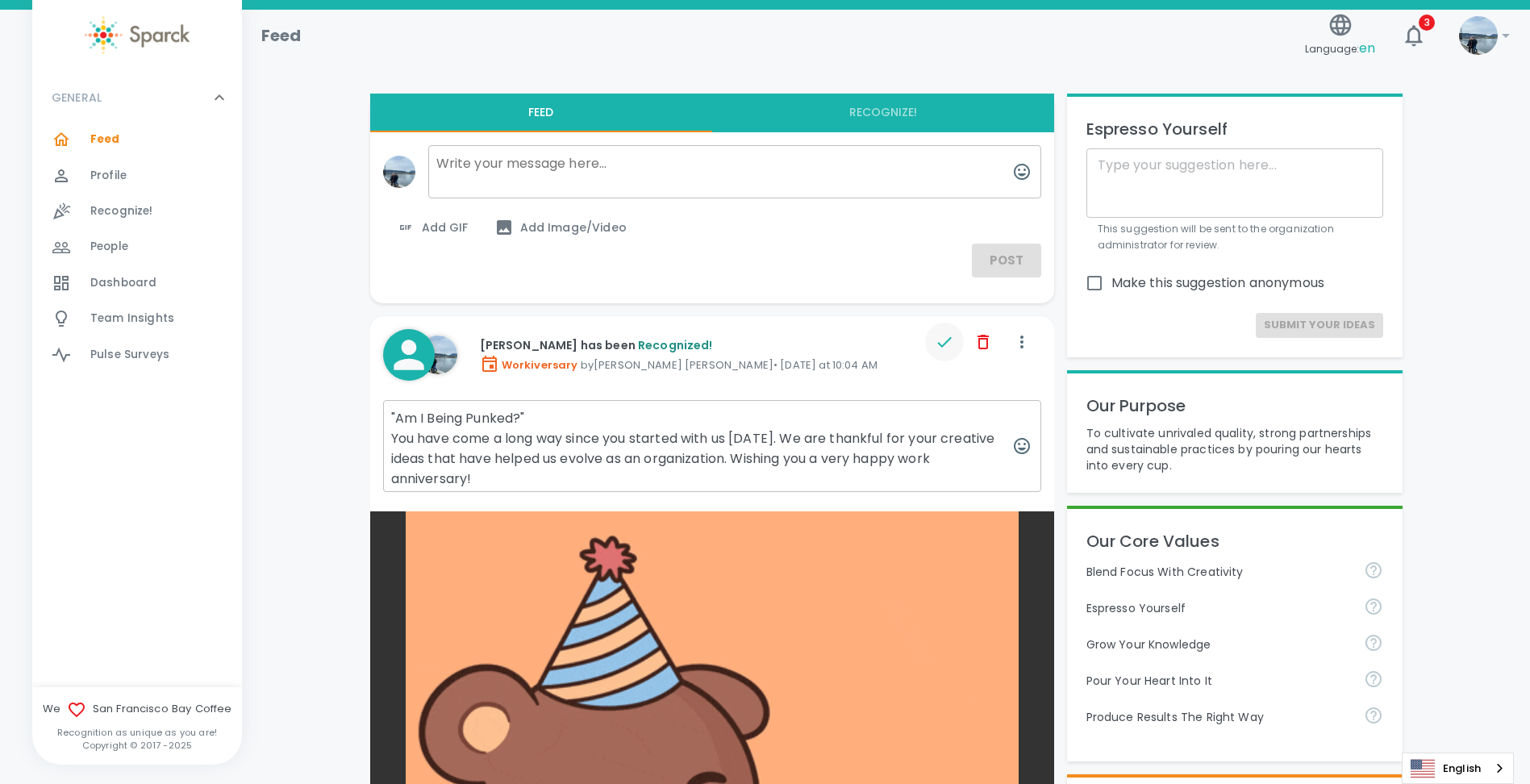
type textarea ""Am I Being Punked?" You have come a long way since you started with us [DATE].…"
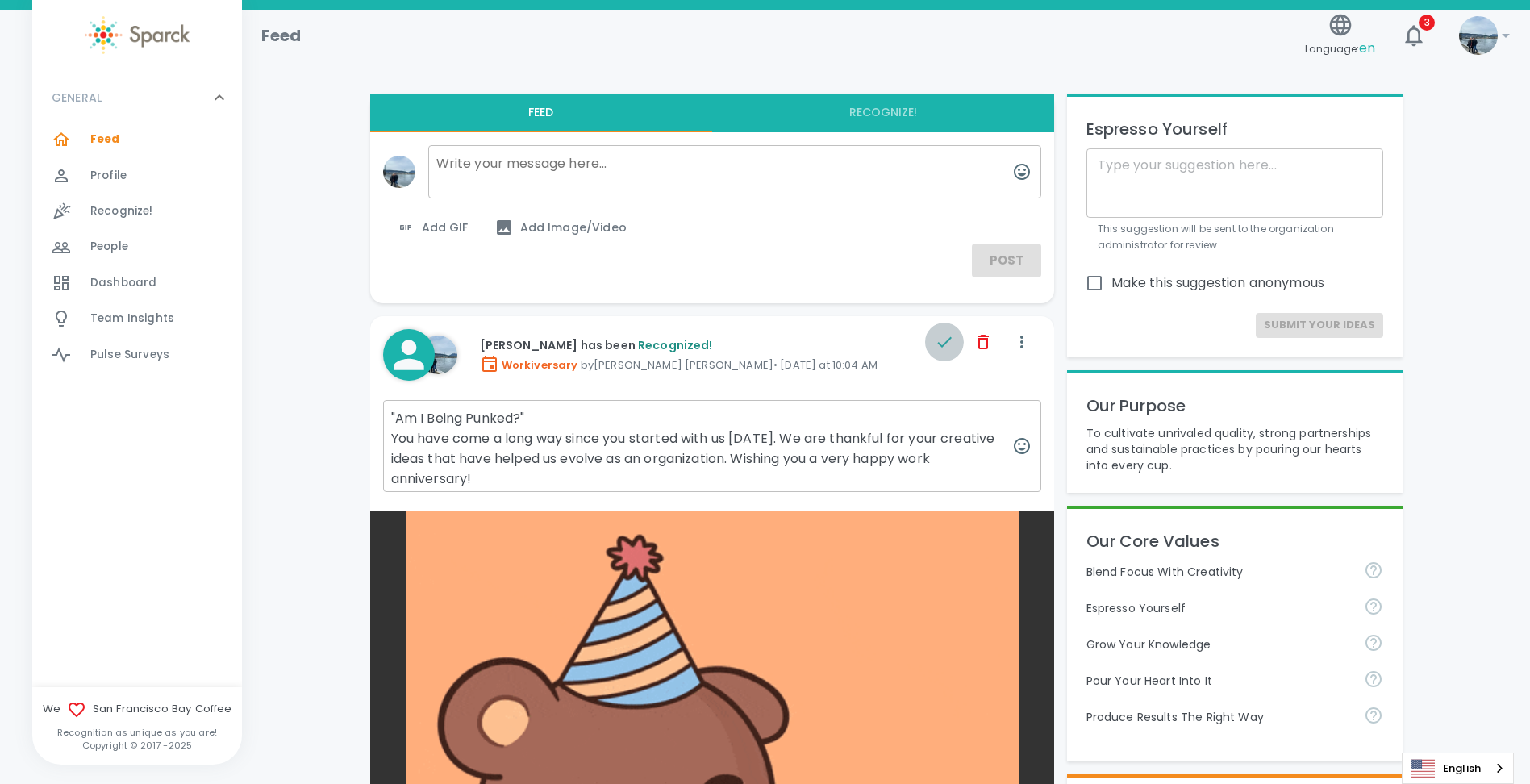
click at [941, 331] on button "button" at bounding box center [944, 341] width 39 height 39
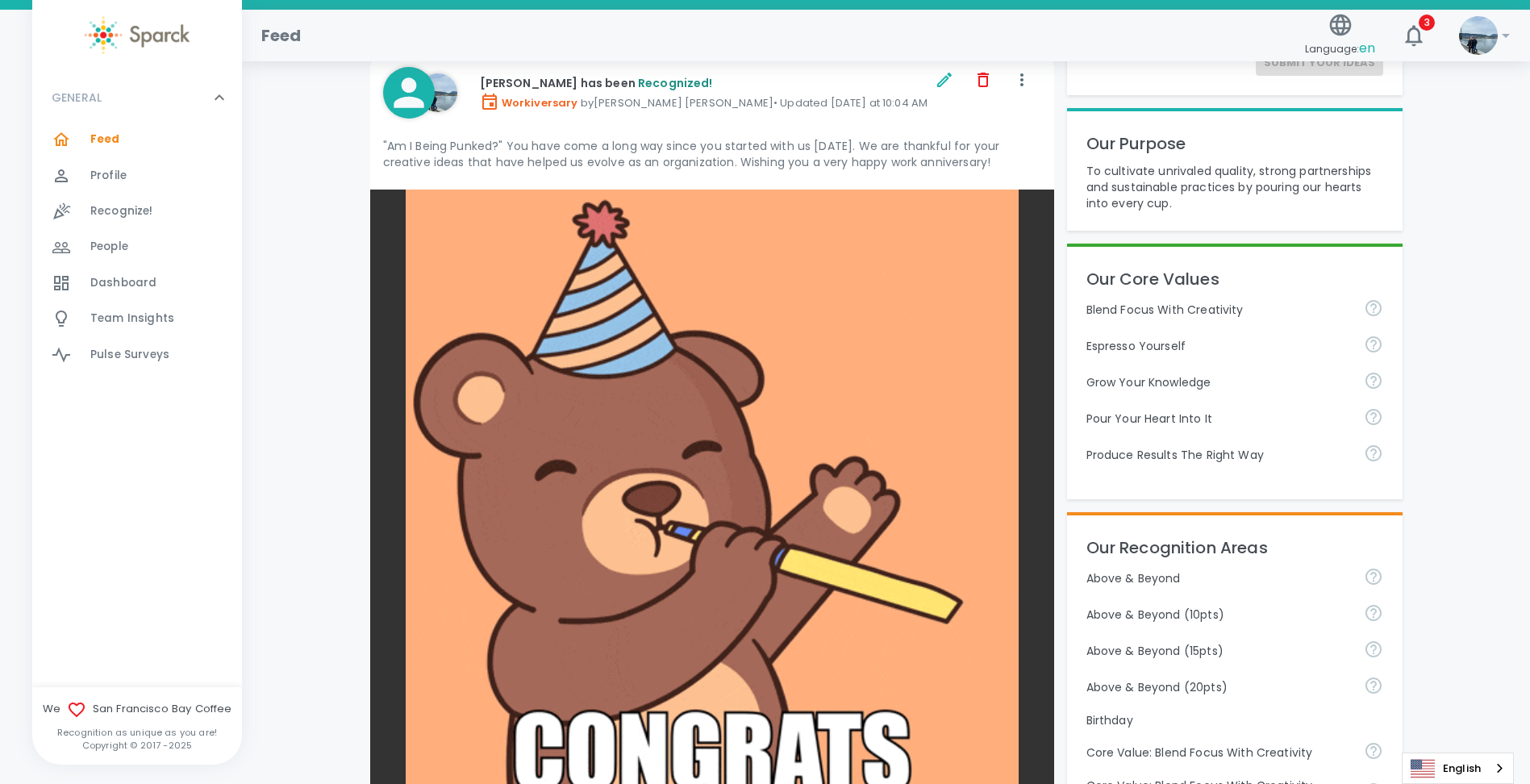
scroll to position [242, 0]
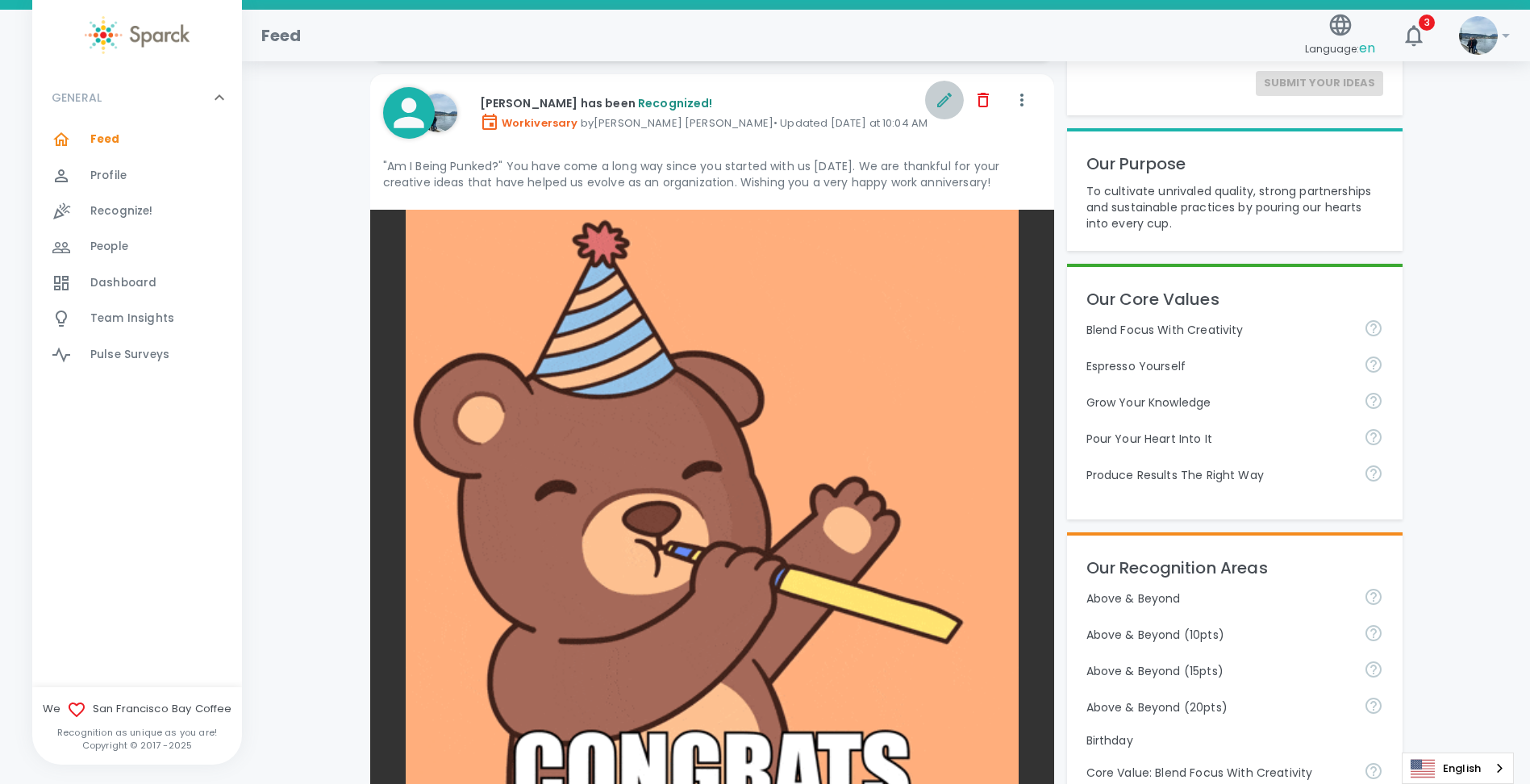
click at [933, 101] on button "button" at bounding box center [944, 99] width 39 height 39
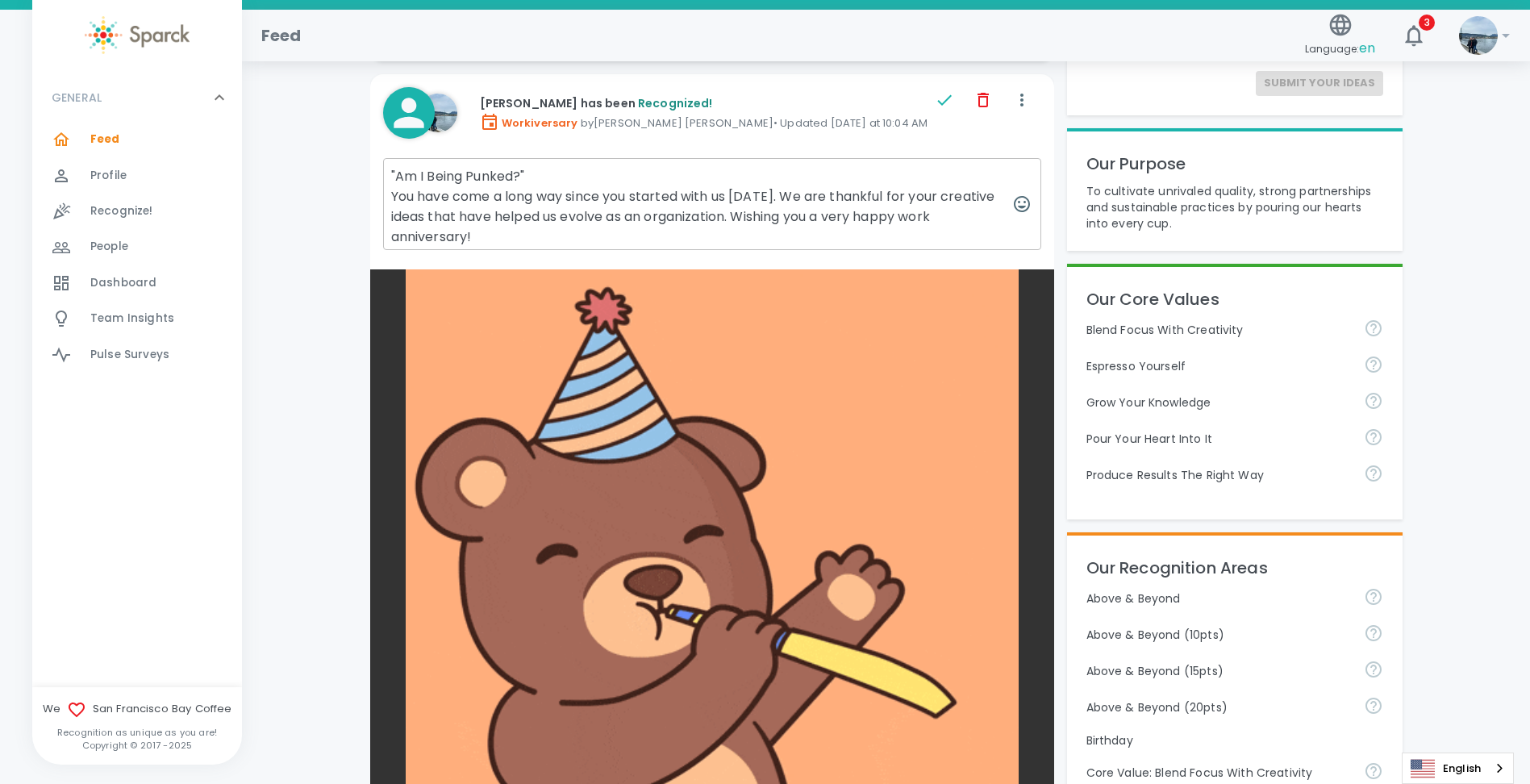
drag, startPoint x: 748, startPoint y: 253, endPoint x: 798, endPoint y: 222, distance: 58.8
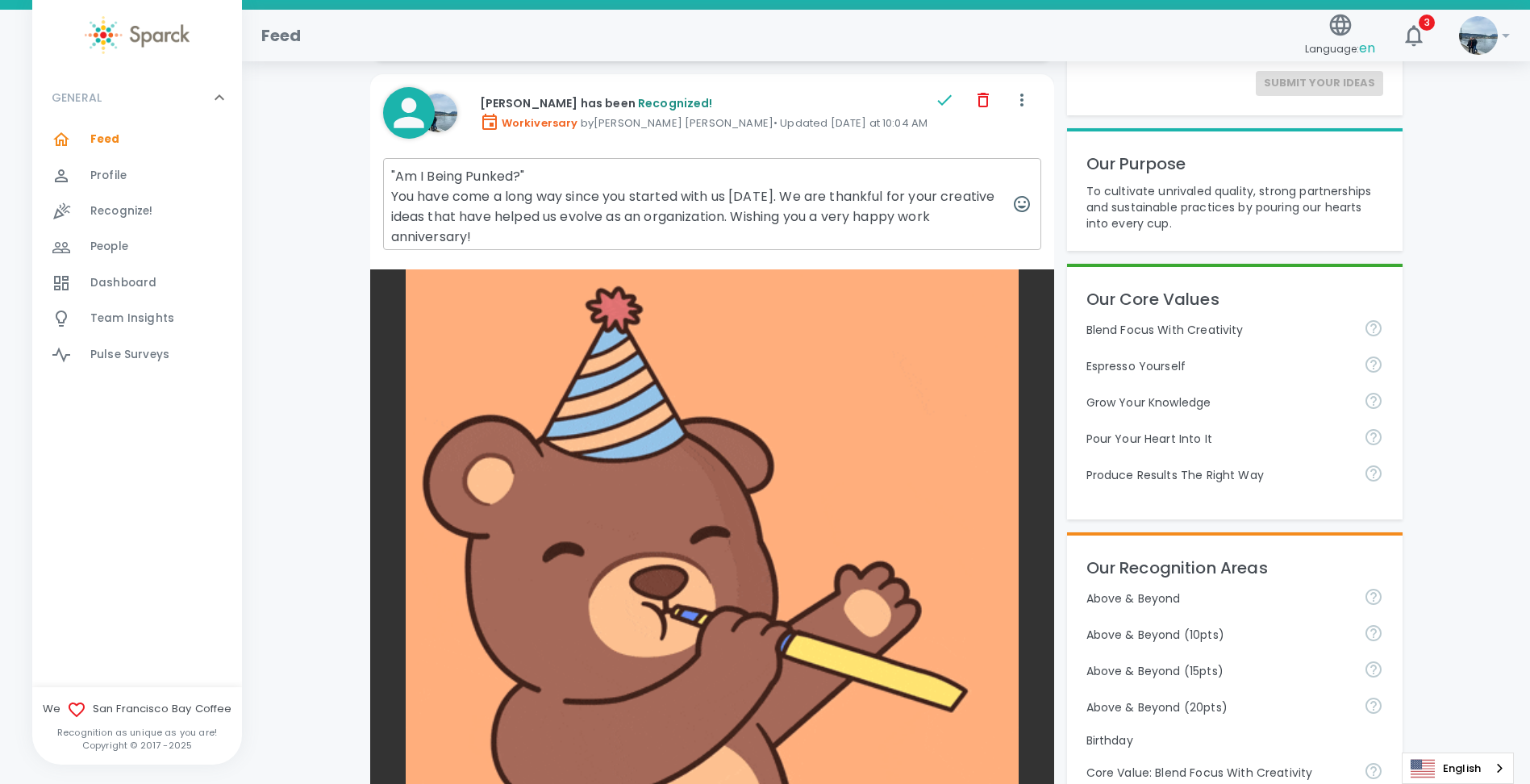
click at [798, 222] on textarea ""Am I Being Punked?" You have come a long way since you started with us [DATE].…" at bounding box center [712, 203] width 659 height 92
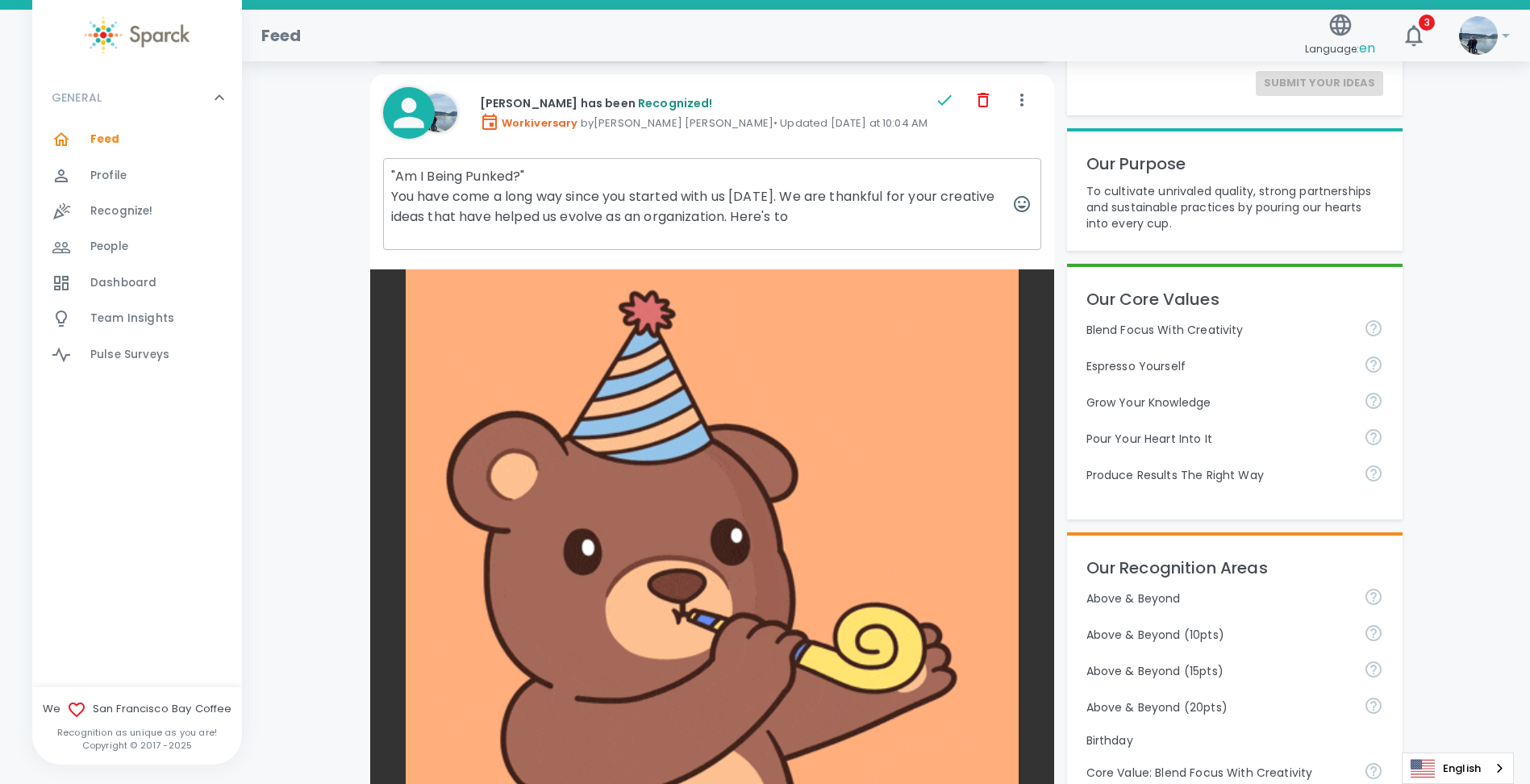
click at [888, 209] on textarea ""Am I Being Punked?" You have come a long way since you started with us [DATE].…" at bounding box center [712, 203] width 659 height 92
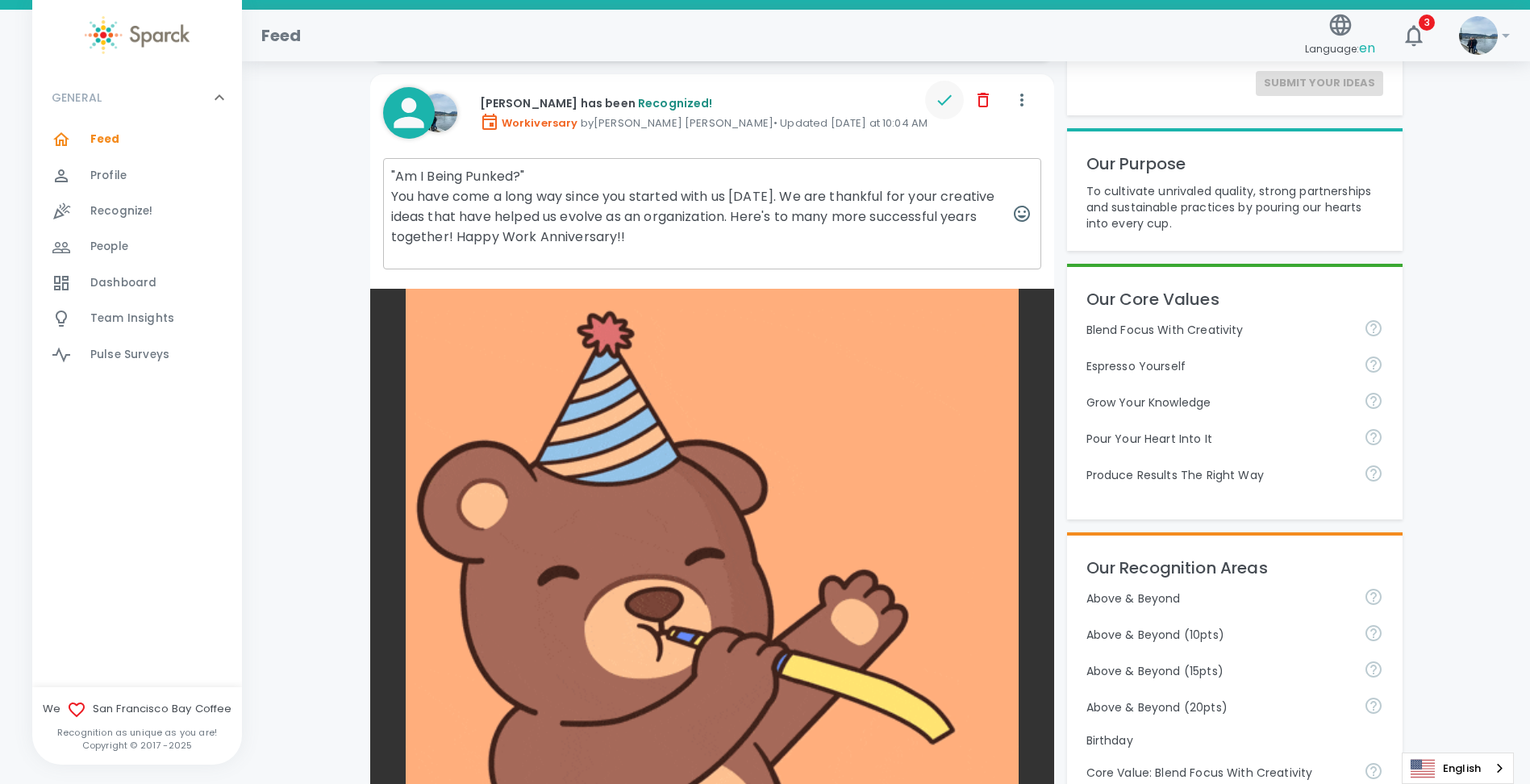
type textarea ""Am I Being Punked?" You have come a long way since you started with us [DATE].…"
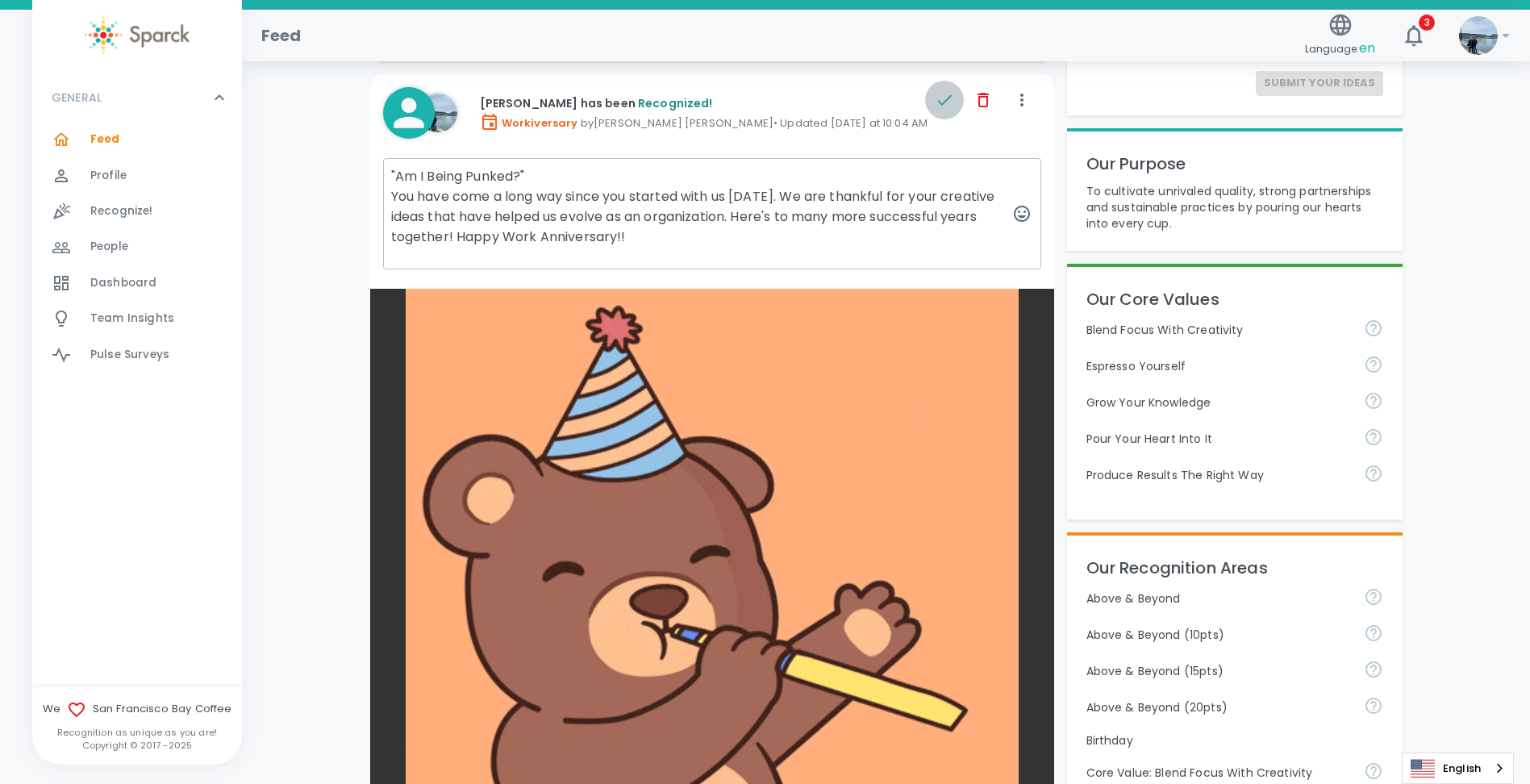
click at [956, 98] on button "button" at bounding box center [944, 99] width 39 height 39
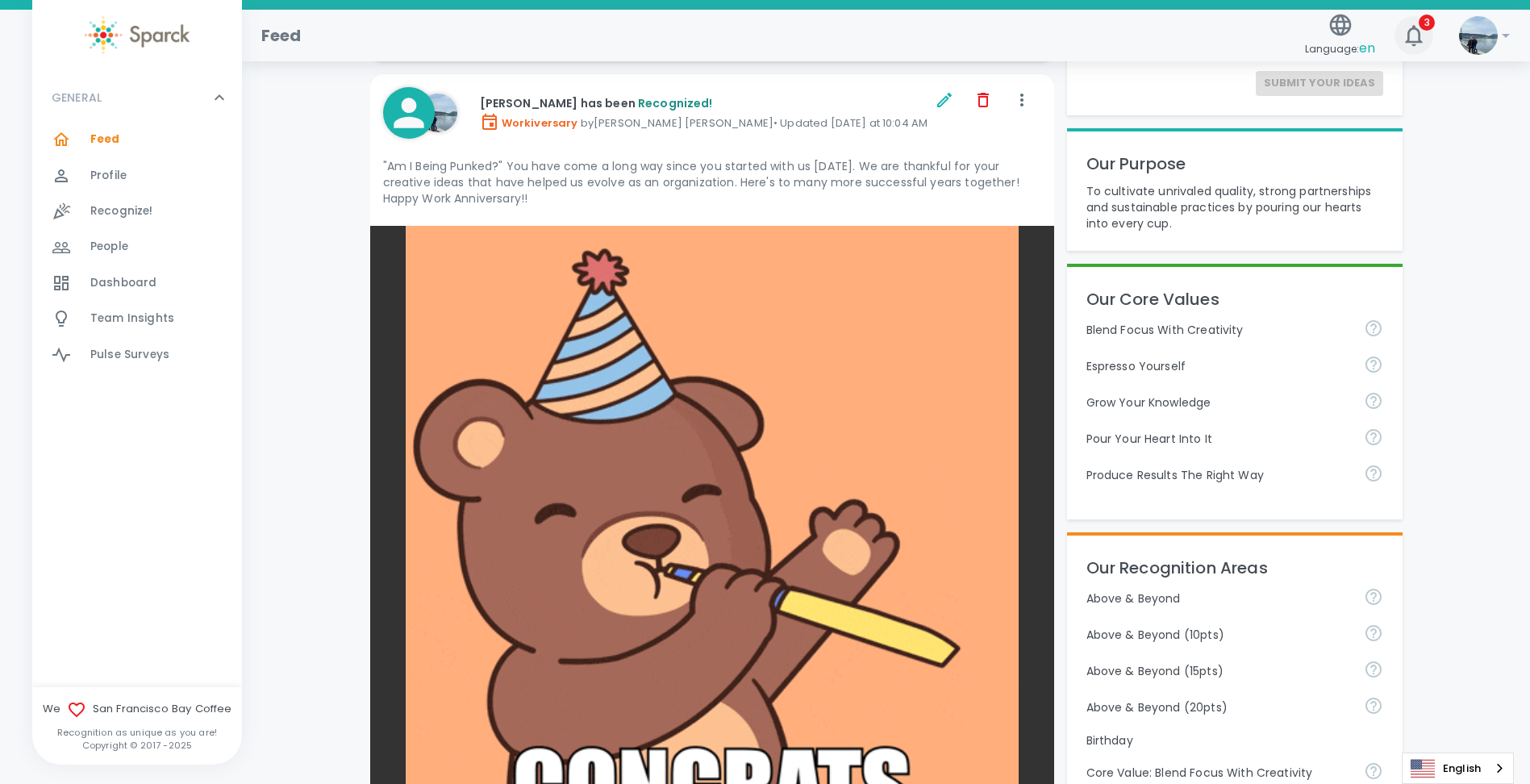
click at [1417, 30] on icon "button" at bounding box center [1414, 35] width 17 height 21
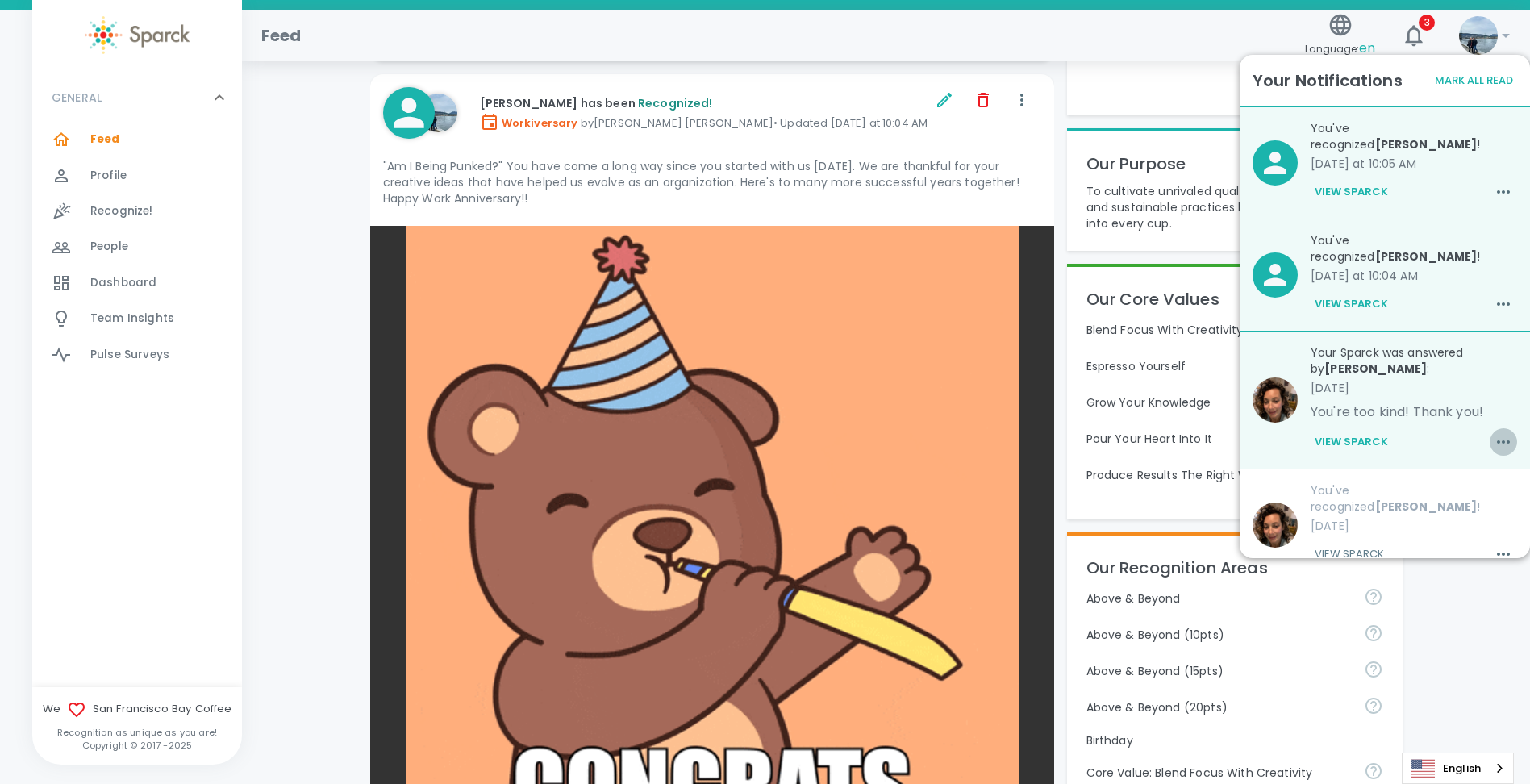
click at [1494, 432] on icon "button" at bounding box center [1504, 442] width 19 height 19
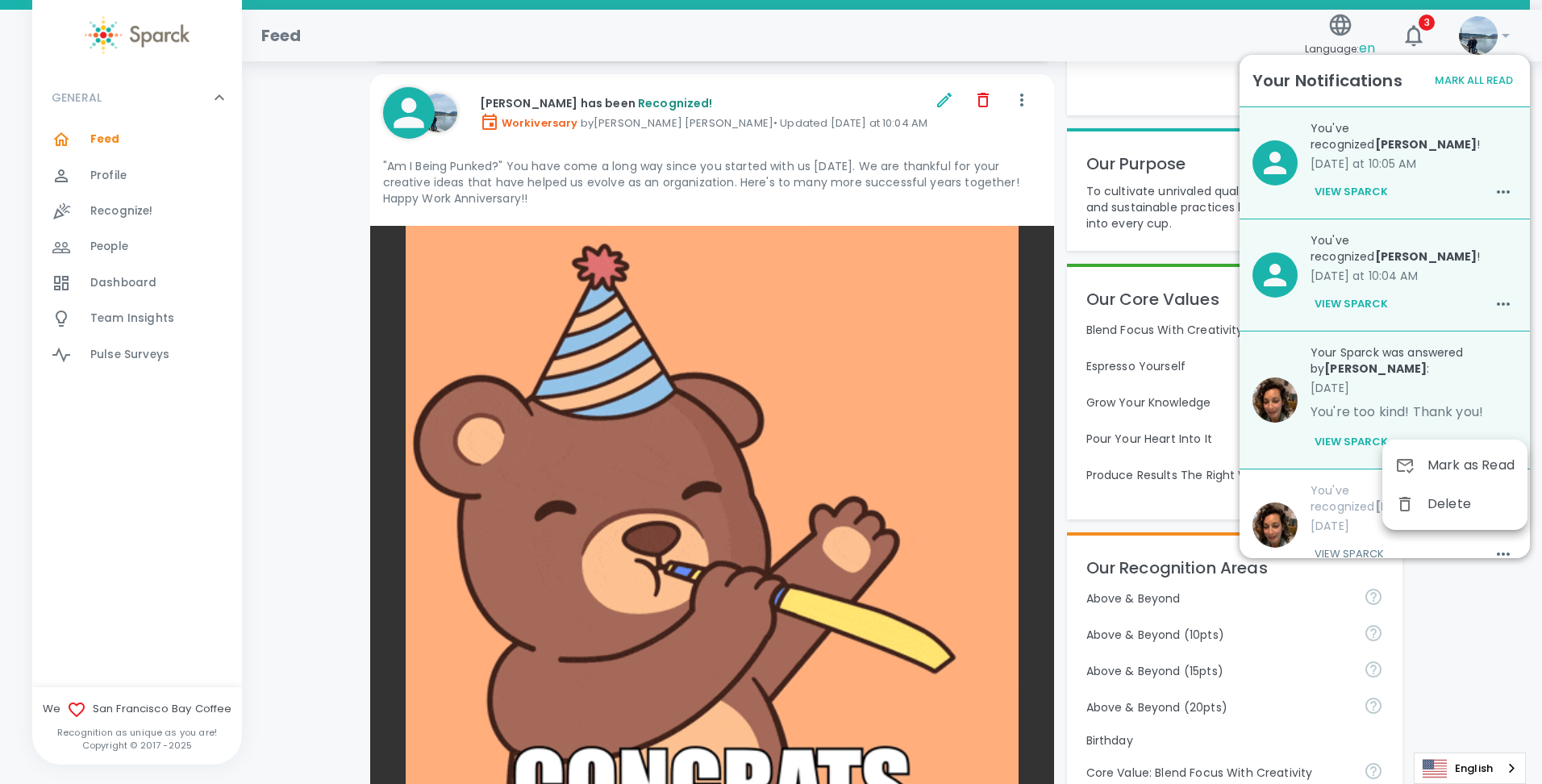
click at [1477, 454] on div "Mark as Read" at bounding box center [1454, 465] width 145 height 39
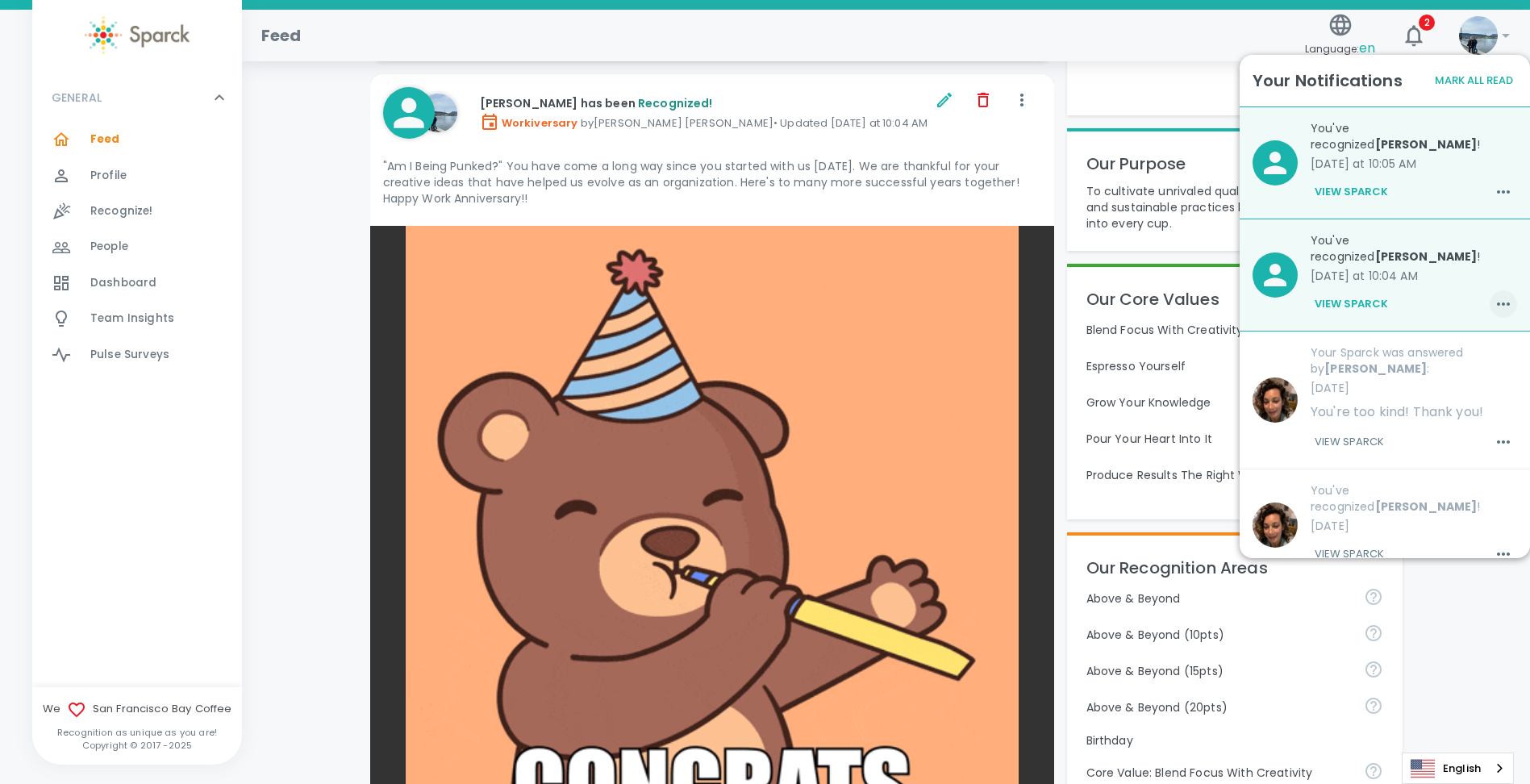
click at [1494, 294] on icon "button" at bounding box center [1504, 304] width 19 height 19
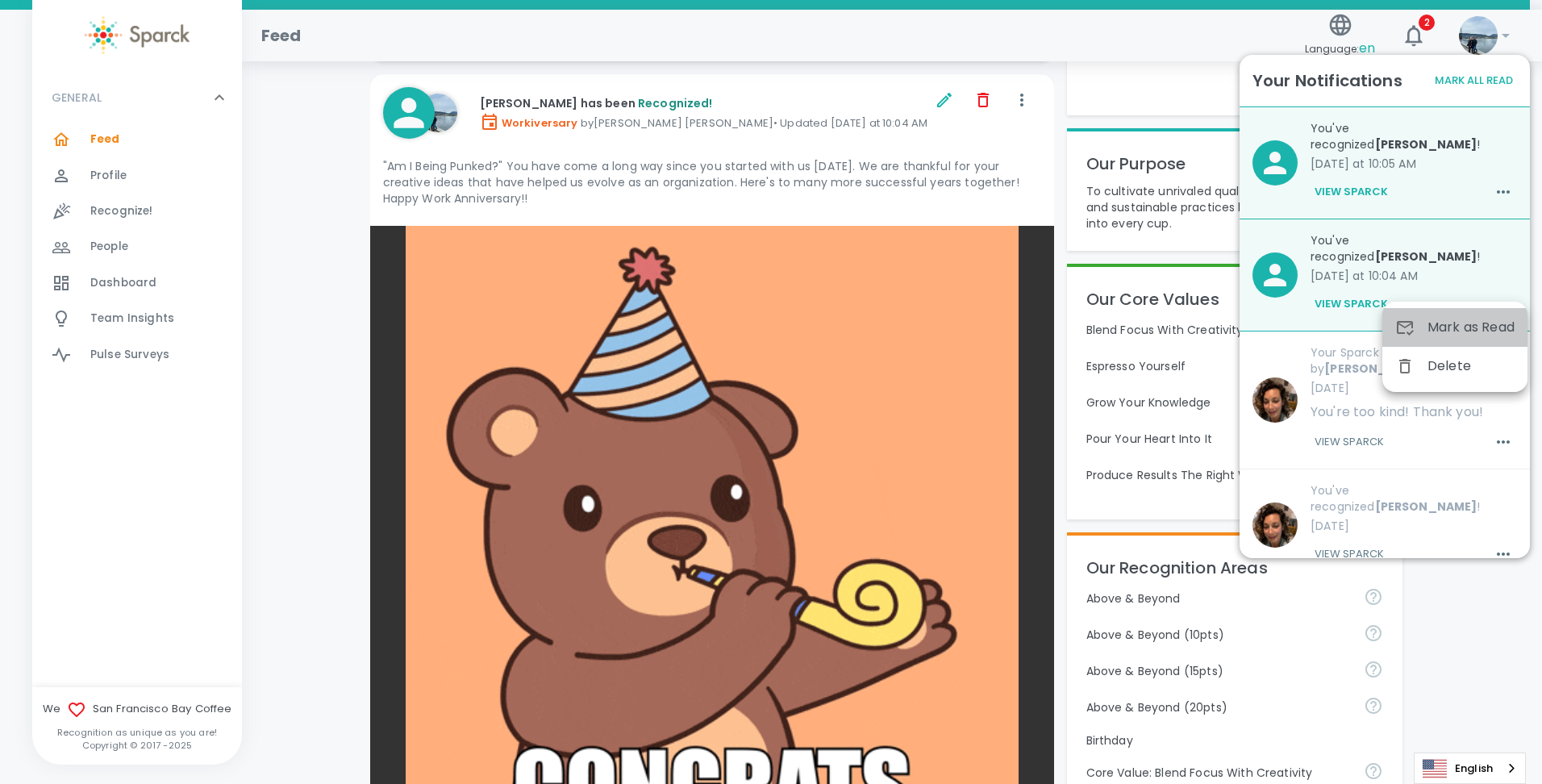
click at [1492, 329] on span "Mark as Read" at bounding box center [1471, 327] width 87 height 19
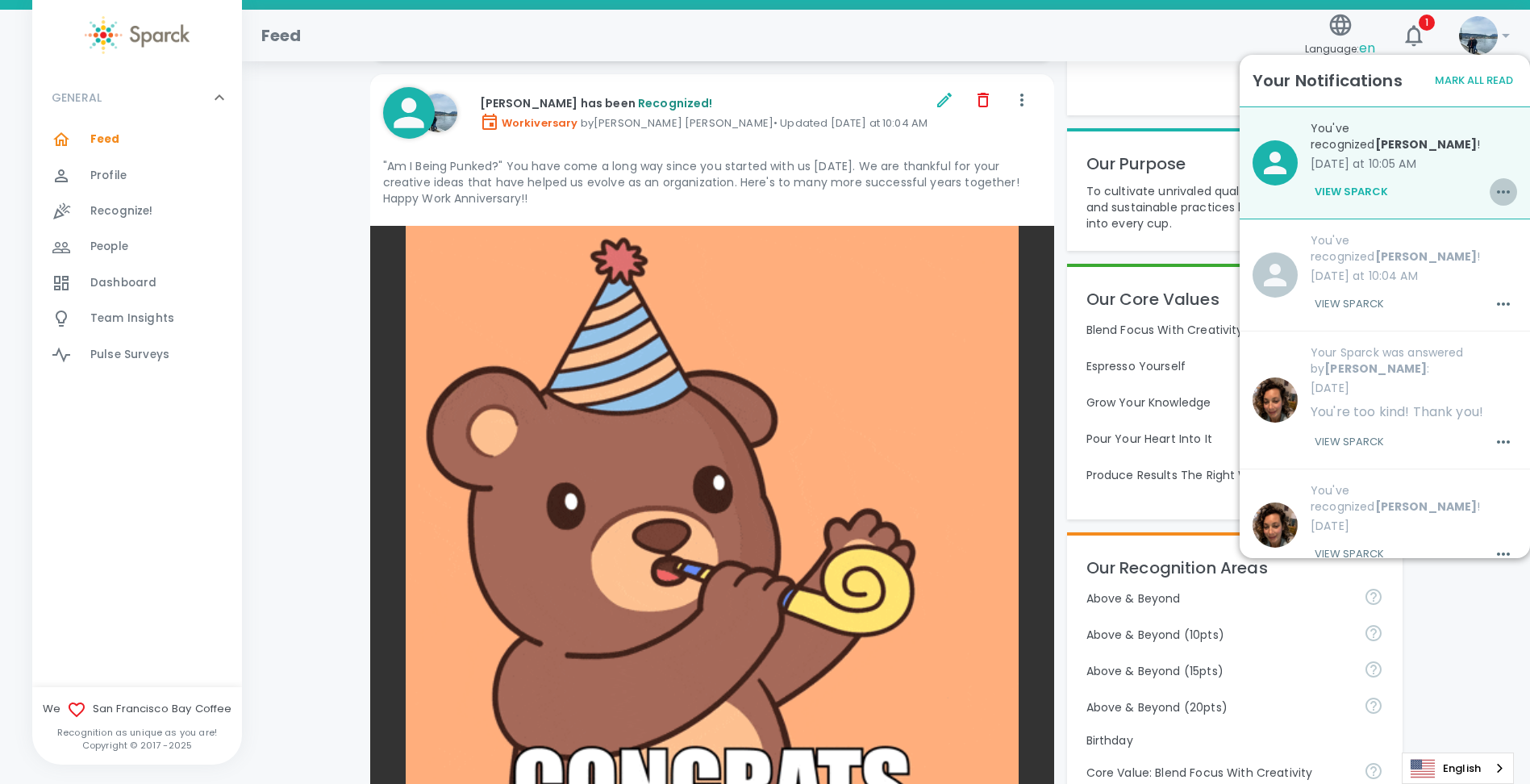
click at [1494, 187] on icon "button" at bounding box center [1504, 192] width 19 height 19
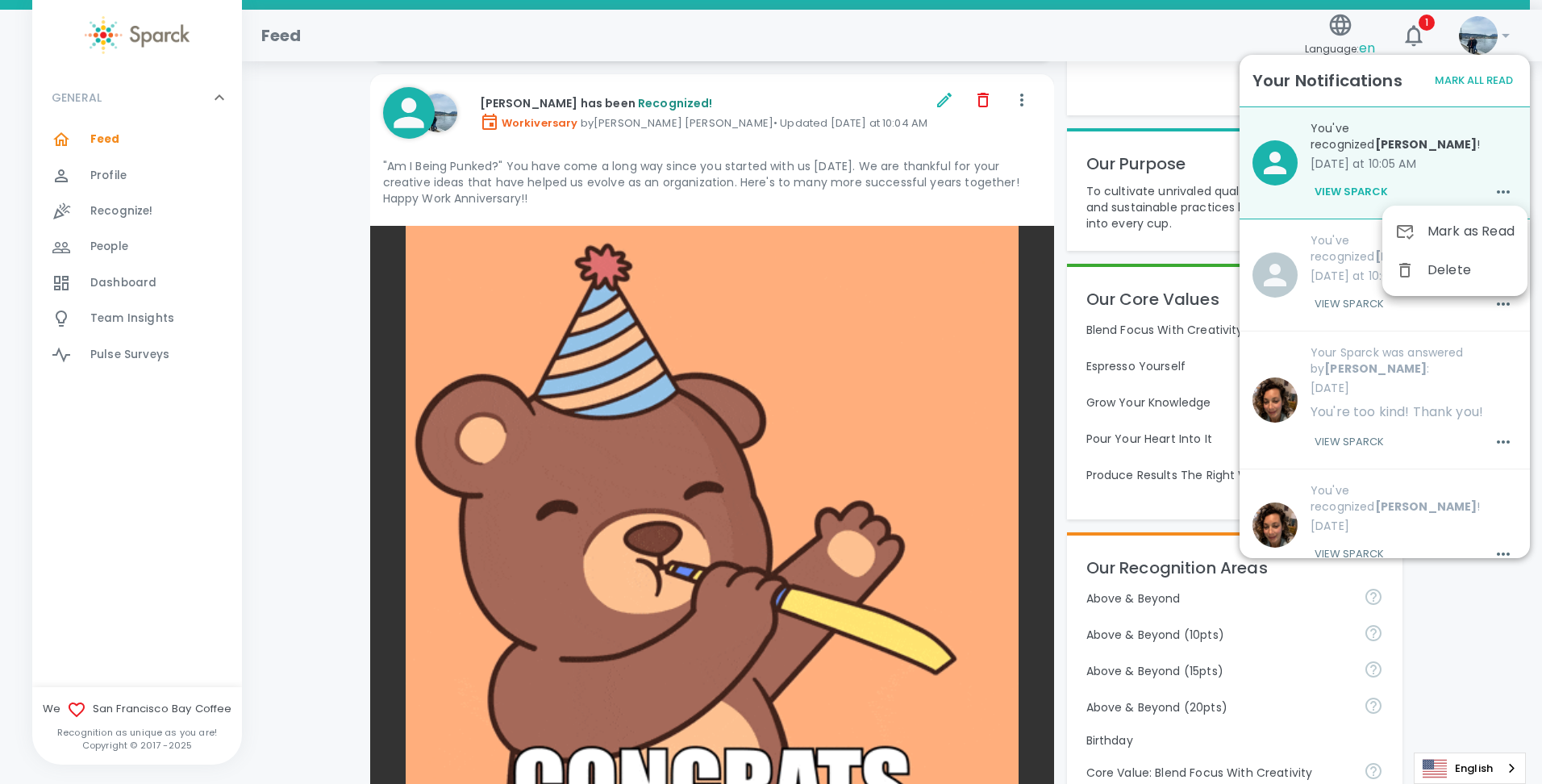
click at [1455, 238] on span "Mark as Read" at bounding box center [1471, 231] width 87 height 19
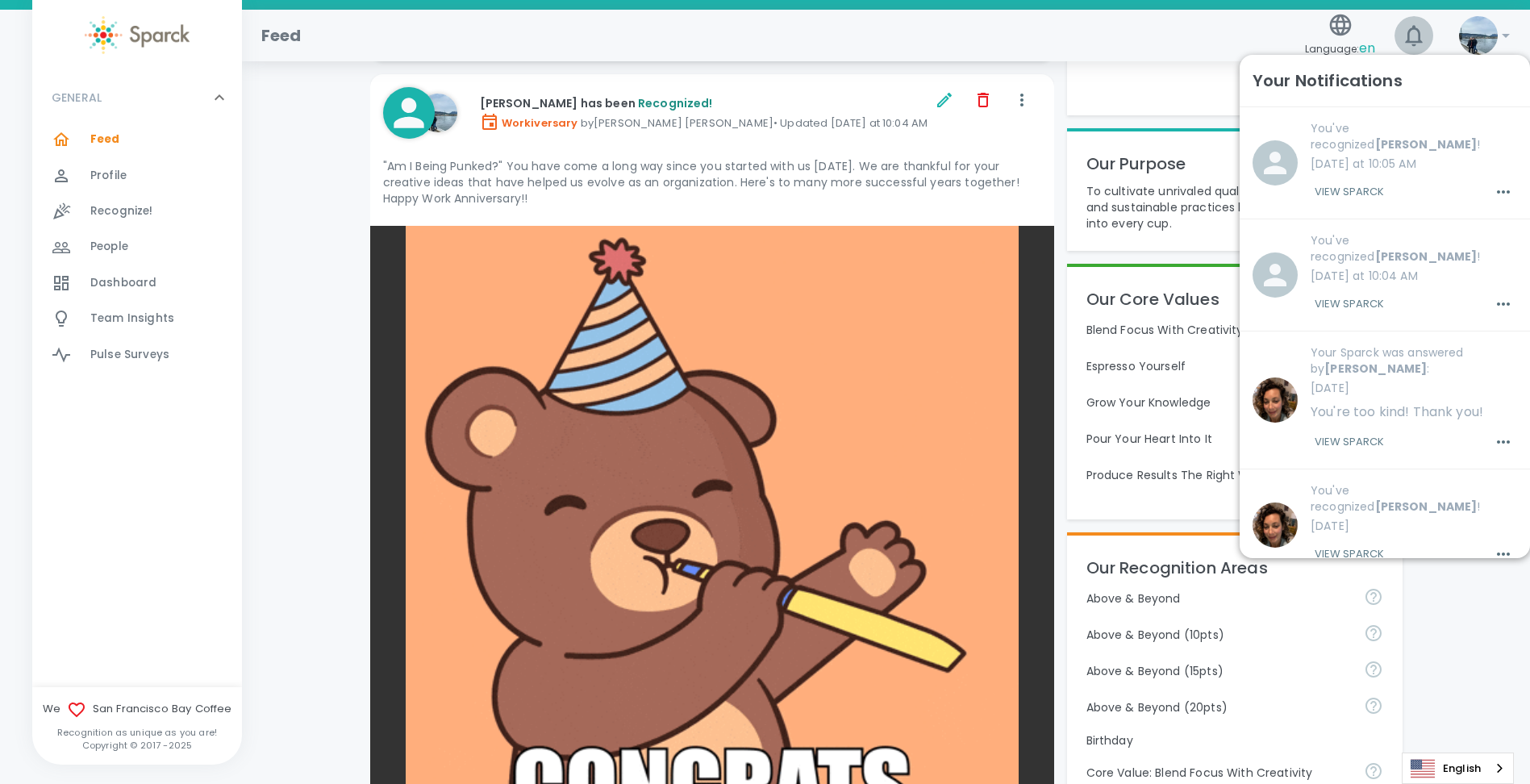
click at [1419, 41] on icon "button" at bounding box center [1414, 35] width 17 height 21
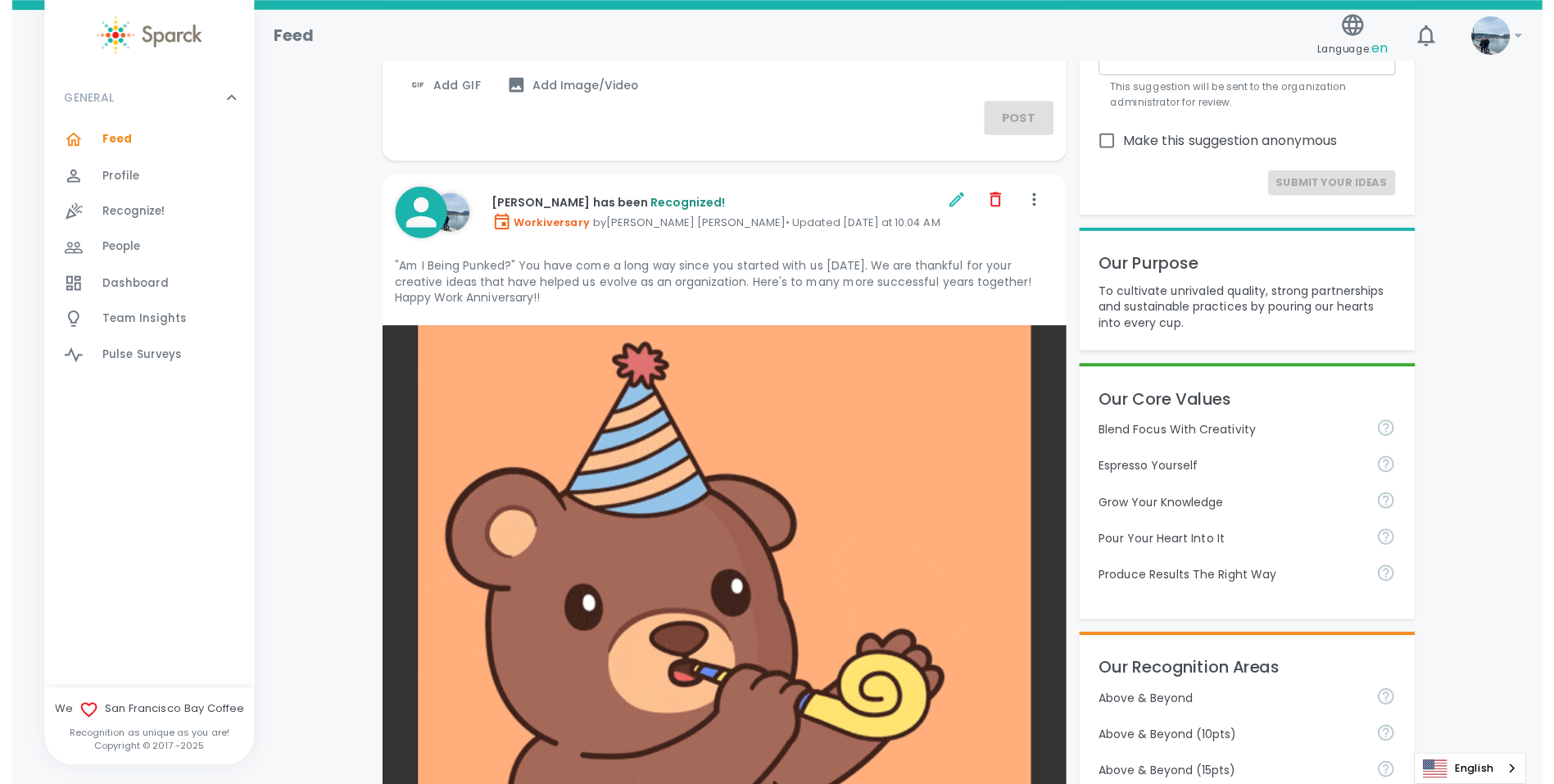
scroll to position [0, 0]
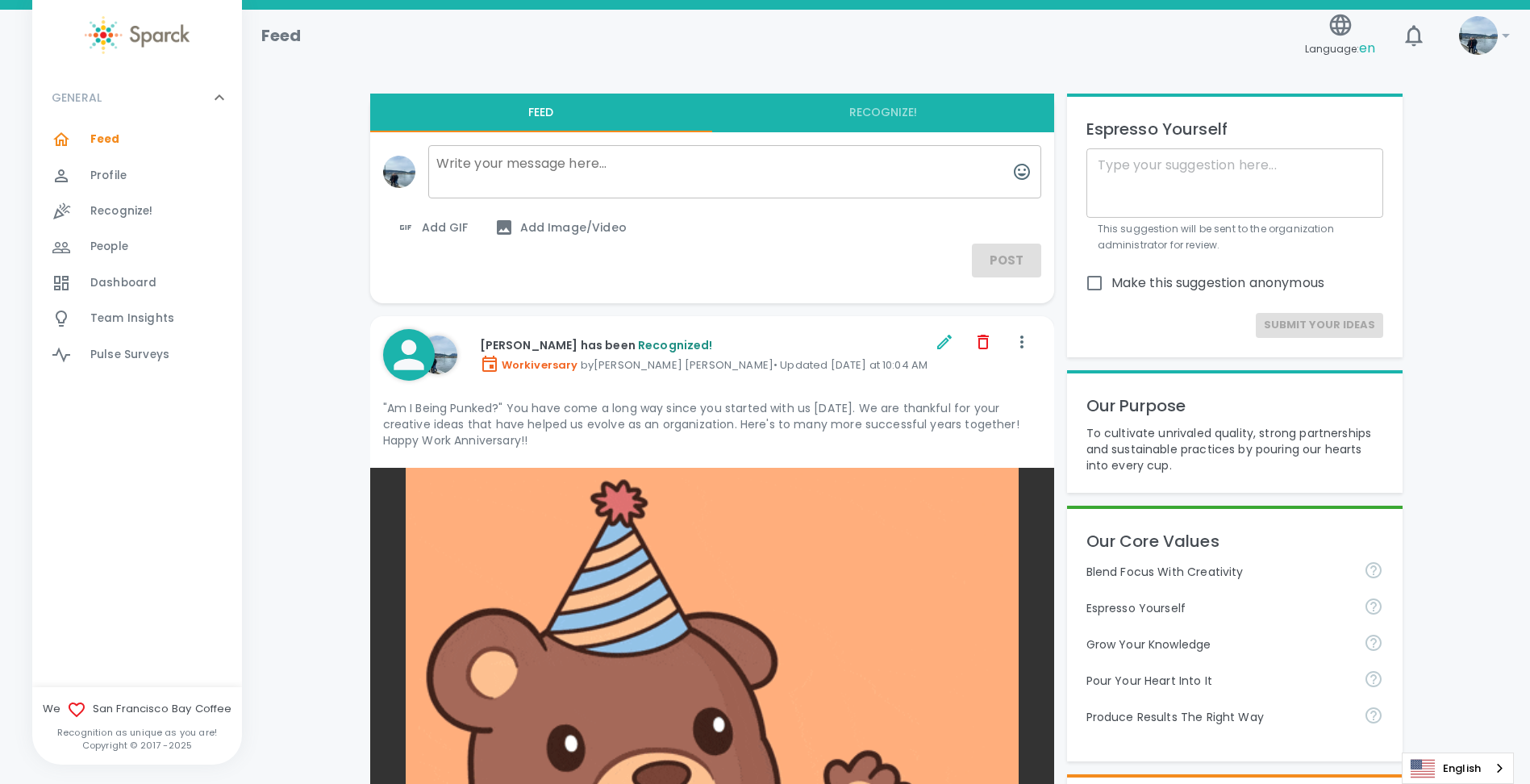
click at [484, 183] on textarea at bounding box center [735, 171] width 613 height 53
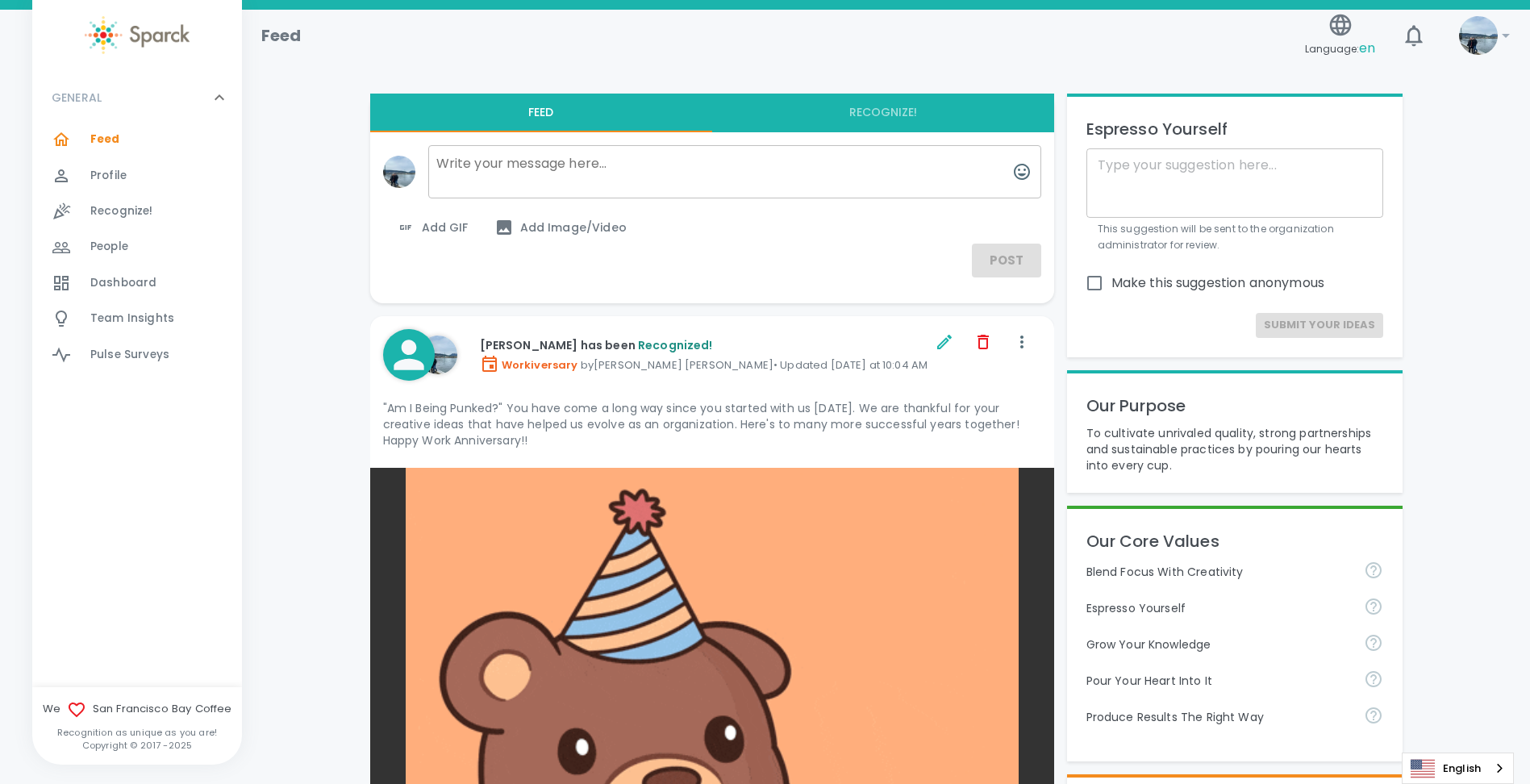
click at [139, 275] on span "Dashboard" at bounding box center [123, 283] width 66 height 16
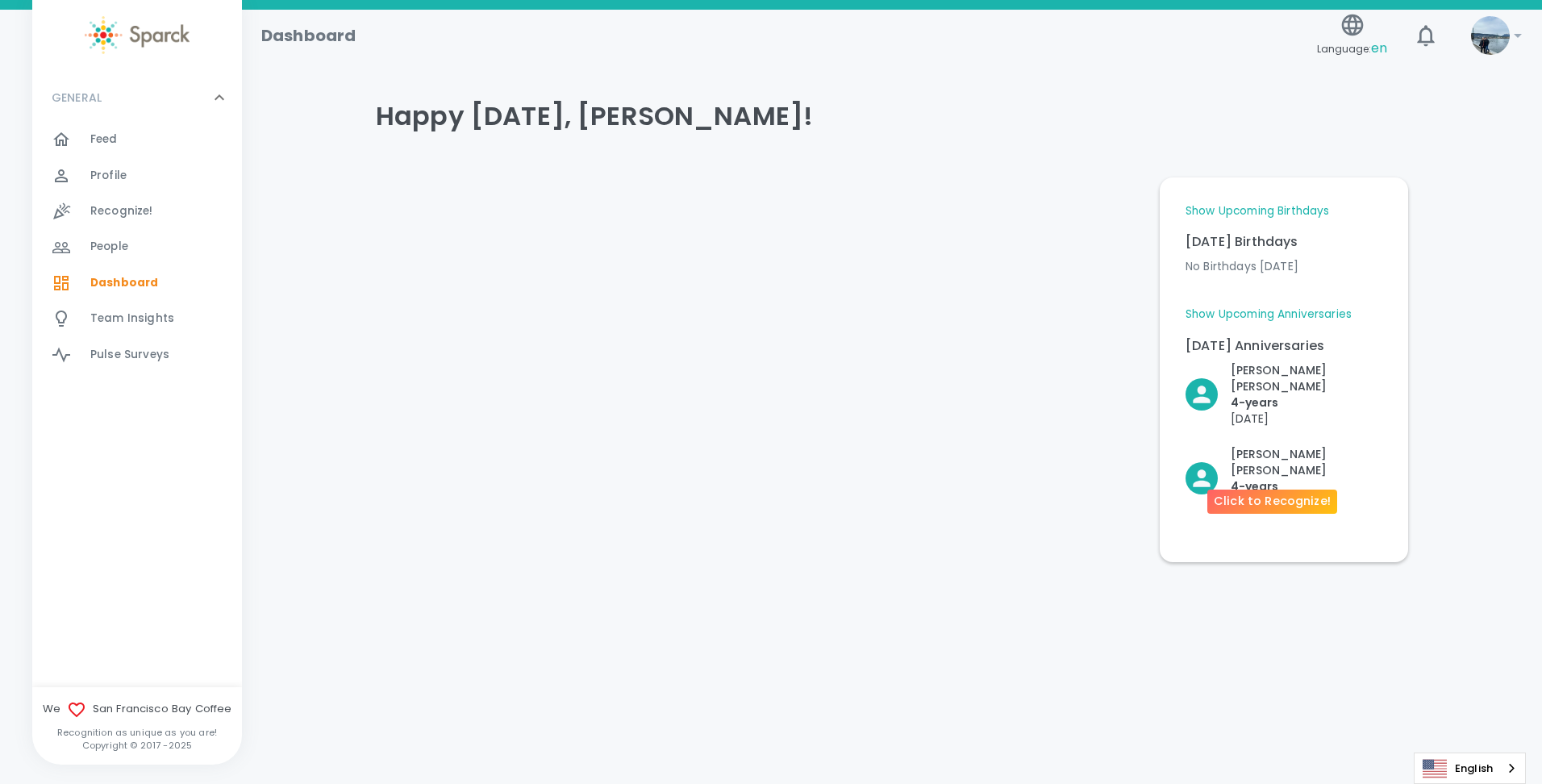
click at [1250, 495] on p "[DATE]" at bounding box center [1306, 502] width 151 height 16
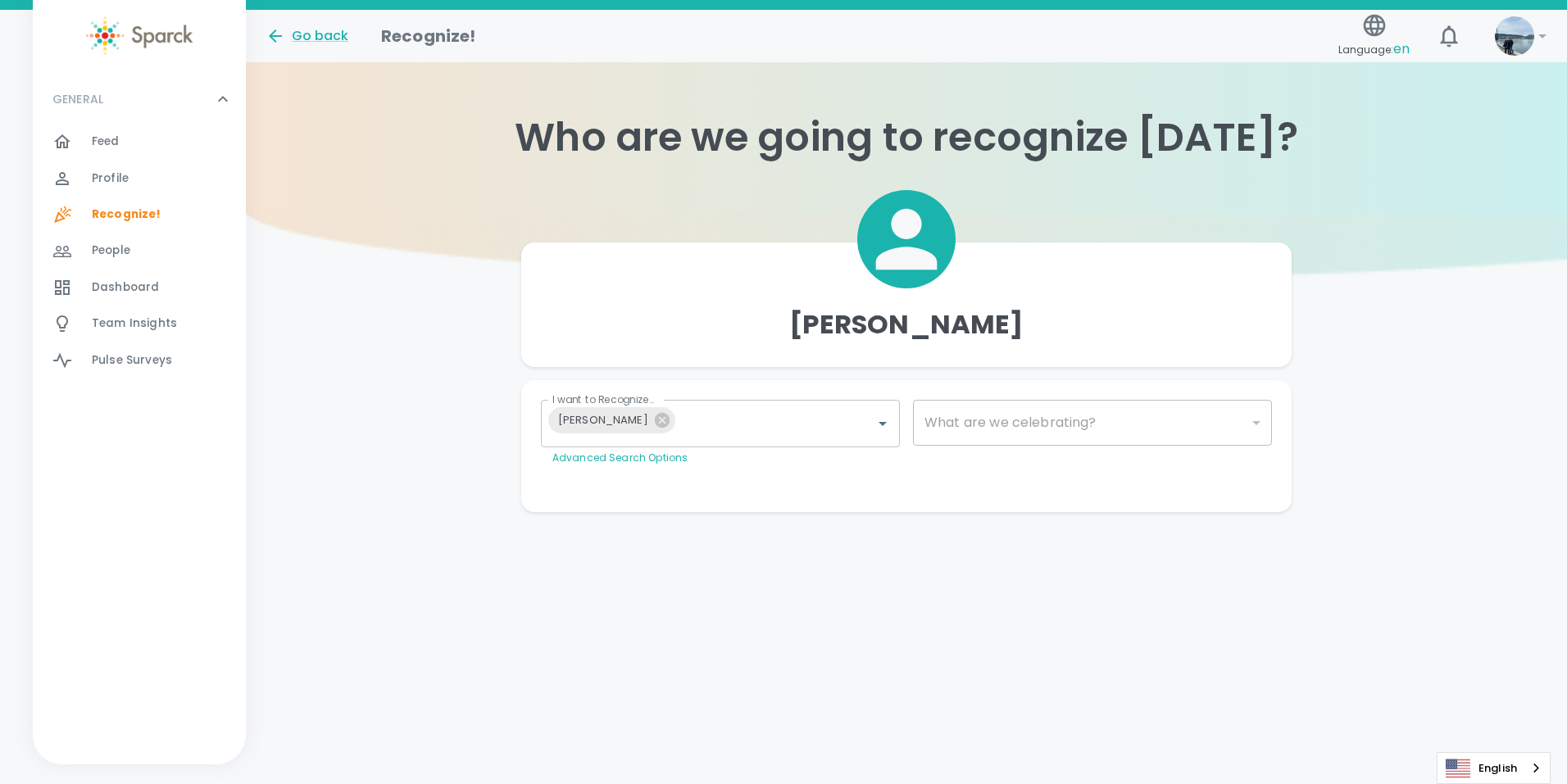
type input "2073"
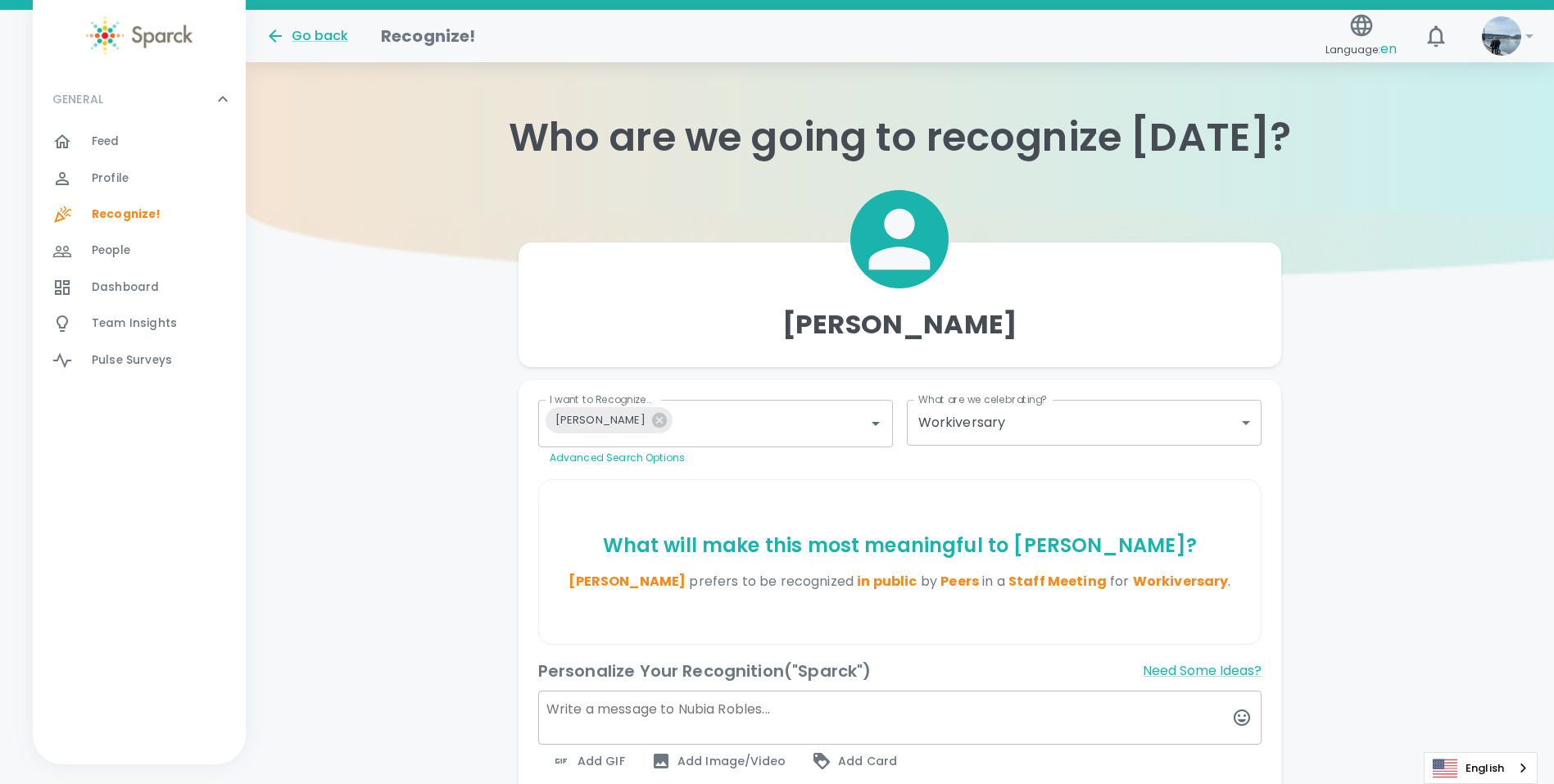
scroll to position [193, 0]
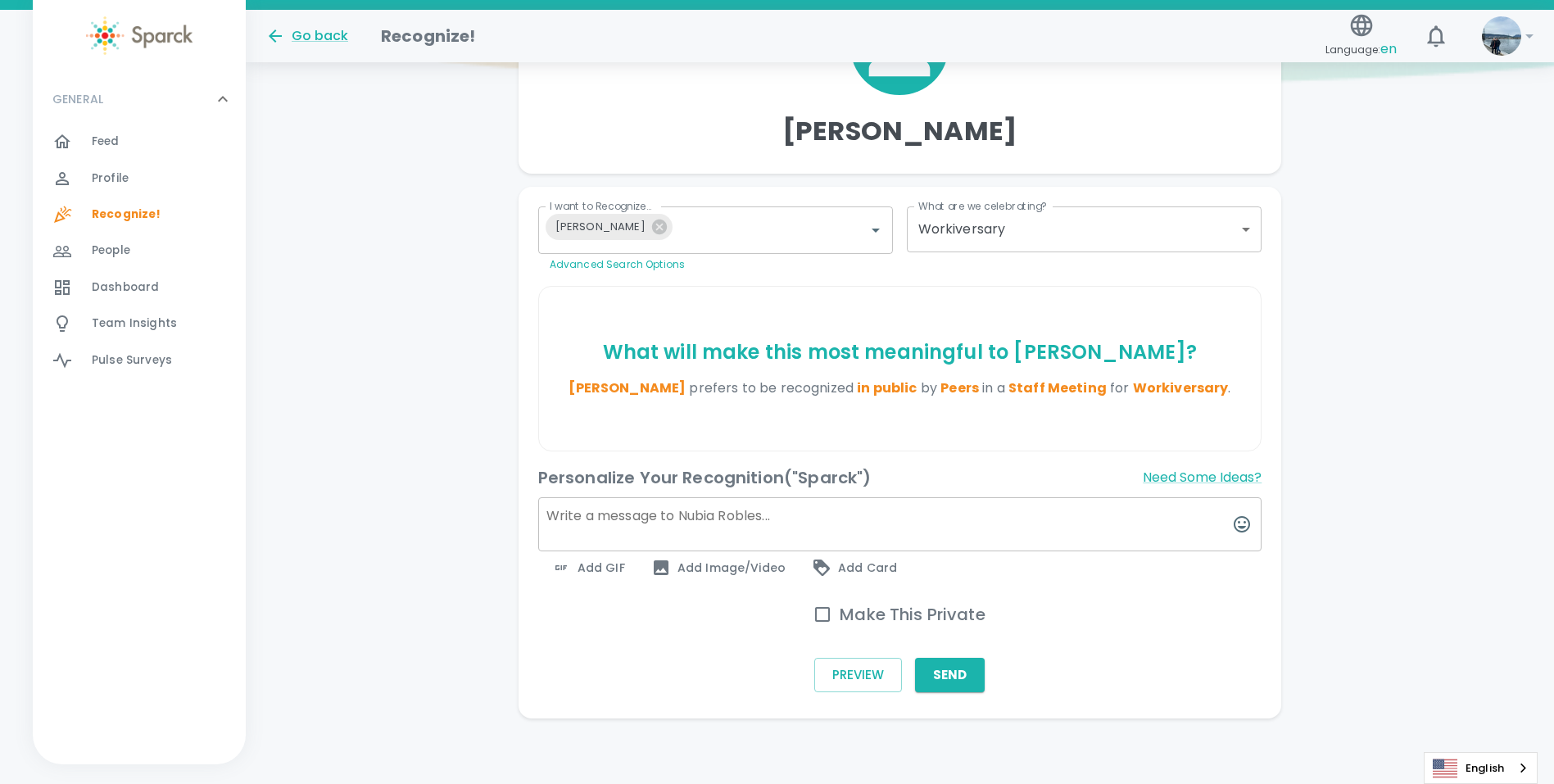
click at [845, 610] on h6 "Make This Private" at bounding box center [913, 614] width 146 height 26
click at [840, 610] on input "Make This Private" at bounding box center [823, 615] width 35 height 35
checkbox input "true"
click at [789, 528] on textarea at bounding box center [900, 525] width 725 height 54
type textarea "The GIF i really wanted to add to your post ! LOL"
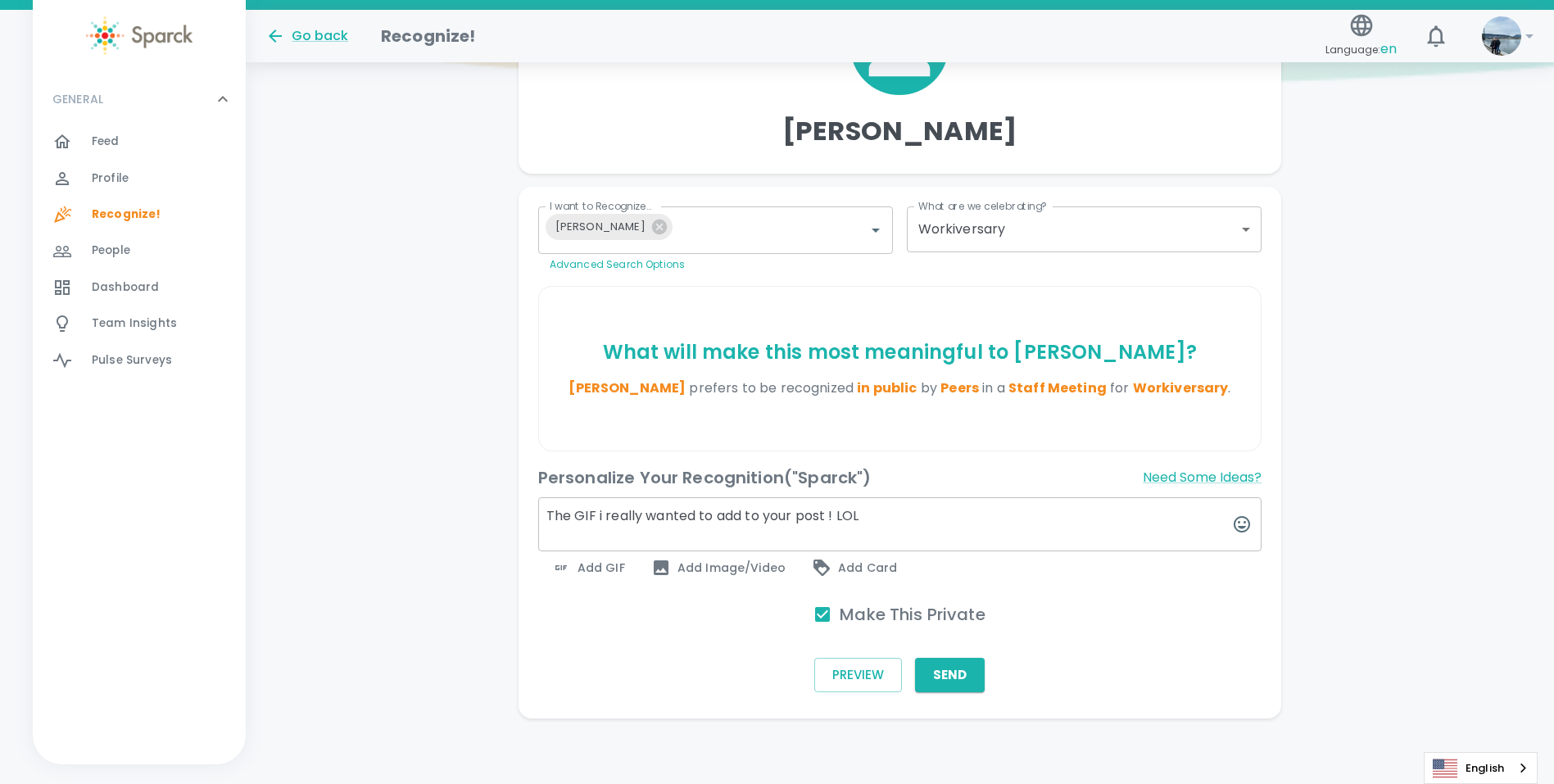
click at [613, 571] on span "Add GIF" at bounding box center [588, 568] width 74 height 19
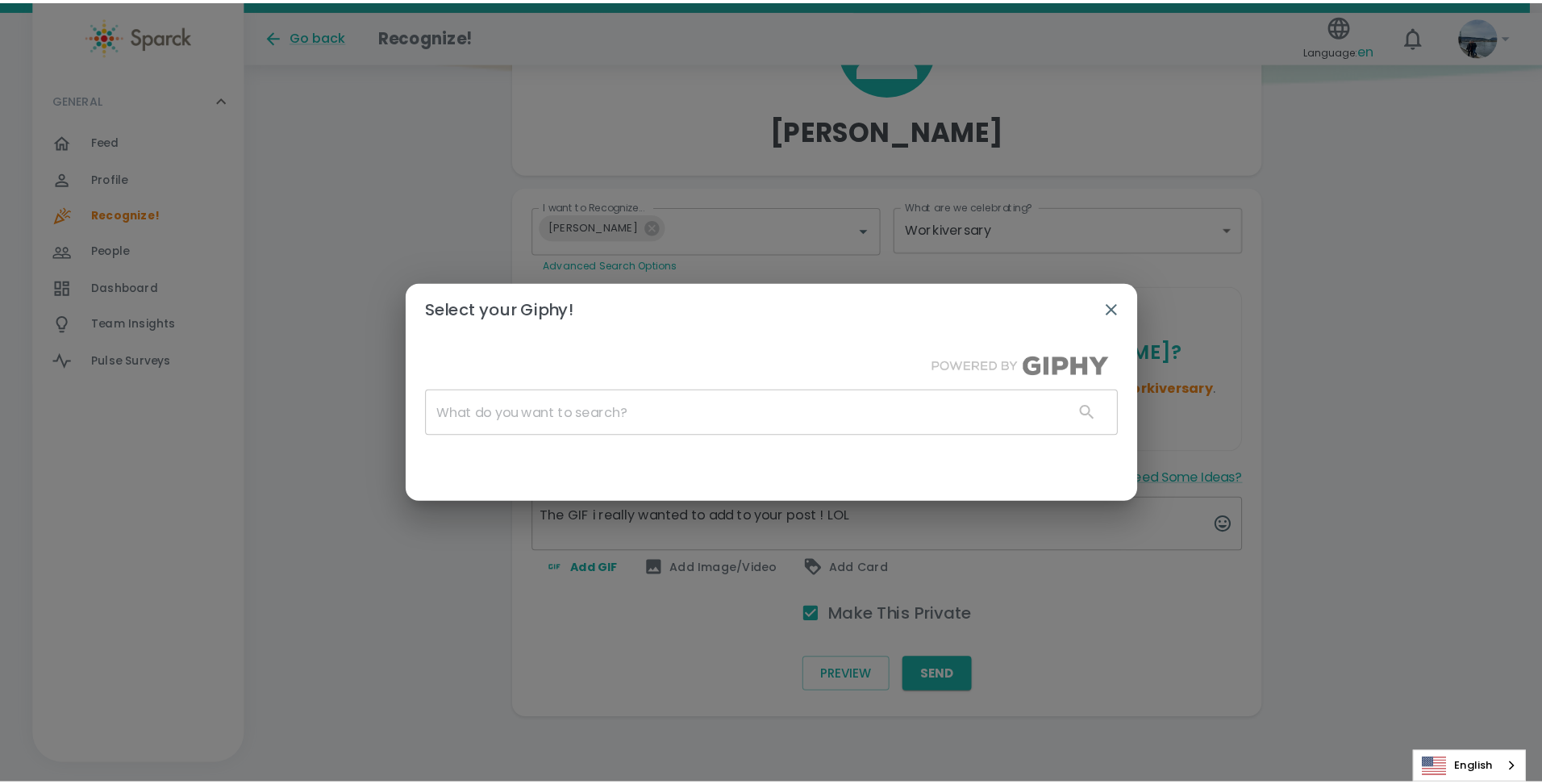
scroll to position [178, 0]
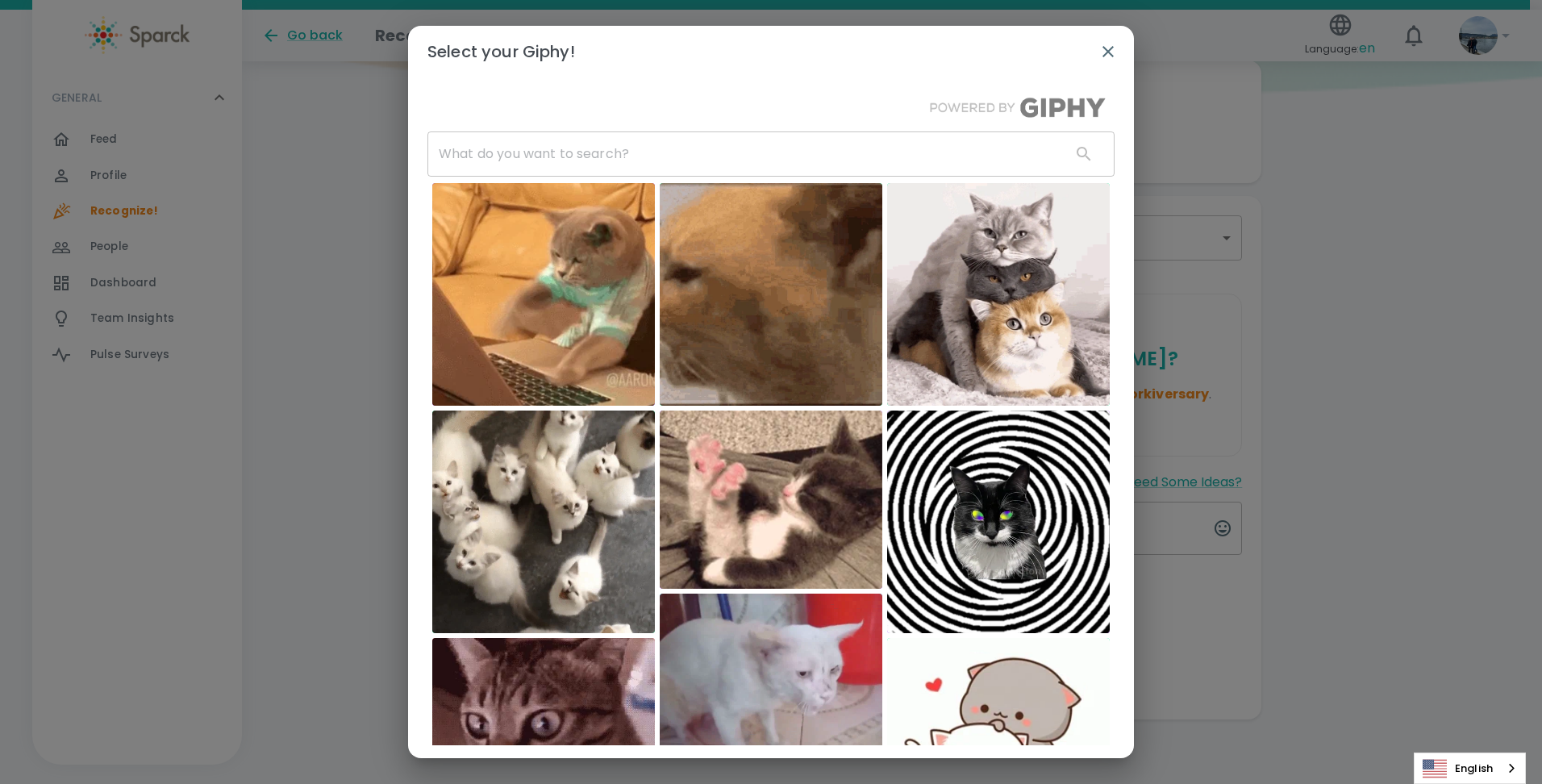
click at [677, 162] on input "text" at bounding box center [743, 154] width 631 height 45
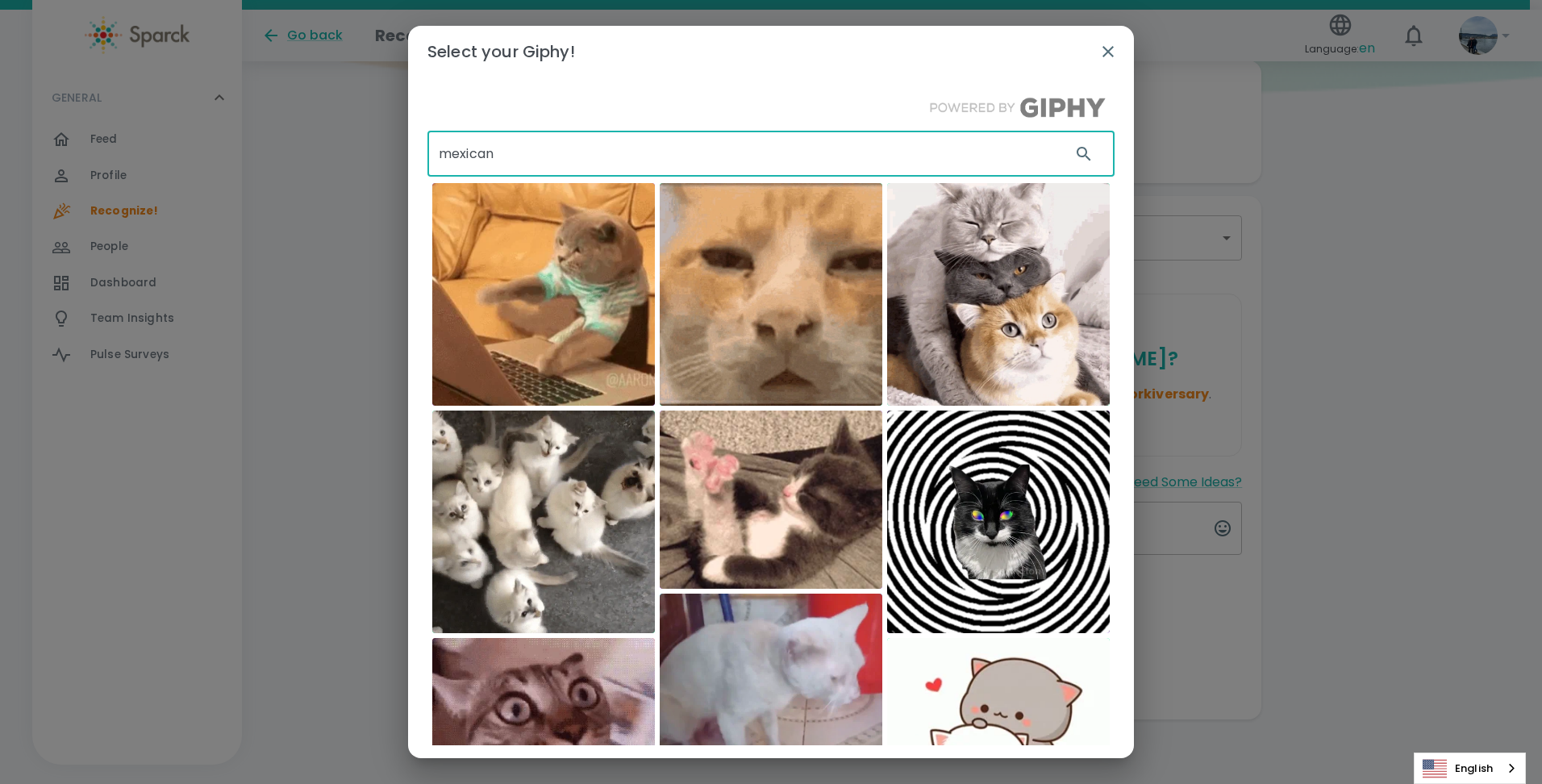
type input "mexican"
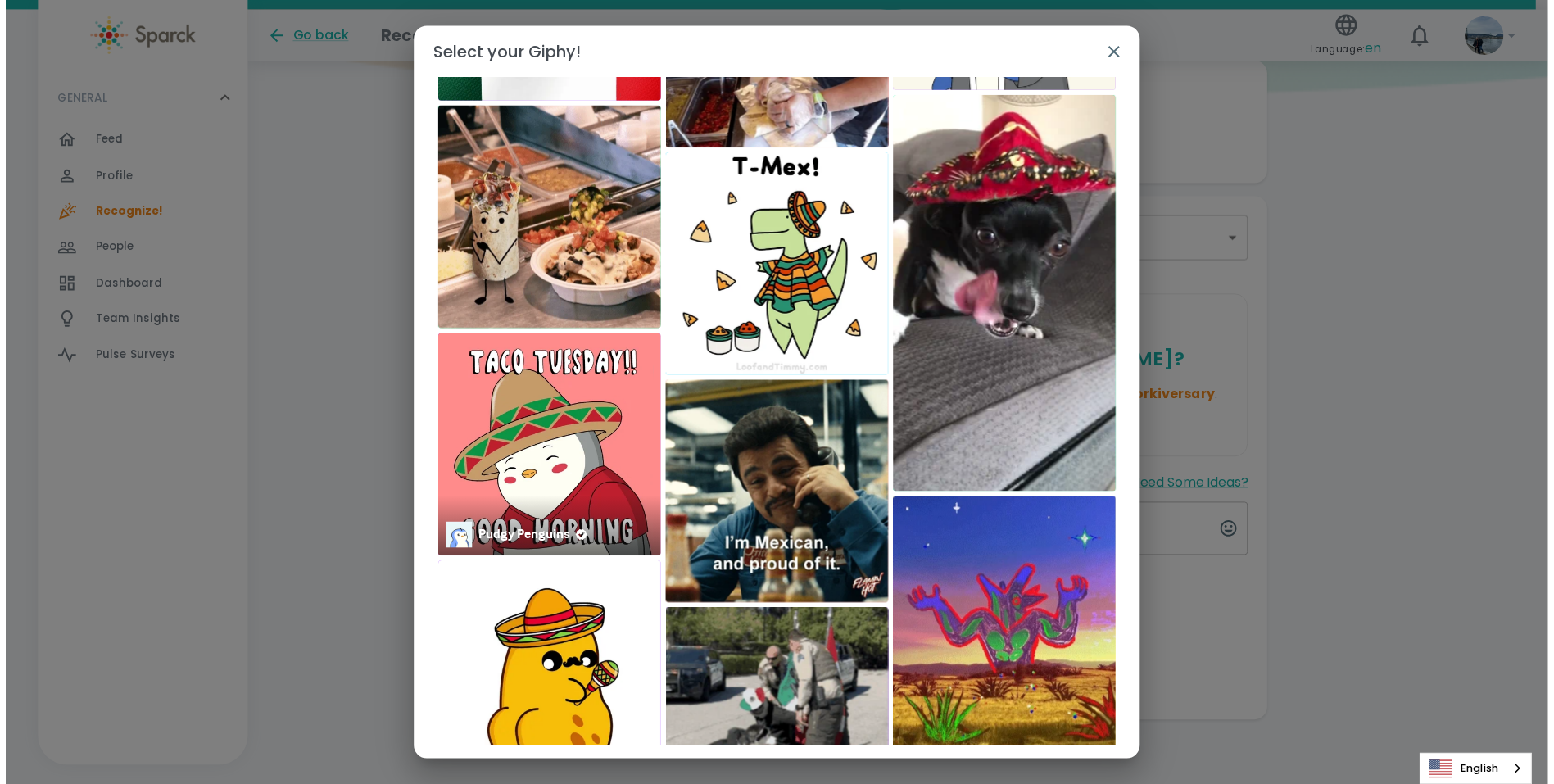
scroll to position [3966, 0]
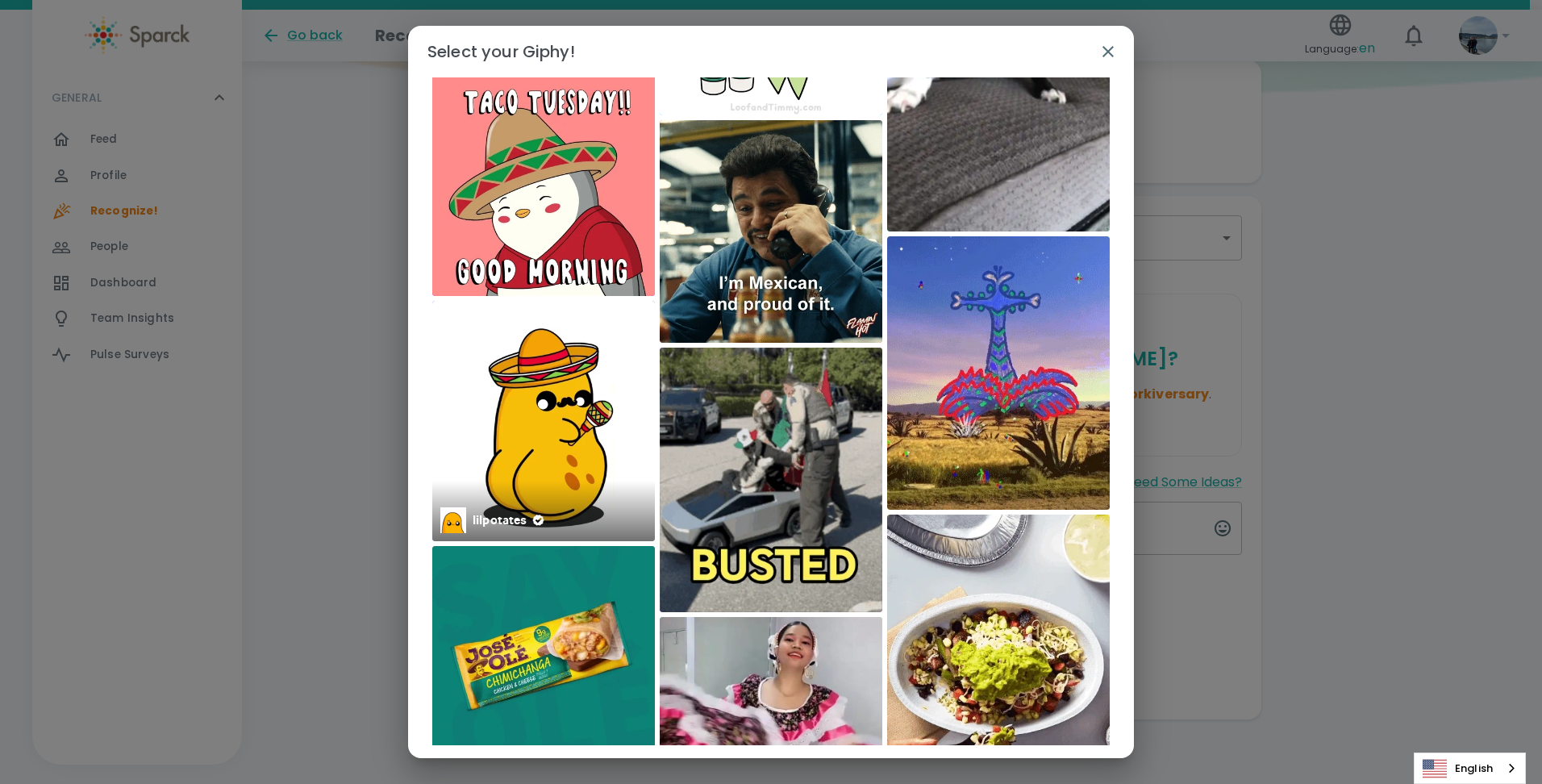
click at [572, 444] on img at bounding box center [543, 421] width 222 height 240
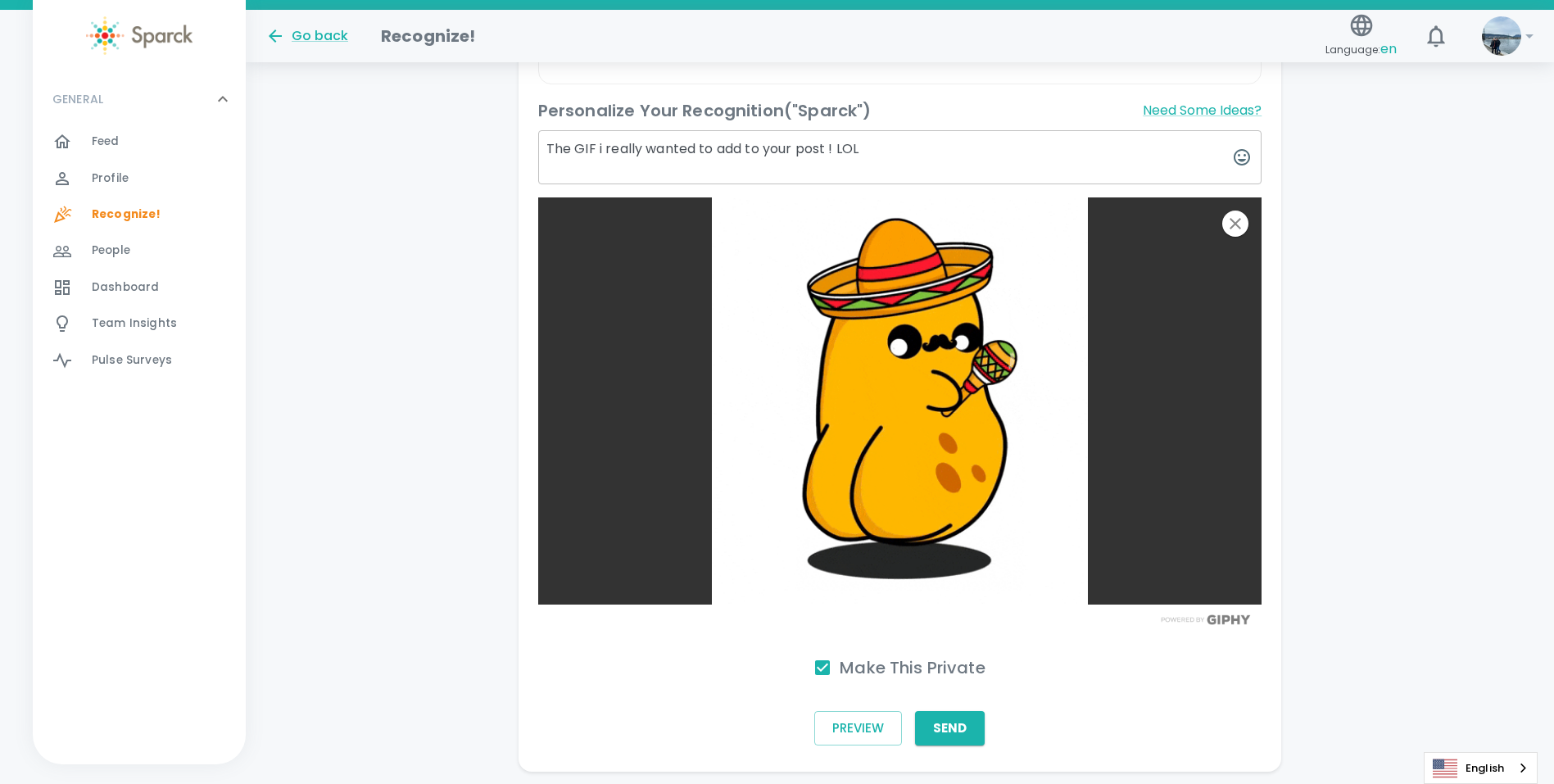
scroll to position [591, 0]
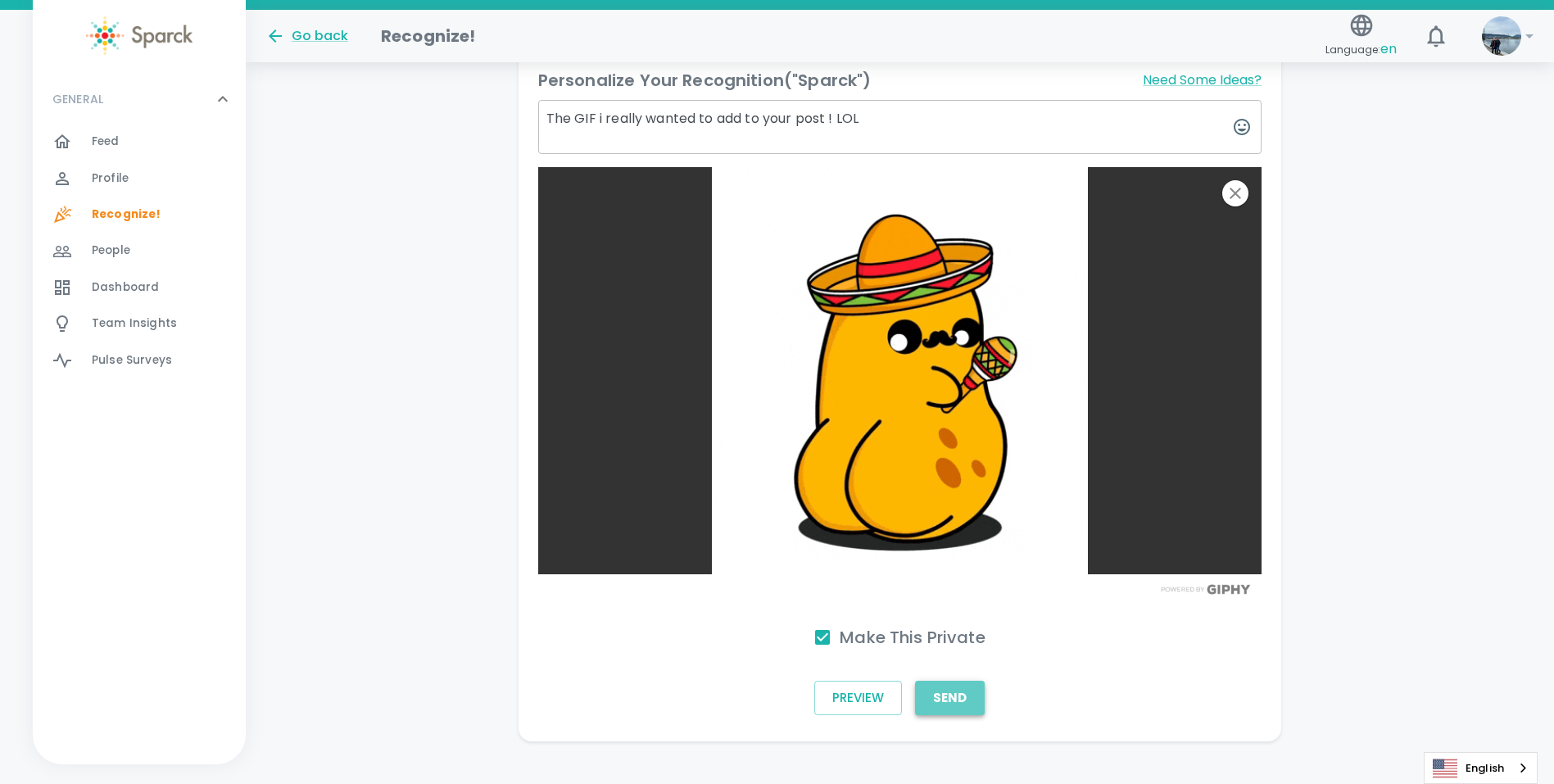
click at [953, 691] on button "Send" at bounding box center [950, 698] width 69 height 35
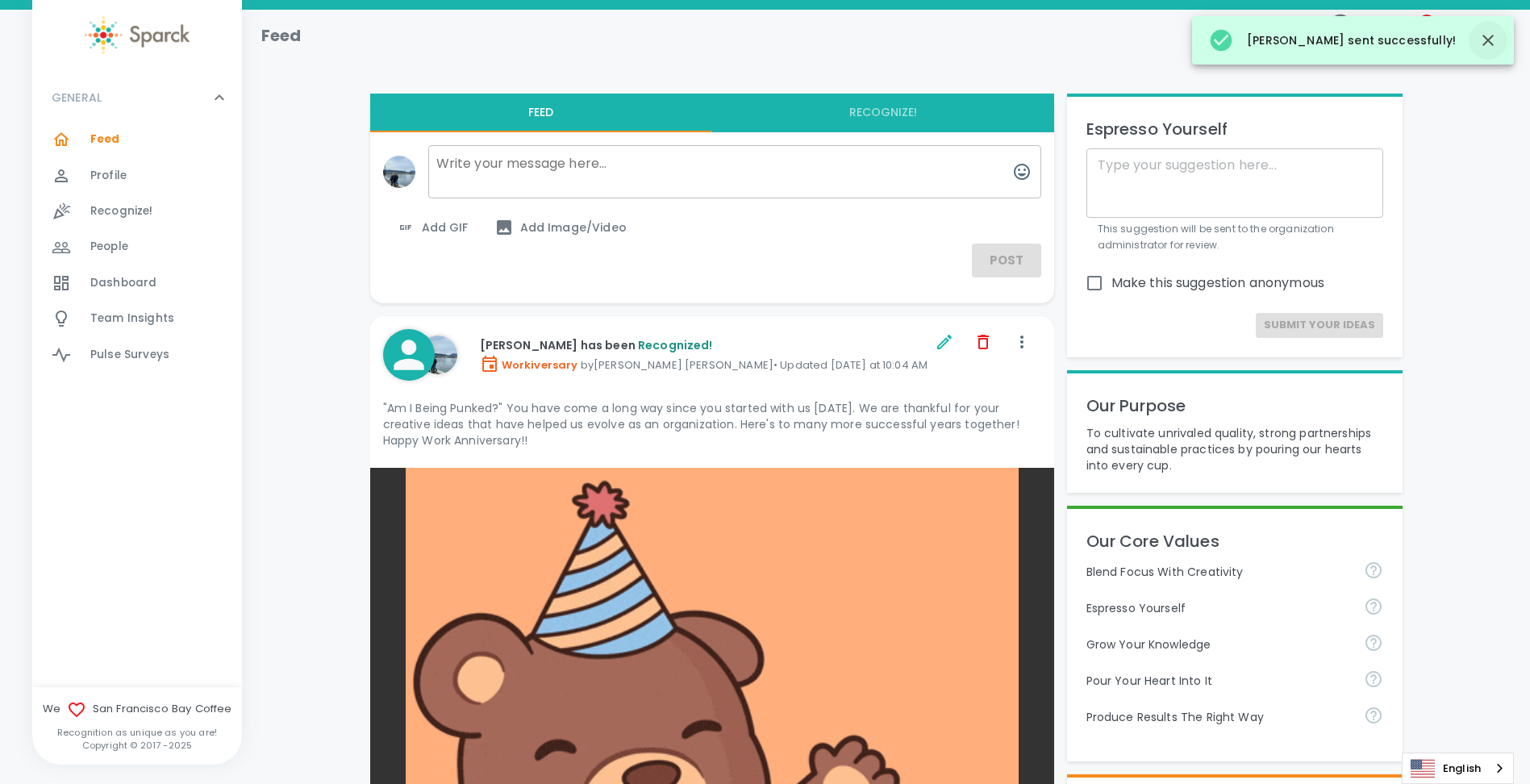
click at [1492, 36] on icon "button" at bounding box center [1488, 41] width 11 height 11
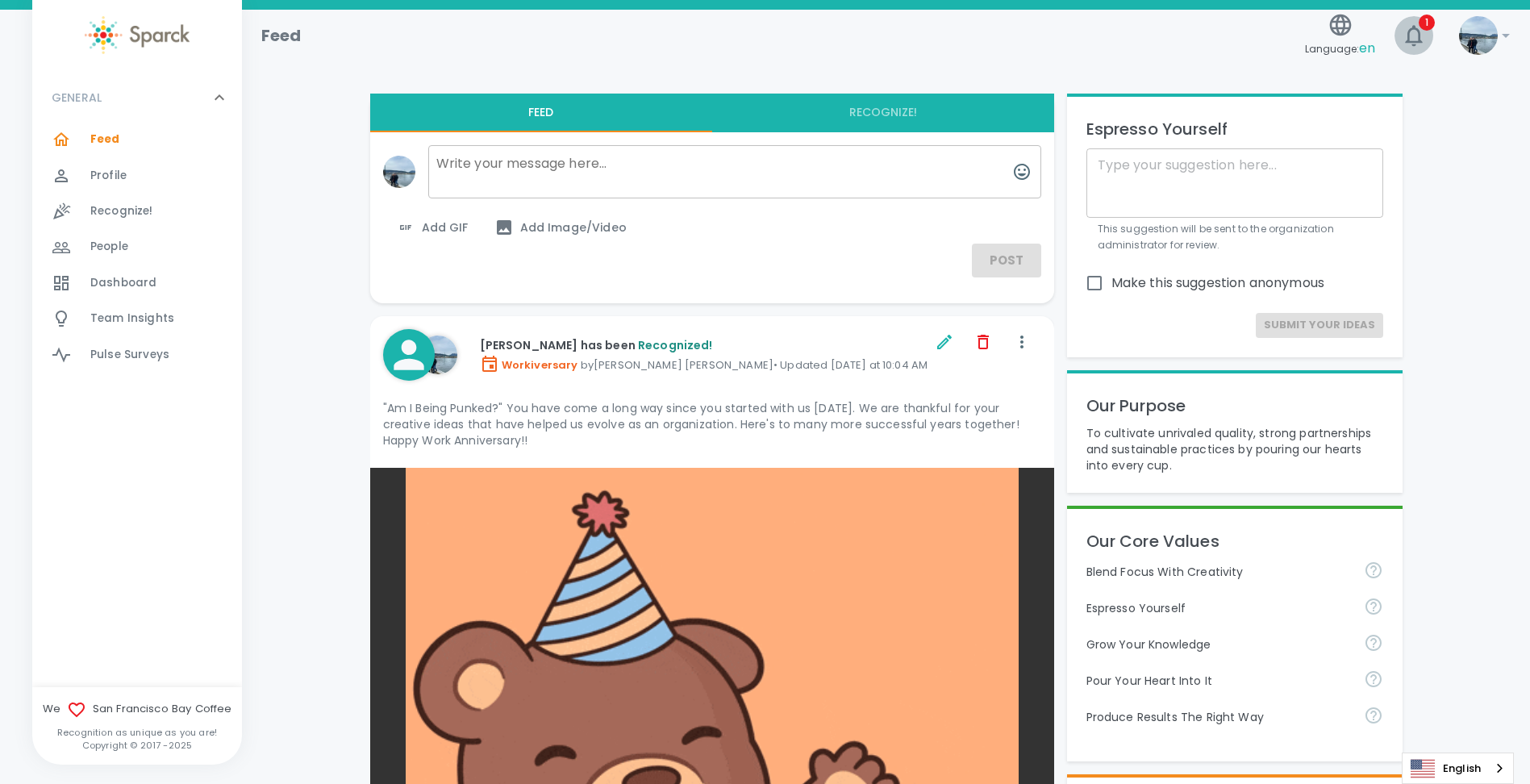
click at [1416, 32] on icon "button" at bounding box center [1414, 35] width 26 height 26
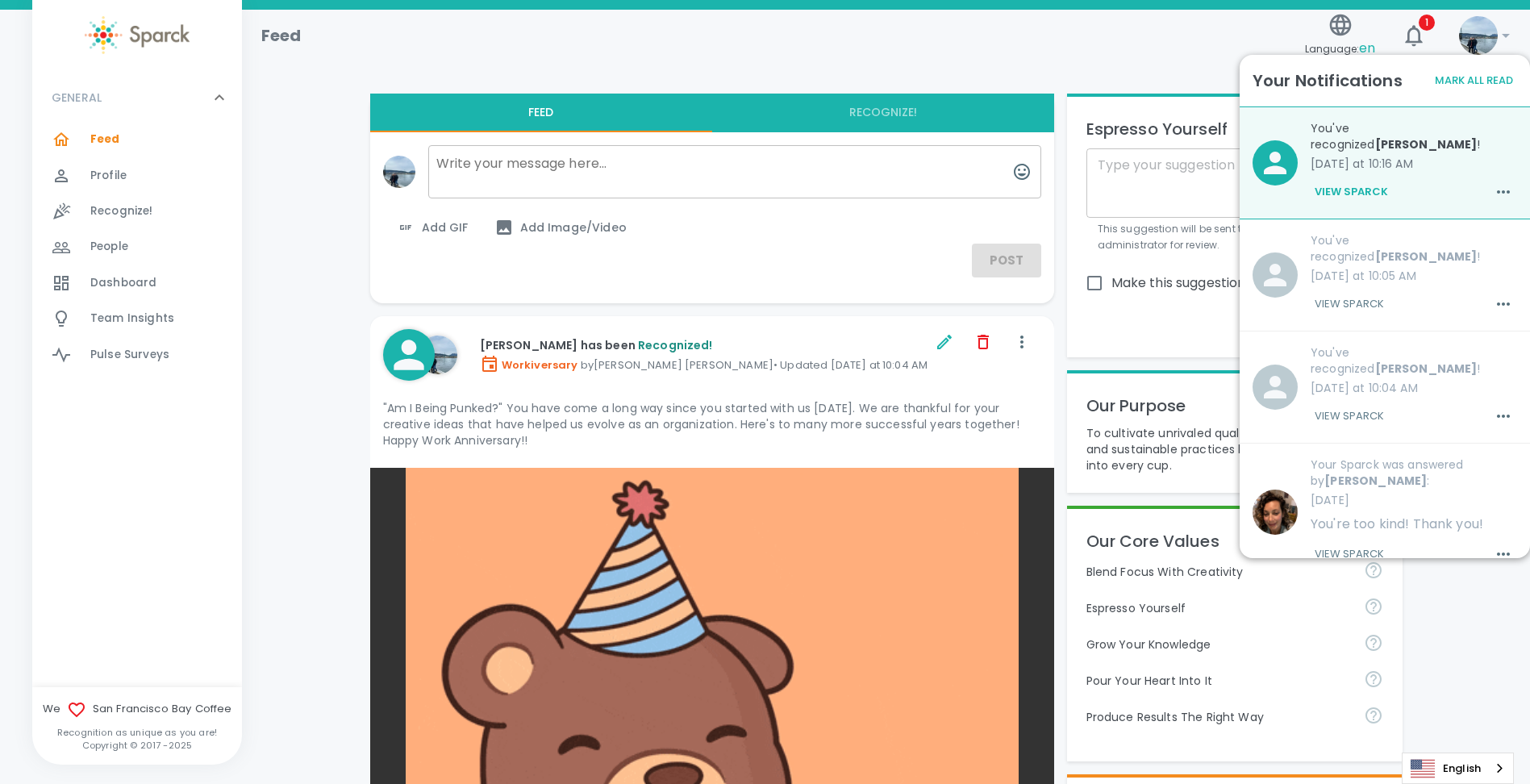
click at [1343, 156] on p "[DATE] at 10:16 AM" at bounding box center [1415, 164] width 206 height 16
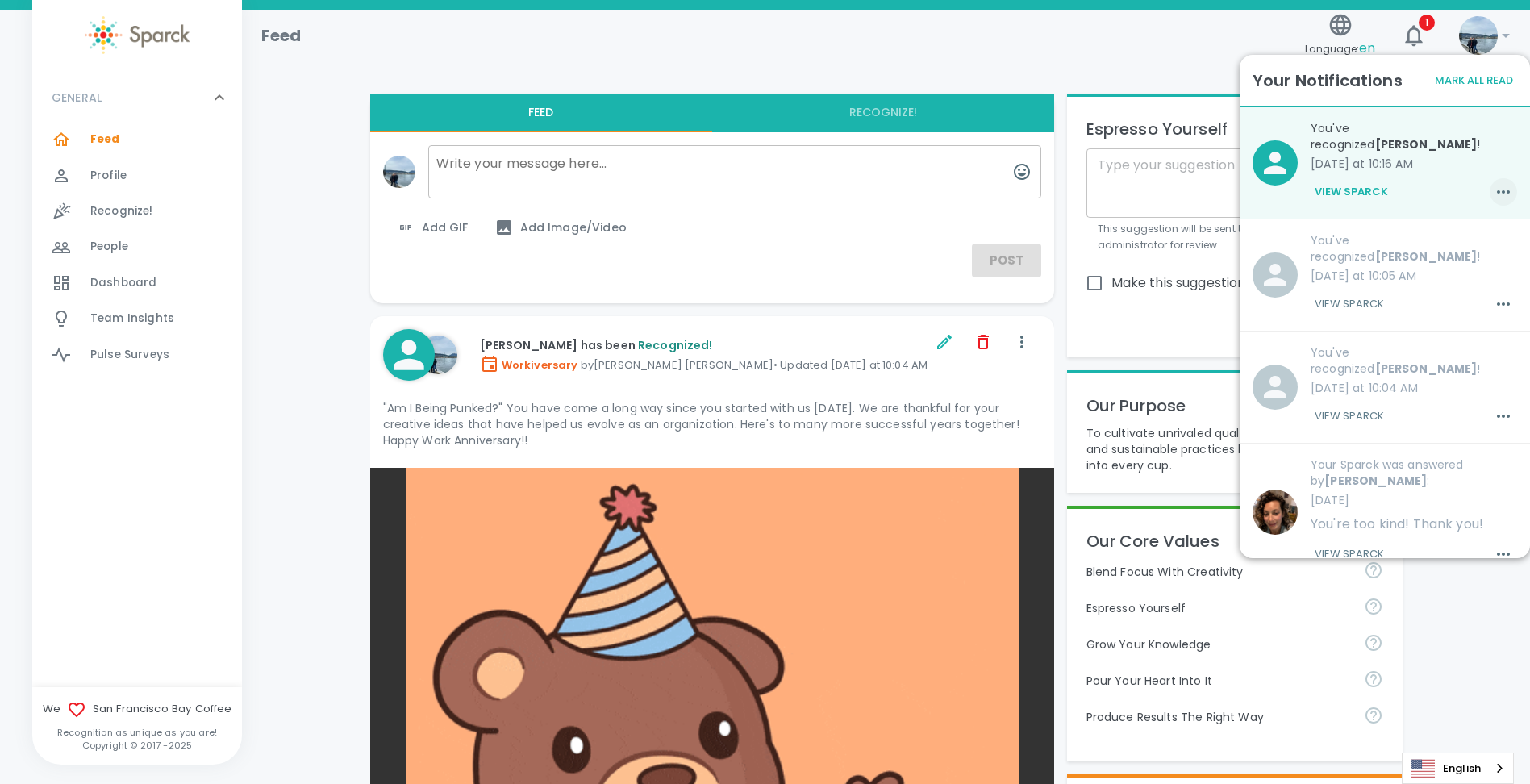
click at [1494, 183] on icon "button" at bounding box center [1504, 192] width 19 height 19
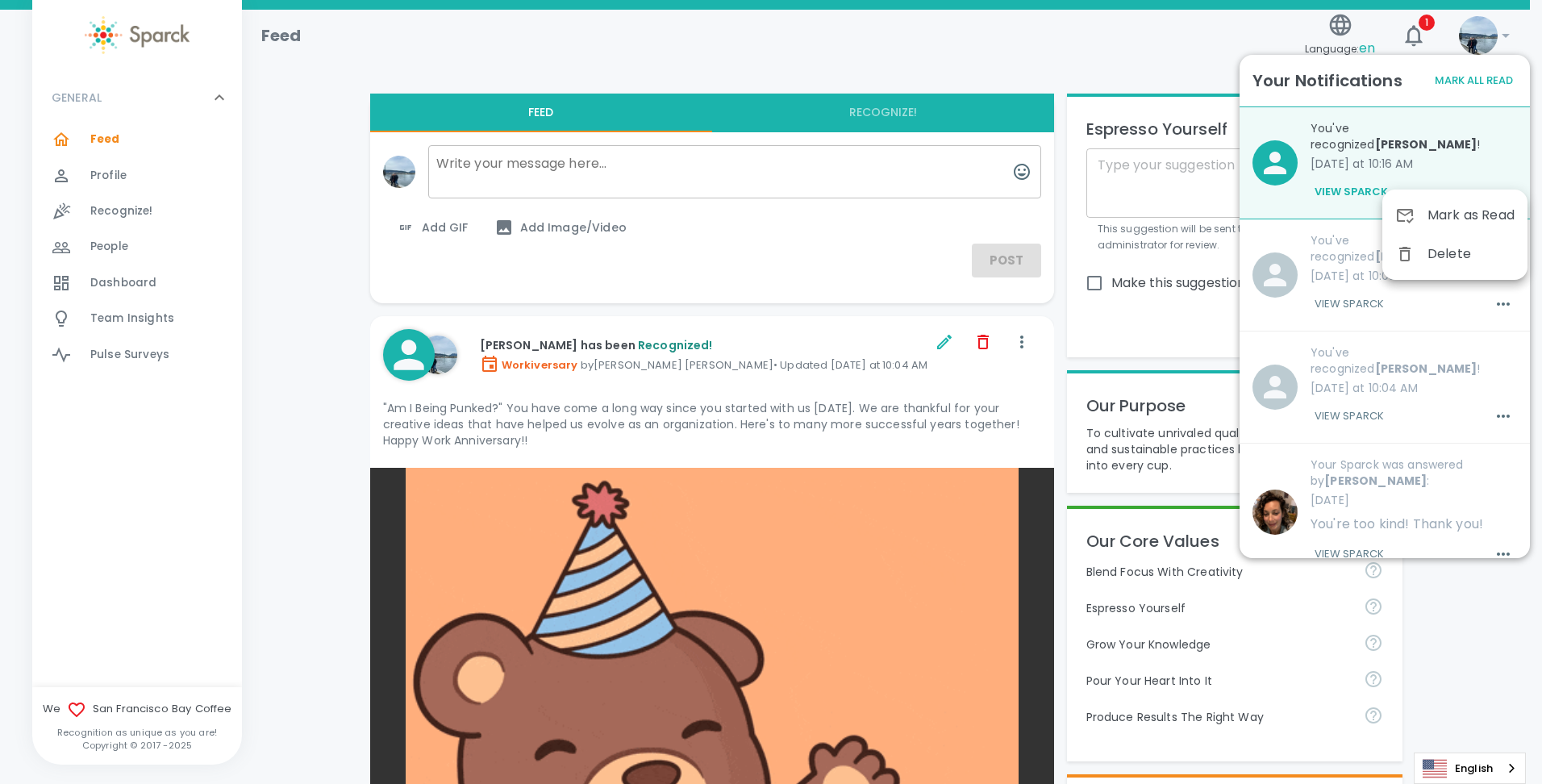
click at [1363, 175] on div at bounding box center [771, 392] width 1542 height 784
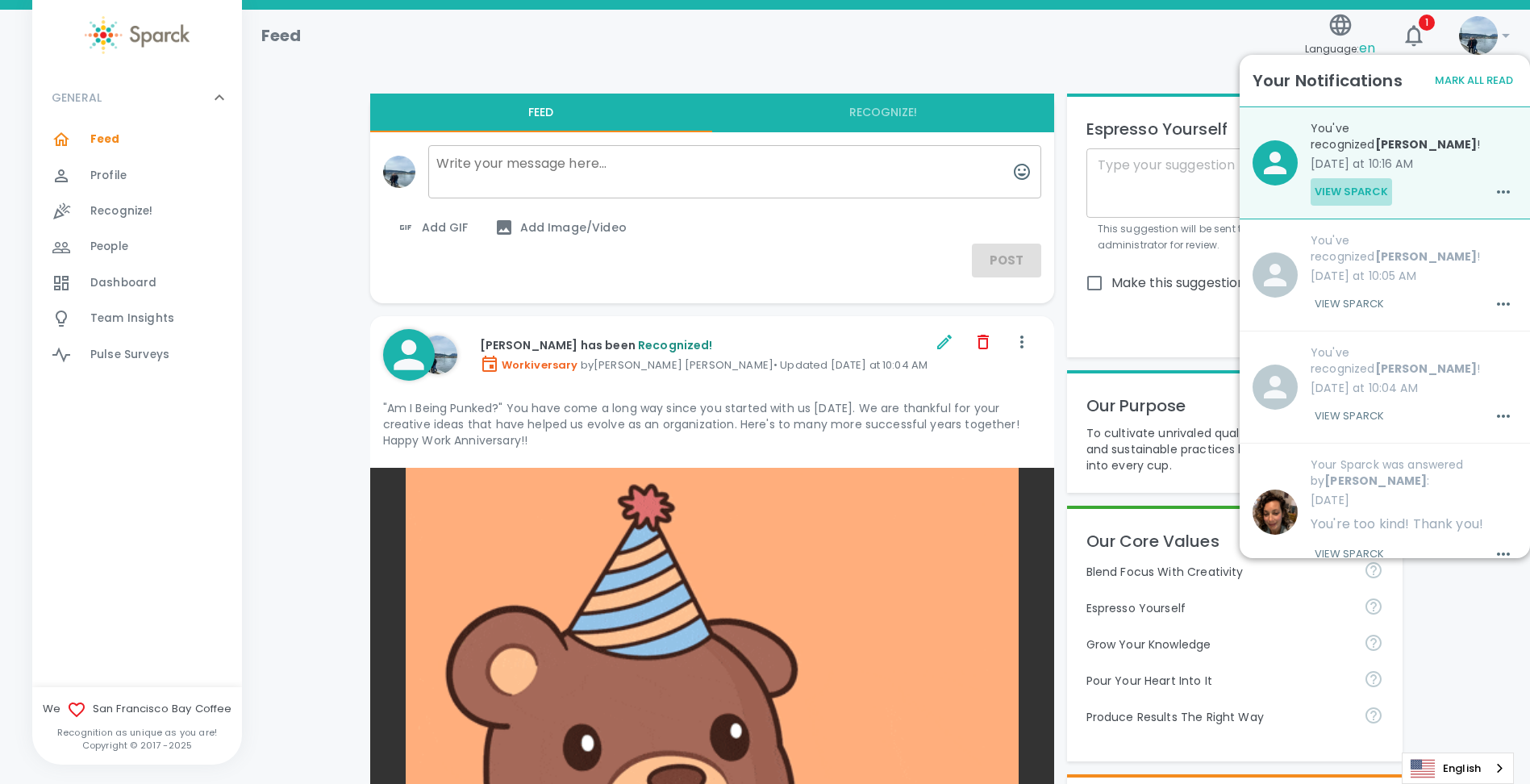
click at [1355, 178] on button "View Sparck" at bounding box center [1352, 191] width 81 height 27
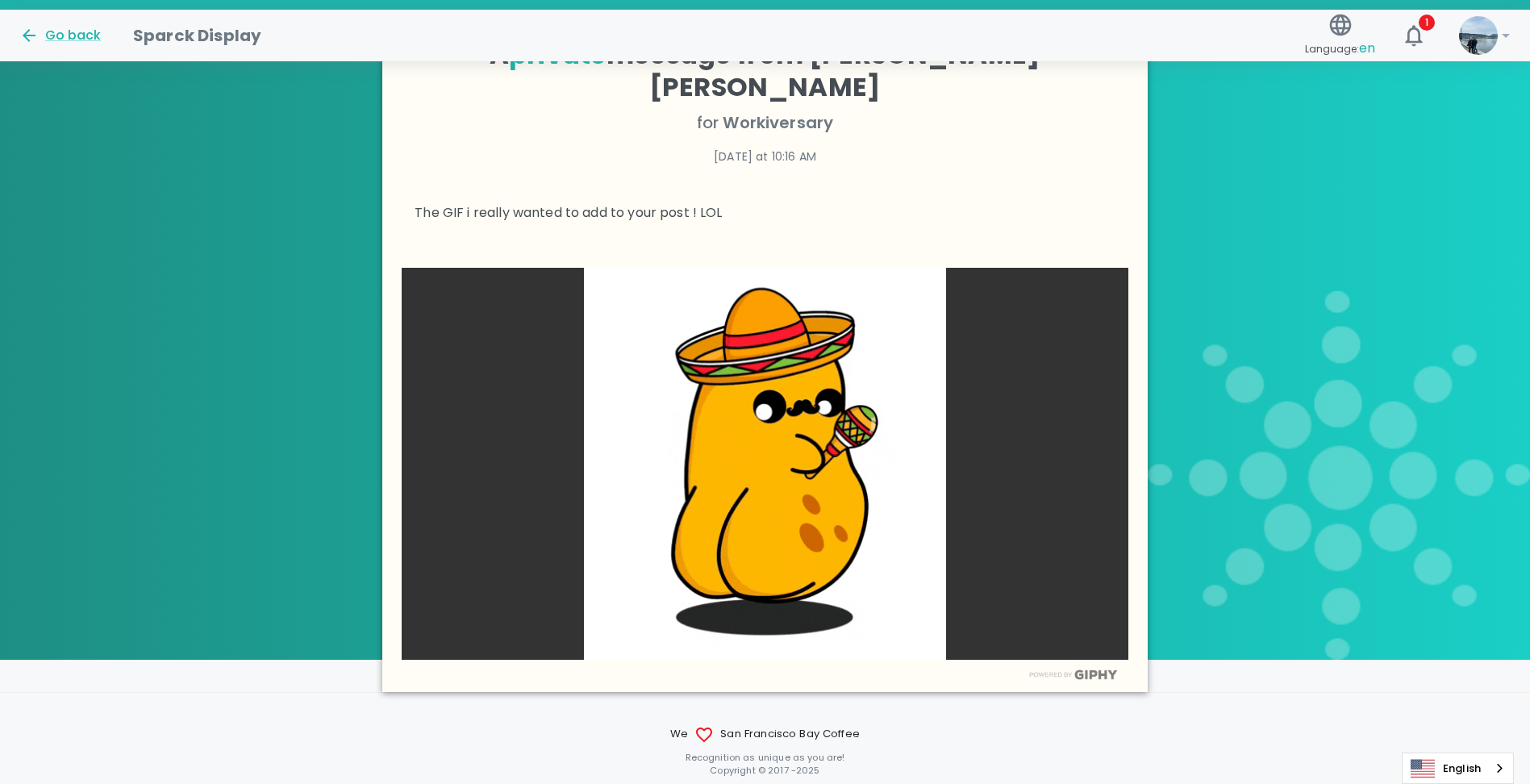
scroll to position [403, 0]
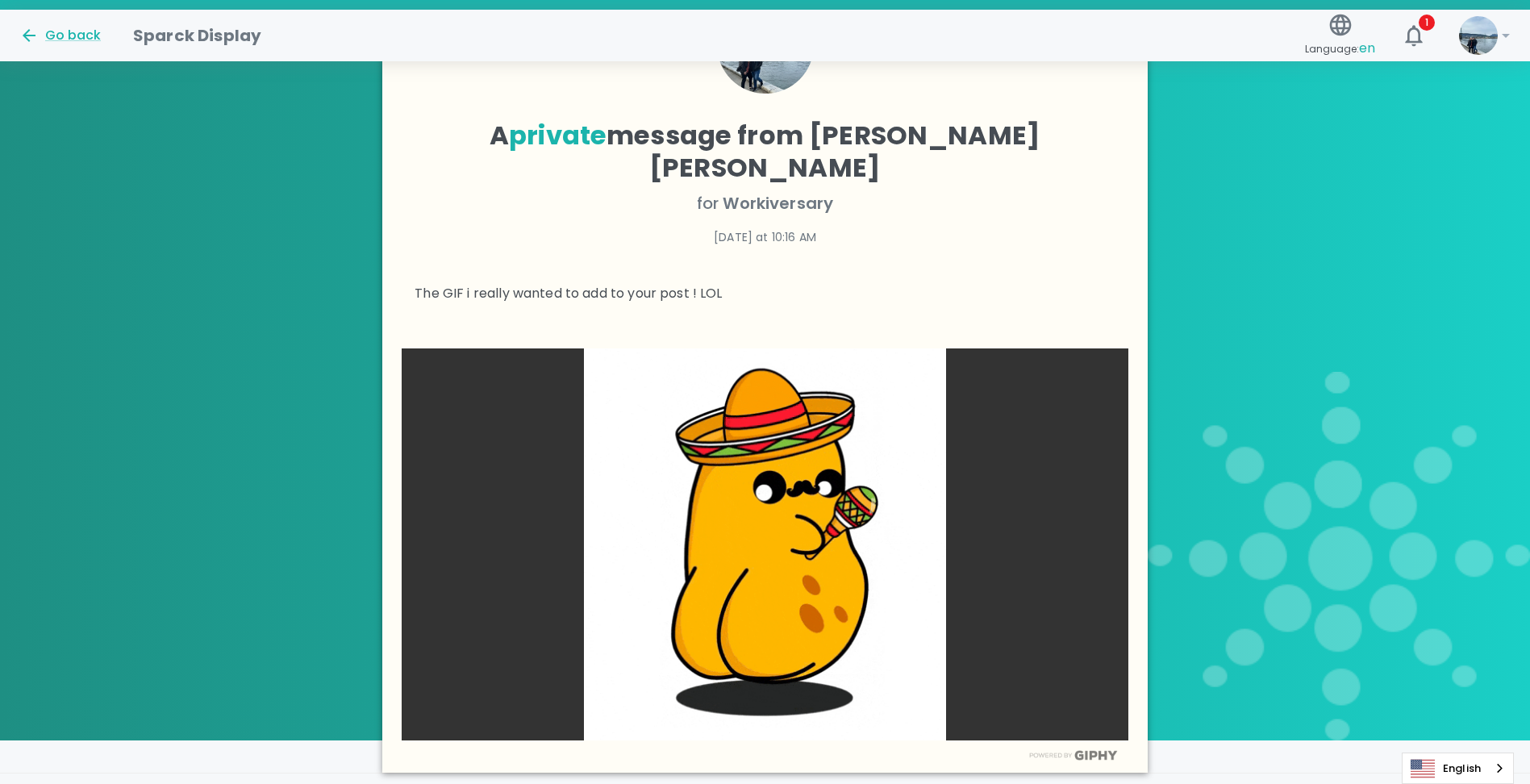
click at [866, 284] on p "The GIF i really wanted to add to your post ! LOL" at bounding box center [765, 293] width 701 height 19
click at [1404, 39] on icon "button" at bounding box center [1414, 35] width 26 height 26
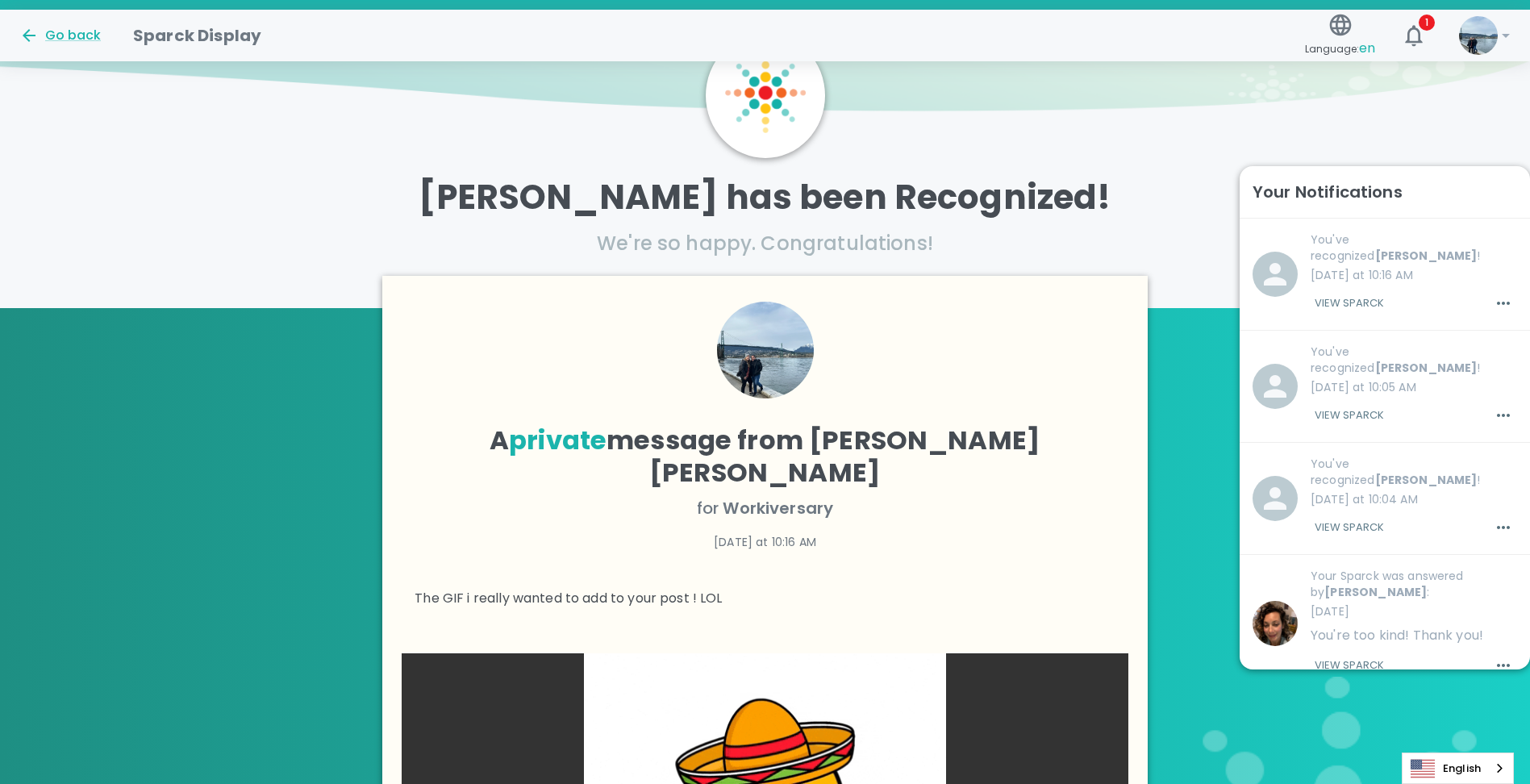
scroll to position [80, 0]
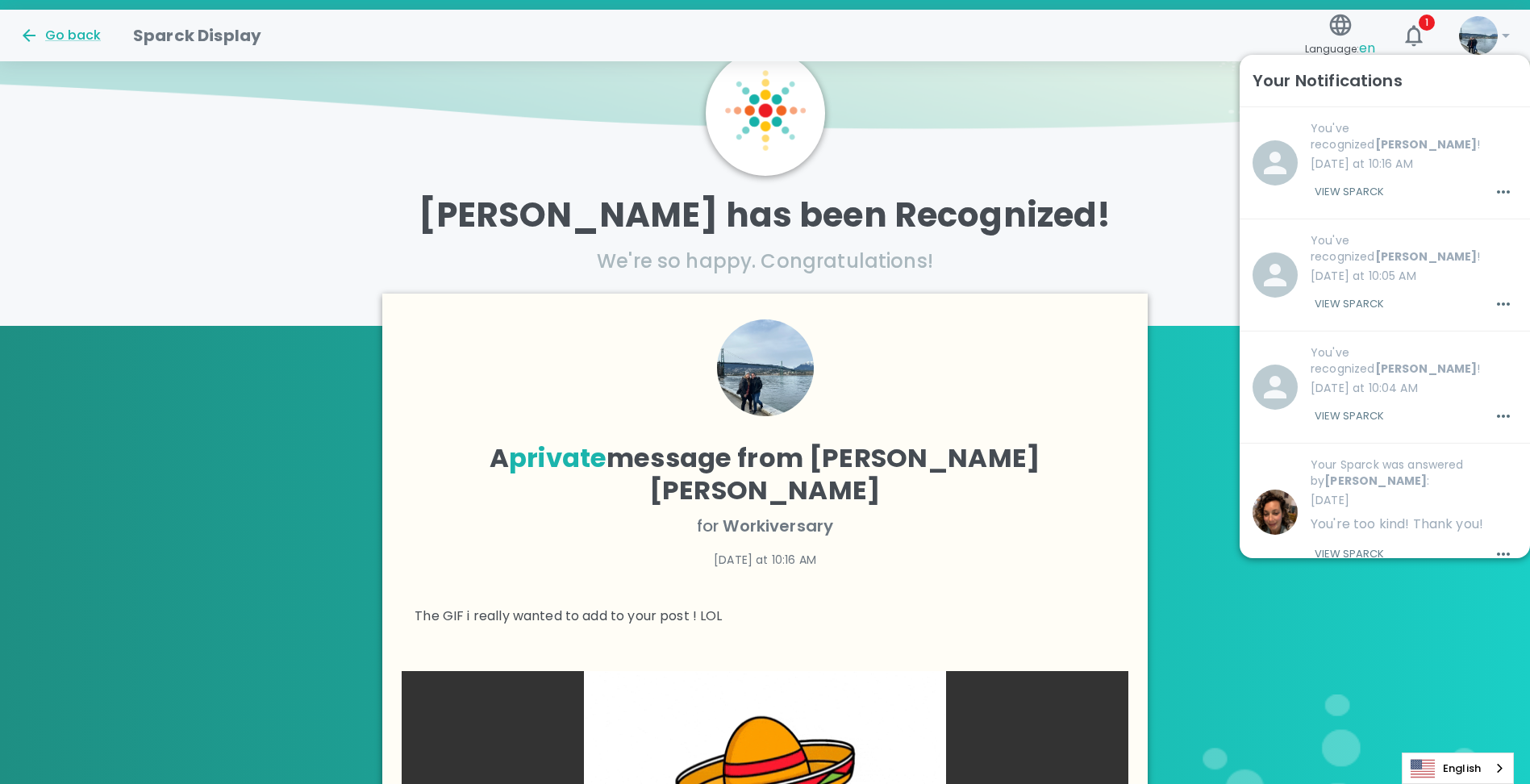
click at [1106, 207] on p "[PERSON_NAME] has been Recognized!" at bounding box center [765, 215] width 1530 height 41
click at [53, 36] on div "Go back" at bounding box center [60, 35] width 81 height 19
